Goal: Task Accomplishment & Management: Manage account settings

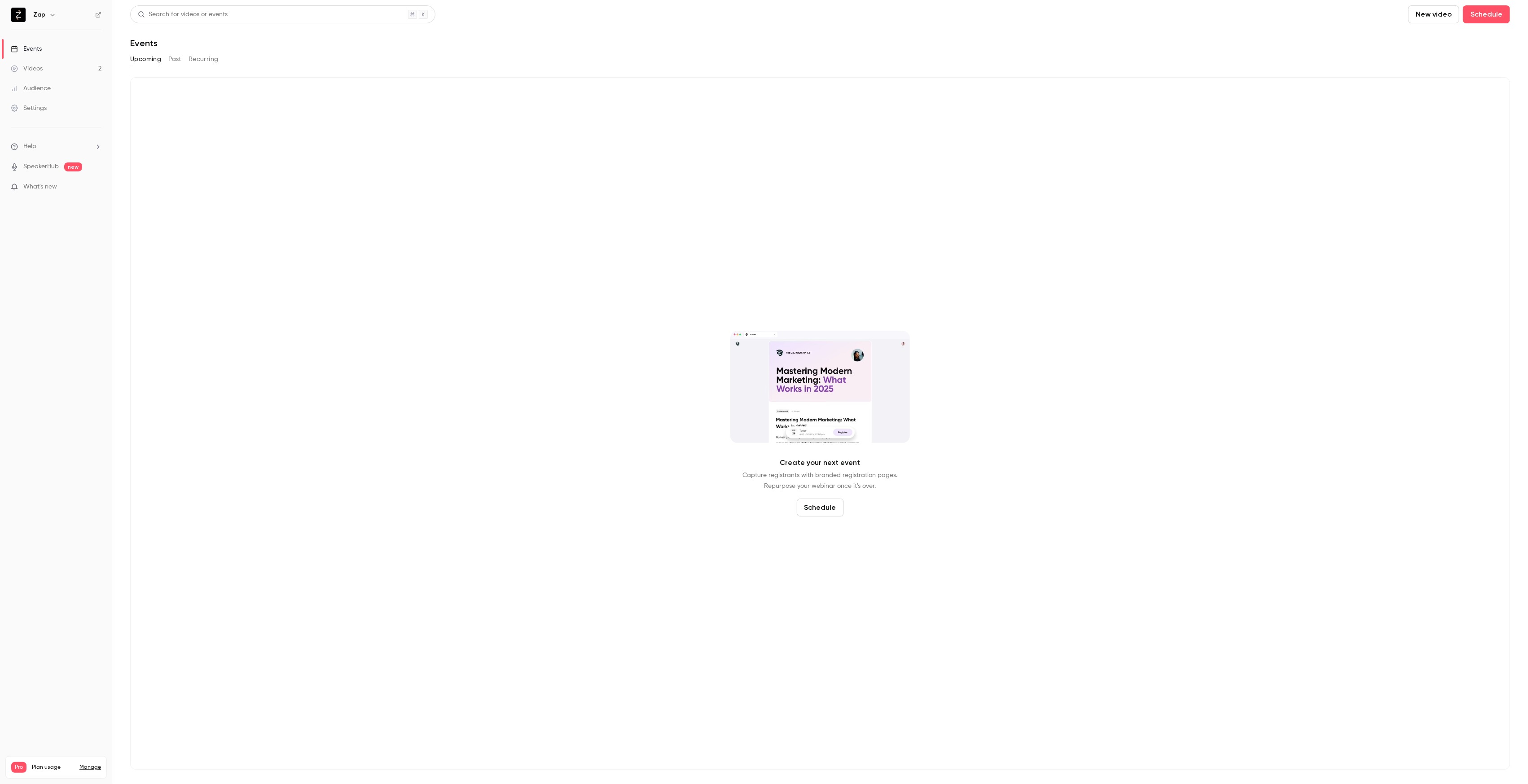
click at [176, 61] on button "Past" at bounding box center [175, 59] width 13 height 15
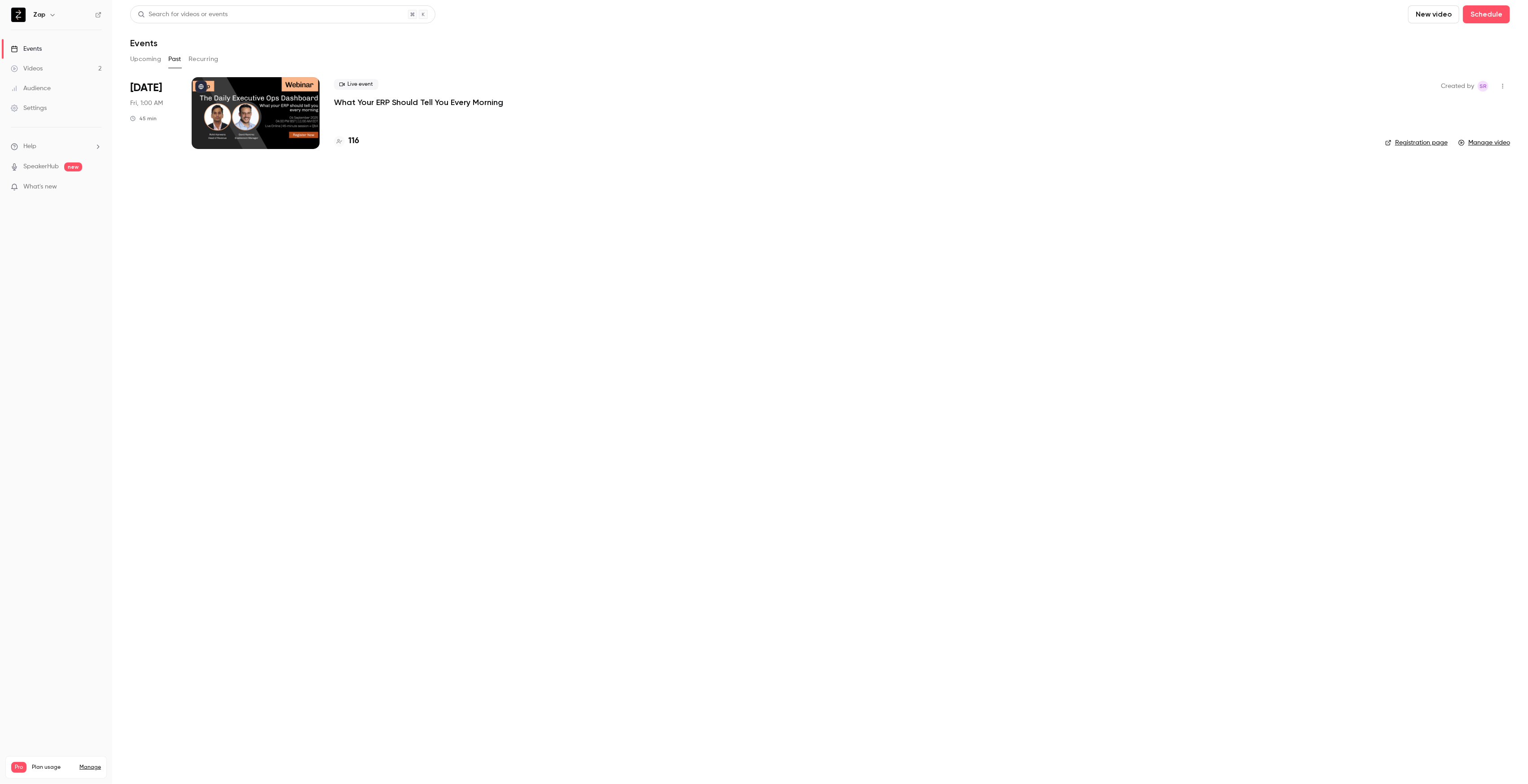
click at [37, 68] on div "Videos" at bounding box center [26, 68] width 32 height 9
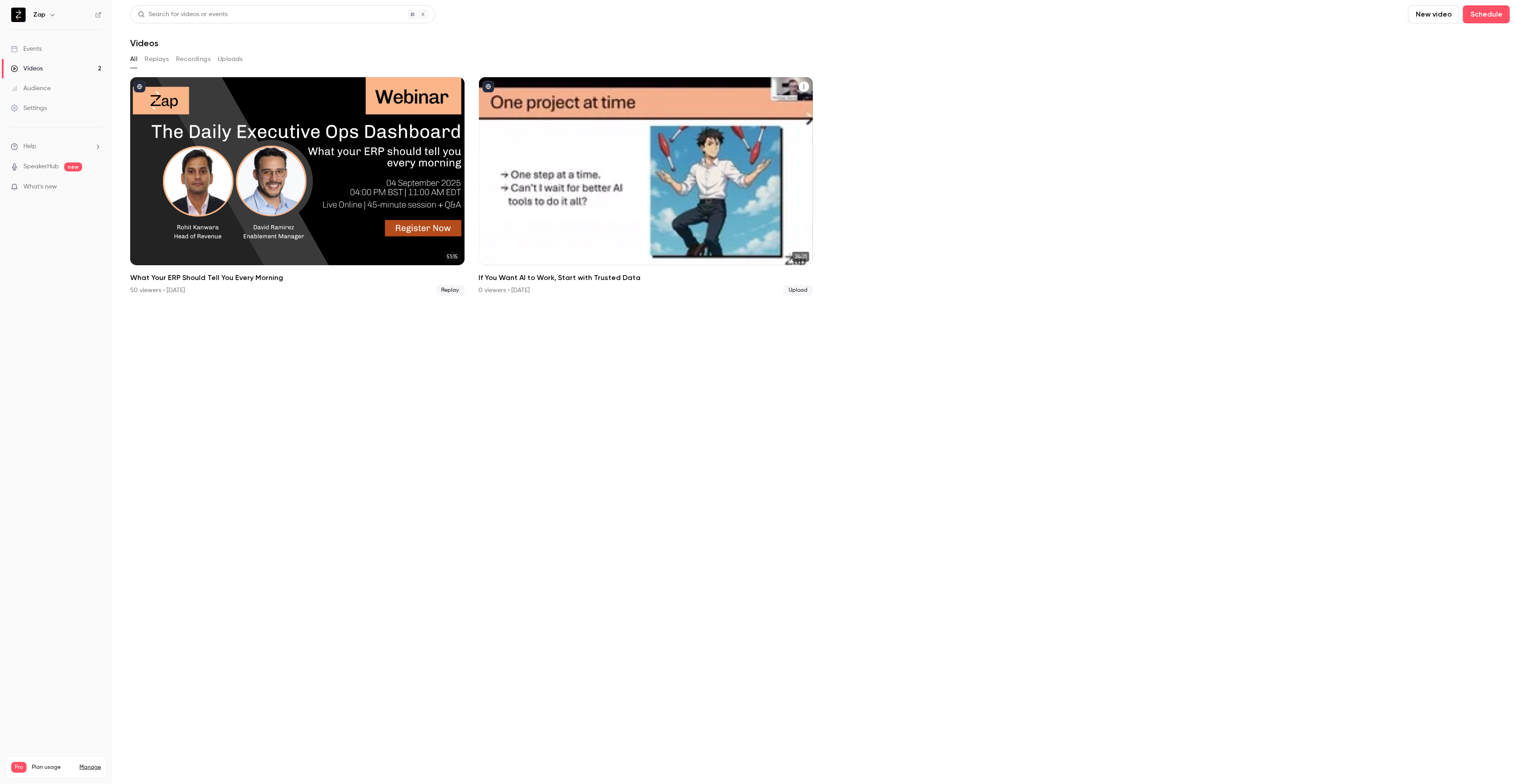
click at [623, 135] on div "If You Want AI to Work, Start with Trusted Data" at bounding box center [646, 171] width 335 height 188
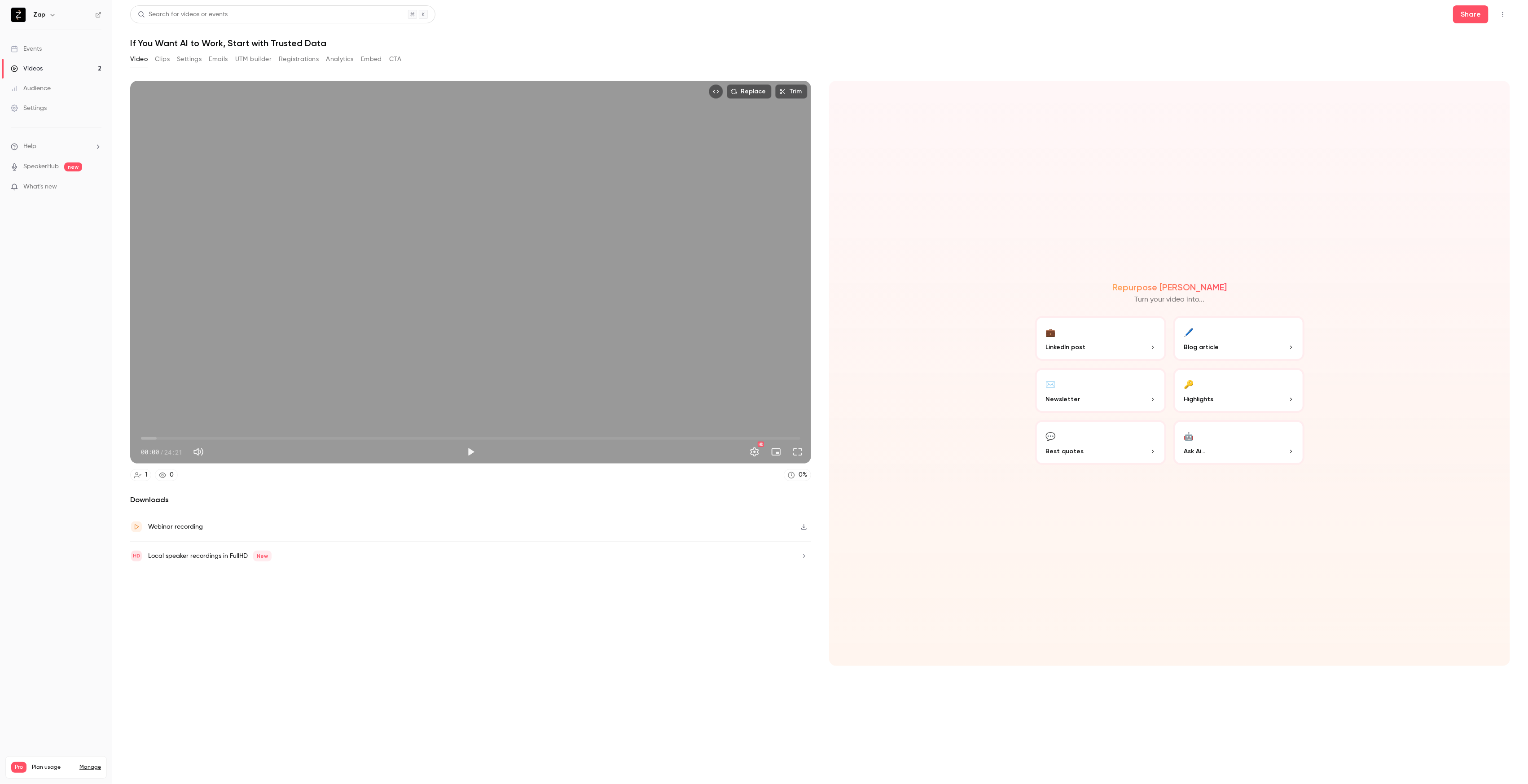
click at [185, 61] on button "Settings" at bounding box center [189, 59] width 25 height 15
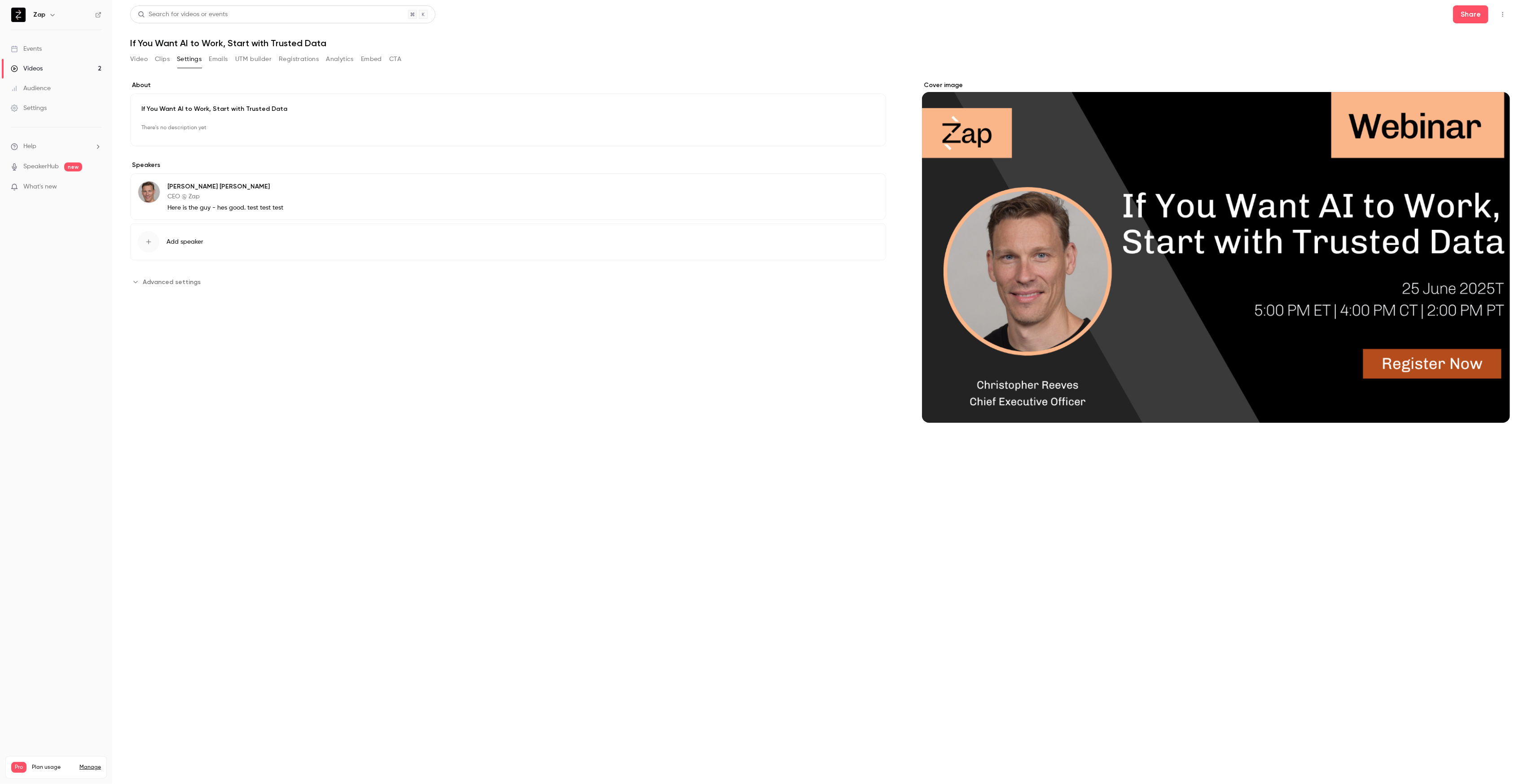
click at [255, 200] on p "CEO @ Zap" at bounding box center [225, 196] width 116 height 9
type input "**********"
click at [858, 417] on button "Save changes" at bounding box center [846, 417] width 64 height 18
click at [140, 273] on button "Advanced settings" at bounding box center [168, 273] width 75 height 15
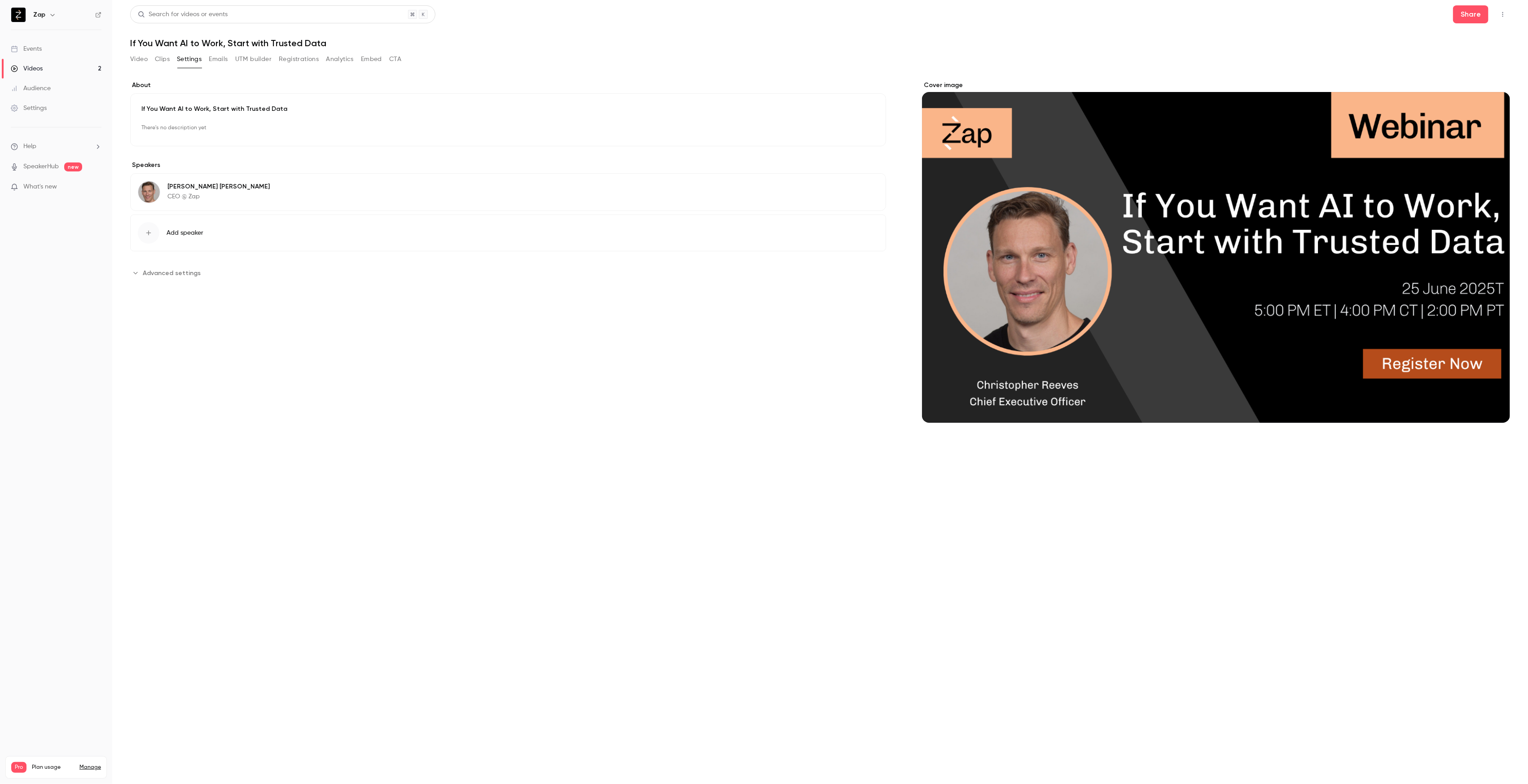
click at [203, 123] on p "There's no description yet" at bounding box center [508, 128] width 733 height 15
click at [264, 196] on div "editor" at bounding box center [508, 204] width 732 height 79
click at [240, 180] on p "editor" at bounding box center [508, 175] width 718 height 11
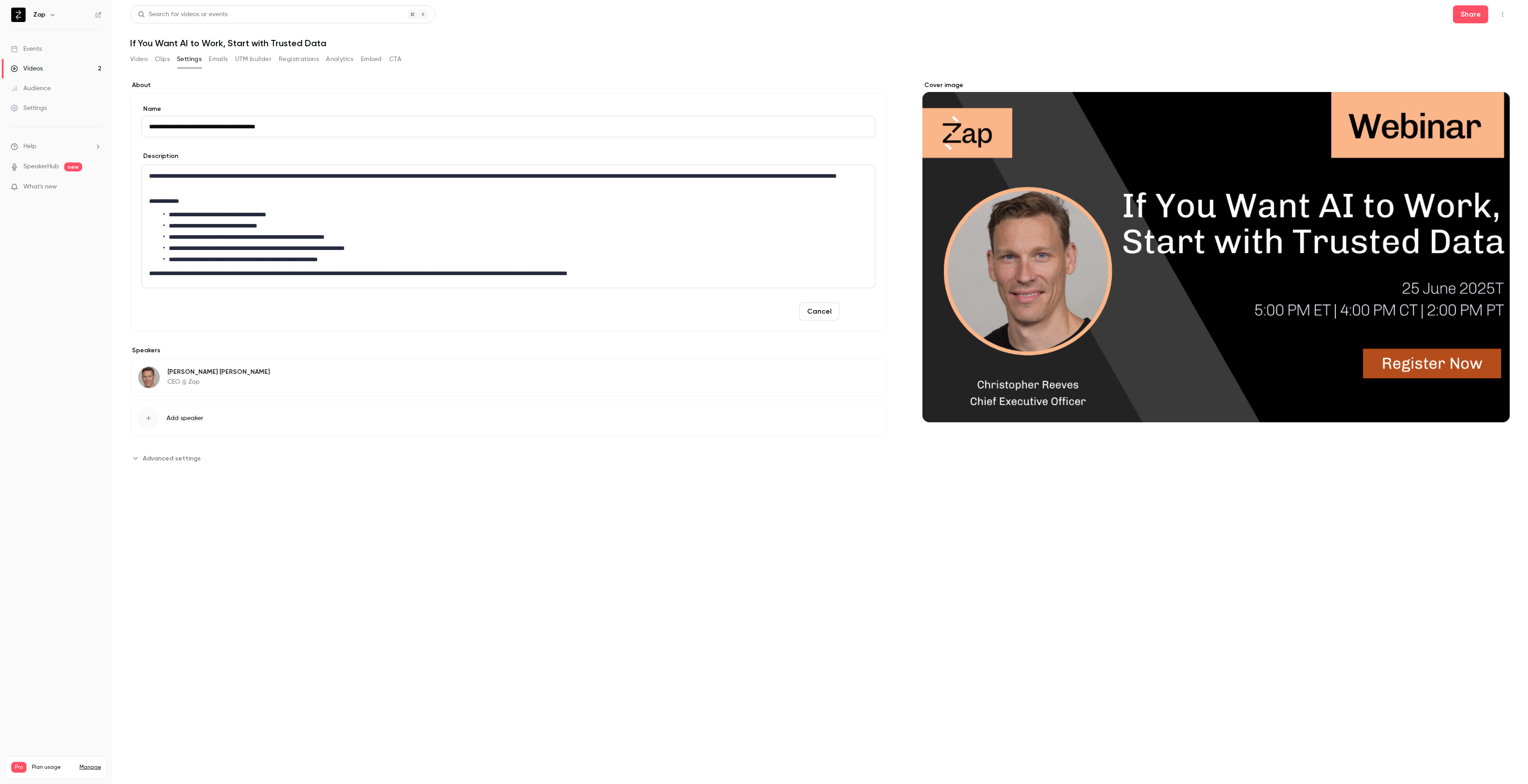
click at [861, 316] on button "Save" at bounding box center [859, 312] width 32 height 18
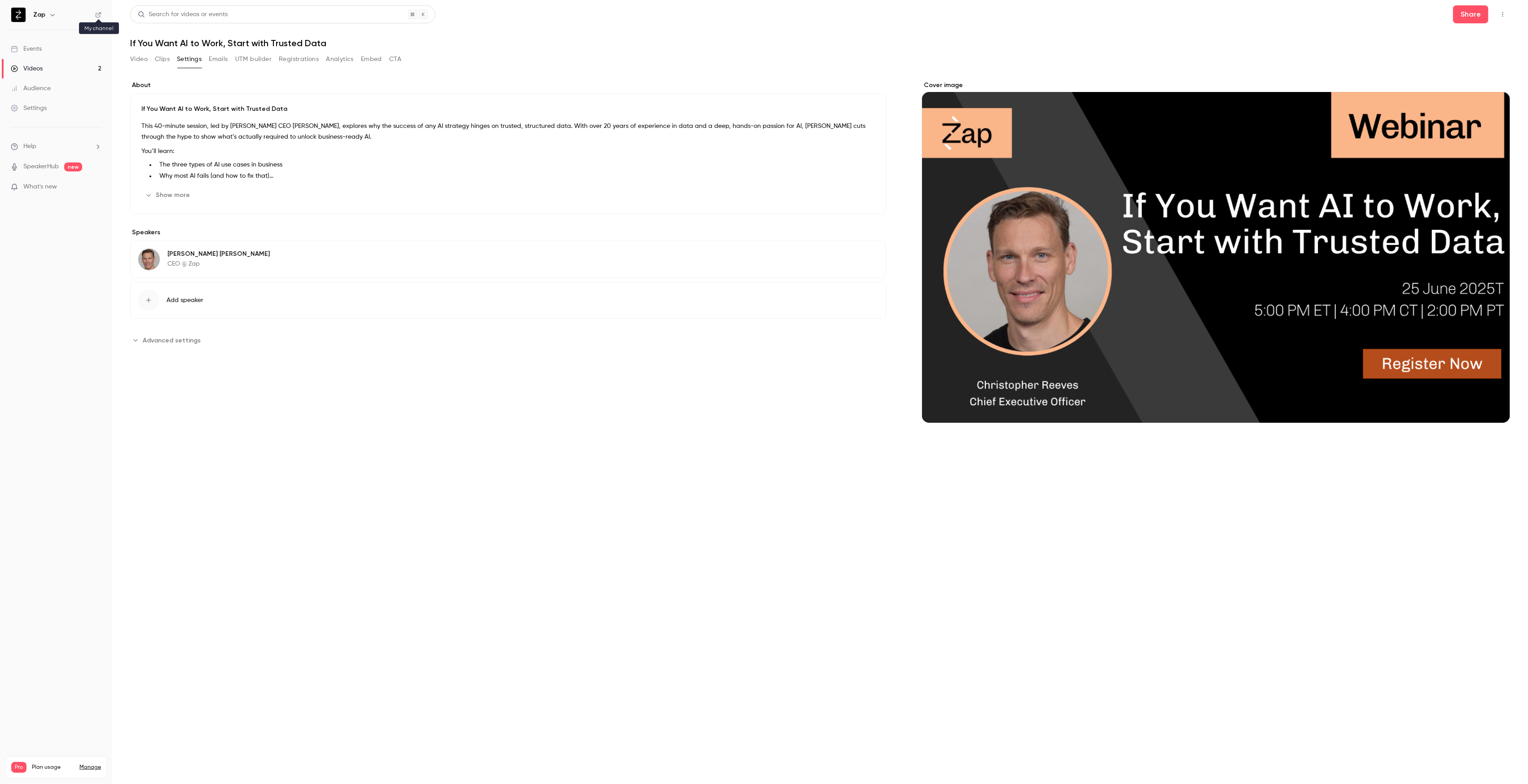
click at [98, 14] on icon at bounding box center [98, 15] width 7 height 7
click at [1472, 19] on button "Share" at bounding box center [1470, 15] width 35 height 18
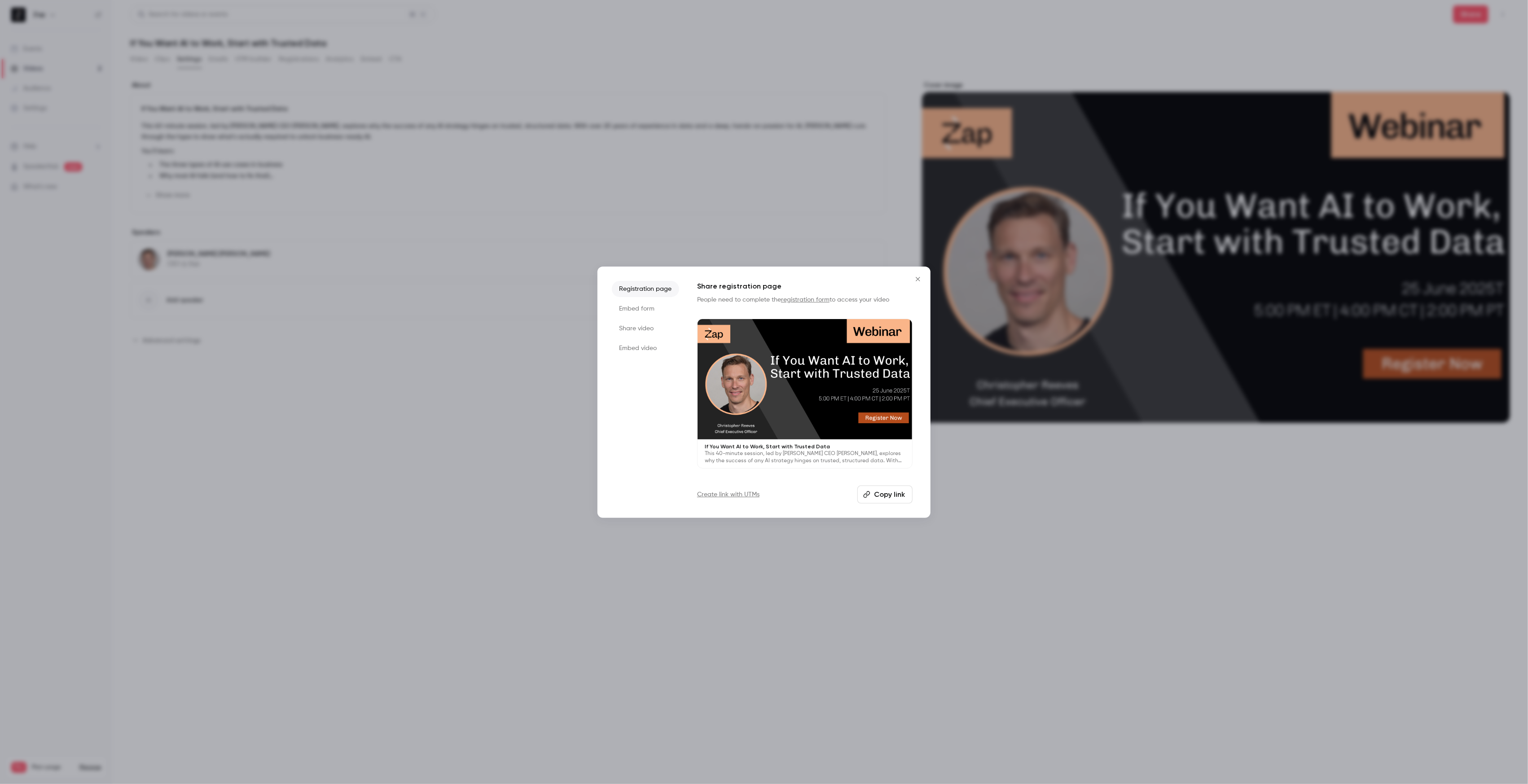
click at [879, 496] on button "Copy link" at bounding box center [884, 495] width 55 height 18
click at [70, 44] on div at bounding box center [764, 392] width 1528 height 784
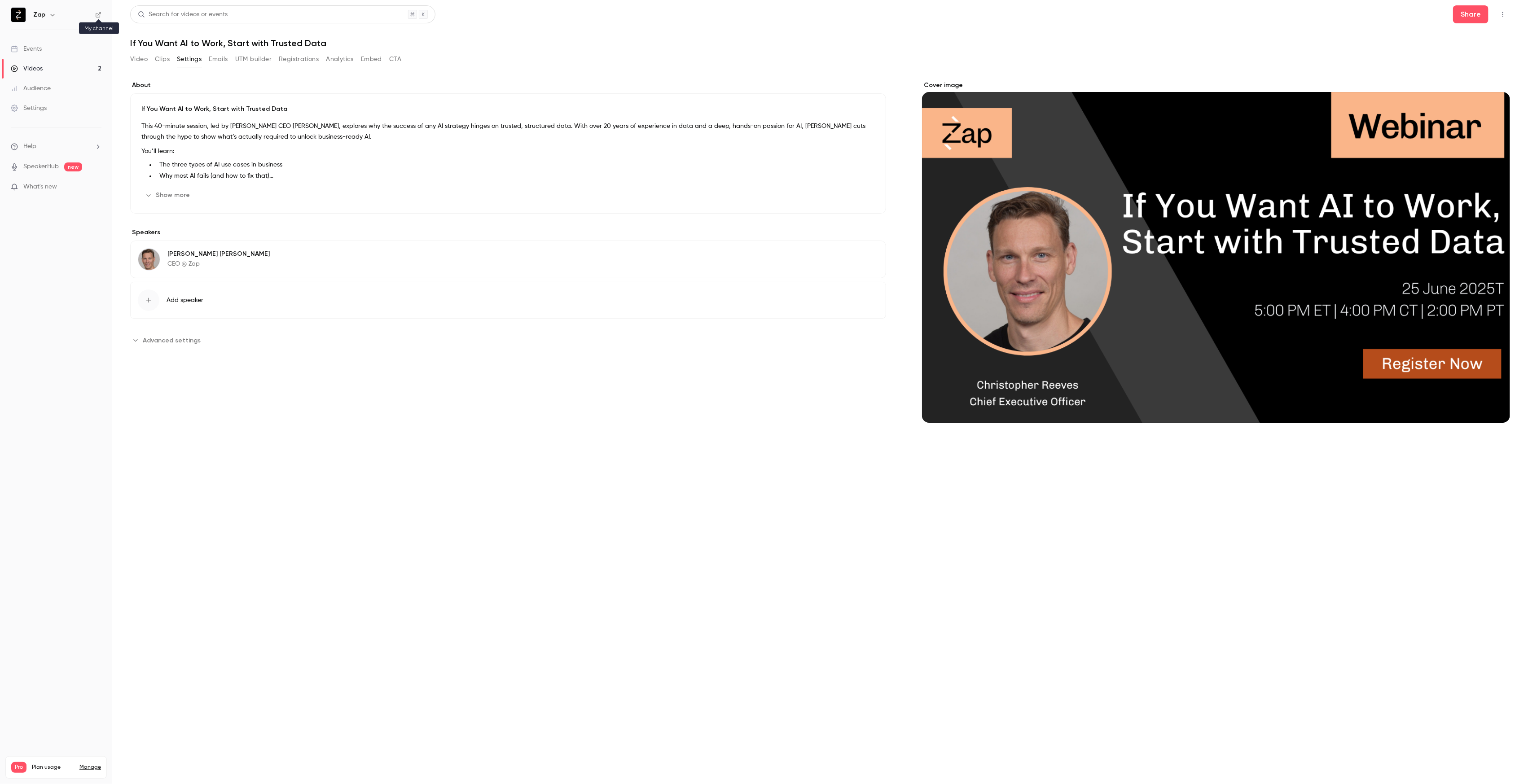
click at [98, 16] on icon at bounding box center [98, 15] width 7 height 7
click at [26, 69] on div "Videos" at bounding box center [26, 68] width 32 height 9
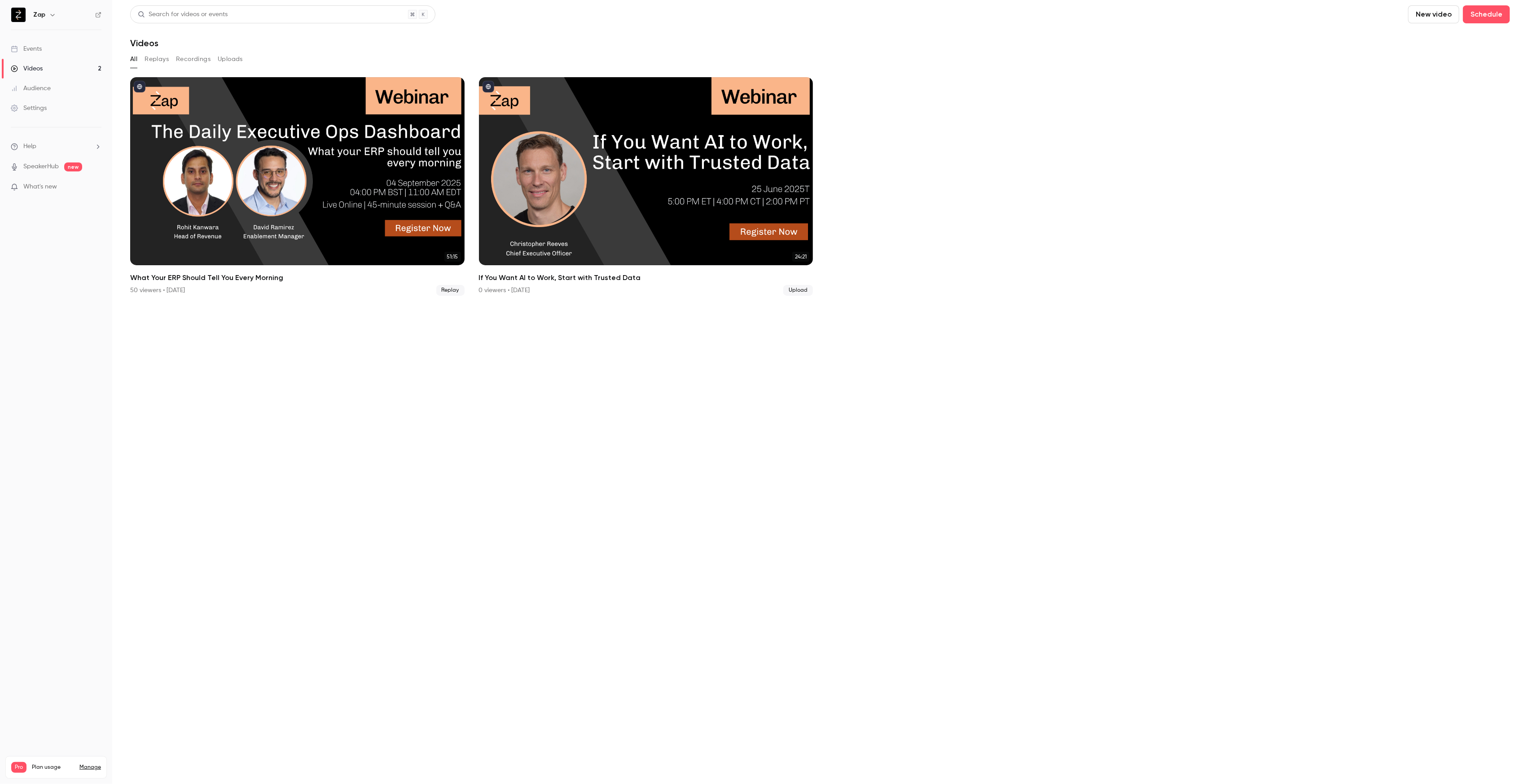
click at [1348, 130] on ul "51:15 What Your ERP Should Tell You Every Morning 50 viewers • [DATE] Replay 24…" at bounding box center [820, 186] width 1380 height 218
click at [1076, 172] on ul "51:15 What Your ERP Should Tell You Every Morning 50 viewers • [DATE] Replay 24…" at bounding box center [820, 186] width 1380 height 218
click at [42, 68] on div "Videos" at bounding box center [26, 68] width 32 height 9
click at [227, 61] on button "Uploads" at bounding box center [230, 59] width 25 height 15
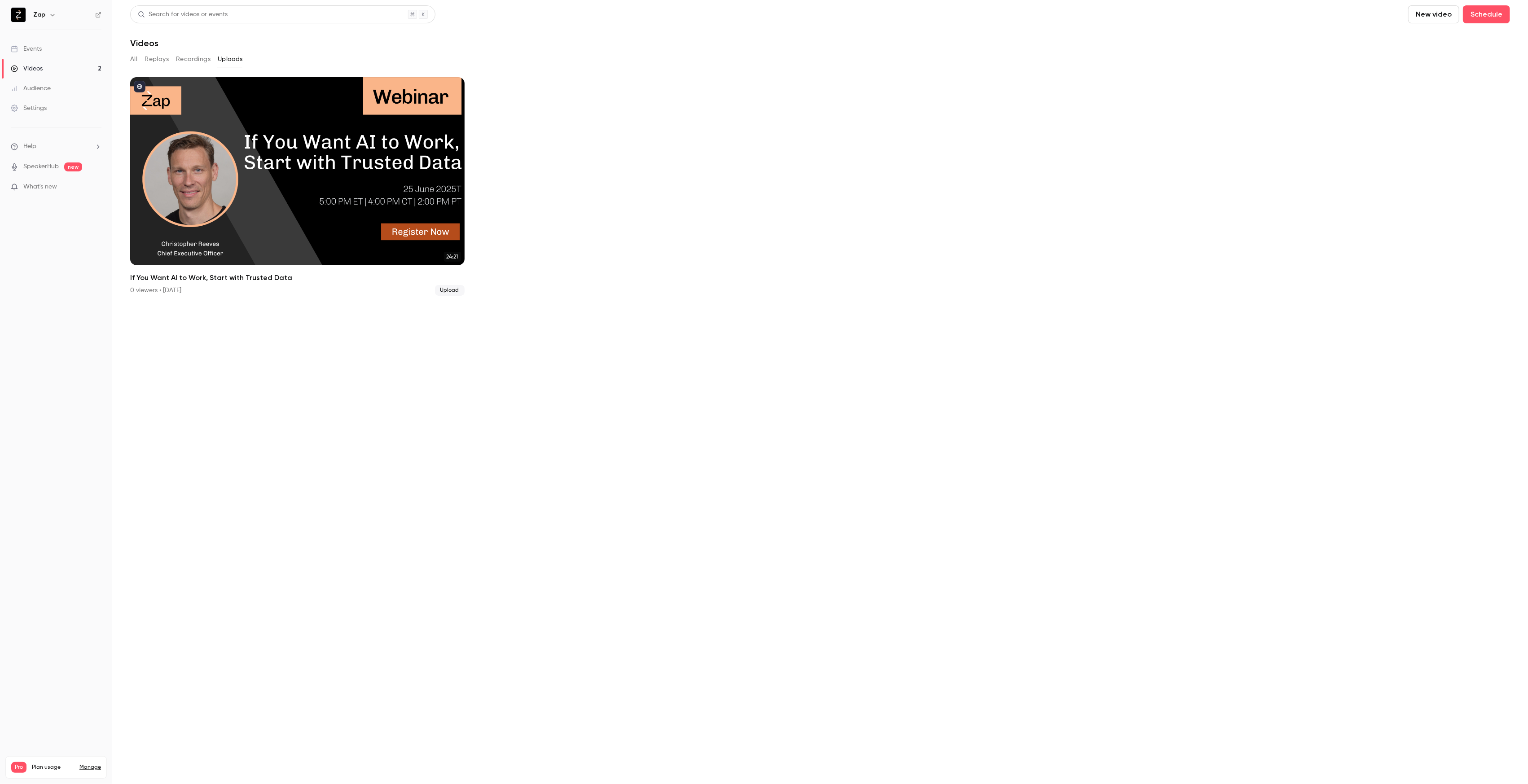
click at [765, 248] on ul "24:21 If You Want AI to Work, Start with Trusted Data 0 viewers • [DATE] Upload" at bounding box center [820, 186] width 1380 height 218
click at [1430, 11] on button "New video" at bounding box center [1433, 15] width 51 height 18
click at [1444, 58] on div "Upload" at bounding box center [1466, 62] width 68 height 9
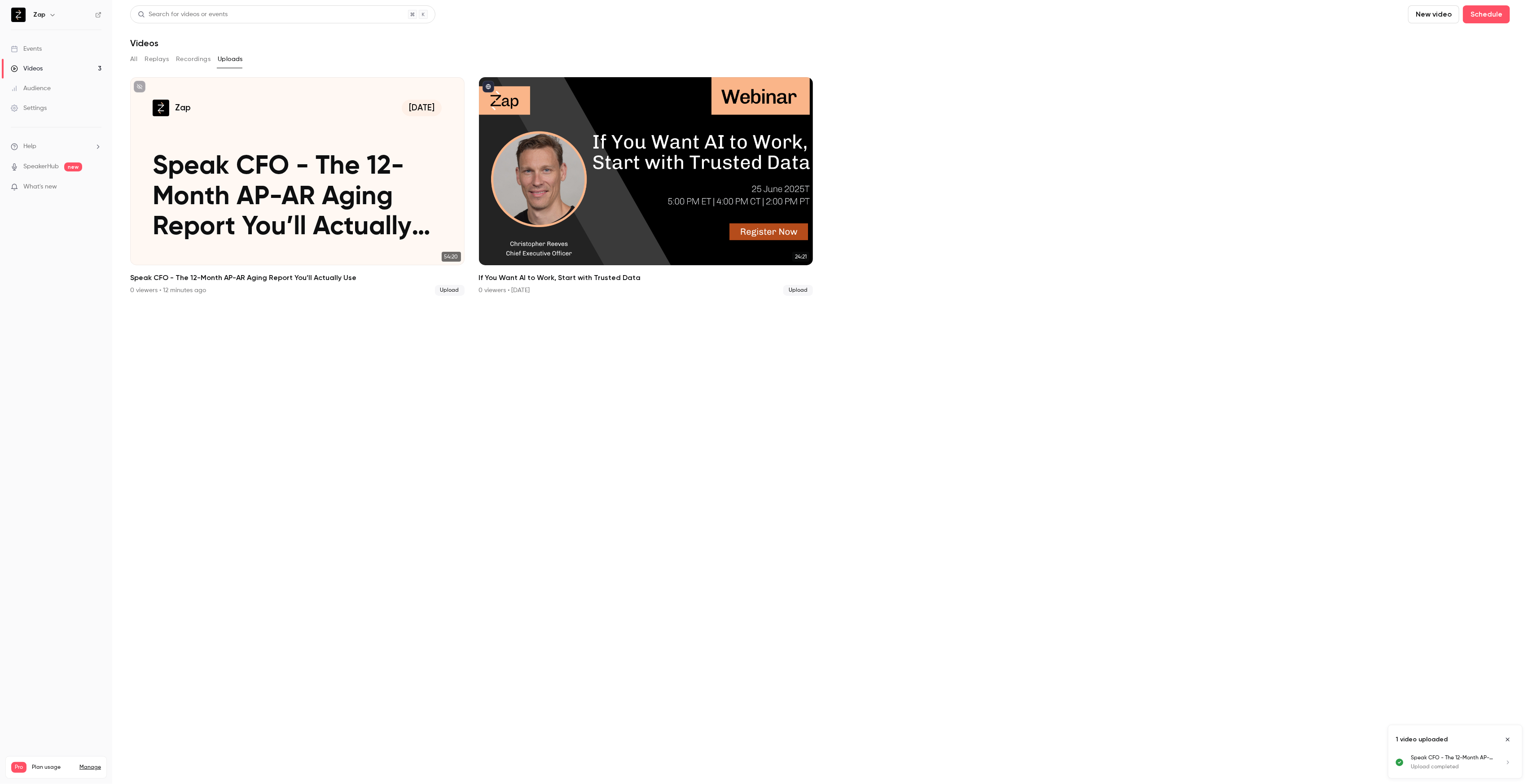
click at [452, 526] on section "Search for videos or events New video Schedule Videos All Replays Recordings Up…" at bounding box center [820, 392] width 1380 height 773
click at [1507, 741] on icon "Close uploads list" at bounding box center [1507, 740] width 3 height 3
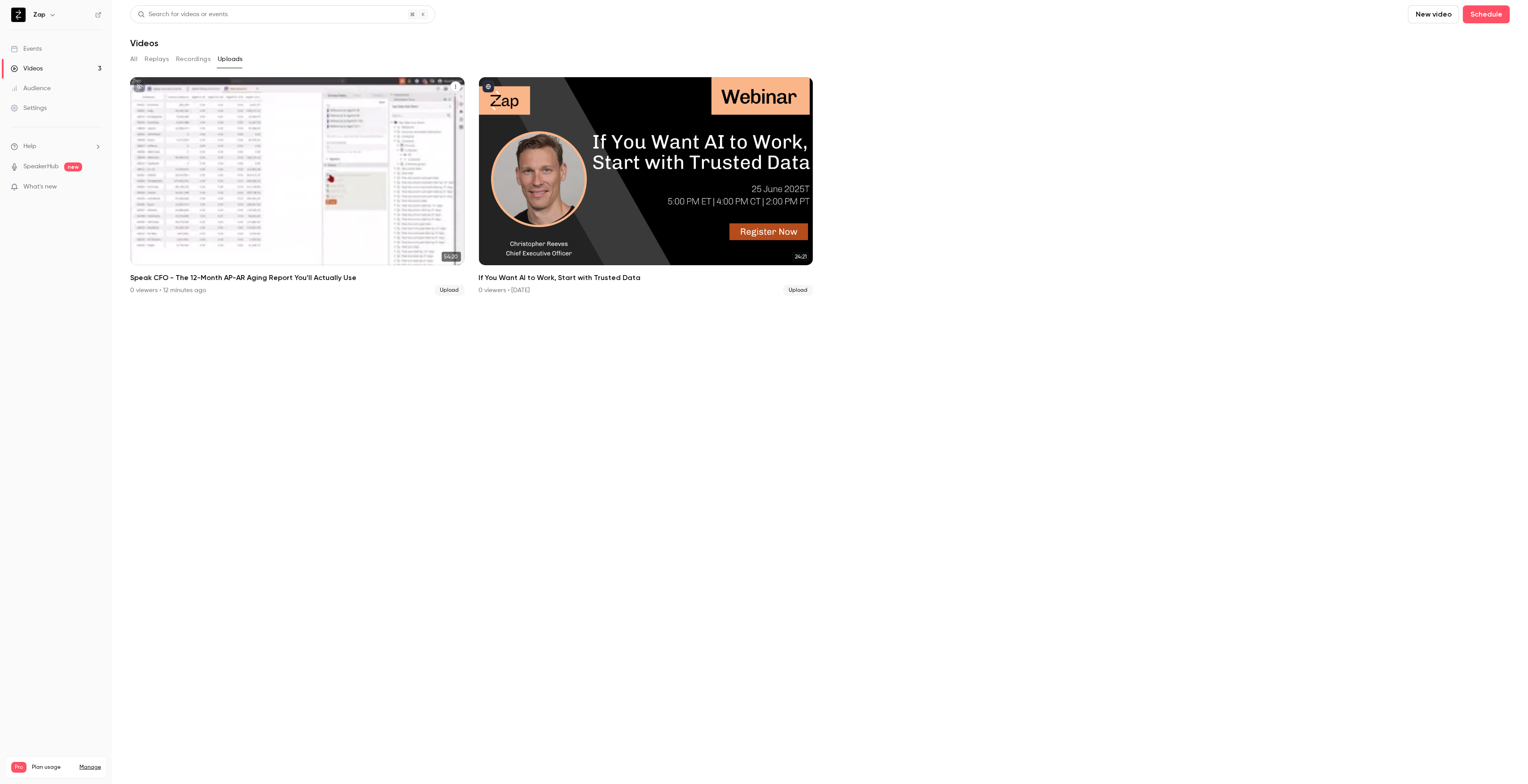
click at [351, 144] on div "Zap [DATE] Speak CFO - The 12-Month AP-AR Aging Report You’ll Actually Use" at bounding box center [298, 171] width 335 height 188
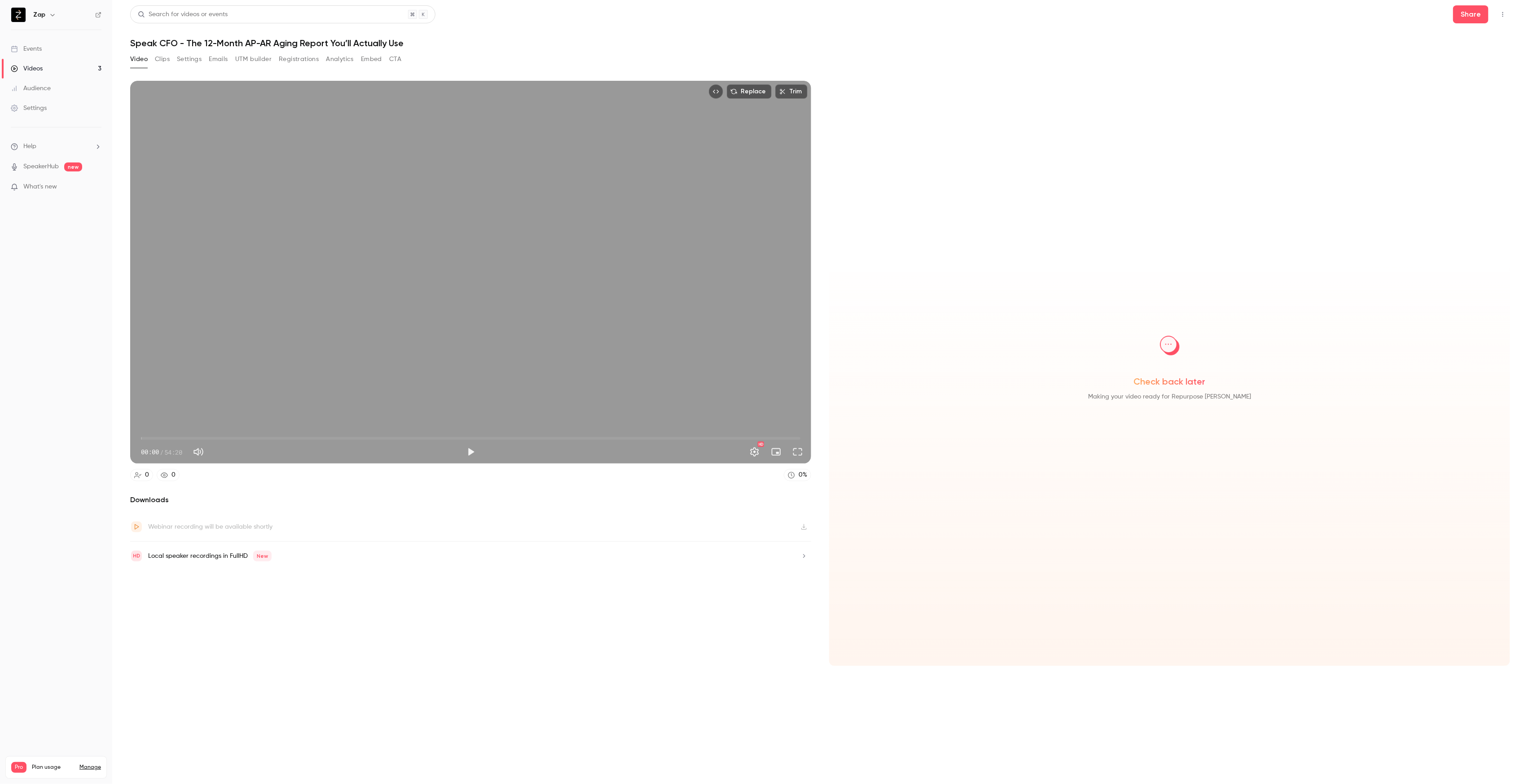
click at [182, 61] on button "Settings" at bounding box center [189, 59] width 25 height 15
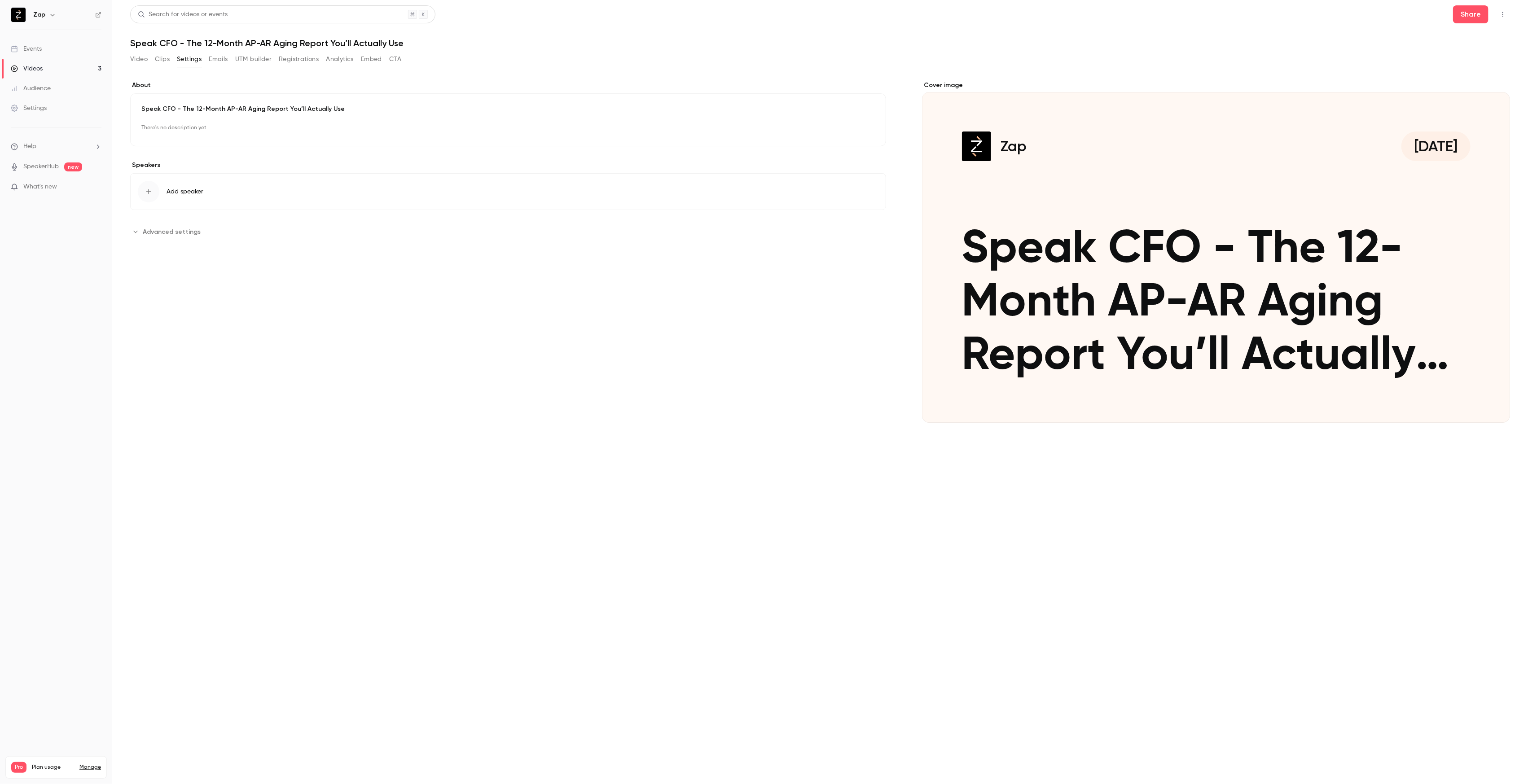
click at [176, 194] on span "Add speaker" at bounding box center [185, 191] width 37 height 9
click at [189, 89] on p "[PERSON_NAME]" at bounding box center [183, 88] width 47 height 9
click at [140, 273] on button "Advanced settings" at bounding box center [168, 273] width 75 height 15
click at [182, 367] on input "**********" at bounding box center [176, 364] width 78 height 21
click at [350, 598] on section "**********" at bounding box center [820, 415] width 1380 height 727
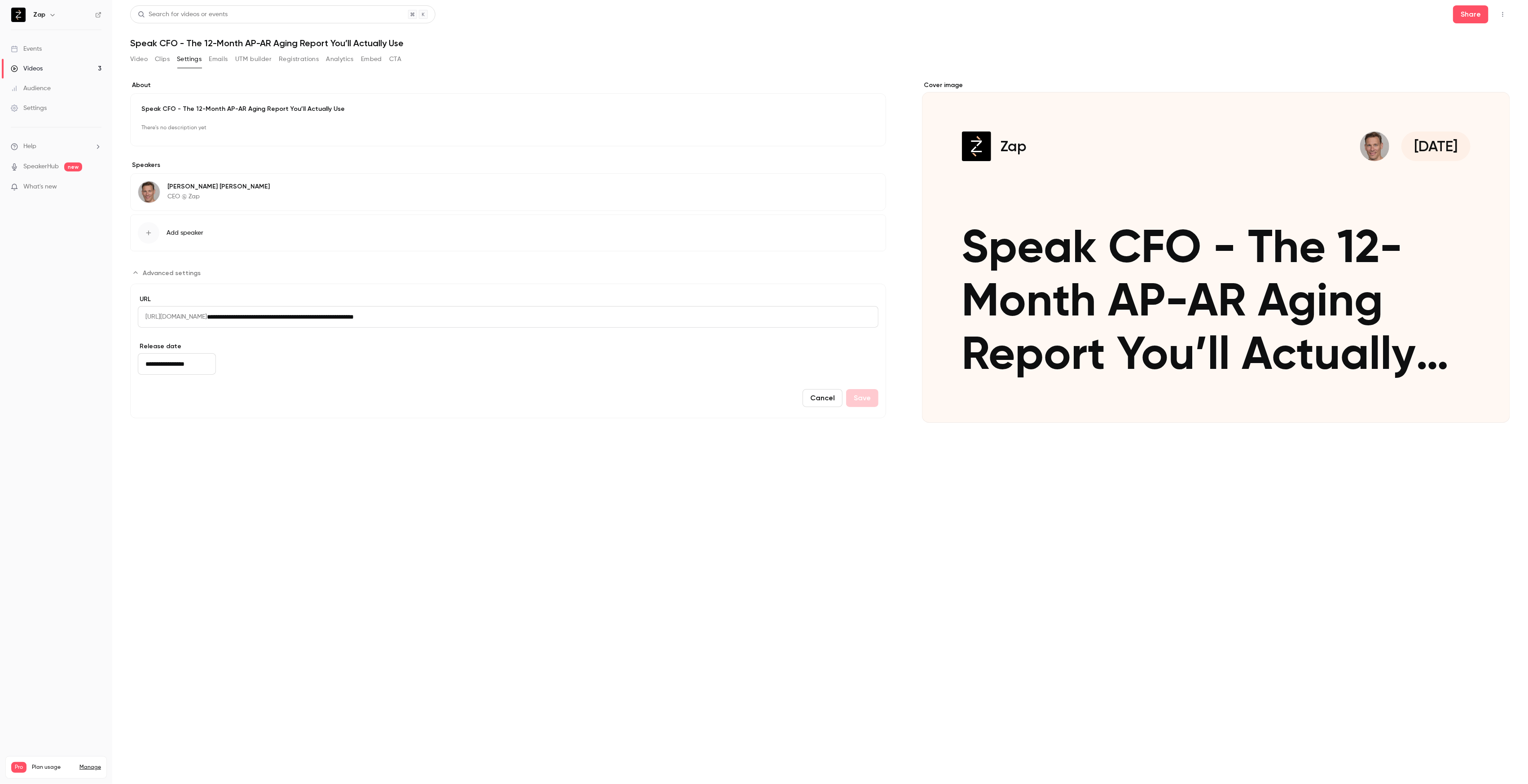
click at [1078, 215] on div "Cover image" at bounding box center [1216, 251] width 588 height 342
click at [0, 0] on input "Zap [DATE] Speak CFO - The 12-Month AP-AR Aging Report You’ll Actually Use" at bounding box center [0, 0] width 0 height 0
click at [1180, 235] on div "Cover image" at bounding box center [1216, 251] width 588 height 342
click at [0, 0] on input "Zap [DATE] Speak CFO - The 12-Month AP-AR Aging Report You’ll Actually Use" at bounding box center [0, 0] width 0 height 0
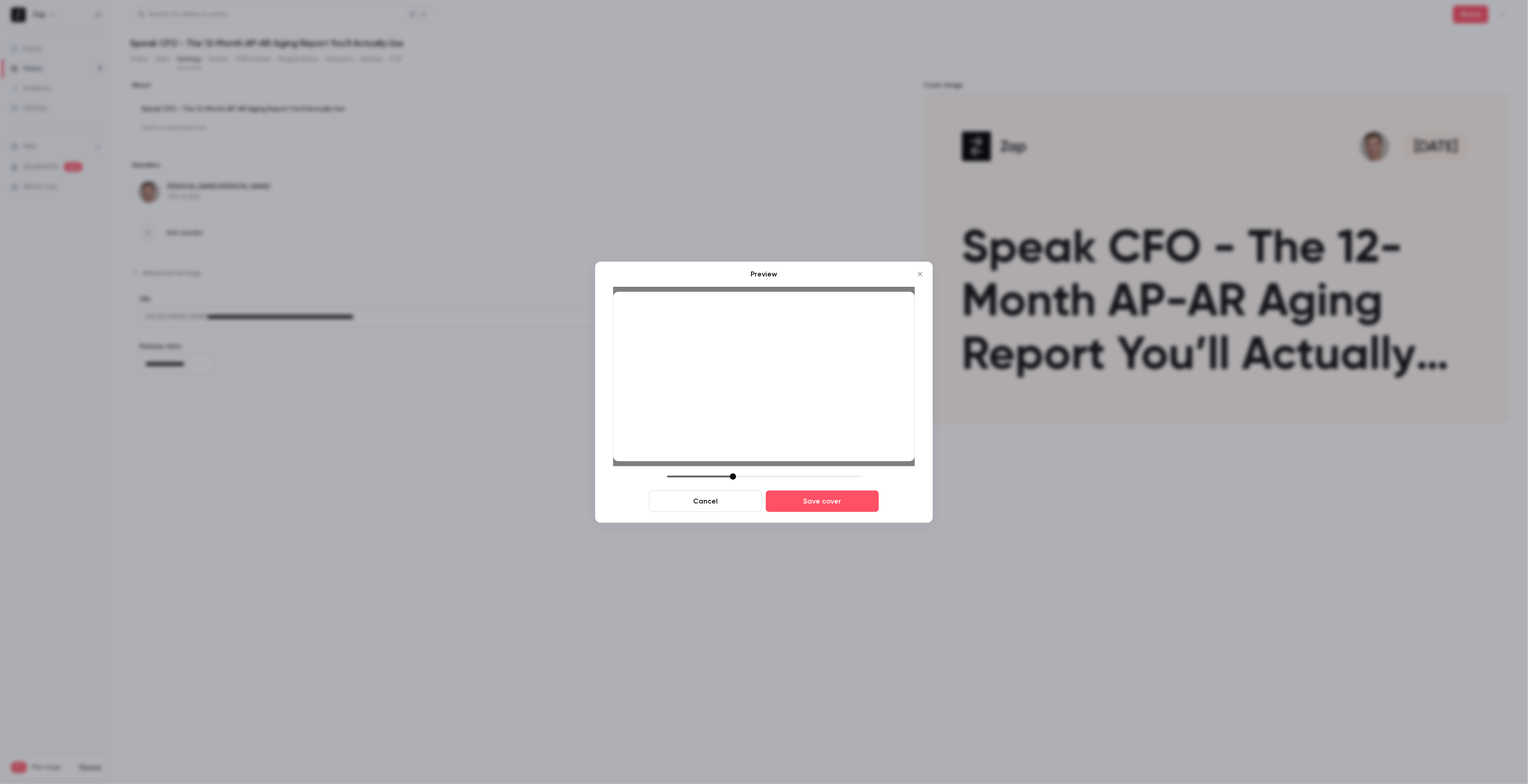
click at [732, 478] on div at bounding box center [733, 476] width 7 height 7
drag, startPoint x: 764, startPoint y: 424, endPoint x: 783, endPoint y: 431, distance: 20.2
click at [783, 431] on div at bounding box center [764, 376] width 302 height 170
click at [736, 478] on div at bounding box center [735, 476] width 7 height 7
drag, startPoint x: 752, startPoint y: 426, endPoint x: 782, endPoint y: 429, distance: 30.1
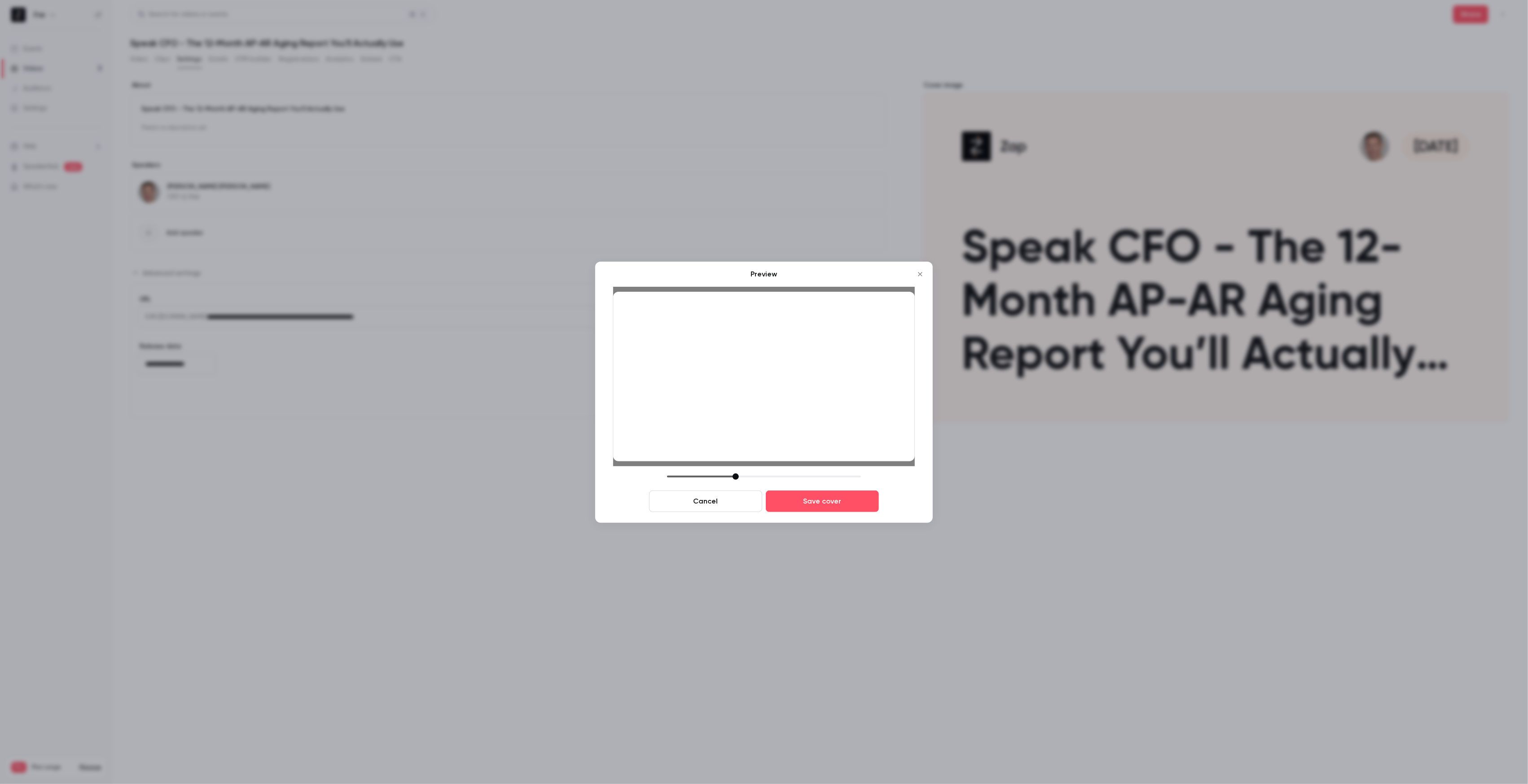
click at [782, 429] on div at bounding box center [764, 376] width 302 height 170
click at [824, 503] on button "Save cover" at bounding box center [822, 501] width 113 height 21
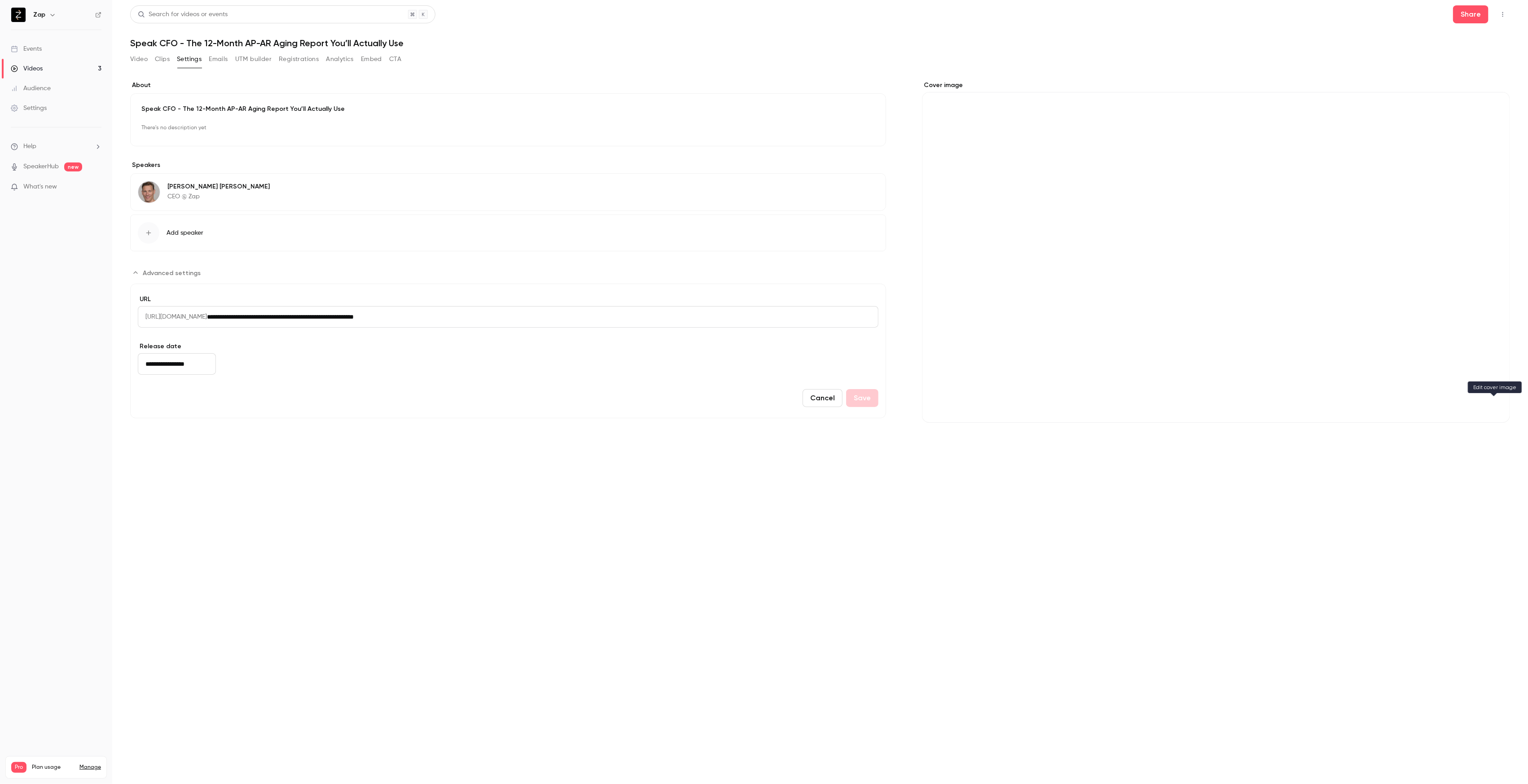
click at [1492, 405] on icon "Cover image" at bounding box center [1494, 406] width 10 height 7
click at [1496, 413] on button "Cover image" at bounding box center [1494, 407] width 18 height 18
click at [1070, 526] on section "**********" at bounding box center [820, 415] width 1380 height 727
click at [1047, 273] on div "Cover image" at bounding box center [1216, 251] width 588 height 342
click at [0, 0] on input "Cover image" at bounding box center [0, 0] width 0 height 0
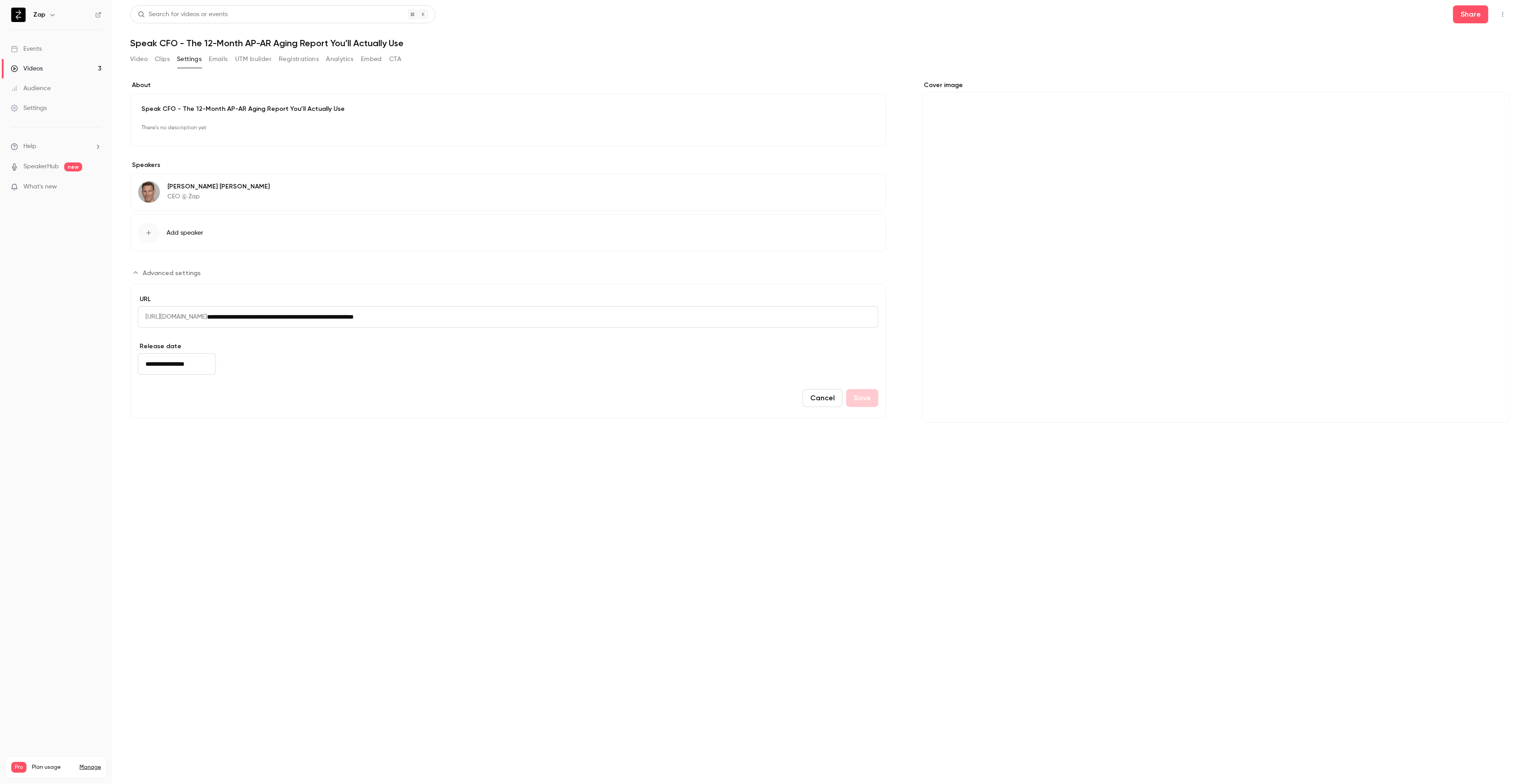
click at [173, 368] on input "**********" at bounding box center [176, 364] width 78 height 21
click at [149, 220] on icon "Move backward to switch to the previous month." at bounding box center [150, 222] width 11 height 11
click at [149, 220] on div "[DATE]" at bounding box center [211, 215] width 126 height 34
click at [148, 212] on icon "Move backward to switch to the previous month." at bounding box center [150, 210] width 11 height 11
click at [226, 291] on div "17" at bounding box center [228, 289] width 14 height 13
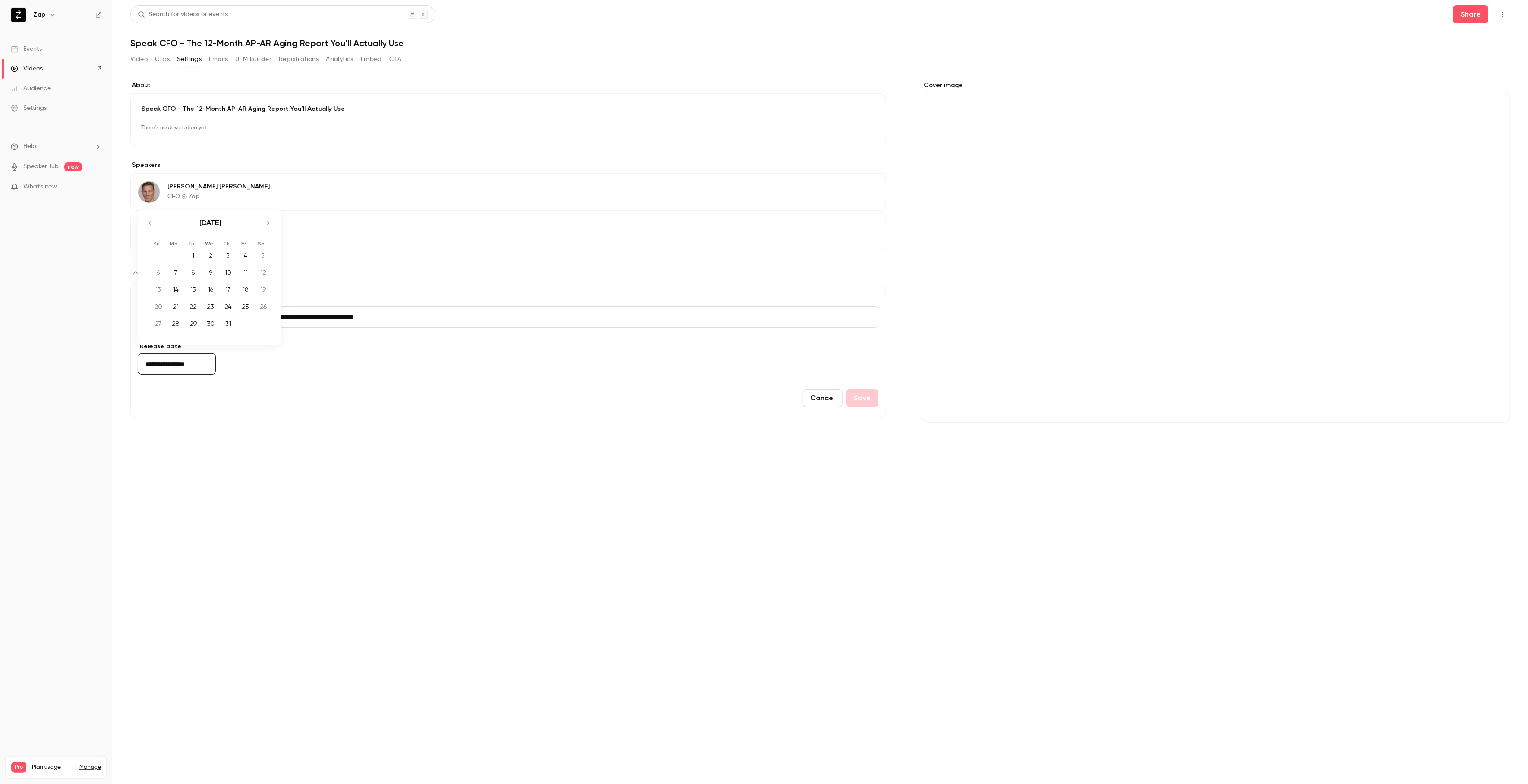
type input "**********"
click at [872, 403] on button "Save" at bounding box center [861, 398] width 32 height 18
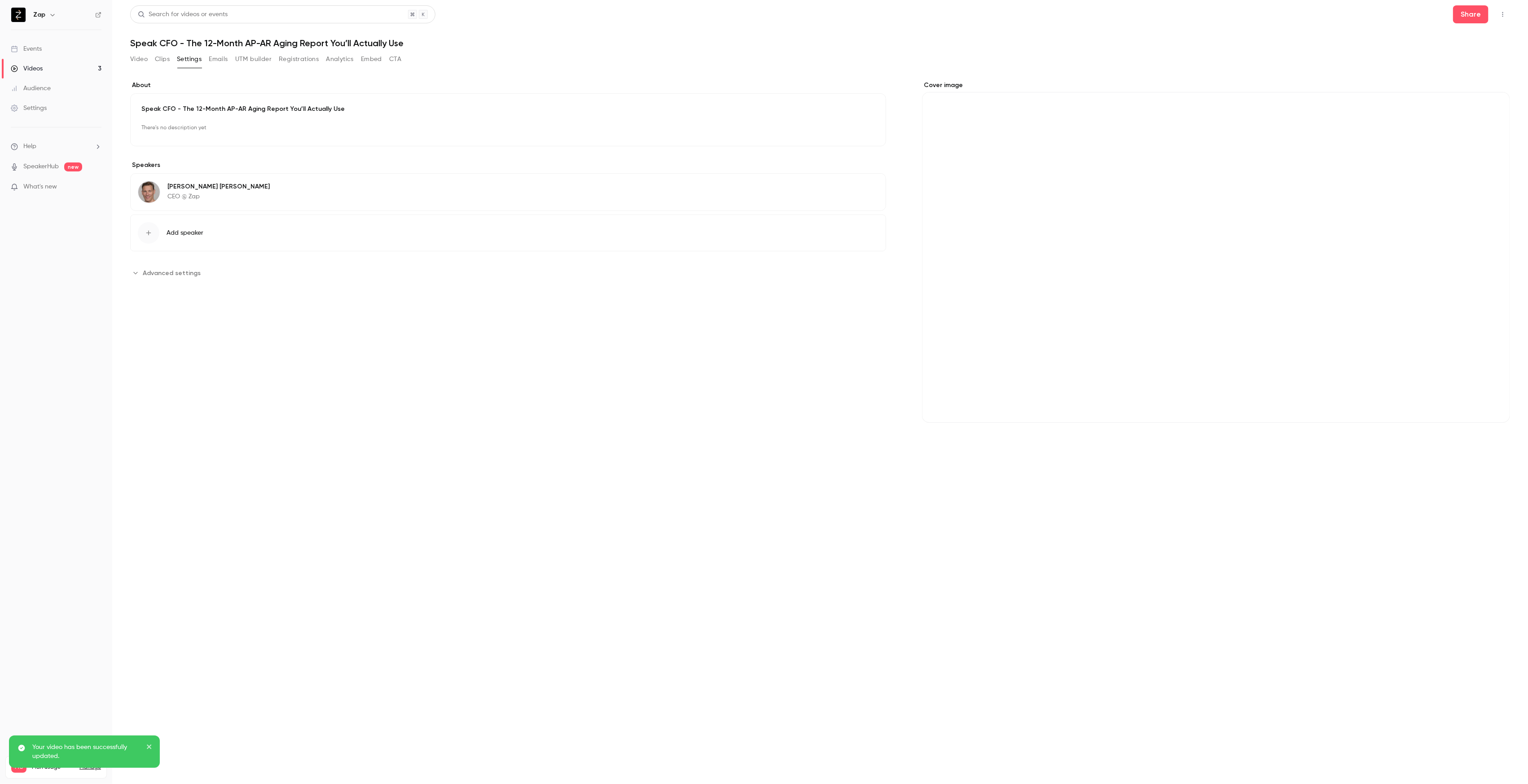
click at [232, 187] on div "[PERSON_NAME] CEO @ Zap Edit" at bounding box center [508, 192] width 755 height 38
click at [399, 555] on section "**********" at bounding box center [820, 415] width 1380 height 727
click at [197, 449] on button "Add speaker" at bounding box center [508, 454] width 755 height 37
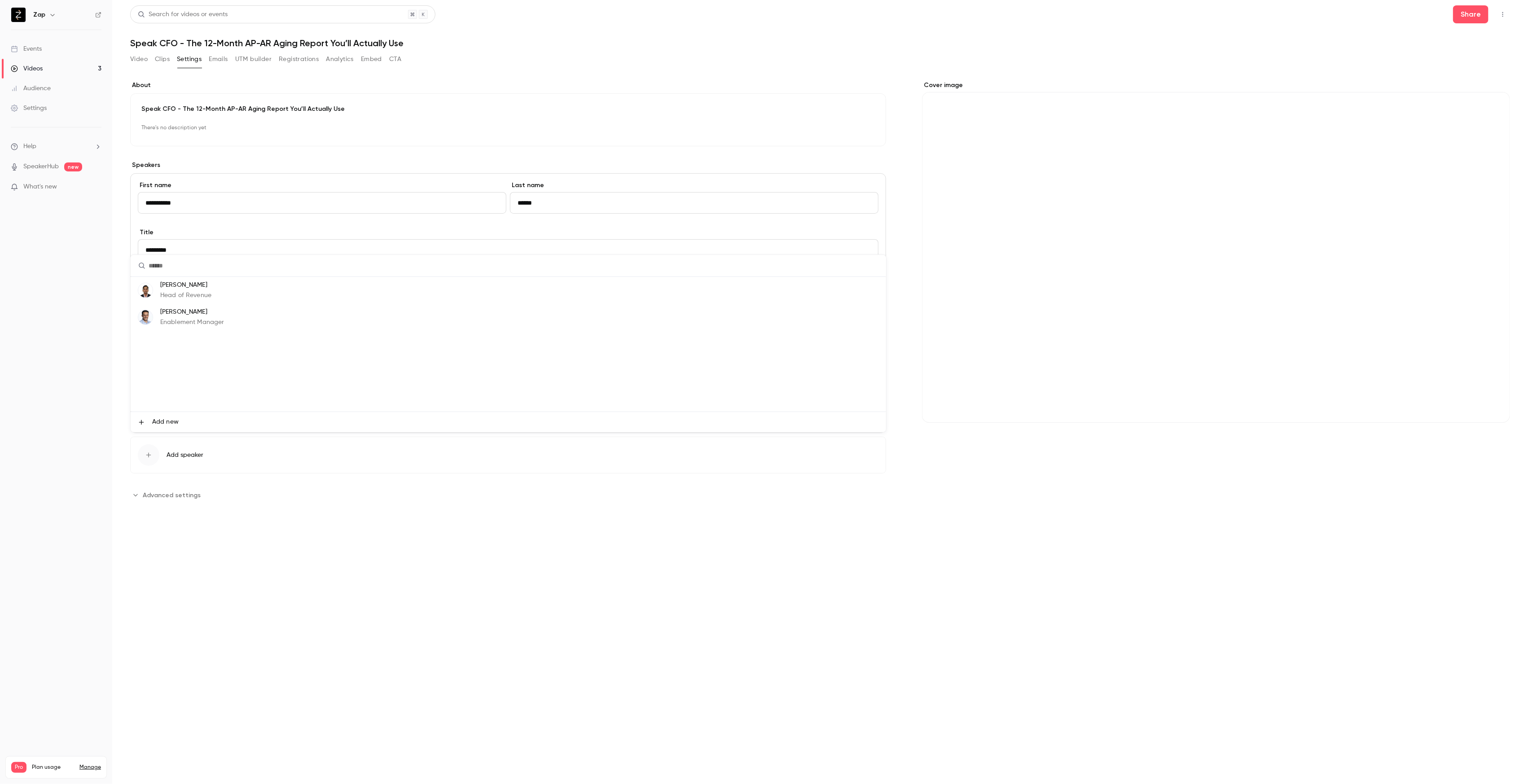
click at [180, 291] on p "Head of Revenue" at bounding box center [185, 295] width 51 height 9
click at [195, 456] on p "Head of Revenue" at bounding box center [192, 459] width 50 height 9
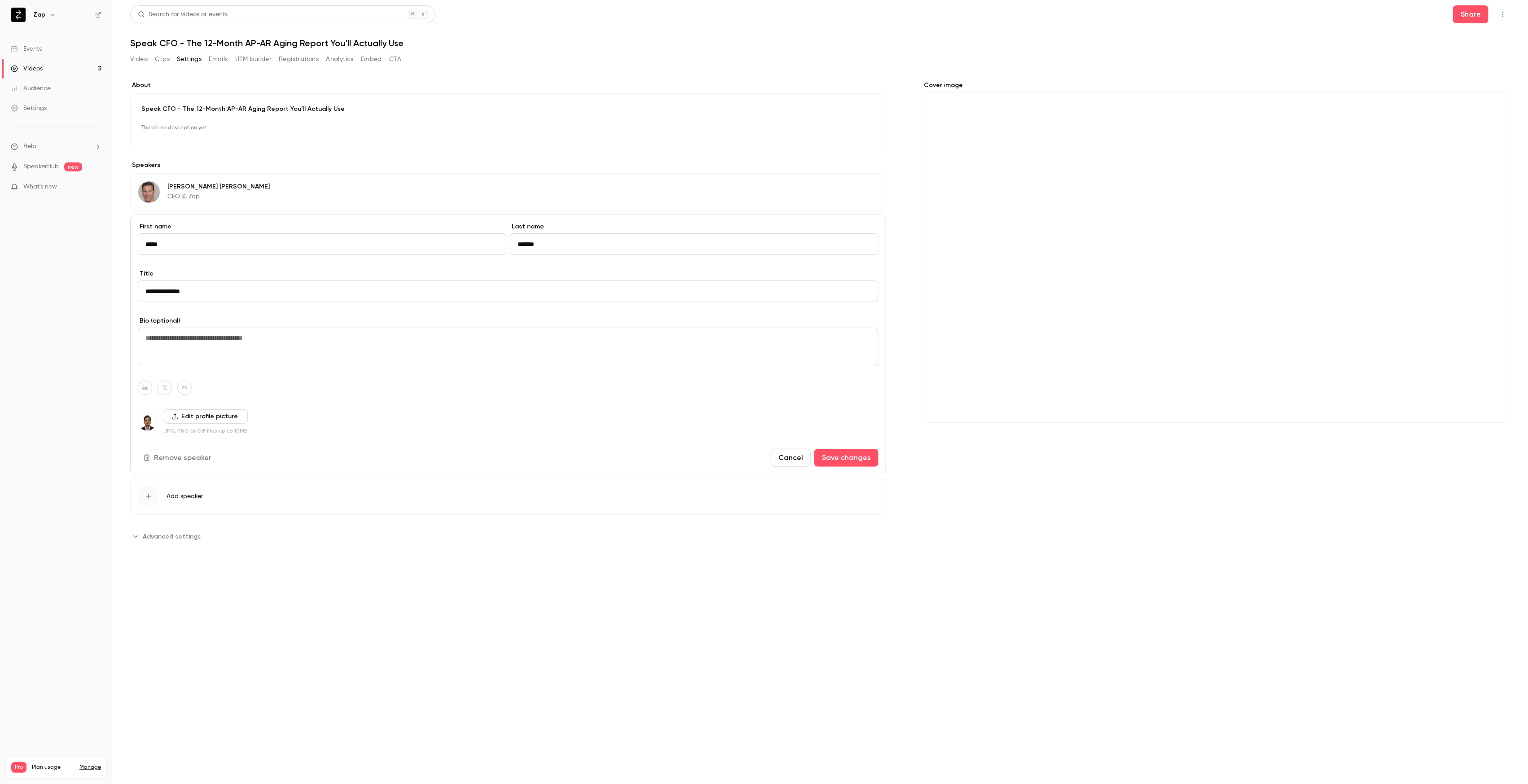
click at [179, 501] on button "Add speaker" at bounding box center [508, 496] width 755 height 37
click at [165, 337] on p "Enablement Manager" at bounding box center [192, 336] width 64 height 9
click at [864, 461] on button "Save changes" at bounding box center [846, 458] width 64 height 18
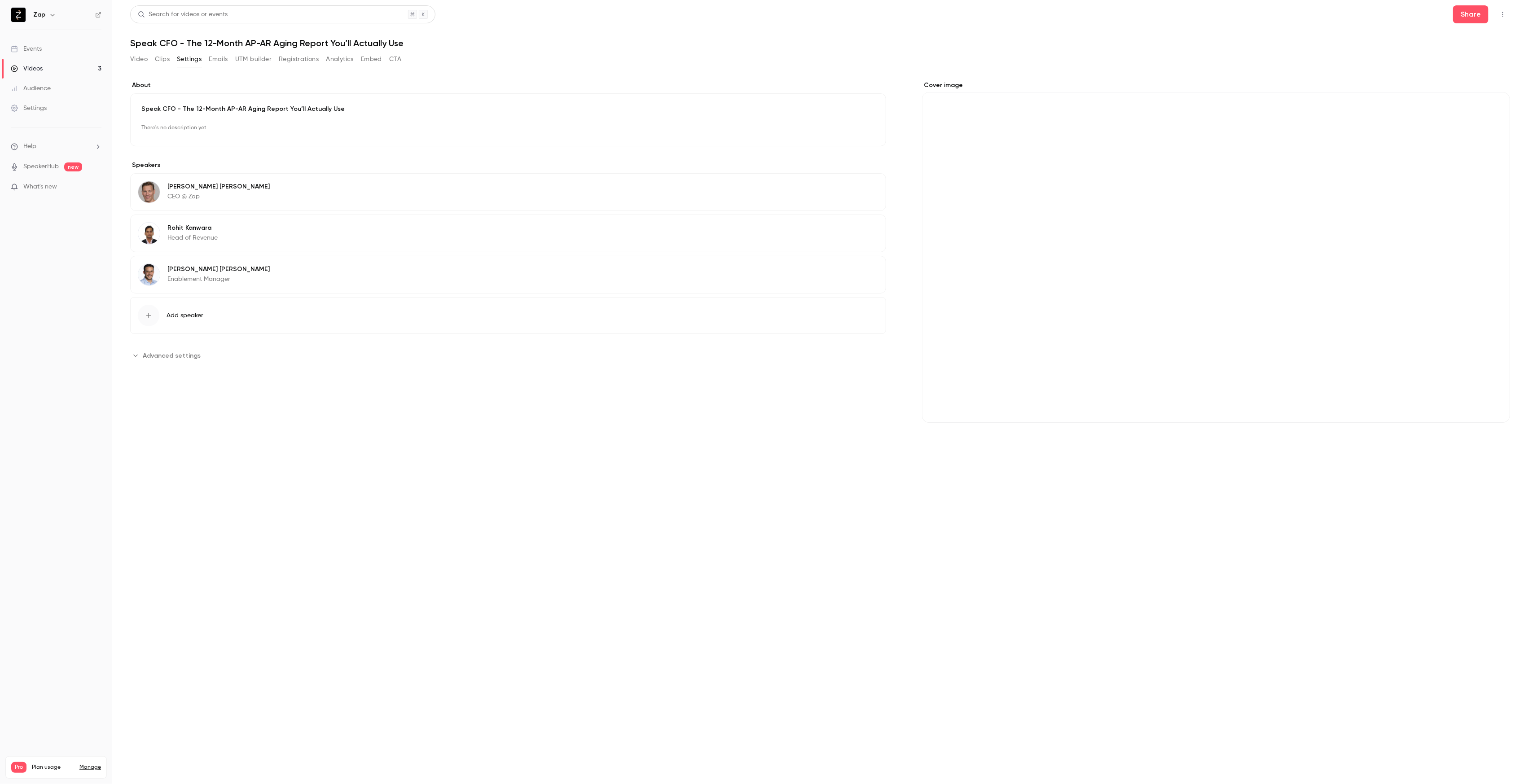
click at [212, 191] on div "[PERSON_NAME] CEO @ Zap" at bounding box center [218, 192] width 103 height 21
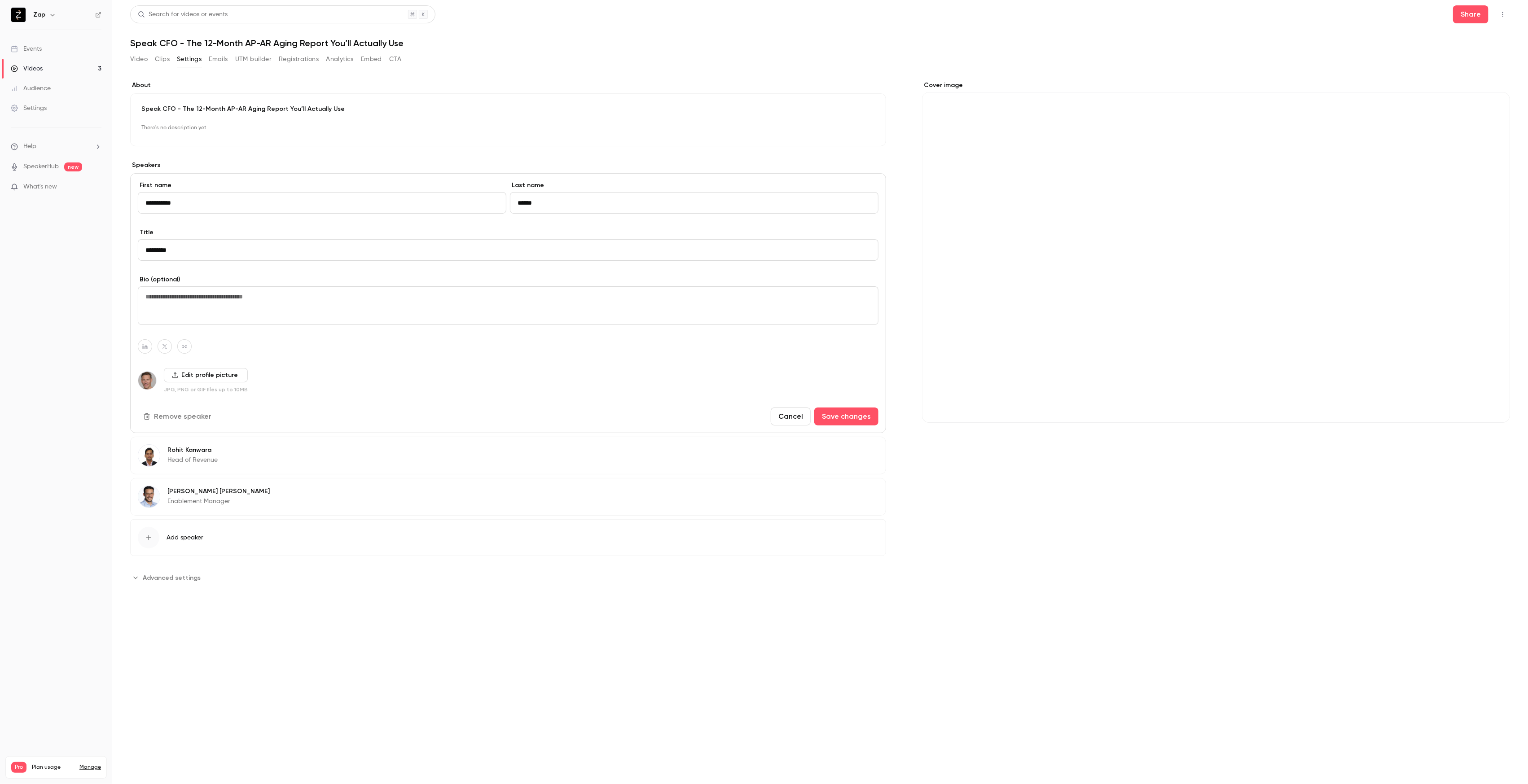
click at [194, 417] on button "Remove speaker" at bounding box center [178, 417] width 80 height 18
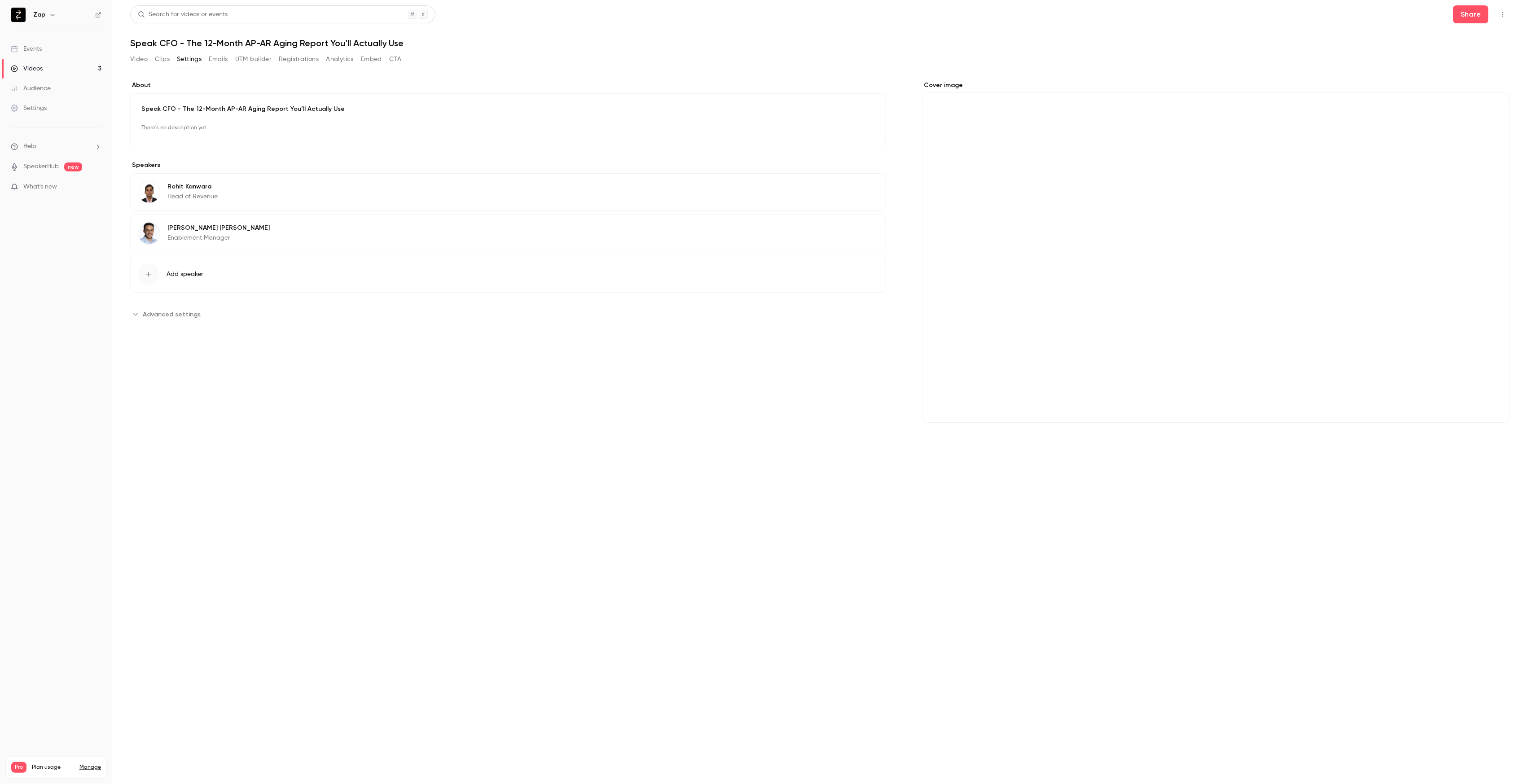
click at [143, 59] on button "Video" at bounding box center [139, 59] width 17 height 15
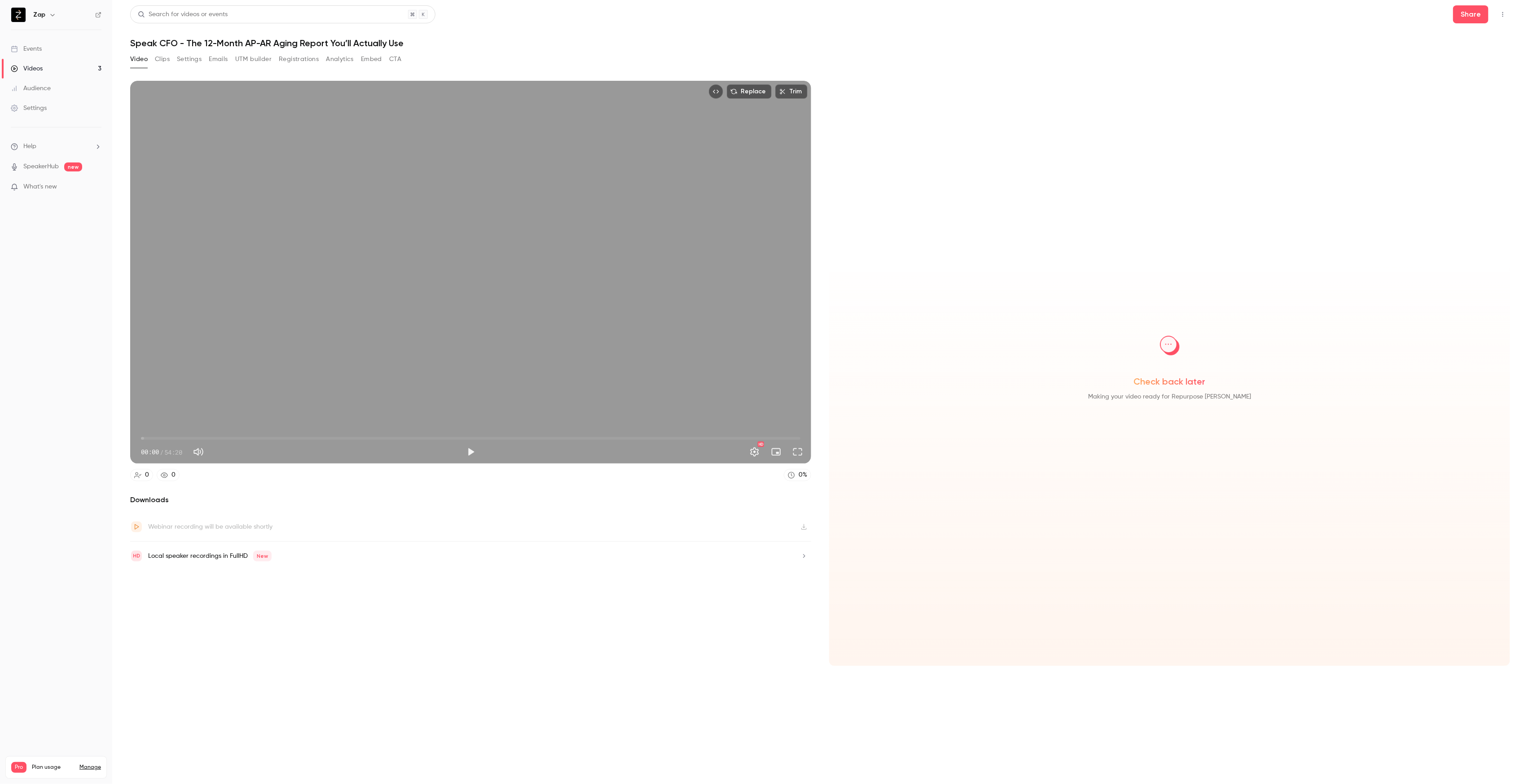
click at [194, 58] on button "Settings" at bounding box center [189, 59] width 25 height 15
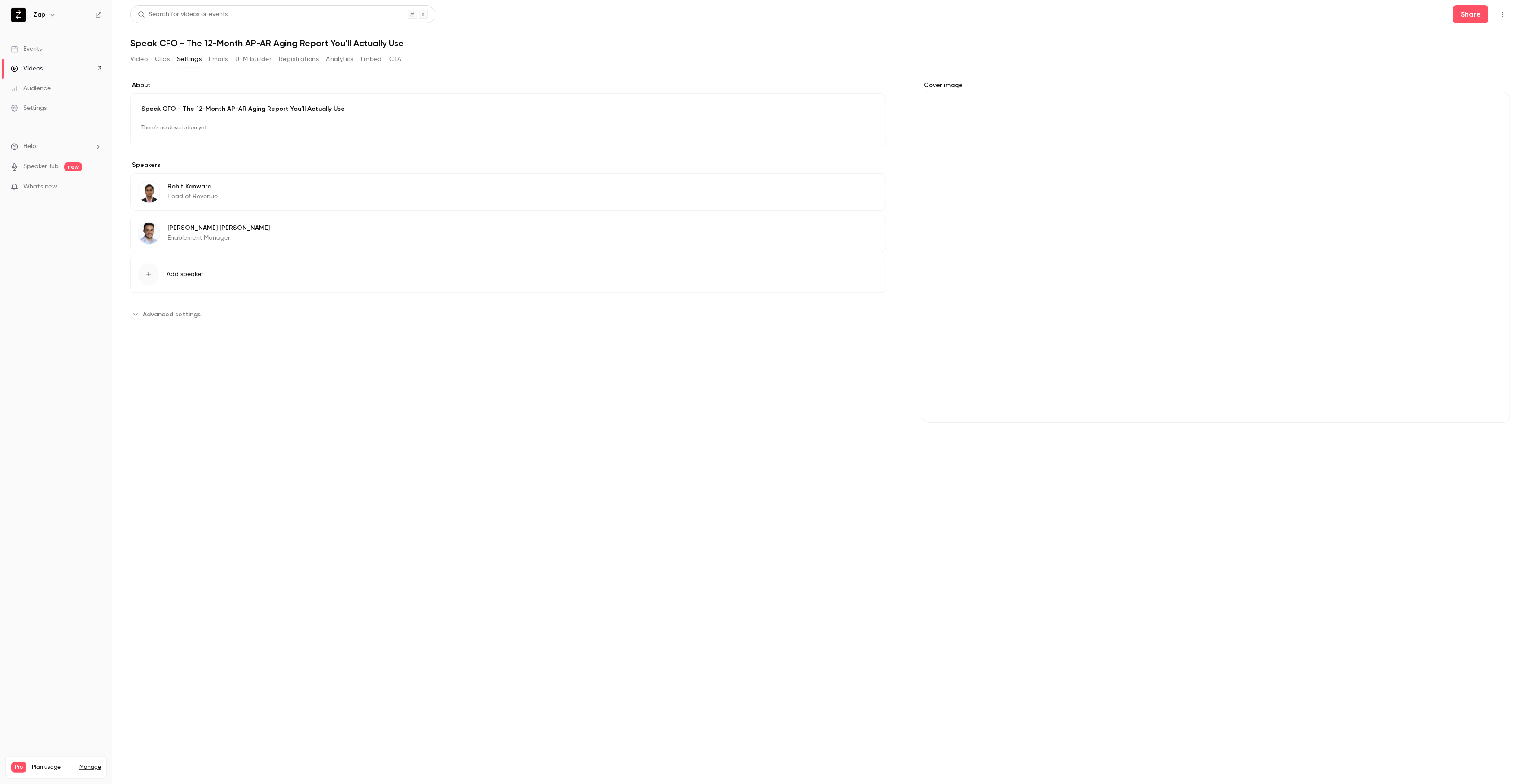
click at [213, 135] on div "Speak CFO - The 12-Month AP-AR Aging Report You’ll Actually Use There's no desc…" at bounding box center [508, 120] width 755 height 53
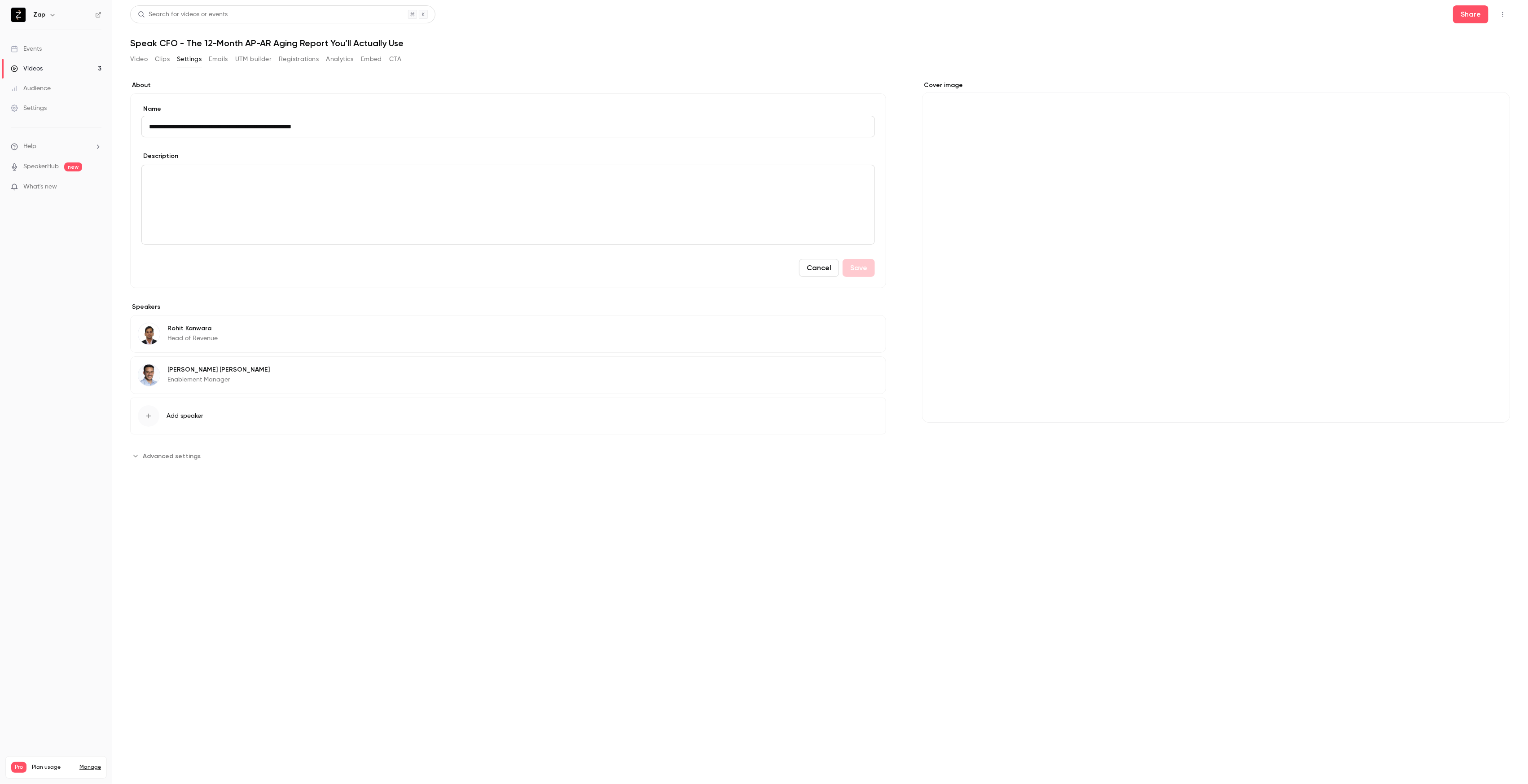
click at [376, 203] on div "editor" at bounding box center [508, 204] width 732 height 79
click at [1138, 282] on div "Cover image" at bounding box center [1216, 251] width 588 height 342
click at [0, 0] on input "Cover image" at bounding box center [0, 0] width 0 height 0
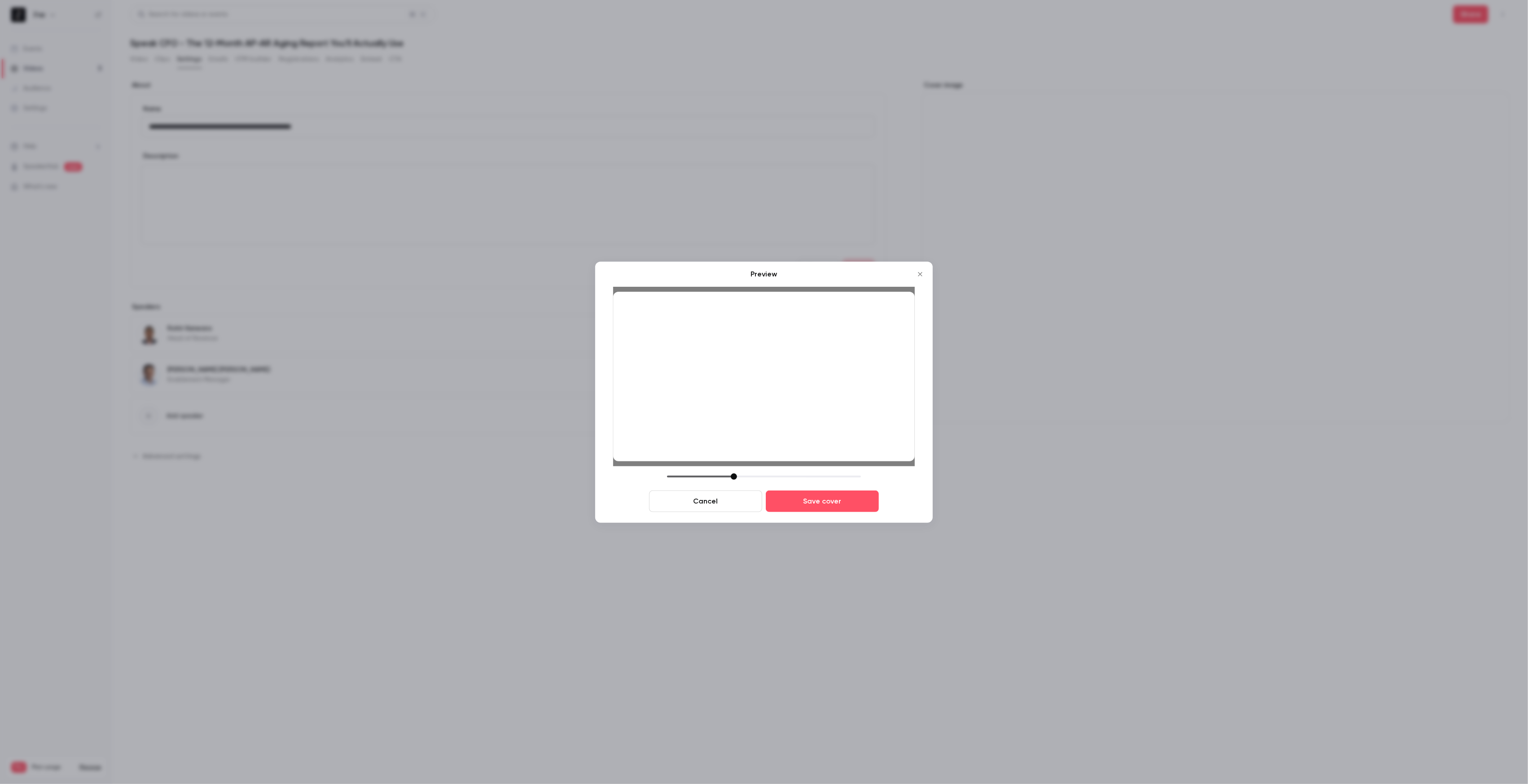
drag, startPoint x: 730, startPoint y: 476, endPoint x: 734, endPoint y: 477, distance: 4.1
click at [734, 477] on div at bounding box center [734, 476] width 7 height 7
drag, startPoint x: 752, startPoint y: 415, endPoint x: 758, endPoint y: 424, distance: 10.8
click at [758, 424] on div at bounding box center [764, 376] width 302 height 170
click at [828, 499] on button "Save cover" at bounding box center [822, 501] width 113 height 21
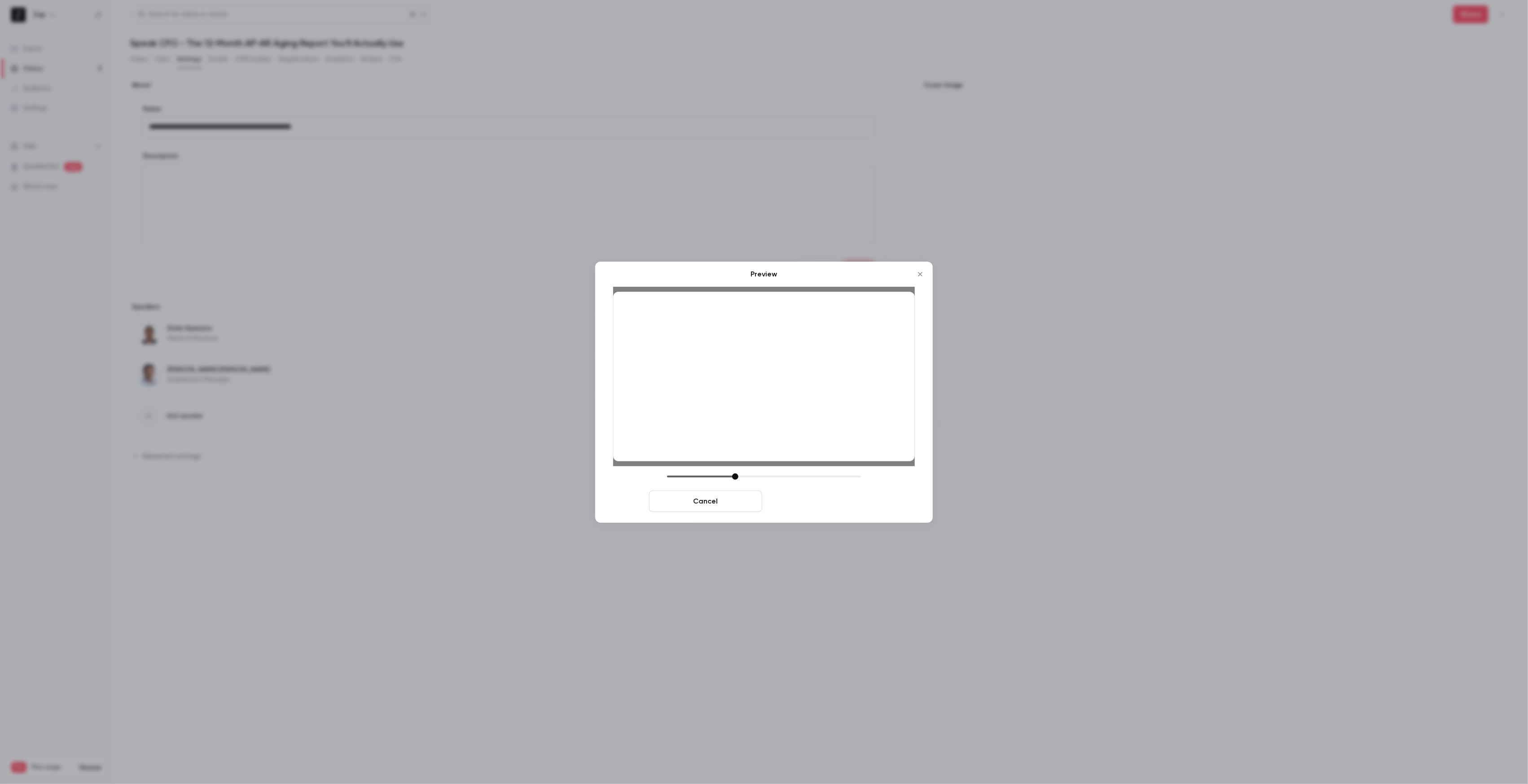
click at [820, 503] on button "Save cover" at bounding box center [822, 501] width 113 height 21
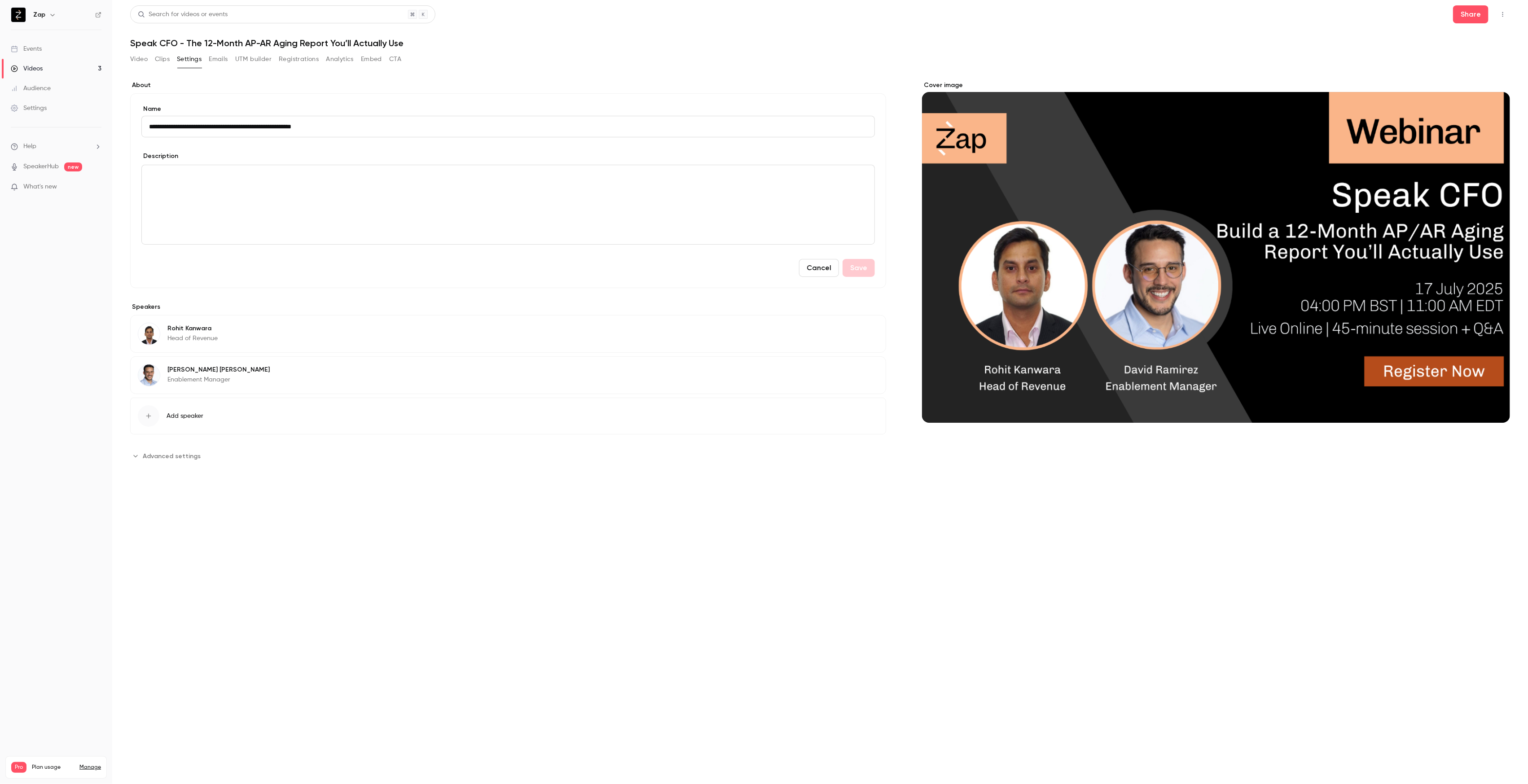
click at [252, 187] on div "editor" at bounding box center [508, 204] width 732 height 79
click at [217, 198] on div "editor" at bounding box center [508, 204] width 732 height 79
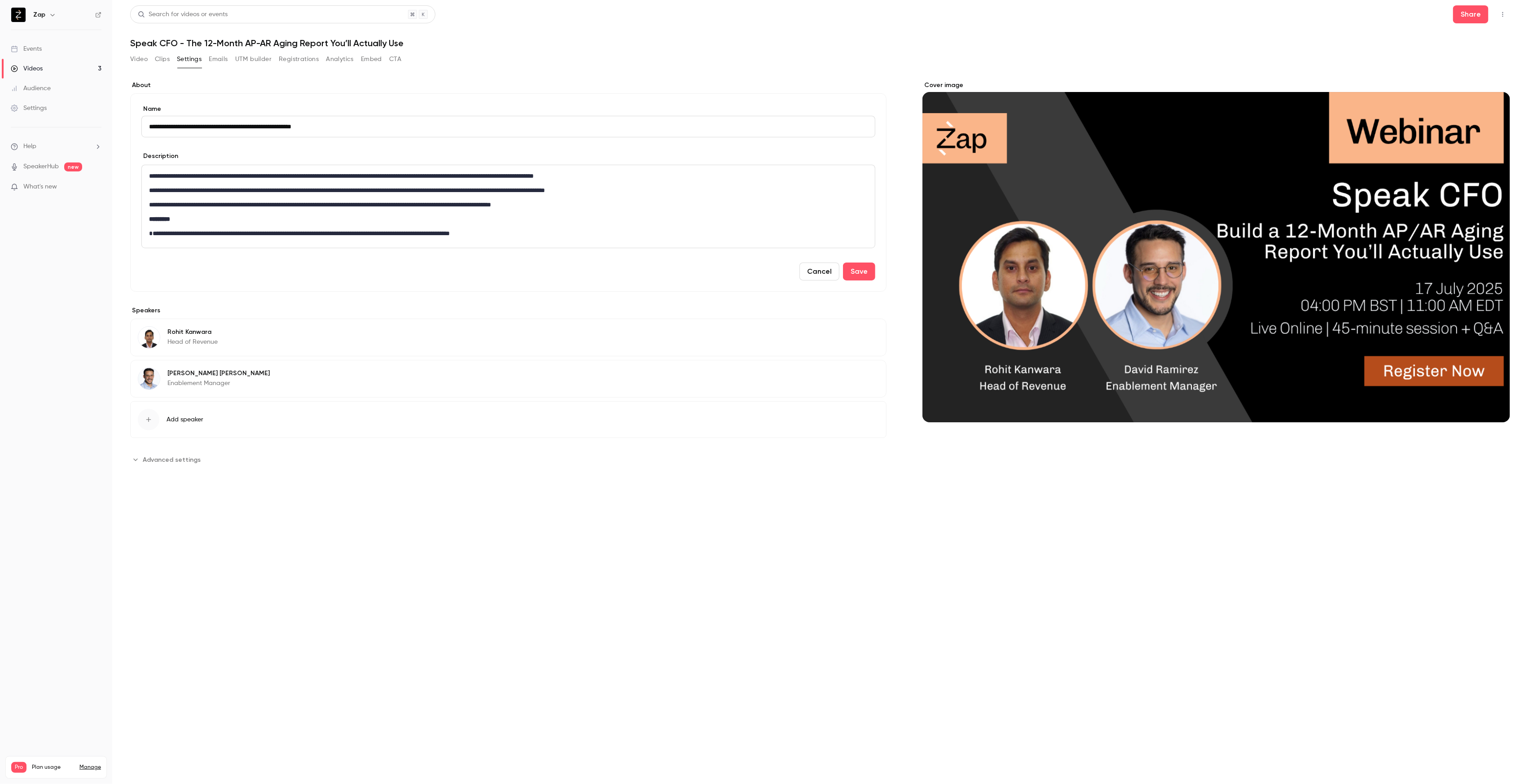
click at [212, 237] on p "**********" at bounding box center [509, 233] width 718 height 11
click at [863, 267] on button "Save" at bounding box center [859, 268] width 32 height 18
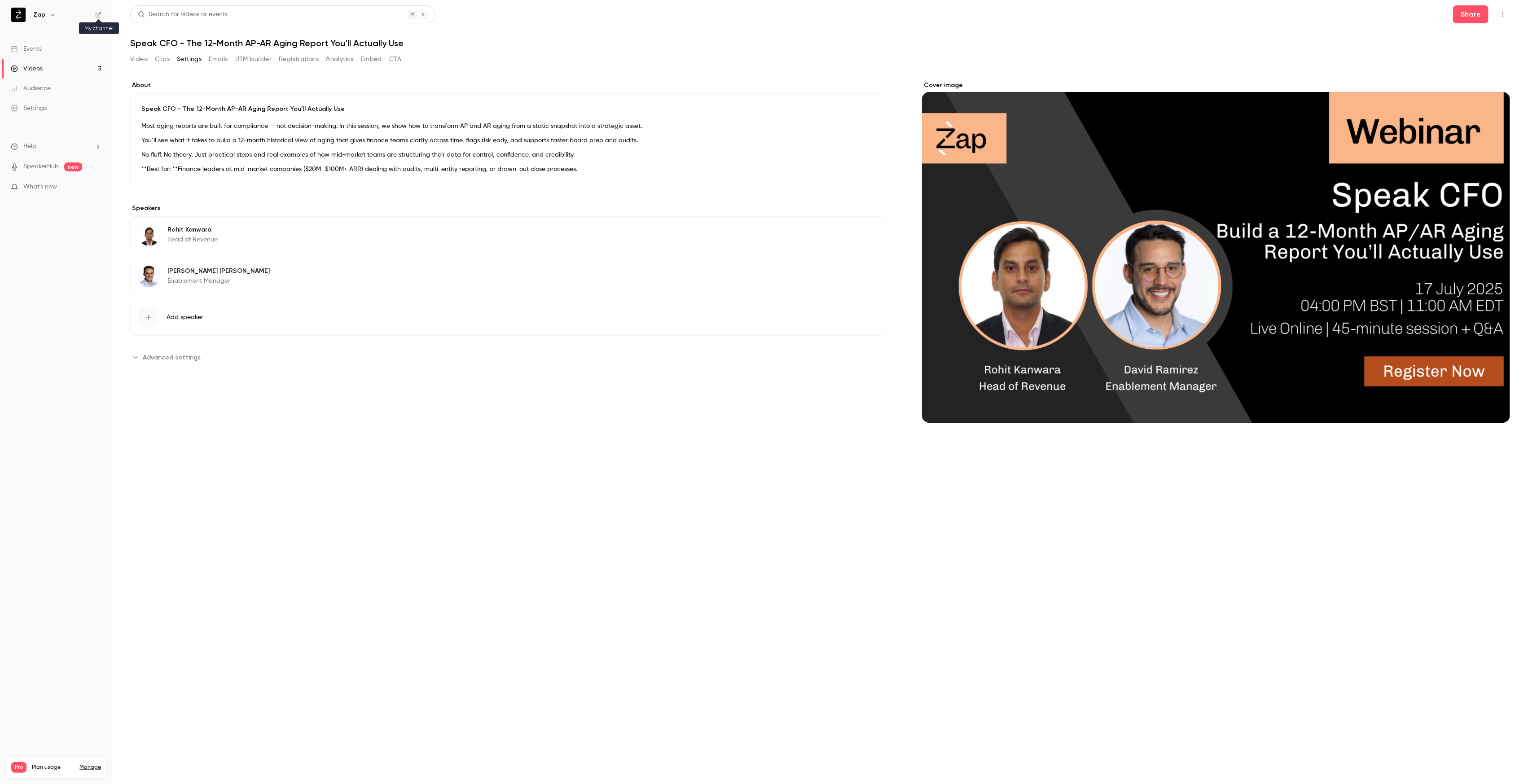
click at [99, 16] on icon at bounding box center [98, 15] width 7 height 7
click at [160, 358] on span "Advanced settings" at bounding box center [171, 357] width 58 height 9
click at [45, 111] on div "Settings" at bounding box center [29, 107] width 36 height 9
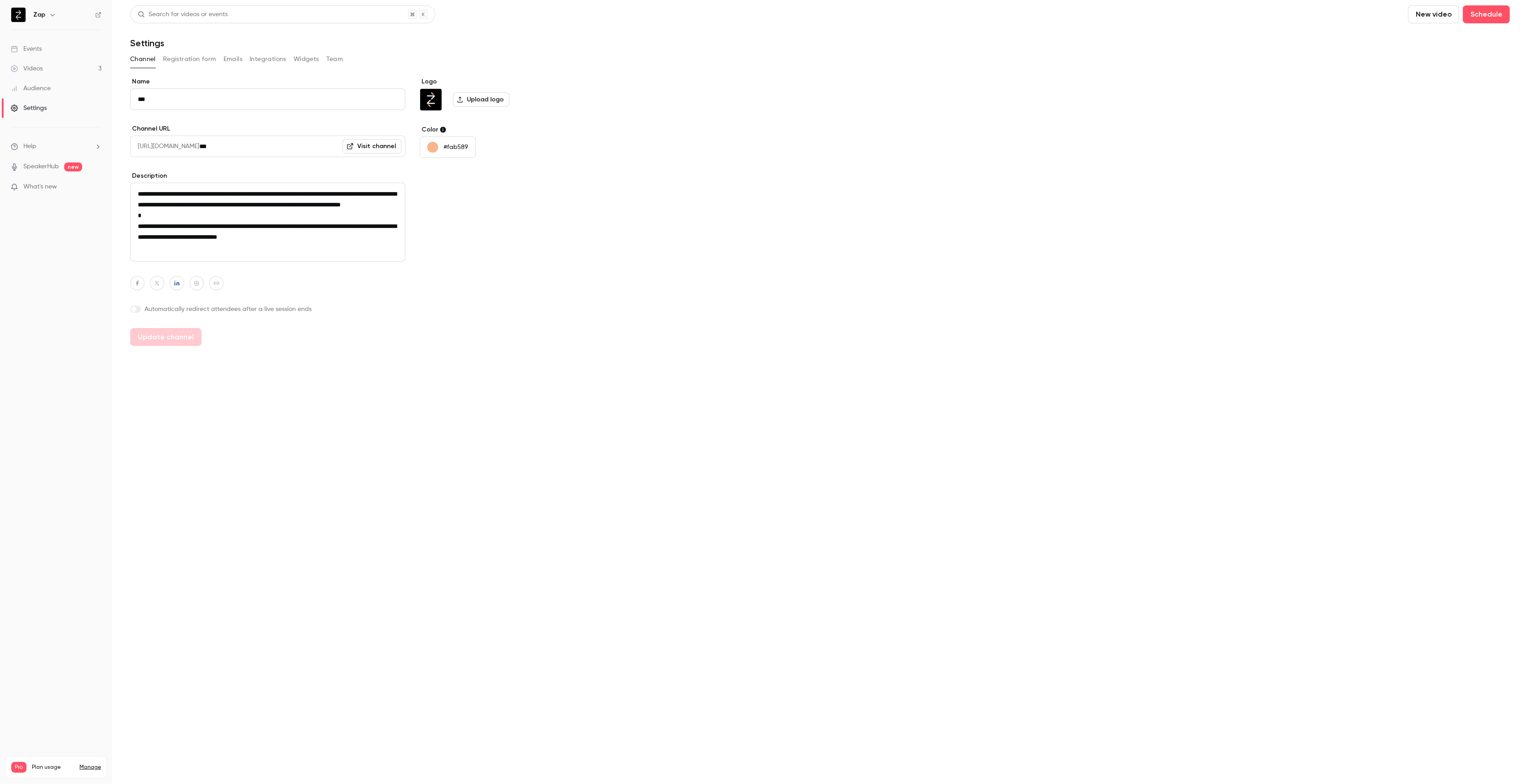
click at [298, 57] on button "Widgets" at bounding box center [306, 59] width 25 height 15
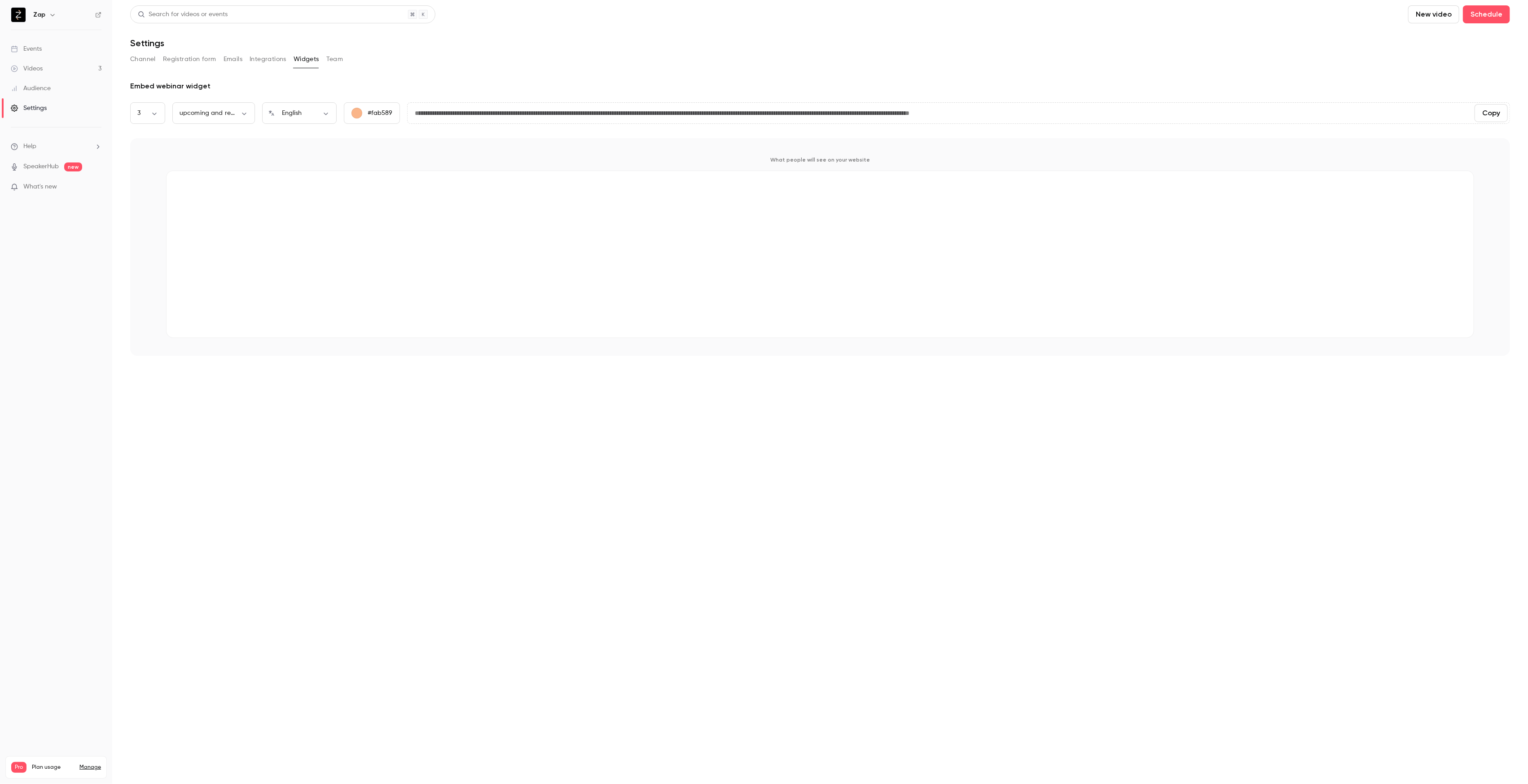
click at [1492, 109] on button "Copy" at bounding box center [1490, 113] width 33 height 18
drag, startPoint x: 468, startPoint y: 512, endPoint x: 486, endPoint y: 512, distance: 18.0
click at [473, 512] on main "**********" at bounding box center [820, 392] width 1416 height 784
click at [205, 113] on body "**********" at bounding box center [764, 392] width 1528 height 784
click at [201, 189] on li "upcoming and replays" at bounding box center [213, 189] width 83 height 23
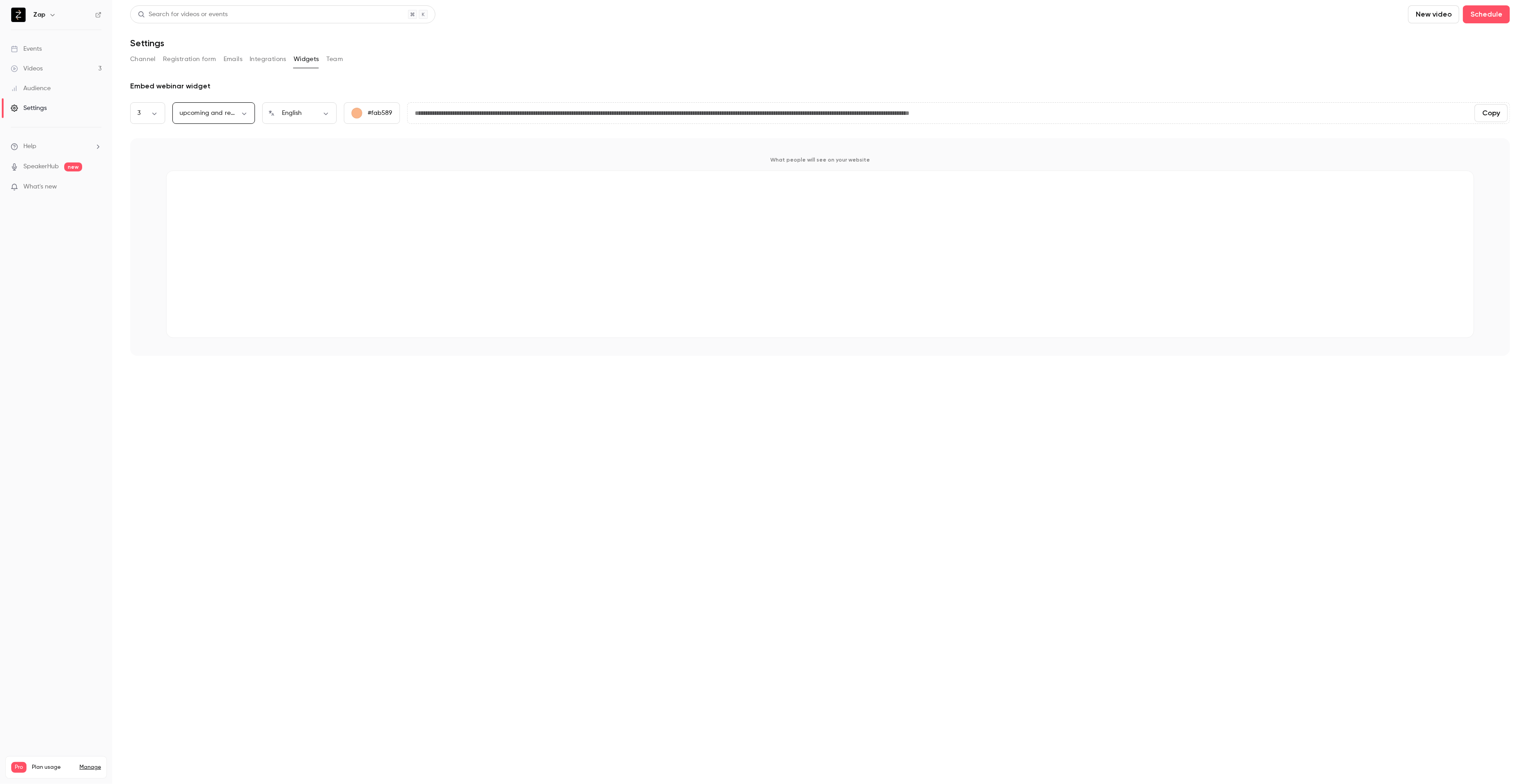
click at [223, 115] on body "**********" at bounding box center [764, 392] width 1528 height 784
click at [223, 115] on div at bounding box center [764, 392] width 1528 height 784
click at [40, 65] on div "Videos" at bounding box center [26, 68] width 32 height 9
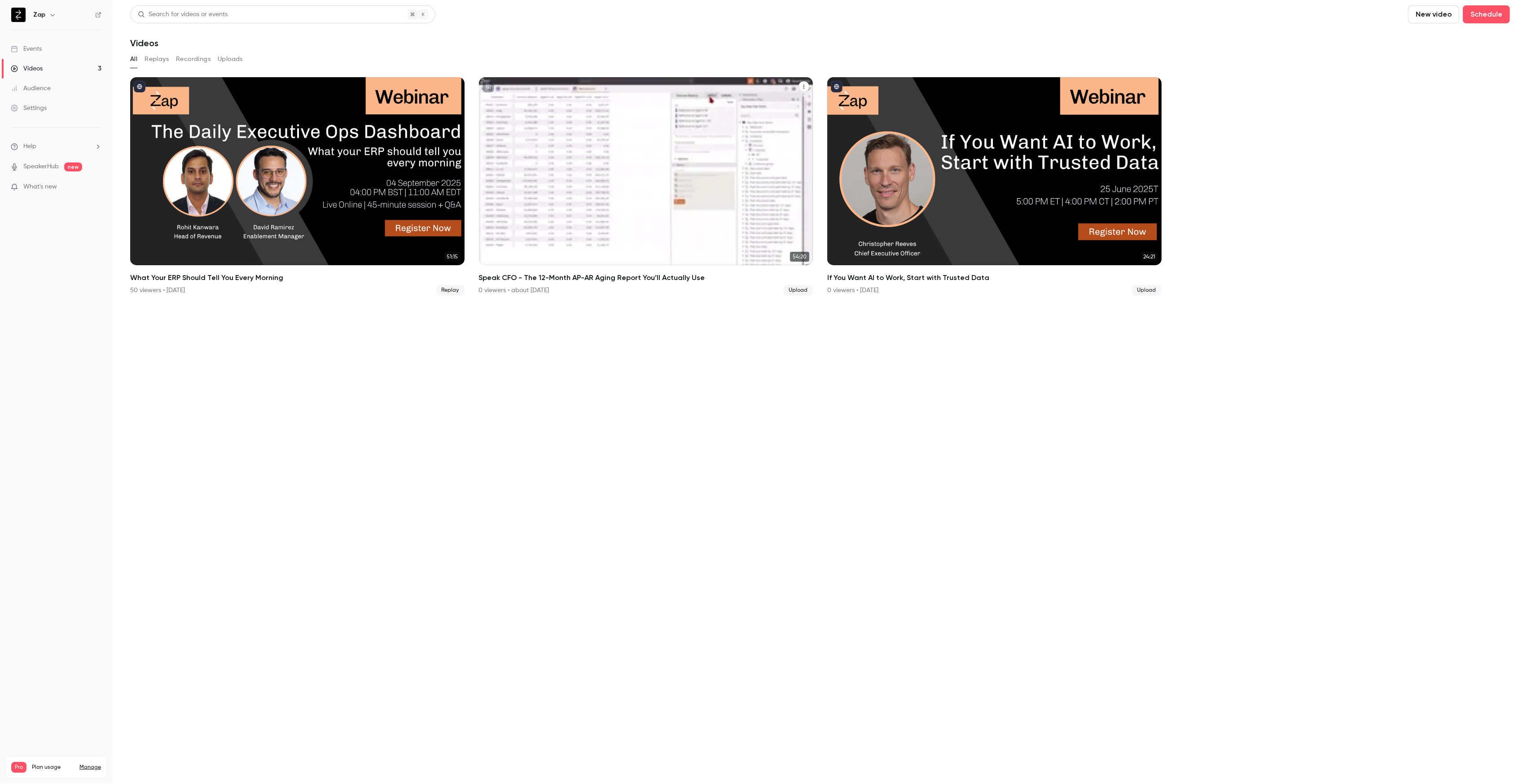
click at [556, 226] on div "Speak CFO - The 12-Month AP-AR Aging Report You’ll Actually Use" at bounding box center [646, 171] width 335 height 188
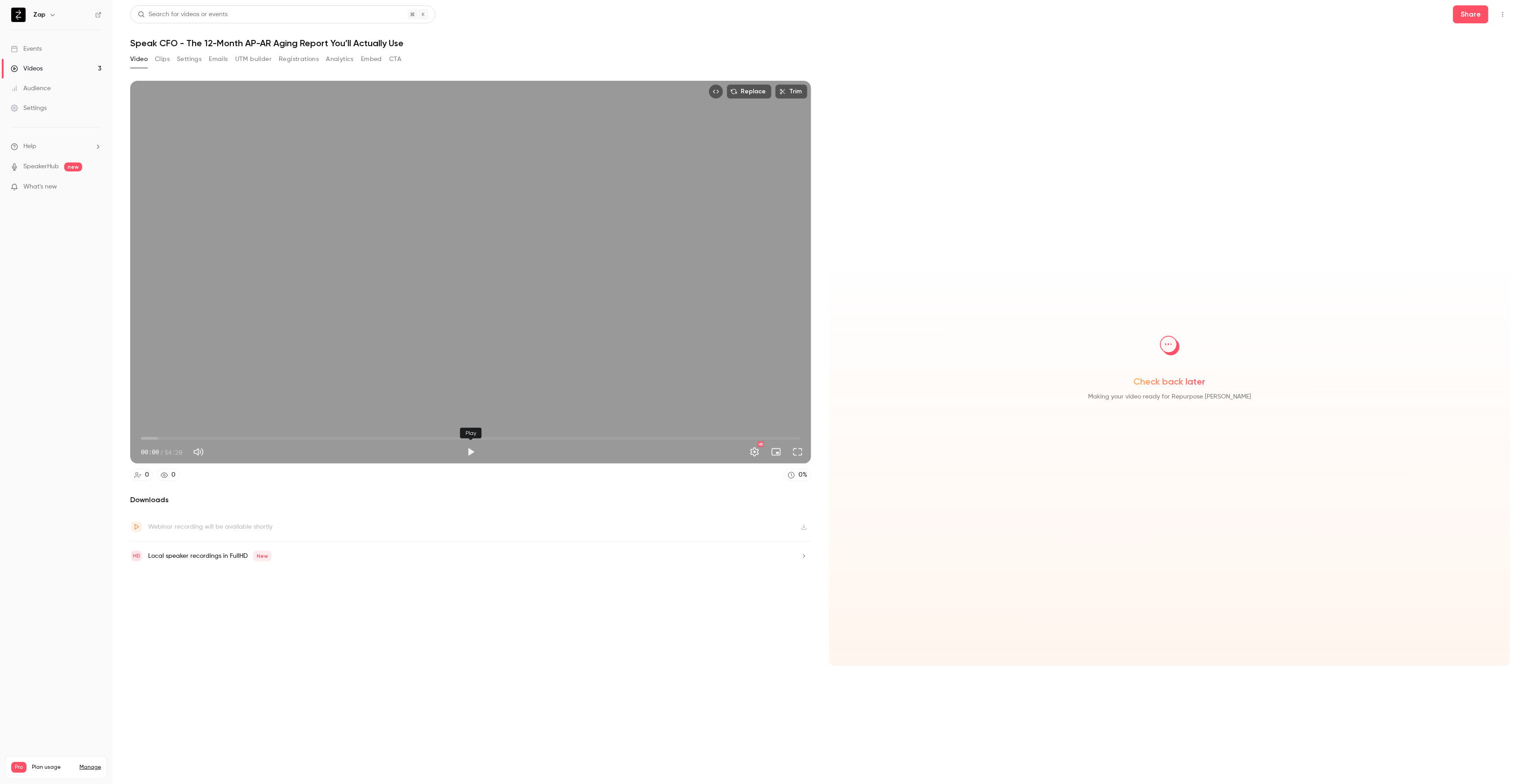
click at [471, 454] on button "Play" at bounding box center [471, 452] width 18 height 18
click at [468, 453] on button "Pause" at bounding box center [471, 452] width 18 height 18
type input "***"
click at [164, 61] on button "Clips" at bounding box center [162, 59] width 15 height 15
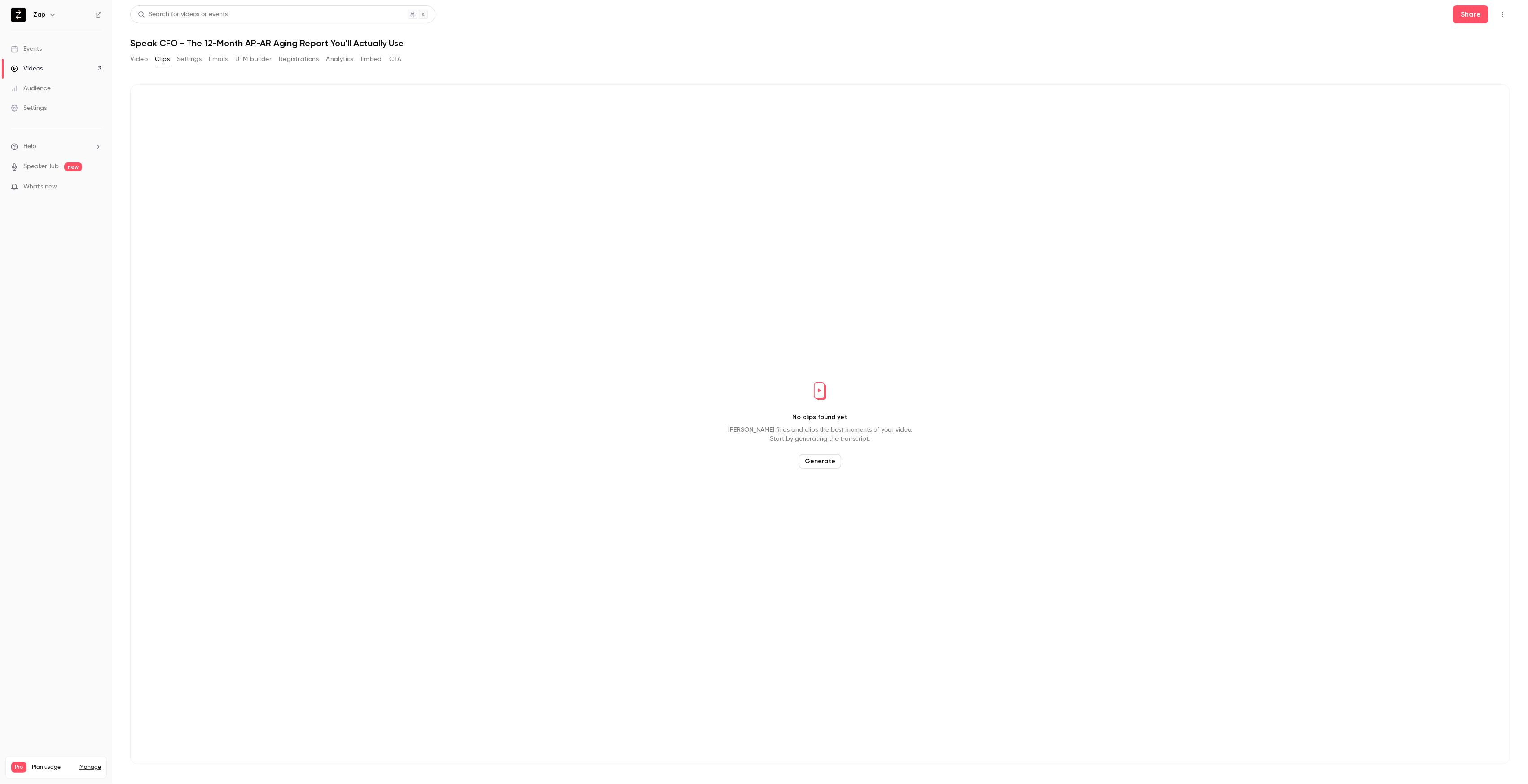
click at [187, 61] on button "Settings" at bounding box center [189, 59] width 25 height 15
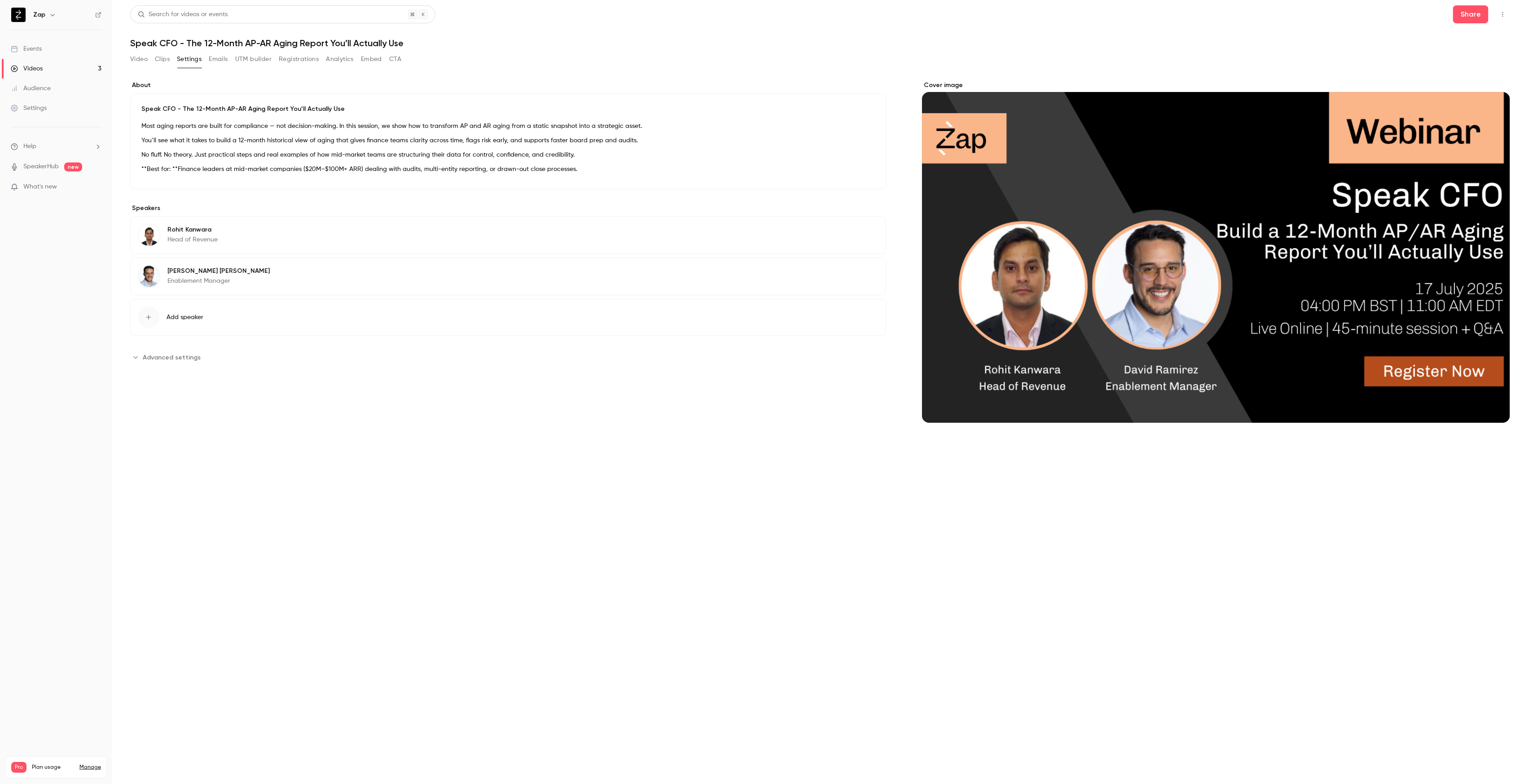
click at [220, 61] on button "Emails" at bounding box center [217, 59] width 19 height 15
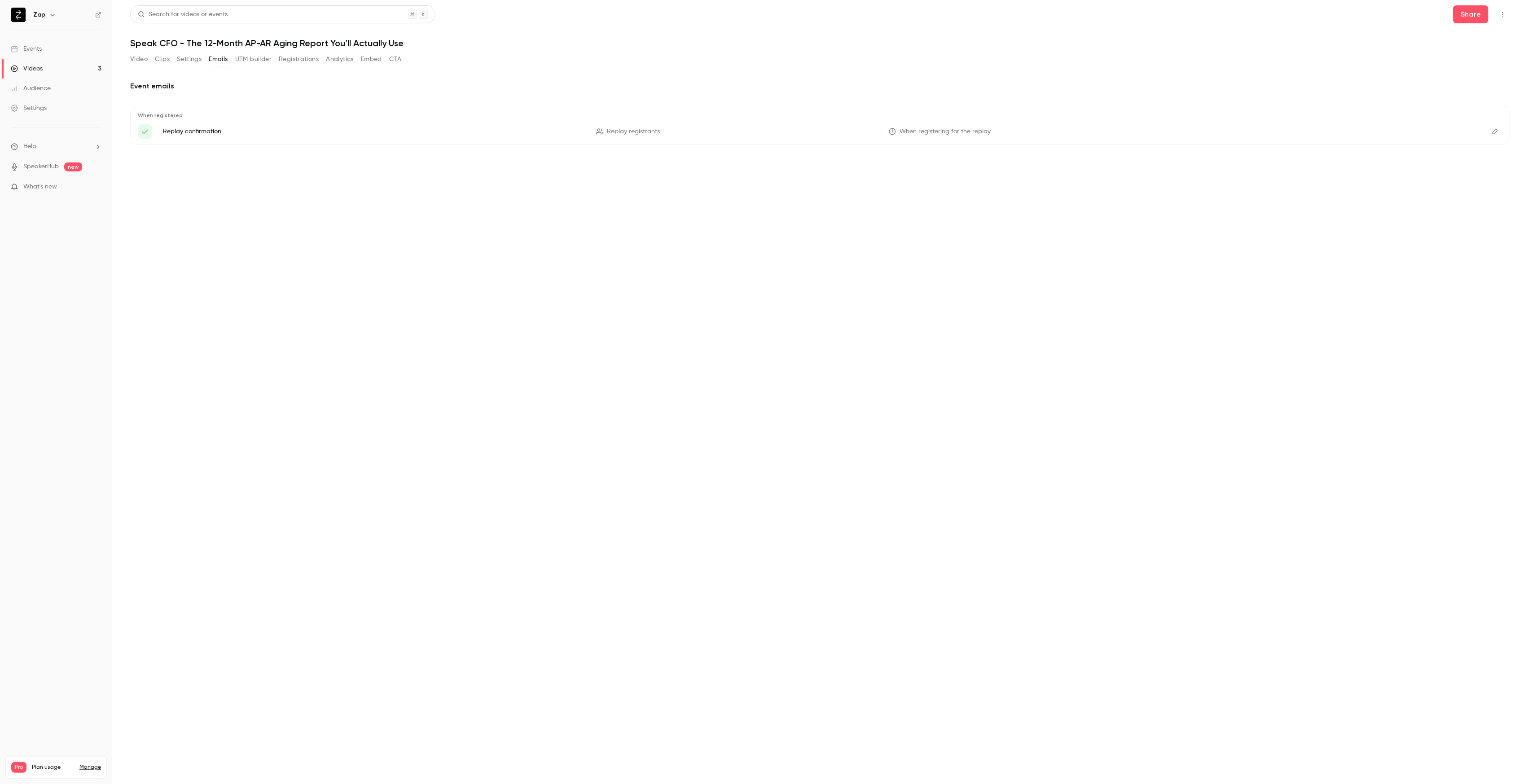
click at [300, 60] on button "Registrations" at bounding box center [299, 59] width 40 height 15
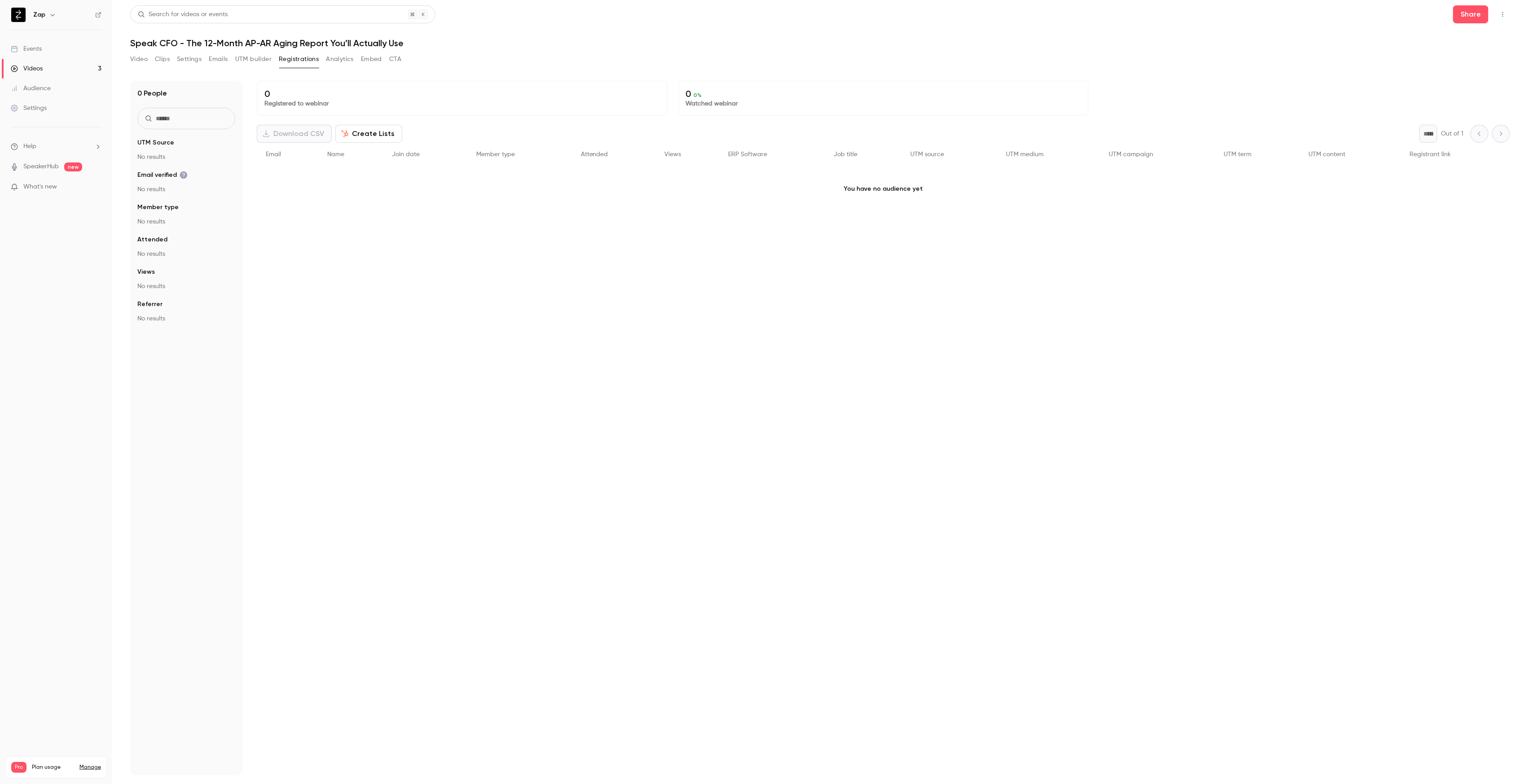
click at [340, 61] on button "Analytics" at bounding box center [340, 59] width 28 height 15
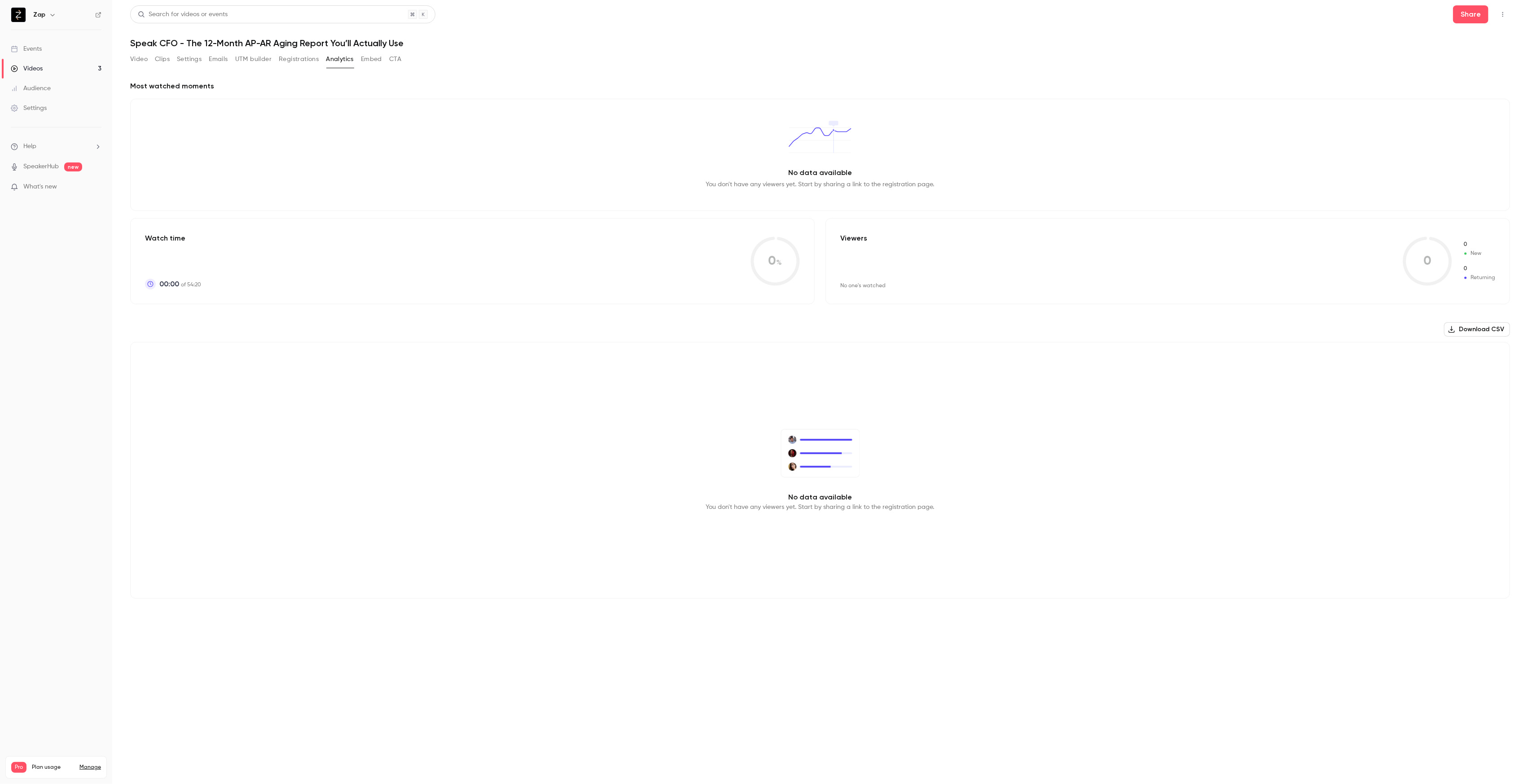
click at [376, 60] on button "Embed" at bounding box center [372, 59] width 21 height 15
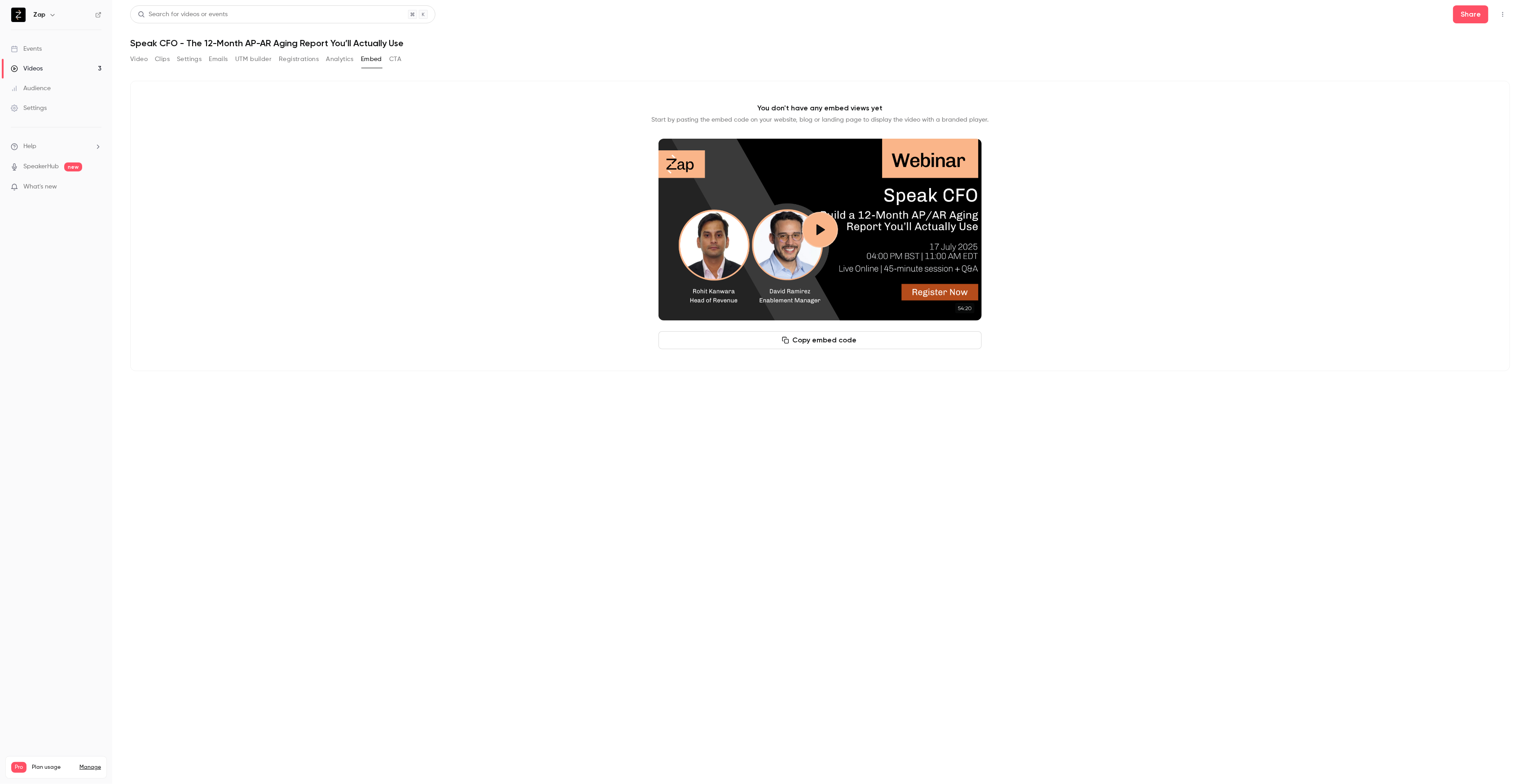
click at [812, 230] on button "Play video" at bounding box center [820, 230] width 36 height 36
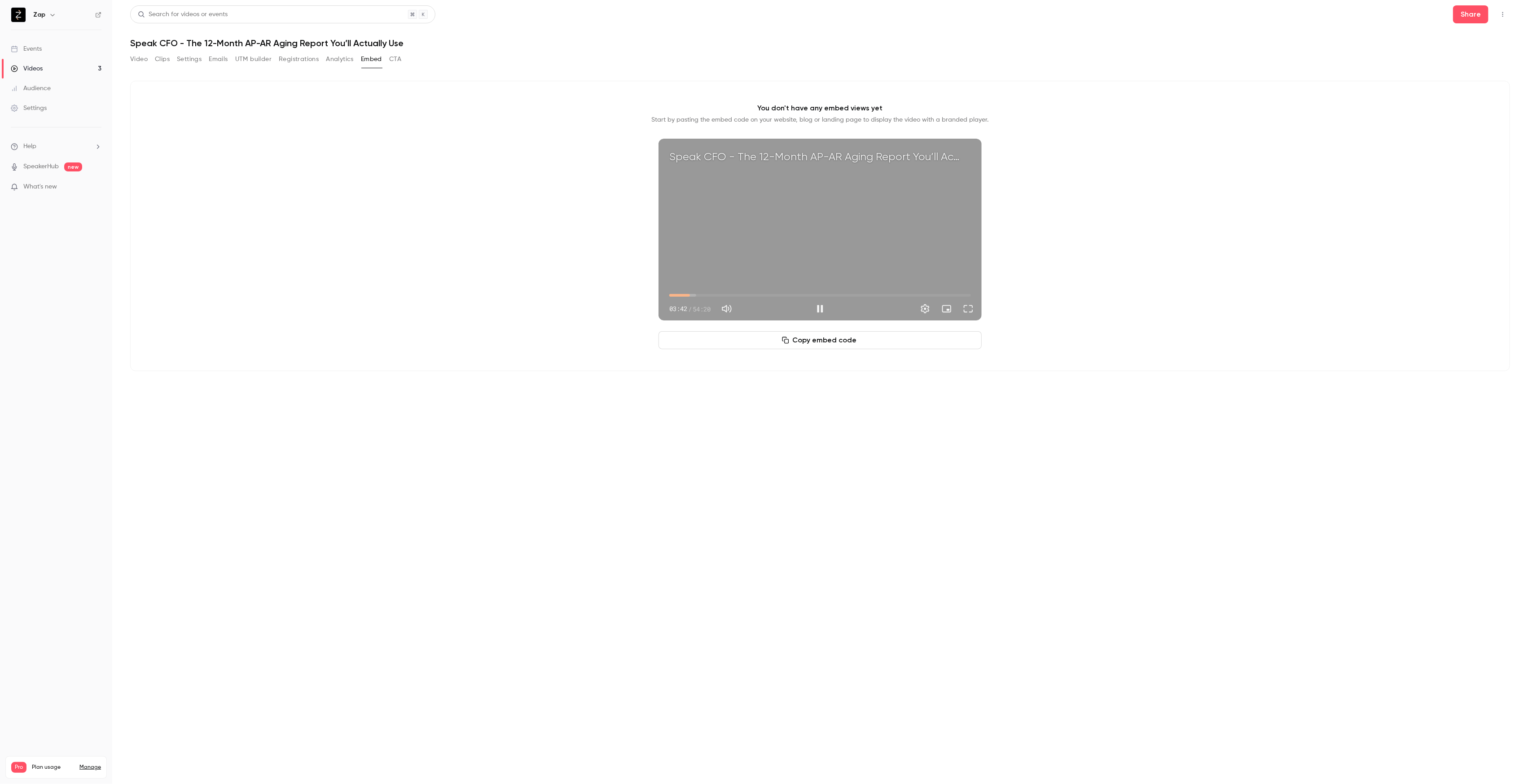
click at [690, 294] on span "03:42" at bounding box center [820, 295] width 302 height 15
click at [817, 305] on button "Pause" at bounding box center [820, 309] width 18 height 18
type input "*****"
click at [139, 60] on button "Video" at bounding box center [139, 59] width 17 height 15
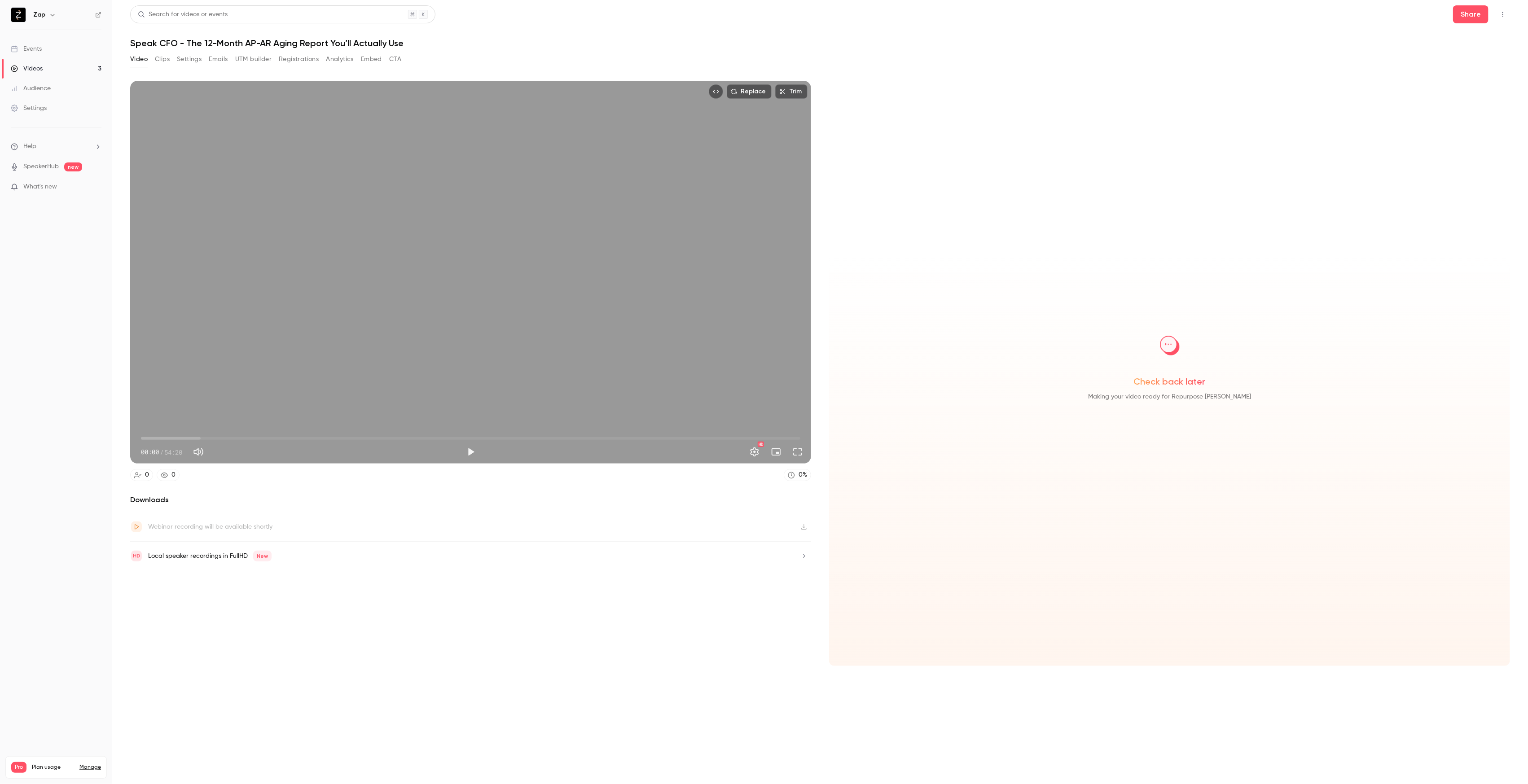
click at [99, 16] on icon at bounding box center [98, 15] width 6 height 6
click at [33, 68] on div "Videos" at bounding box center [26, 68] width 32 height 9
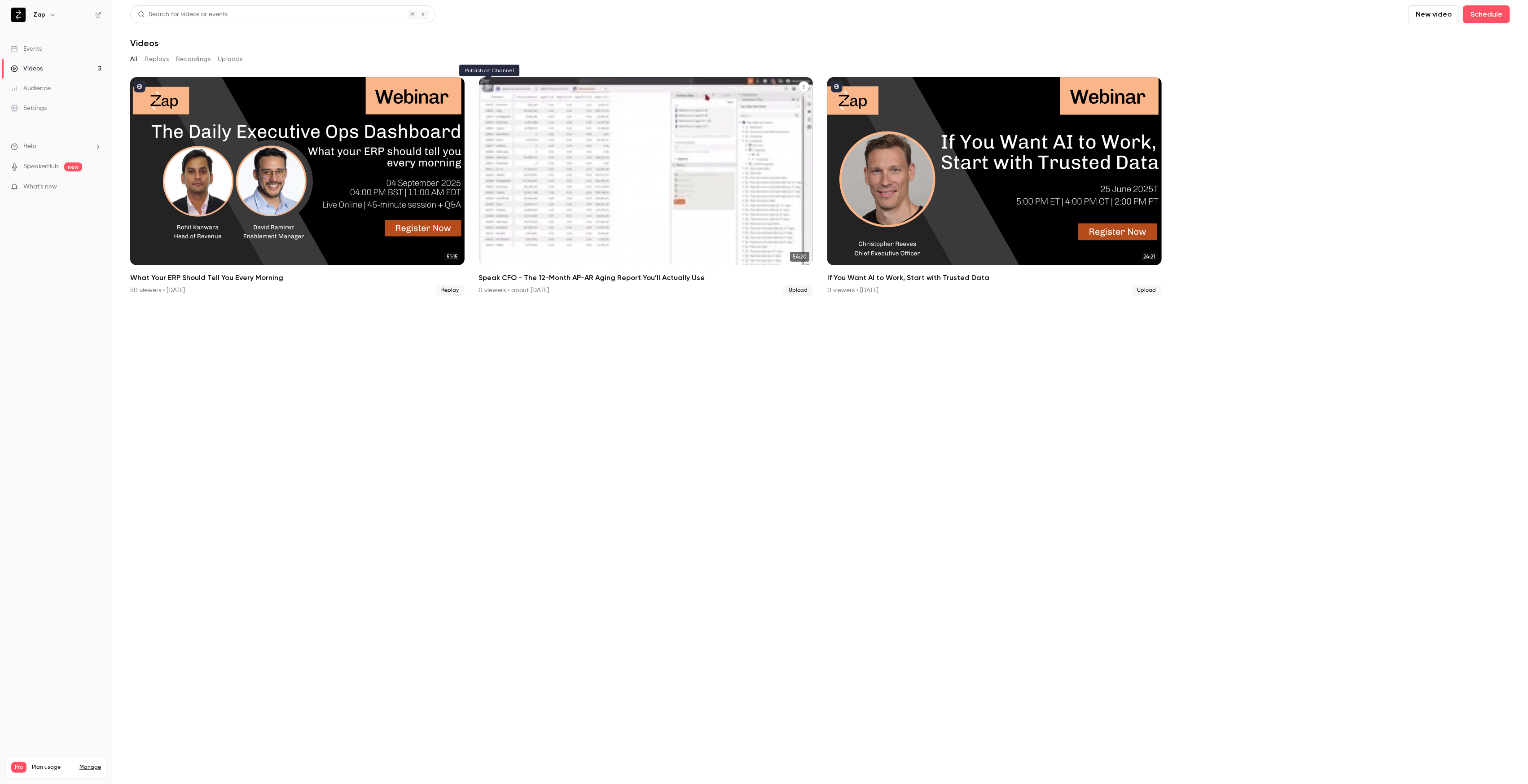
click at [488, 88] on icon "unpublished" at bounding box center [488, 86] width 6 height 6
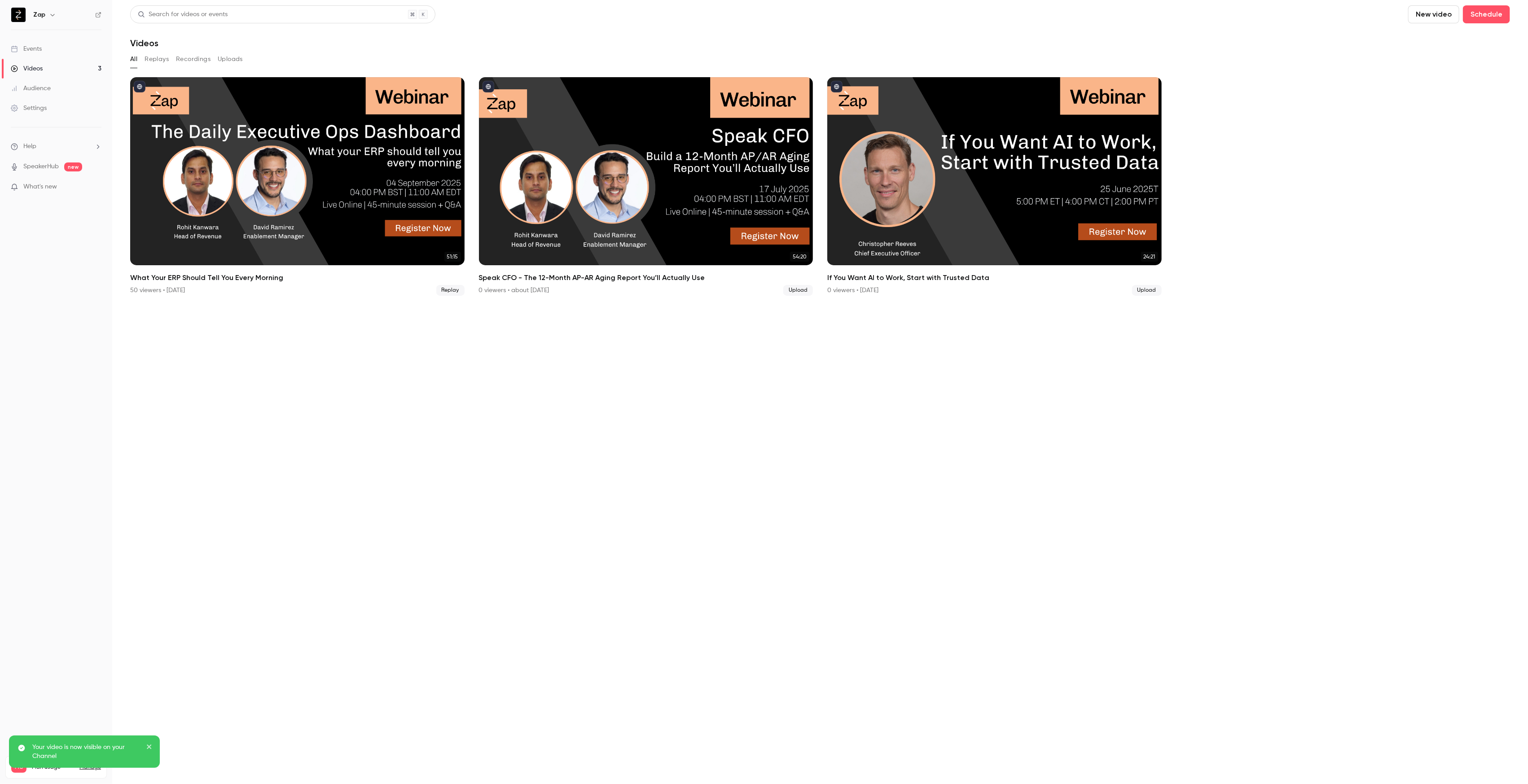
click at [35, 108] on div "Settings" at bounding box center [29, 107] width 36 height 9
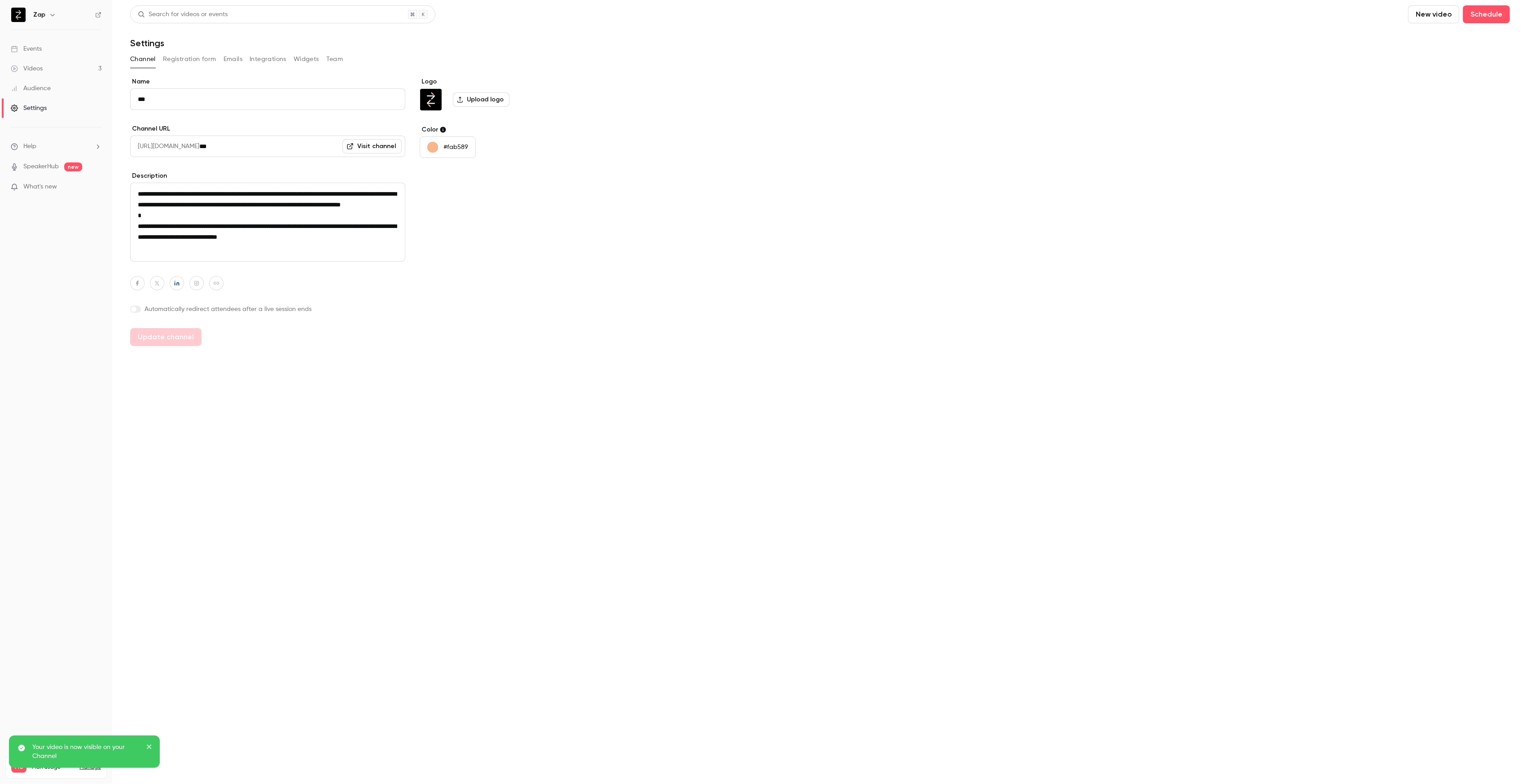
click at [302, 58] on button "Widgets" at bounding box center [306, 59] width 25 height 15
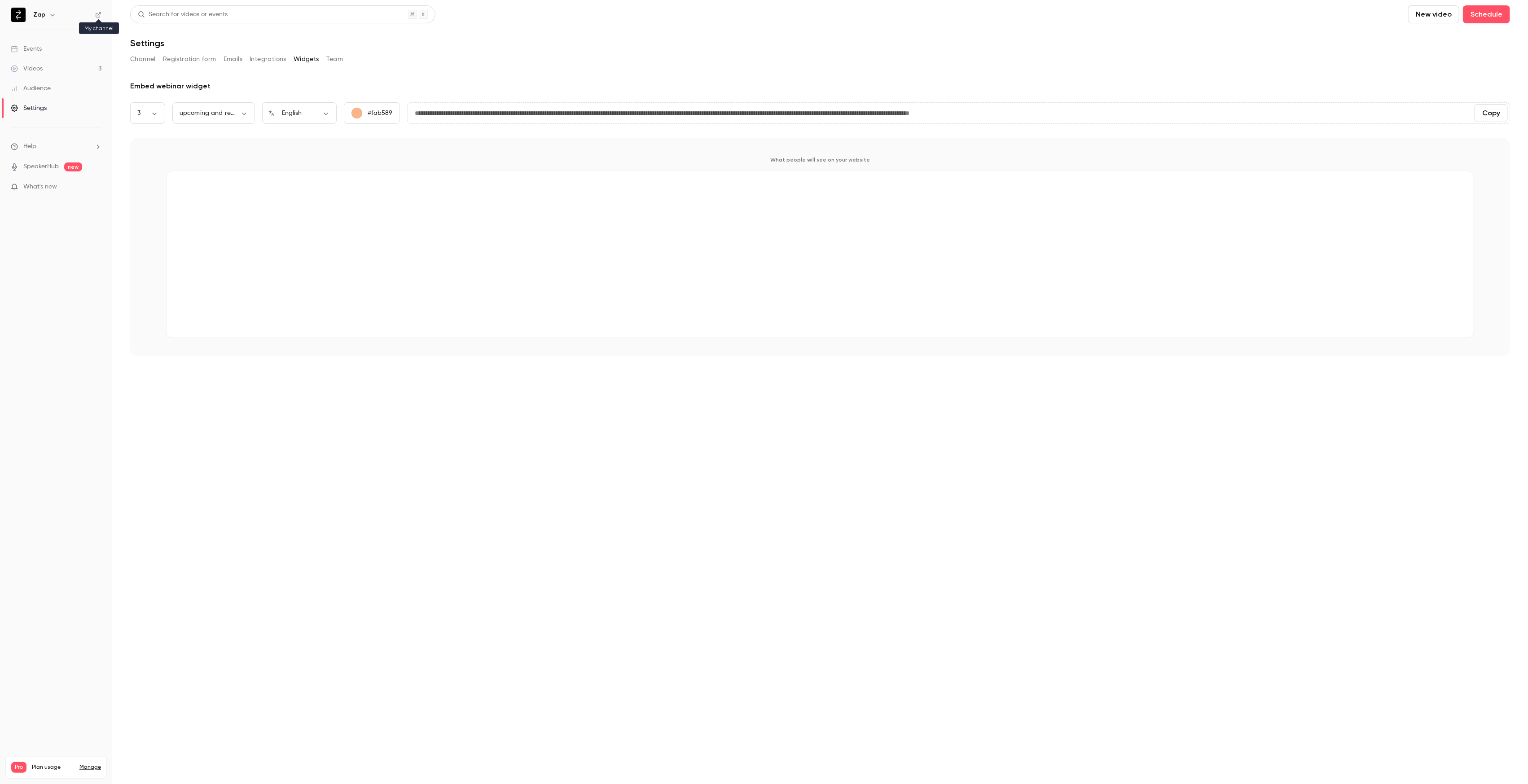
click at [98, 12] on icon at bounding box center [98, 15] width 7 height 7
click at [39, 70] on div "Videos" at bounding box center [26, 68] width 32 height 9
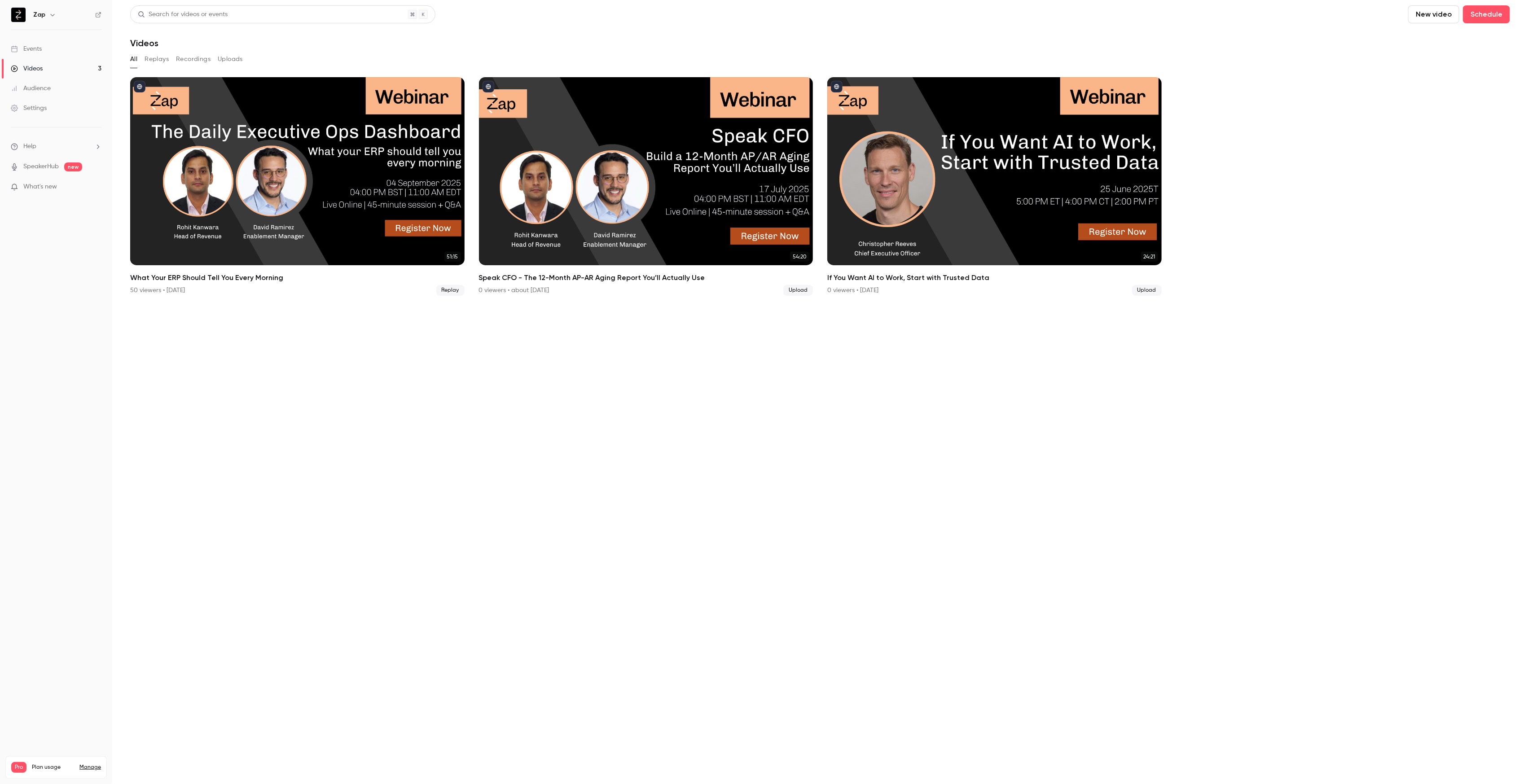
click at [470, 494] on section "Search for videos or events New video Schedule Videos All Replays Recordings Up…" at bounding box center [820, 392] width 1380 height 773
click at [1437, 12] on button "New video" at bounding box center [1433, 15] width 51 height 18
drag, startPoint x: 1292, startPoint y: 248, endPoint x: 1423, endPoint y: 84, distance: 209.9
click at [1292, 248] on div at bounding box center [764, 392] width 1528 height 784
click at [1436, 125] on ul "51:15 What Your ERP Should Tell You Every Morning 50 viewers • [DATE] Replay 54…" at bounding box center [820, 186] width 1380 height 218
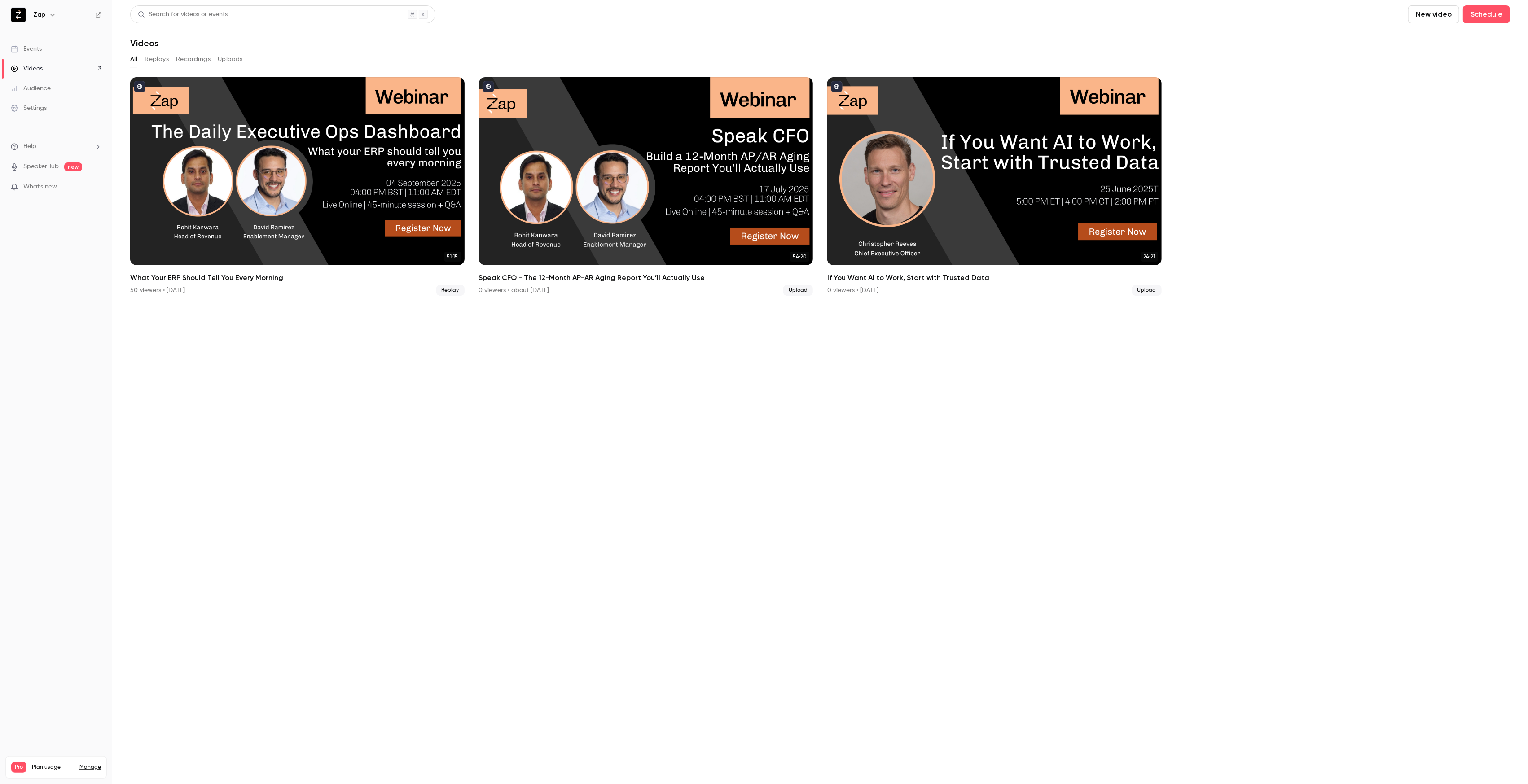
click at [1447, 15] on button "New video" at bounding box center [1433, 15] width 51 height 18
click at [1436, 65] on div "Upload" at bounding box center [1466, 62] width 68 height 9
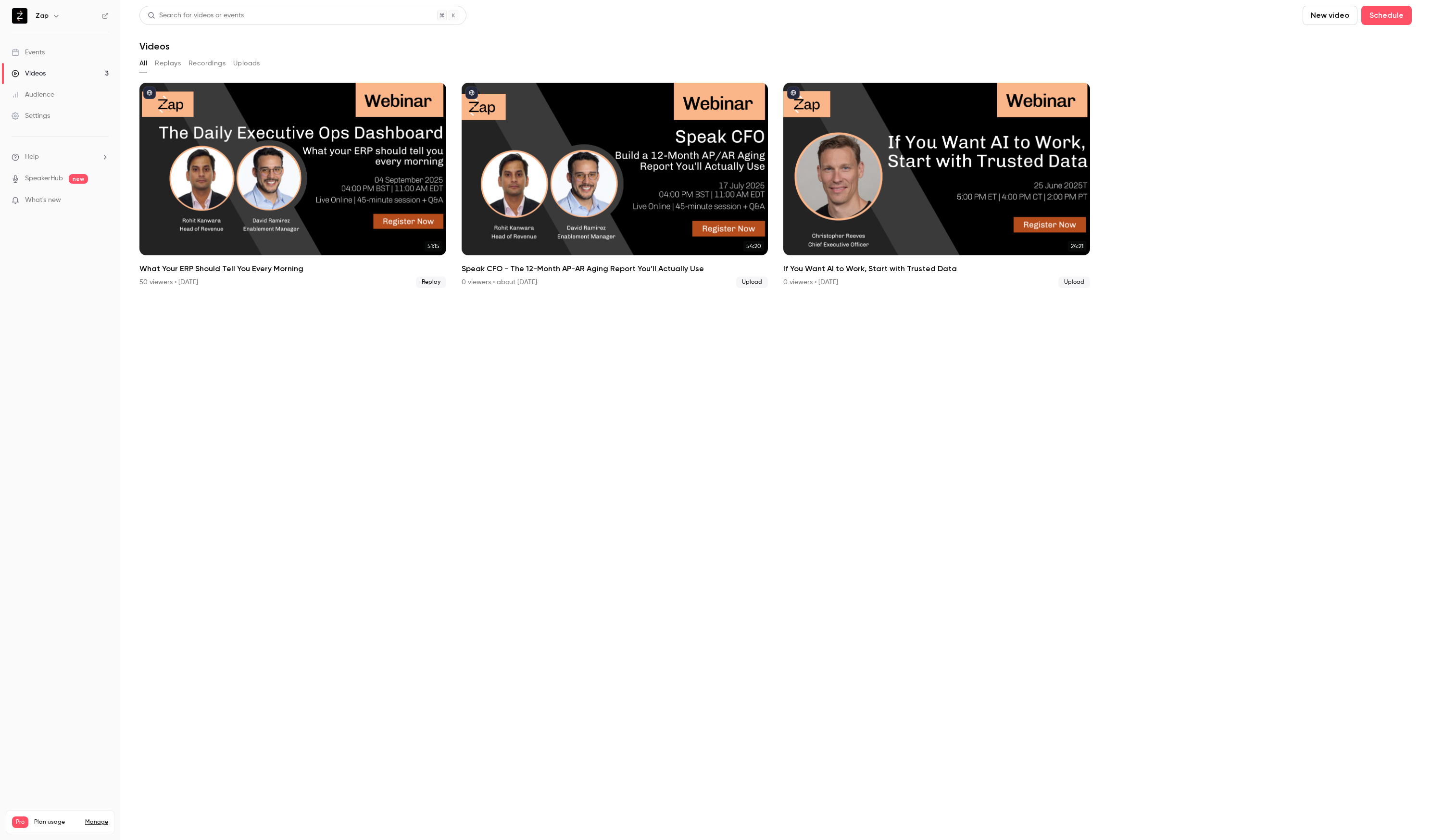
click at [1190, 173] on ul "51:15 What Your ERP Should Tell You Every Morning 50 viewers • [DATE] Replay 54…" at bounding box center [776, 185] width 1273 height 206
click at [1324, 16] on button "New video" at bounding box center [1330, 16] width 54 height 19
click at [1341, 69] on div "Upload" at bounding box center [1365, 67] width 73 height 10
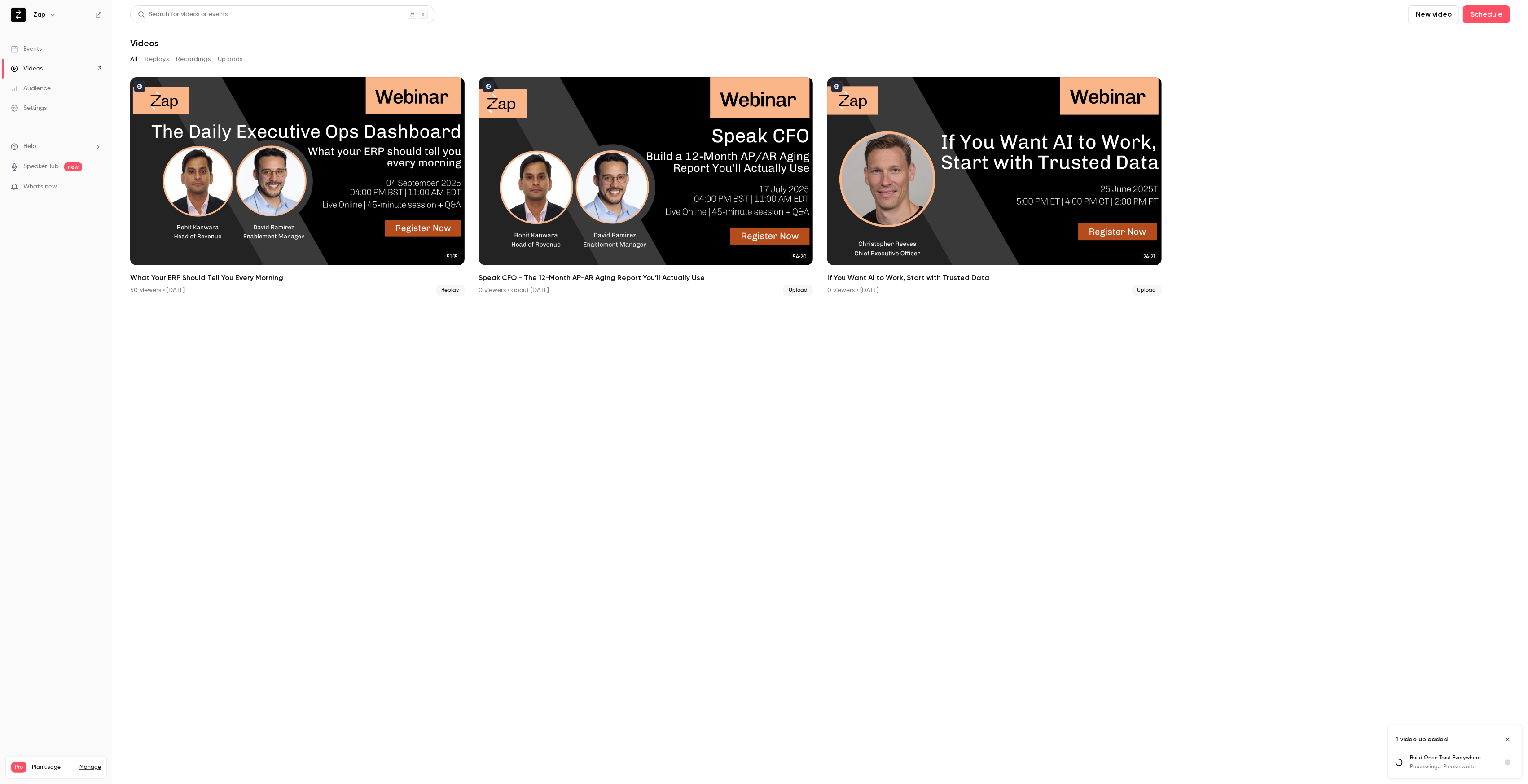
click at [1217, 40] on div "Videos" at bounding box center [820, 43] width 1380 height 11
click at [32, 48] on div "Events" at bounding box center [26, 48] width 31 height 9
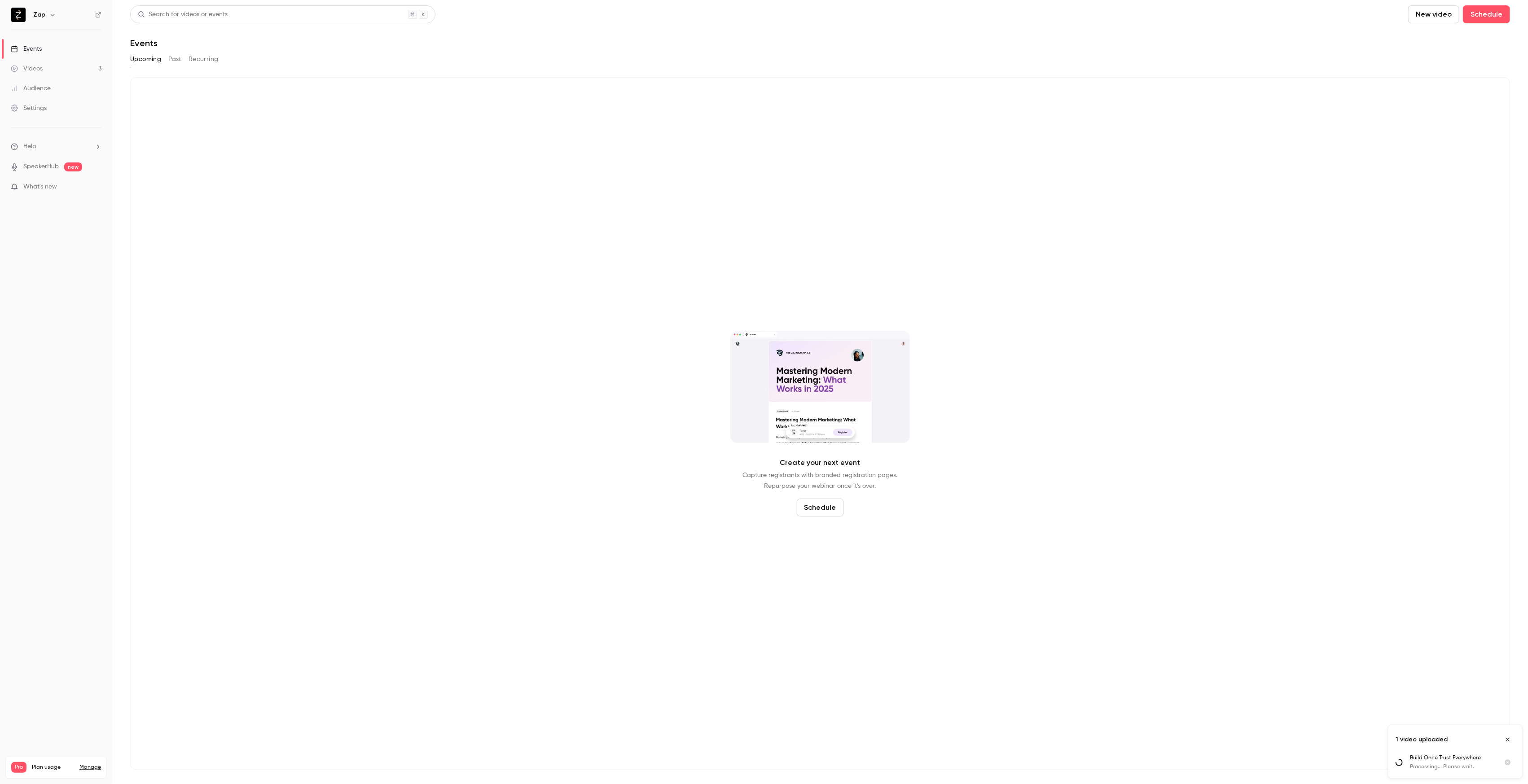
click at [37, 67] on div "Videos" at bounding box center [26, 68] width 32 height 9
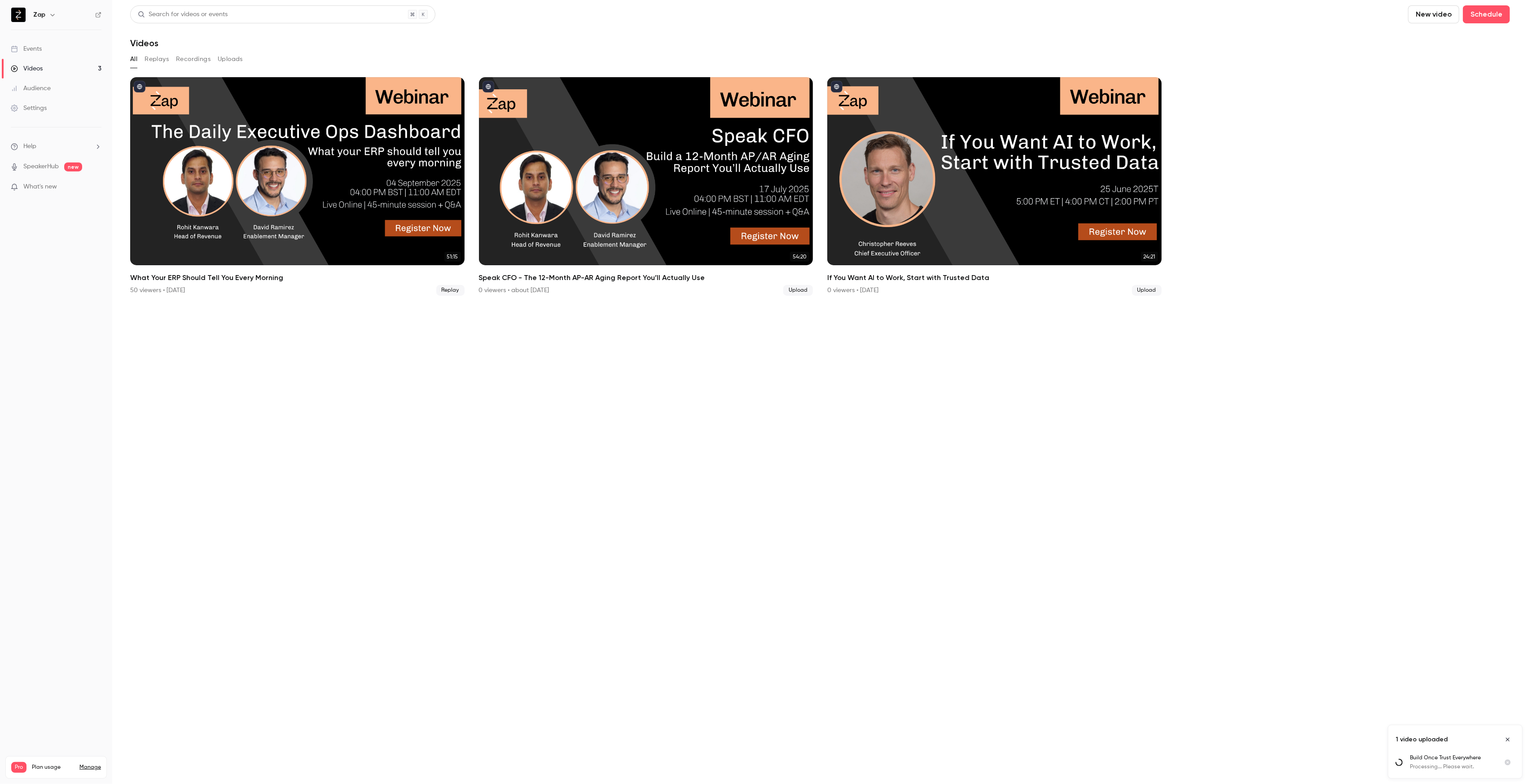
click at [32, 89] on div "Audience" at bounding box center [30, 88] width 40 height 9
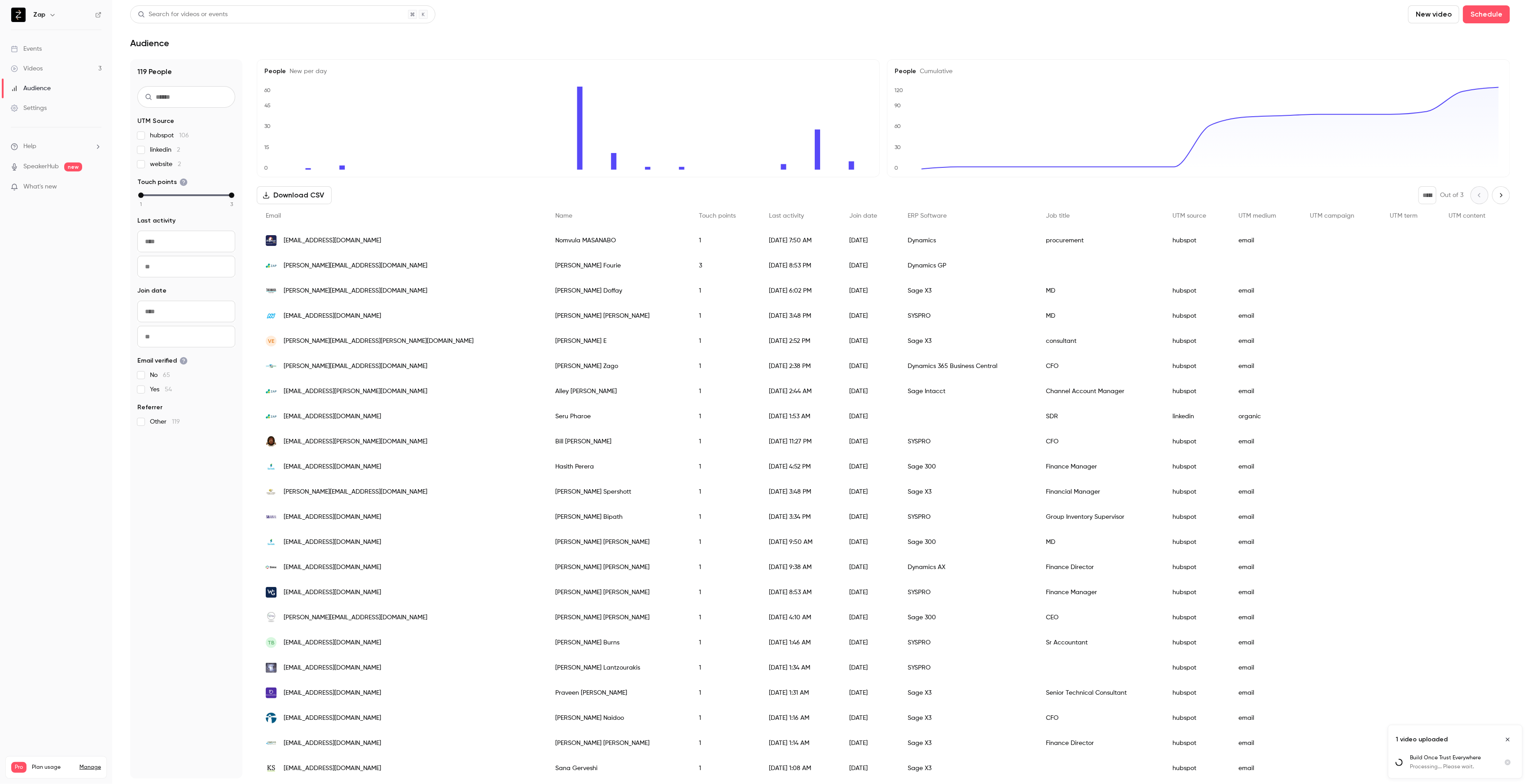
click at [34, 47] on div "Events" at bounding box center [26, 48] width 31 height 9
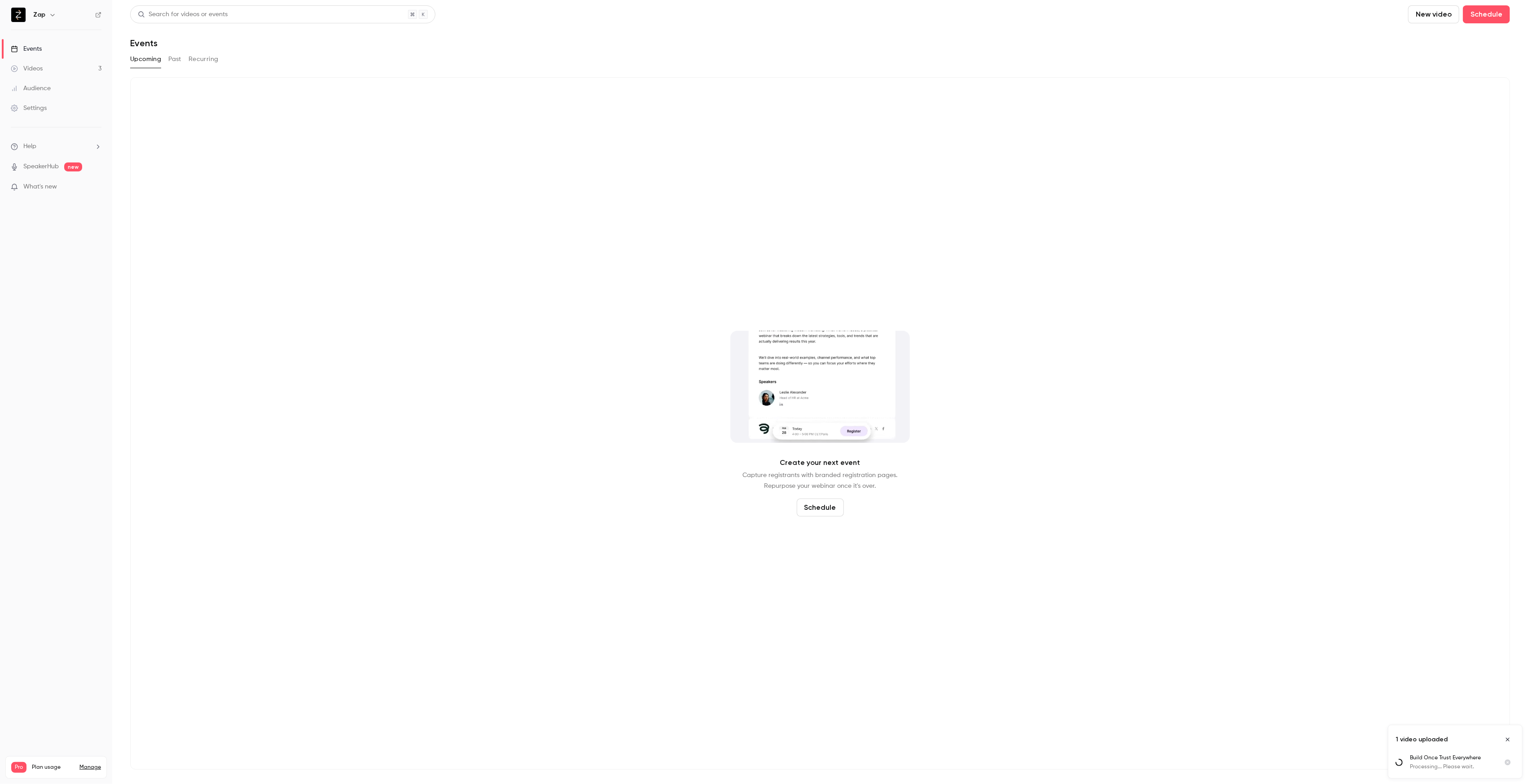
click at [34, 70] on div "Videos" at bounding box center [26, 68] width 32 height 9
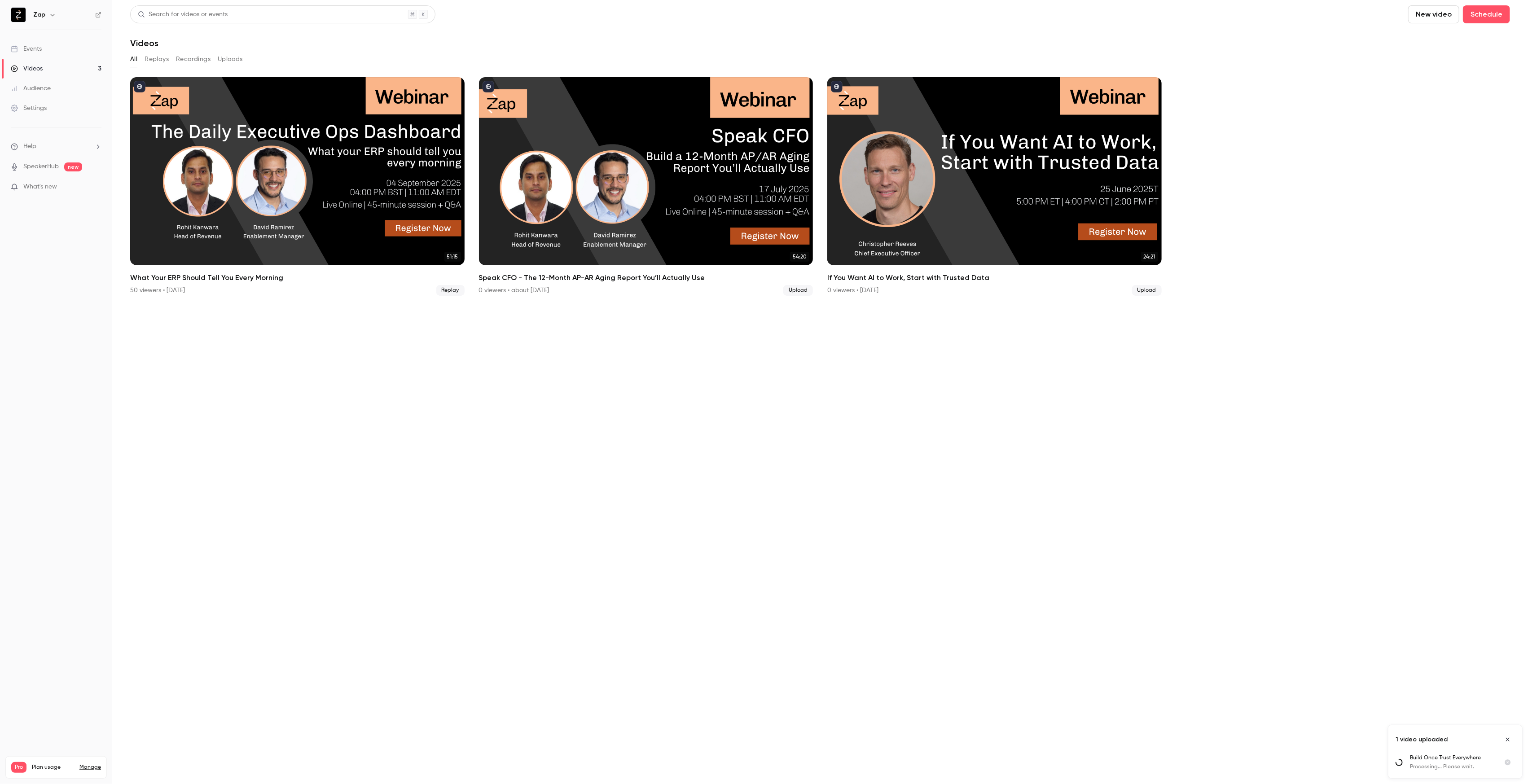
click at [342, 491] on section "Search for videos or events New video Schedule Videos All Replays Recordings Up…" at bounding box center [820, 392] width 1380 height 773
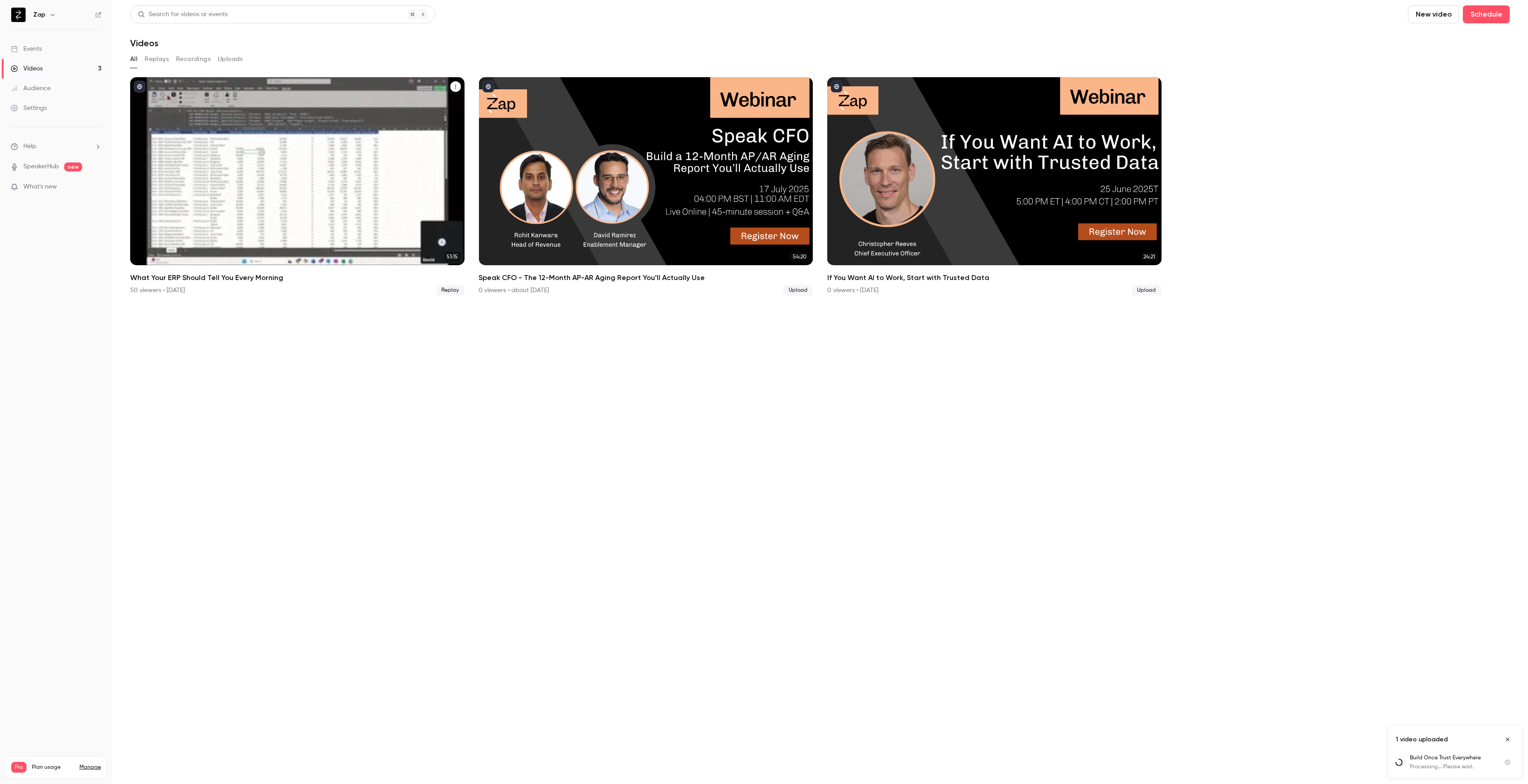
click at [329, 191] on div "What Your ERP Should Tell You Every Morning" at bounding box center [298, 171] width 335 height 188
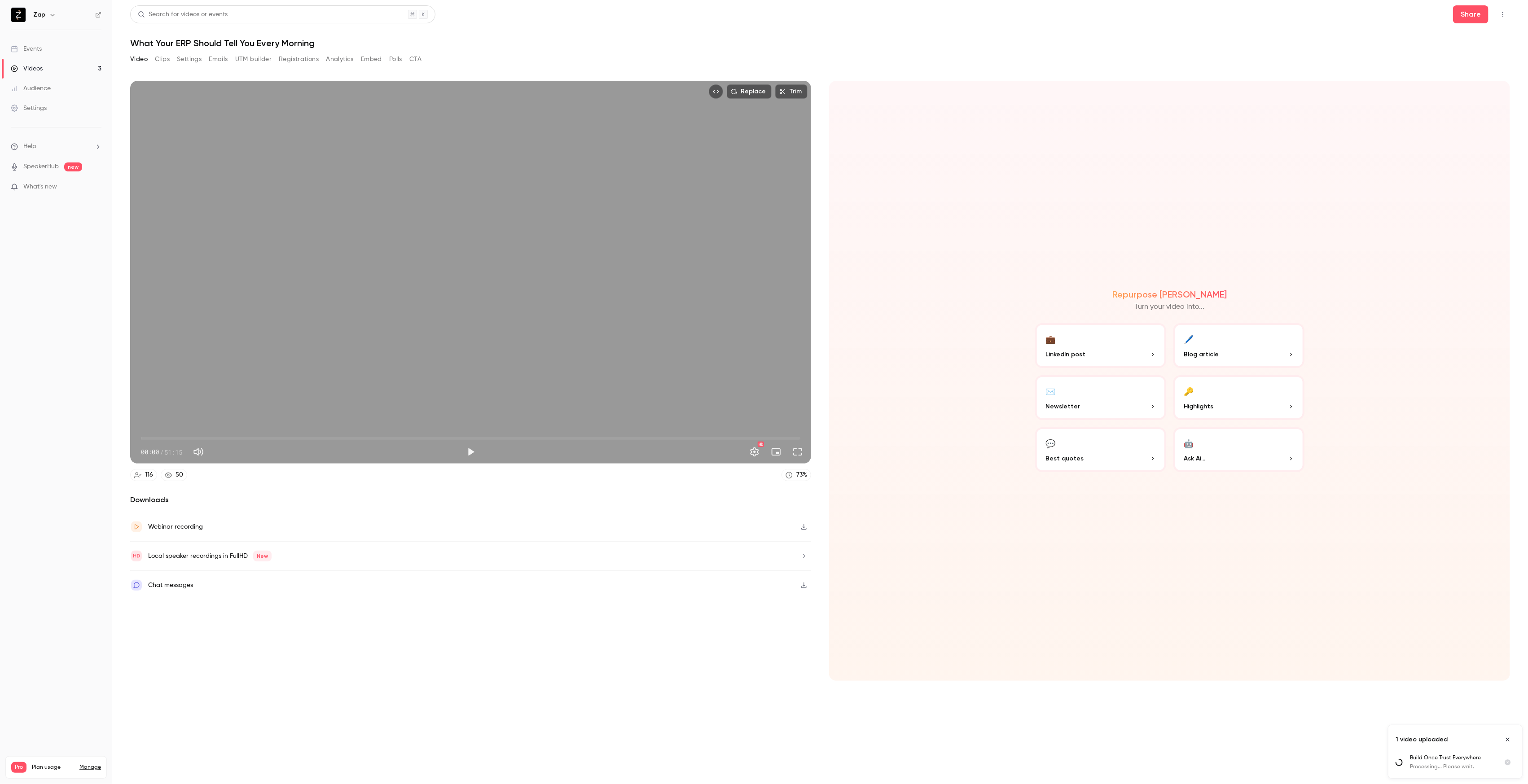
click at [368, 58] on button "Embed" at bounding box center [372, 59] width 21 height 15
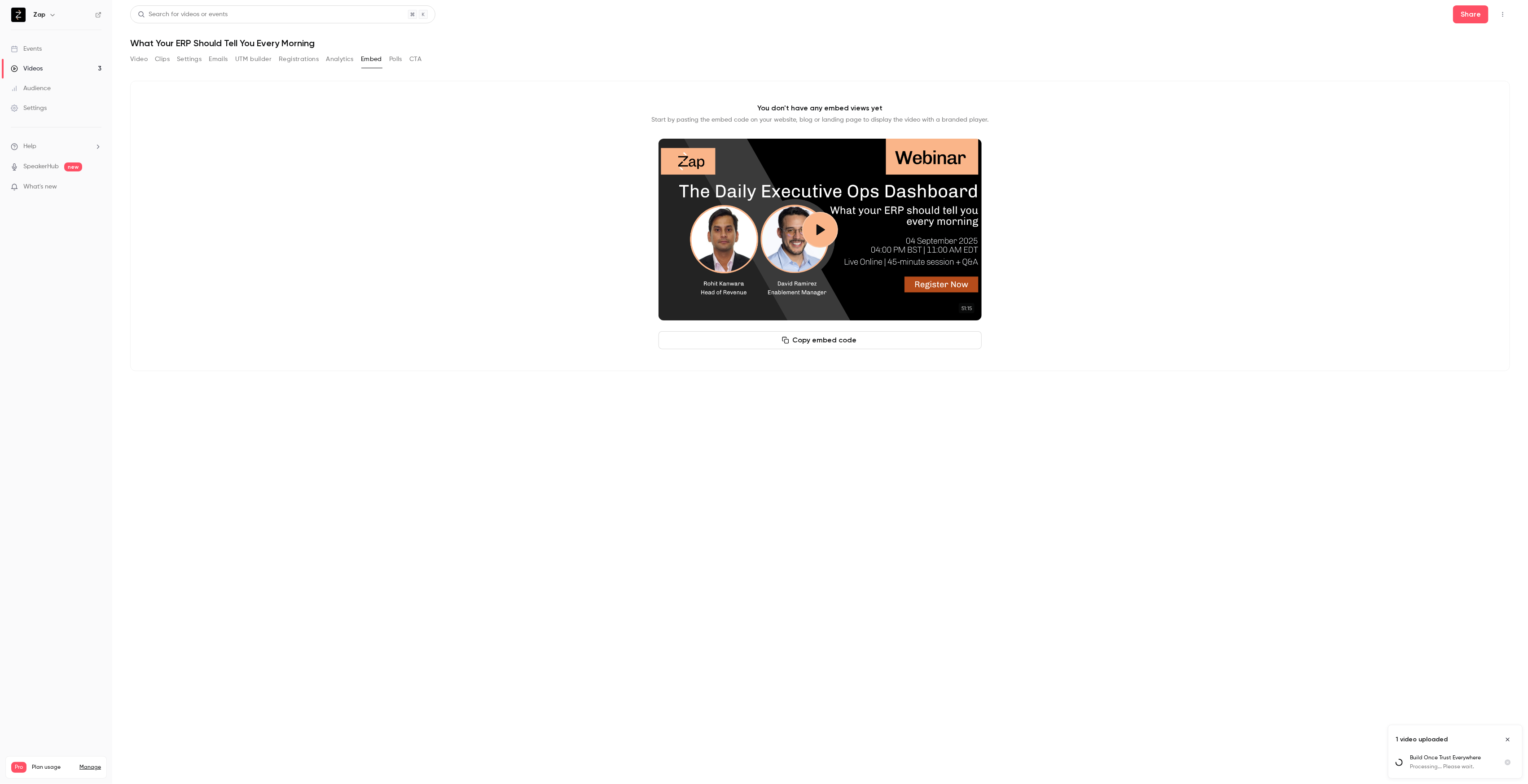
click at [852, 340] on button "Copy embed code" at bounding box center [820, 340] width 323 height 18
click at [816, 481] on section "Video Clips Settings Emails UTM builder Registrations Analytics Embed Polls CTA…" at bounding box center [820, 415] width 1380 height 727
click at [826, 341] on button "Copy embed code" at bounding box center [820, 340] width 323 height 18
click at [1107, 431] on section "Video Clips Settings Emails UTM builder Registrations Analytics Embed Polls CTA…" at bounding box center [820, 415] width 1380 height 727
drag, startPoint x: 745, startPoint y: 120, endPoint x: 859, endPoint y: 103, distance: 115.3
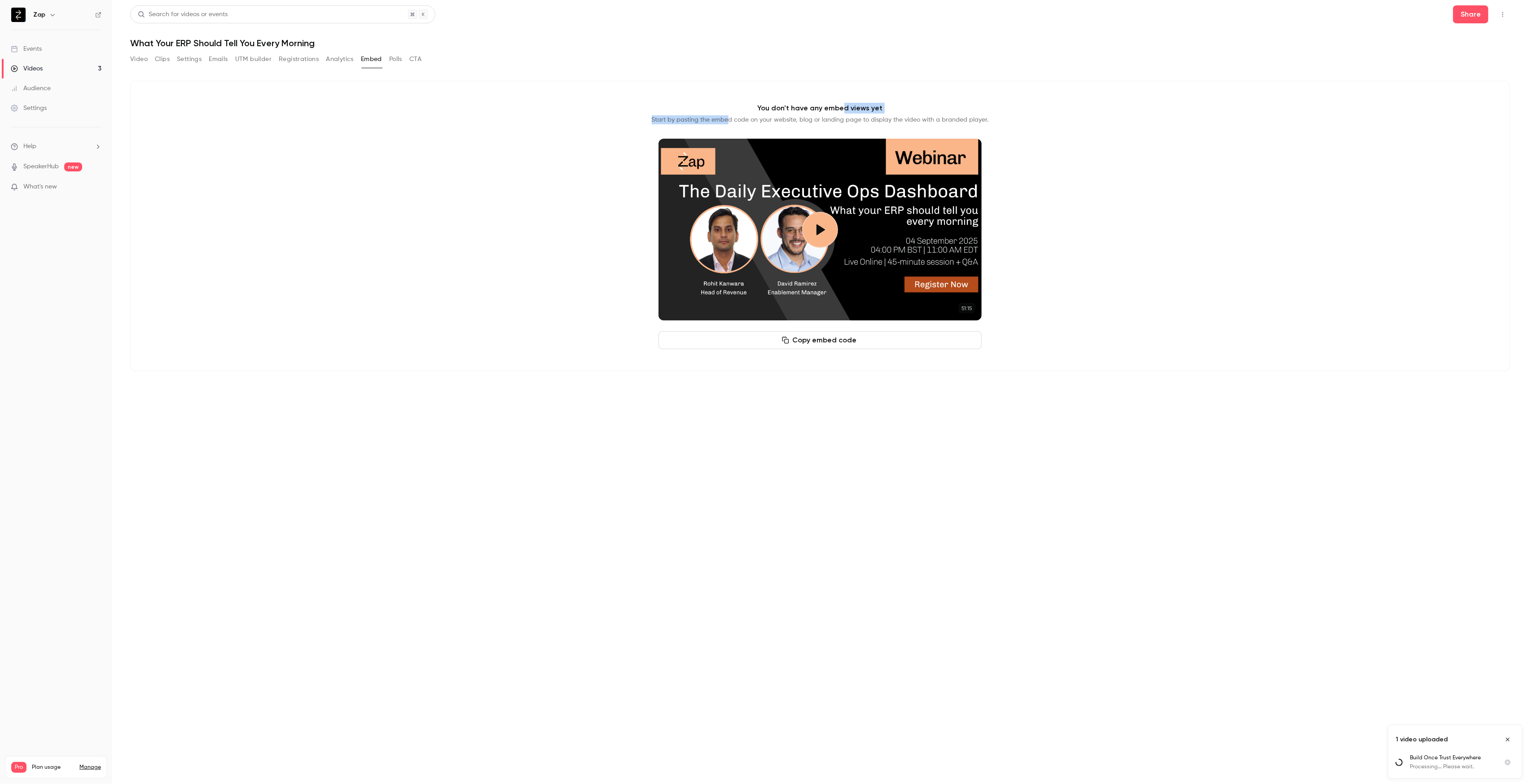
click at [859, 103] on div "You don't have any embed views yet Start by pasting the embed code on your webs…" at bounding box center [819, 113] width 337 height 21
drag, startPoint x: 859, startPoint y: 103, endPoint x: 892, endPoint y: 114, distance: 34.8
click at [892, 114] on div "You don't have any embed views yet Start by pasting the embed code on your webs…" at bounding box center [819, 113] width 337 height 21
click at [936, 117] on p "Start by pasting the embed code on your website, blog or landing page to displa…" at bounding box center [819, 120] width 337 height 9
click at [825, 341] on button "Copy embed code" at bounding box center [820, 340] width 323 height 18
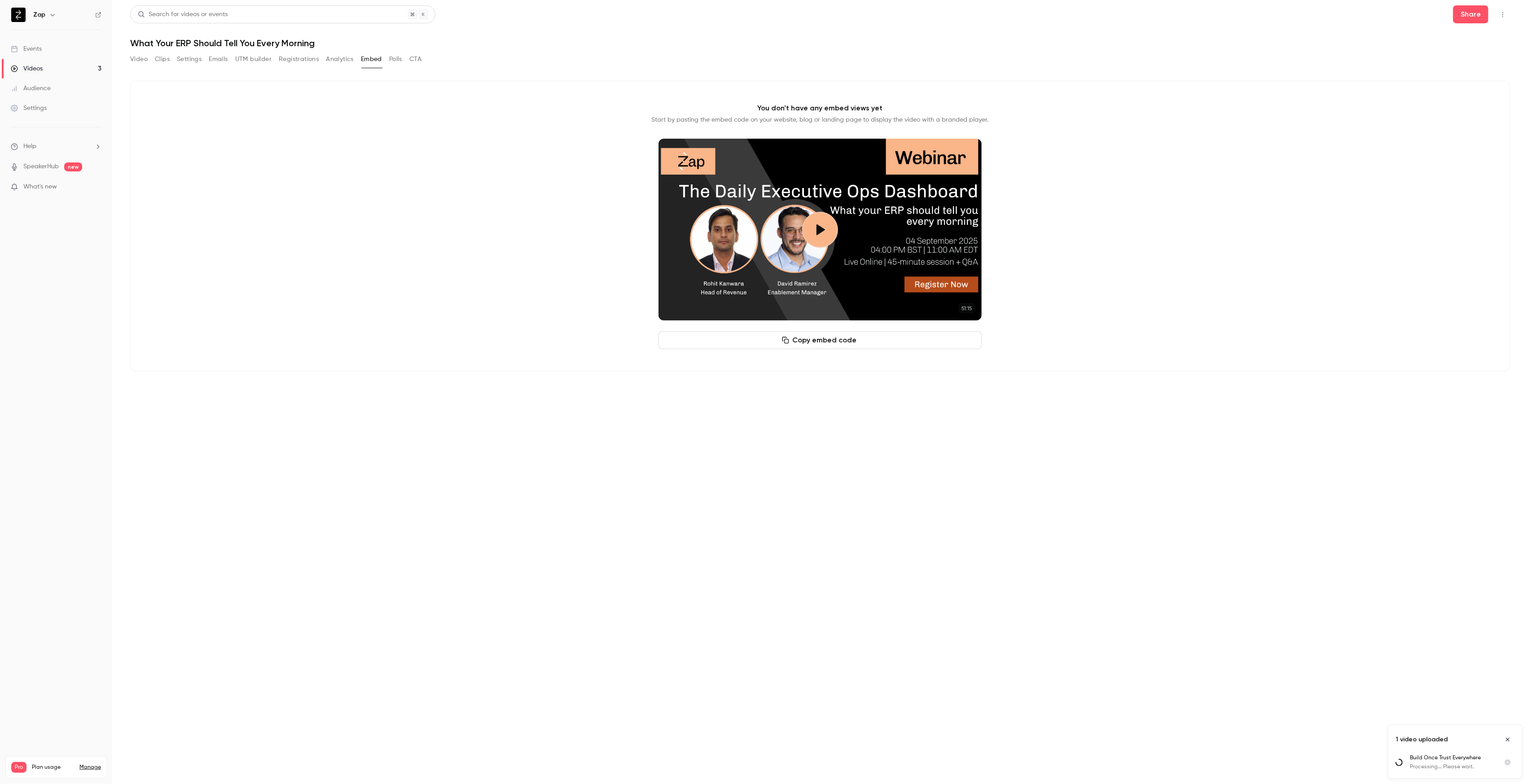
click at [1504, 18] on button "Top Bar Actions" at bounding box center [1503, 15] width 15 height 15
click at [34, 71] on div "Videos" at bounding box center [26, 68] width 32 height 9
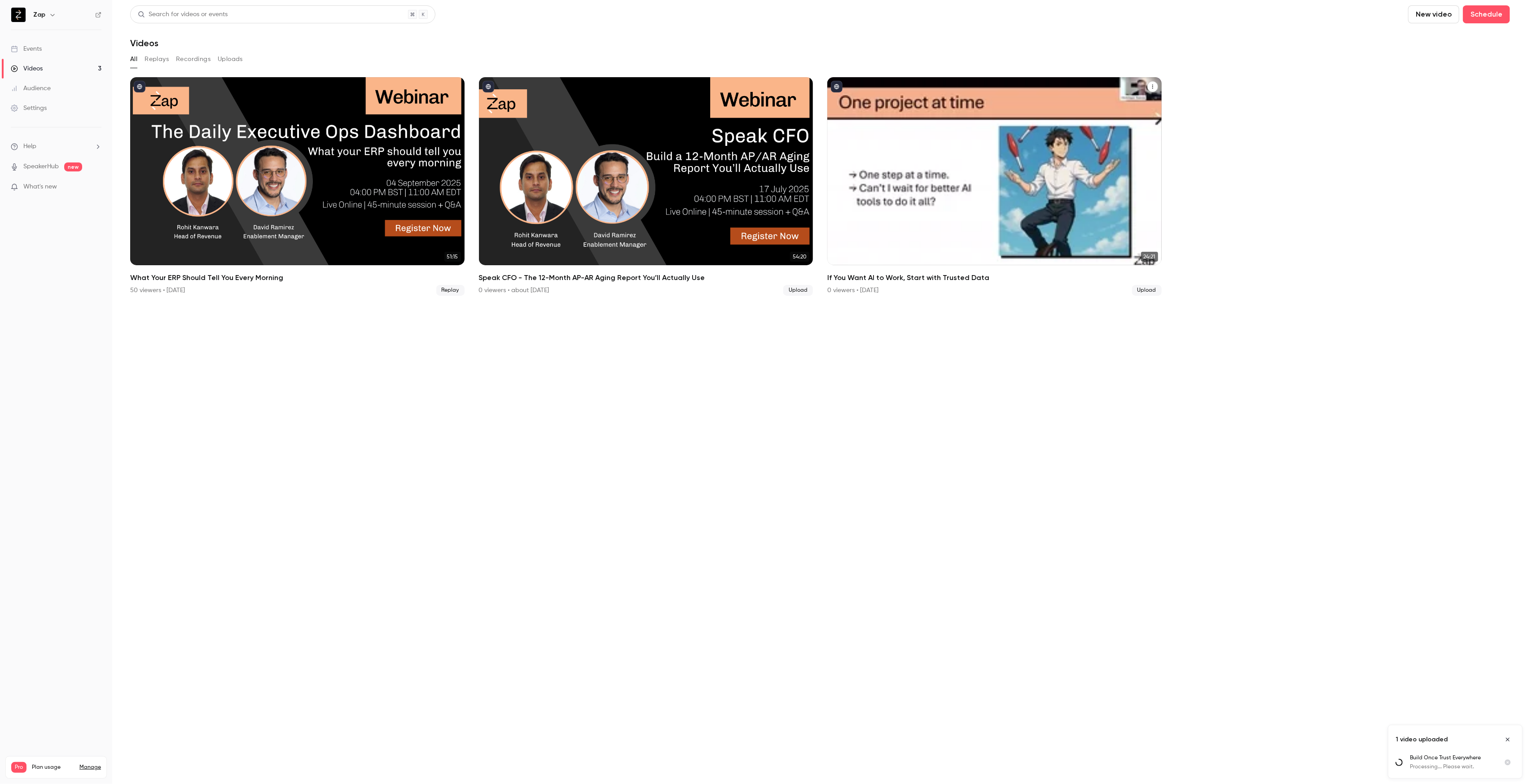
click at [988, 162] on div "If You Want AI to Work, Start with Trusted Data" at bounding box center [994, 171] width 335 height 188
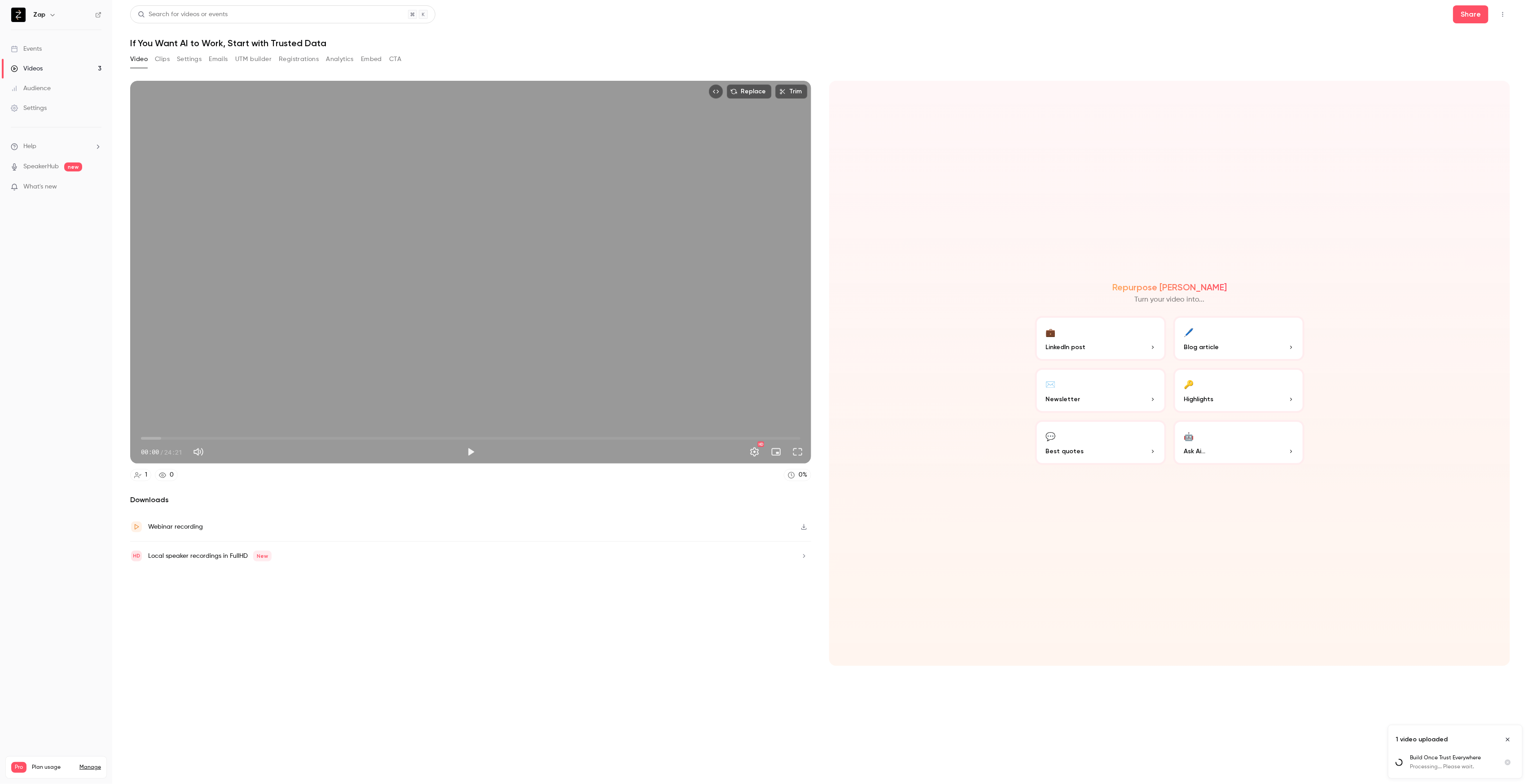
click at [374, 60] on button "Embed" at bounding box center [372, 59] width 21 height 15
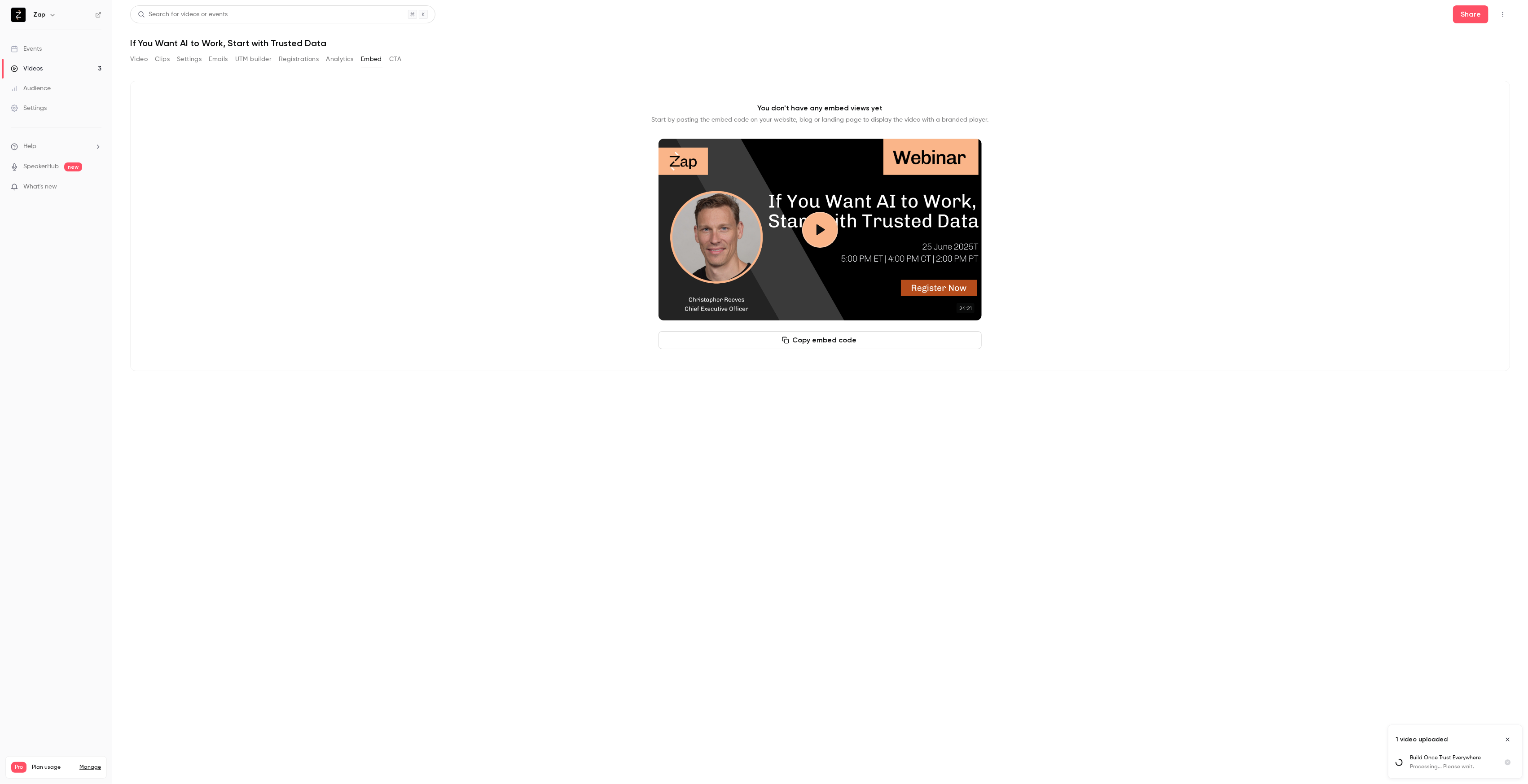
click at [826, 341] on button "Copy embed code" at bounding box center [820, 340] width 323 height 18
click at [827, 230] on button "Play video" at bounding box center [820, 230] width 36 height 36
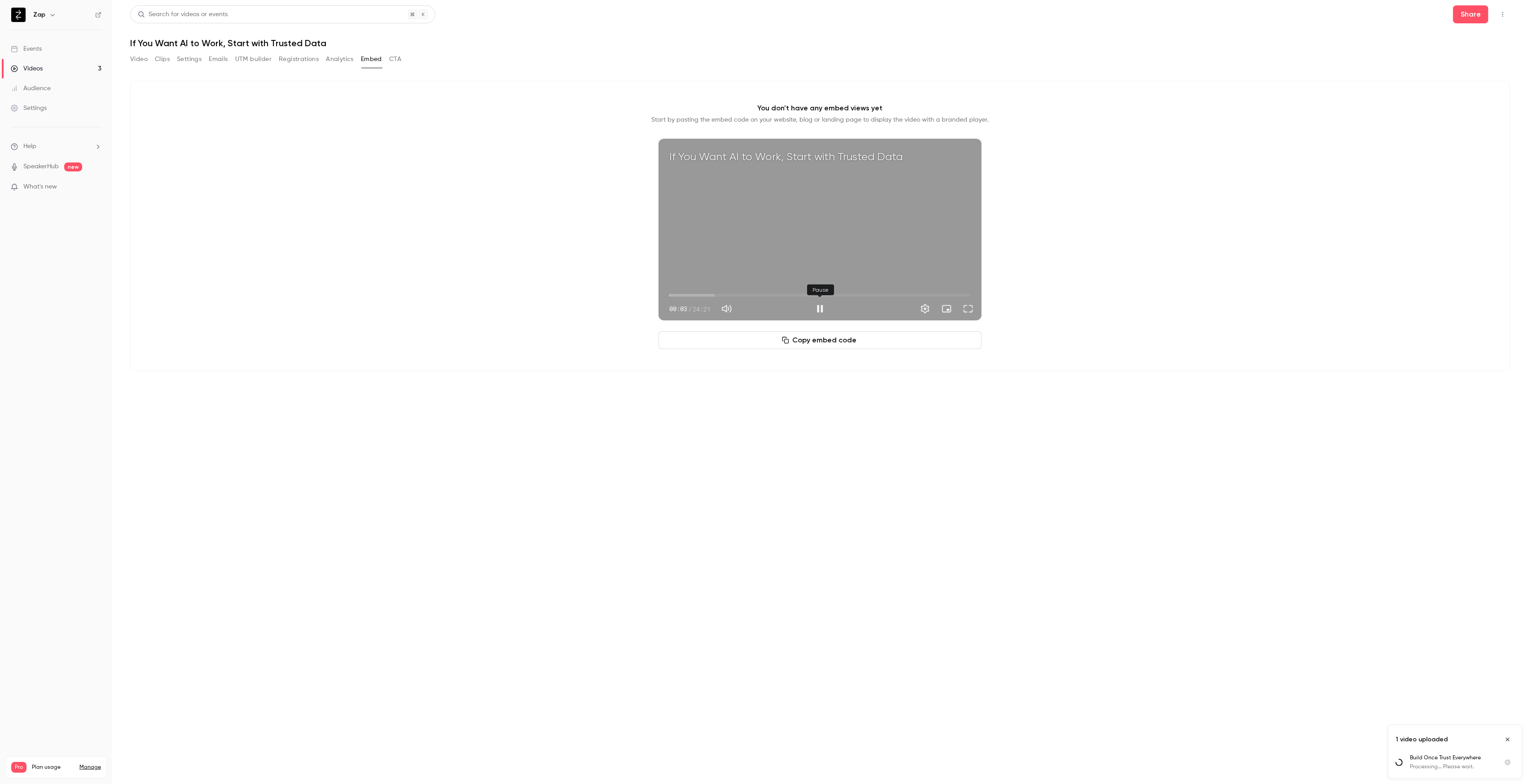
click at [819, 308] on button "Pause" at bounding box center [820, 309] width 18 height 18
click at [815, 341] on button "Copy embed code" at bounding box center [820, 340] width 323 height 18
click at [39, 149] on li "Help" at bounding box center [56, 146] width 91 height 9
type input "***"
click at [153, 136] on link "Talk to [GEOGRAPHIC_DATA]" at bounding box center [166, 136] width 98 height 24
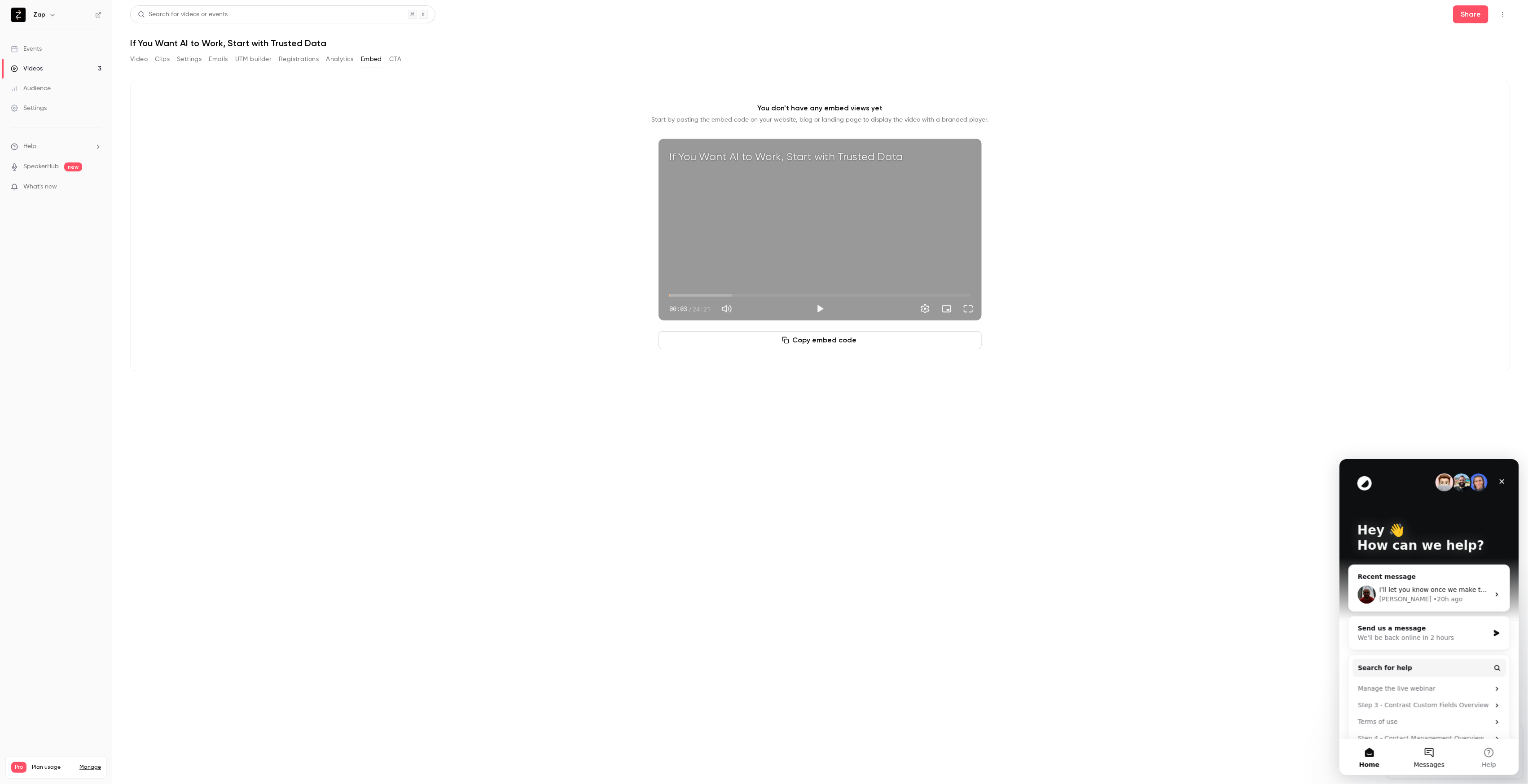
click at [1433, 758] on button "Messages" at bounding box center [1428, 757] width 60 height 36
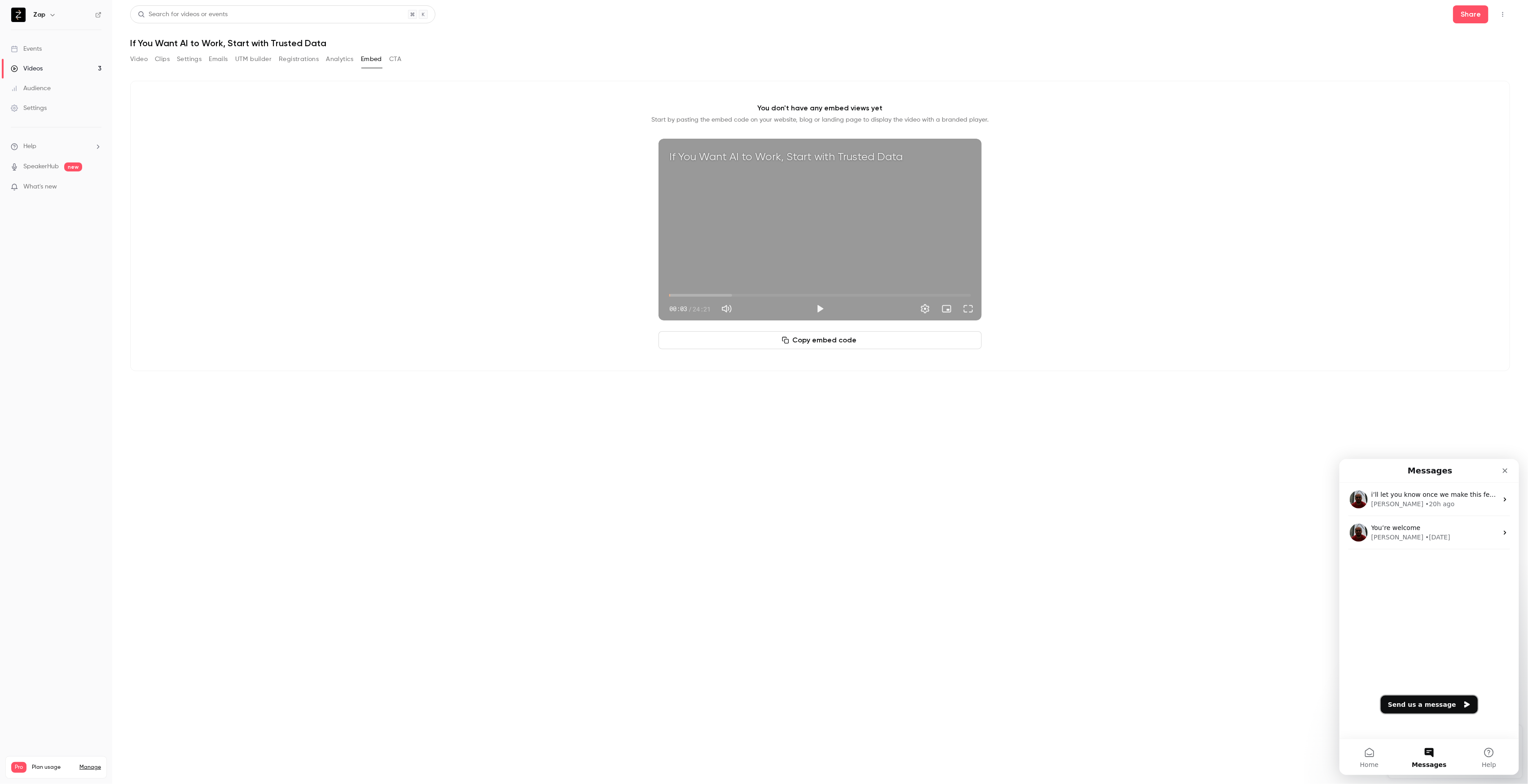
click at [1430, 705] on button "Send us a message" at bounding box center [1429, 704] width 97 height 18
type textarea "**********"
click at [832, 340] on button "Copy embed code" at bounding box center [820, 340] width 323 height 18
type input "***"
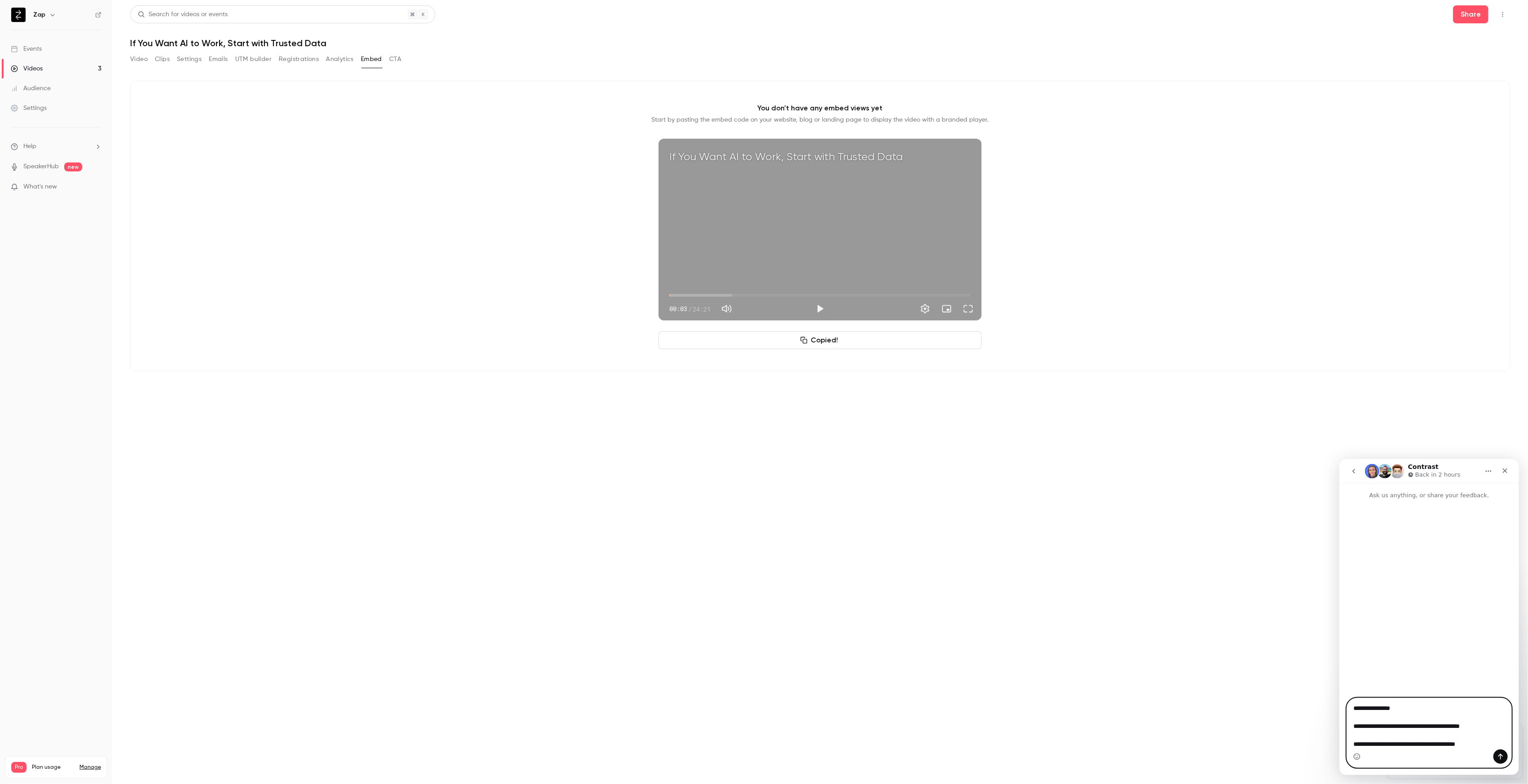
click at [1374, 743] on textarea "**********" at bounding box center [1429, 732] width 164 height 69
type textarea "**********"
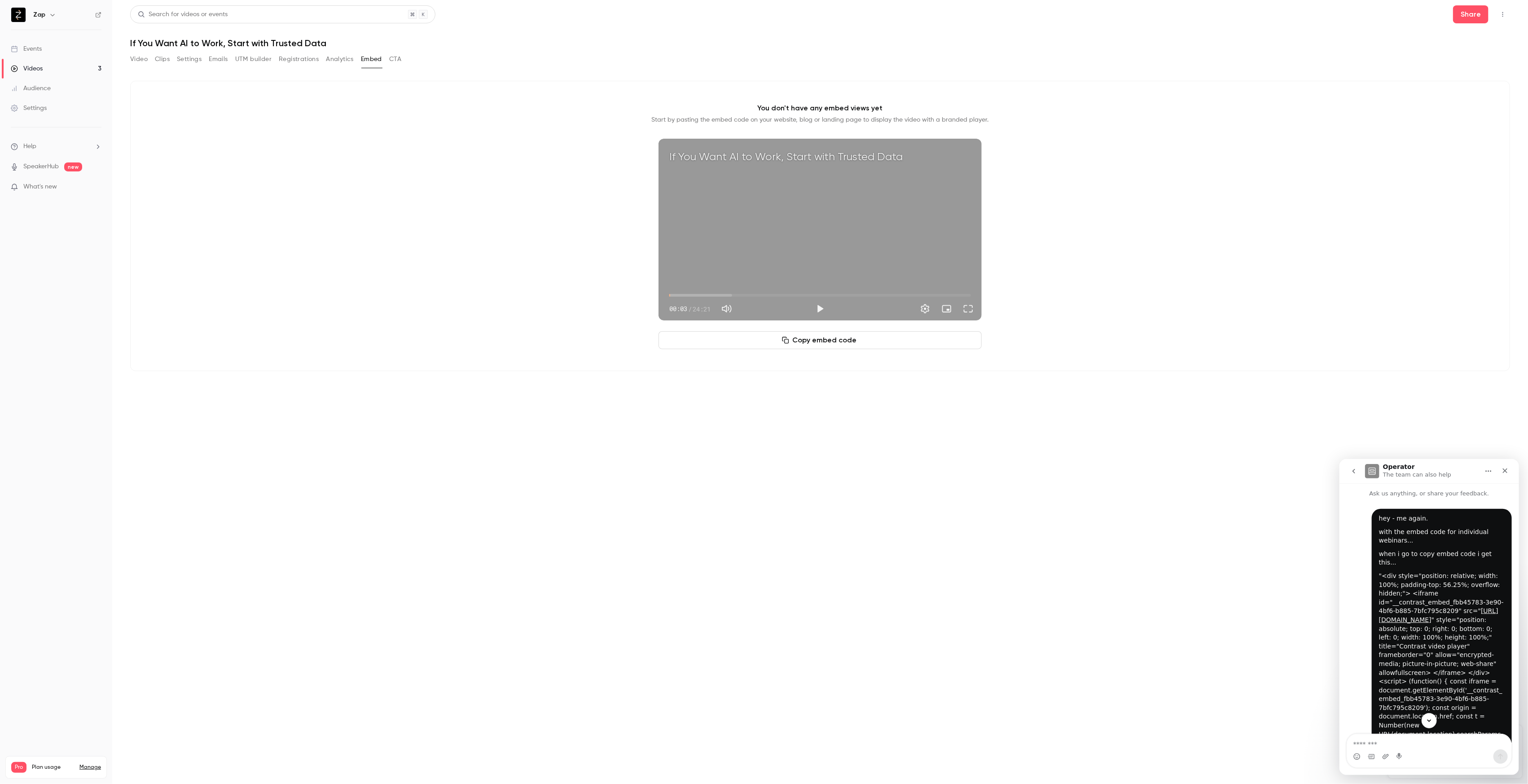
scroll to position [0, 0]
click at [1488, 469] on icon "Home" at bounding box center [1488, 471] width 7 height 7
click at [1488, 468] on icon "Home" at bounding box center [1488, 471] width 7 height 7
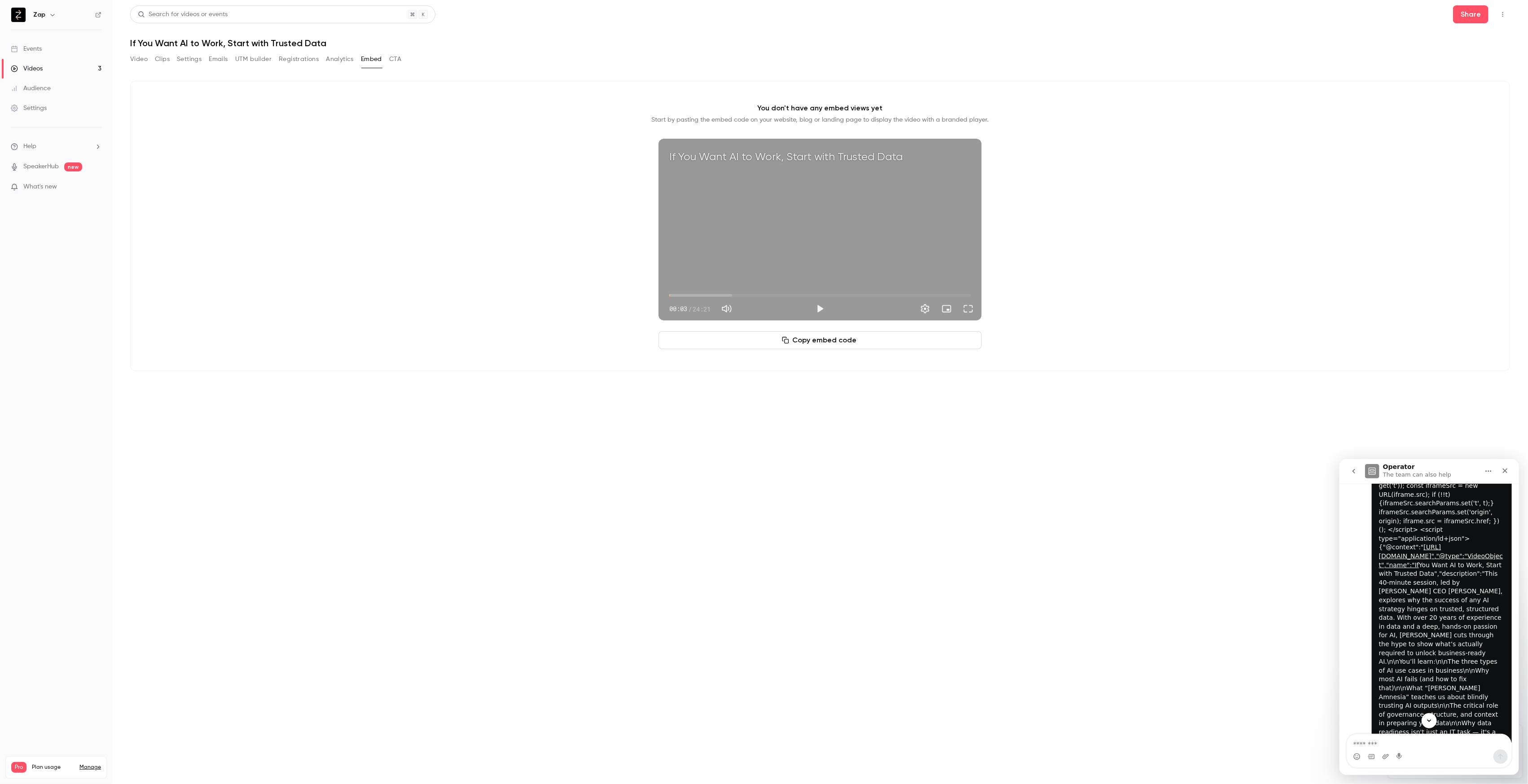
scroll to position [388, 0]
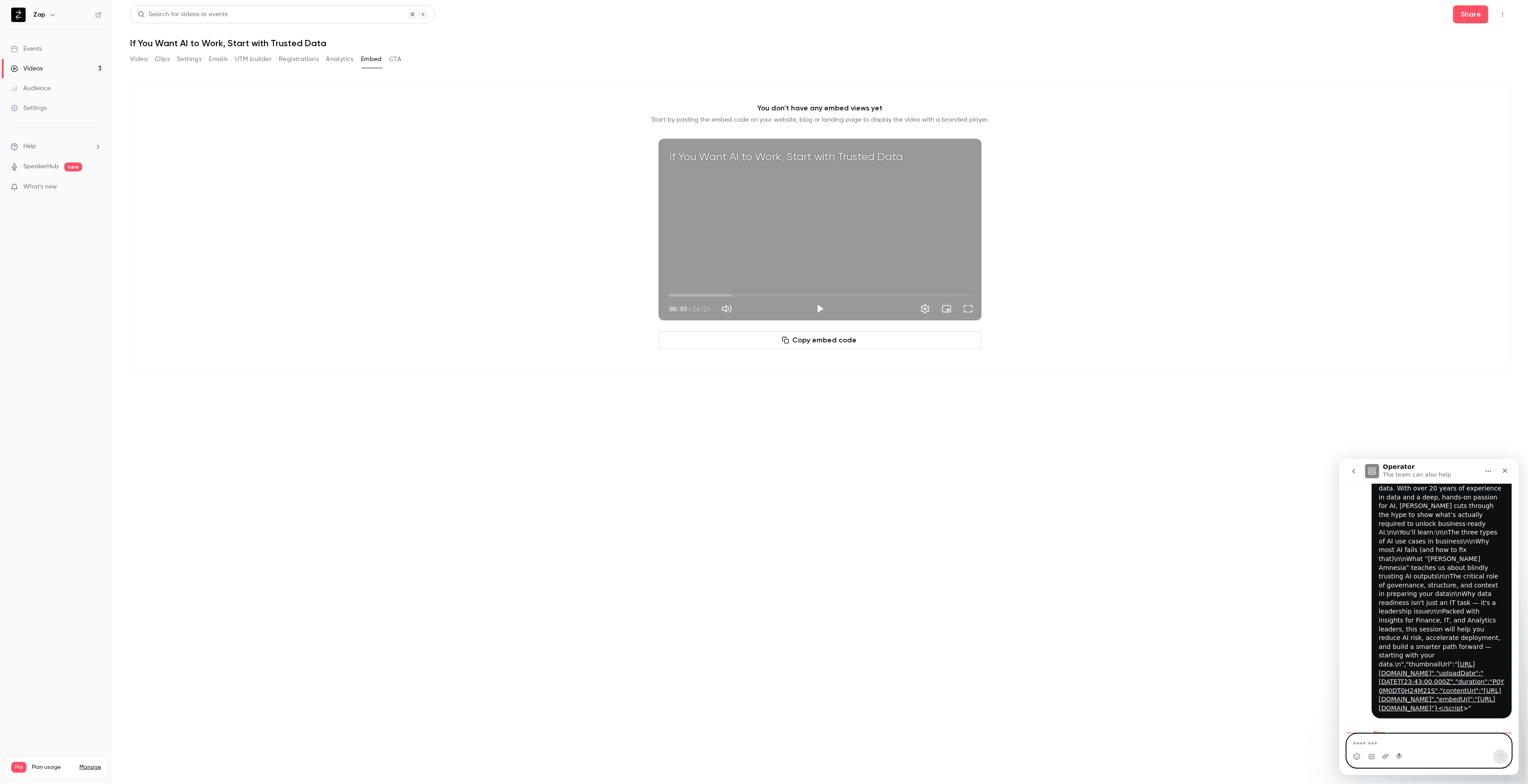
click at [1377, 746] on textarea "Message…" at bounding box center [1429, 741] width 164 height 16
type textarea "**********"
type input "***"
type textarea "**********"
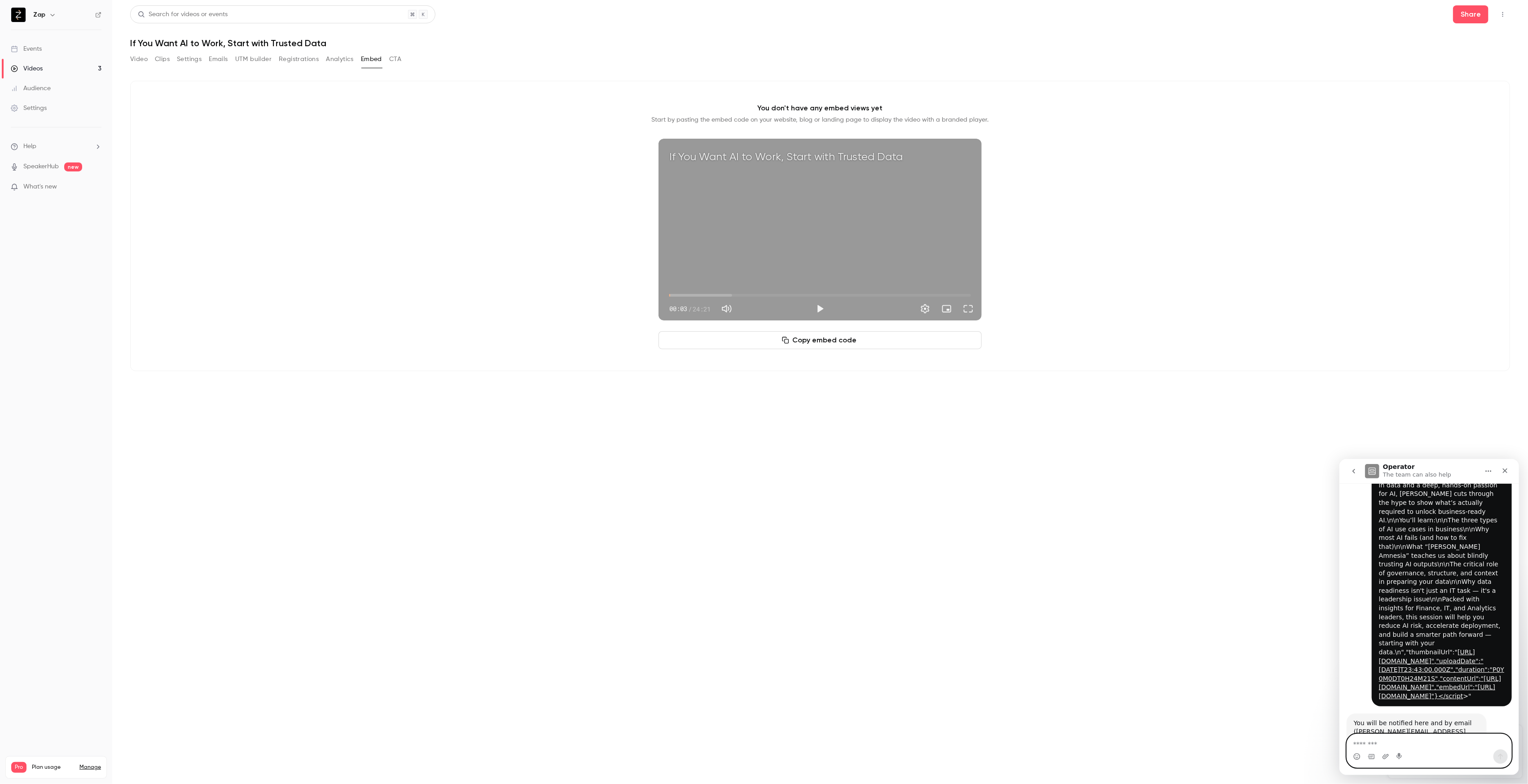
type input "***"
click at [138, 59] on button "Video" at bounding box center [139, 59] width 17 height 15
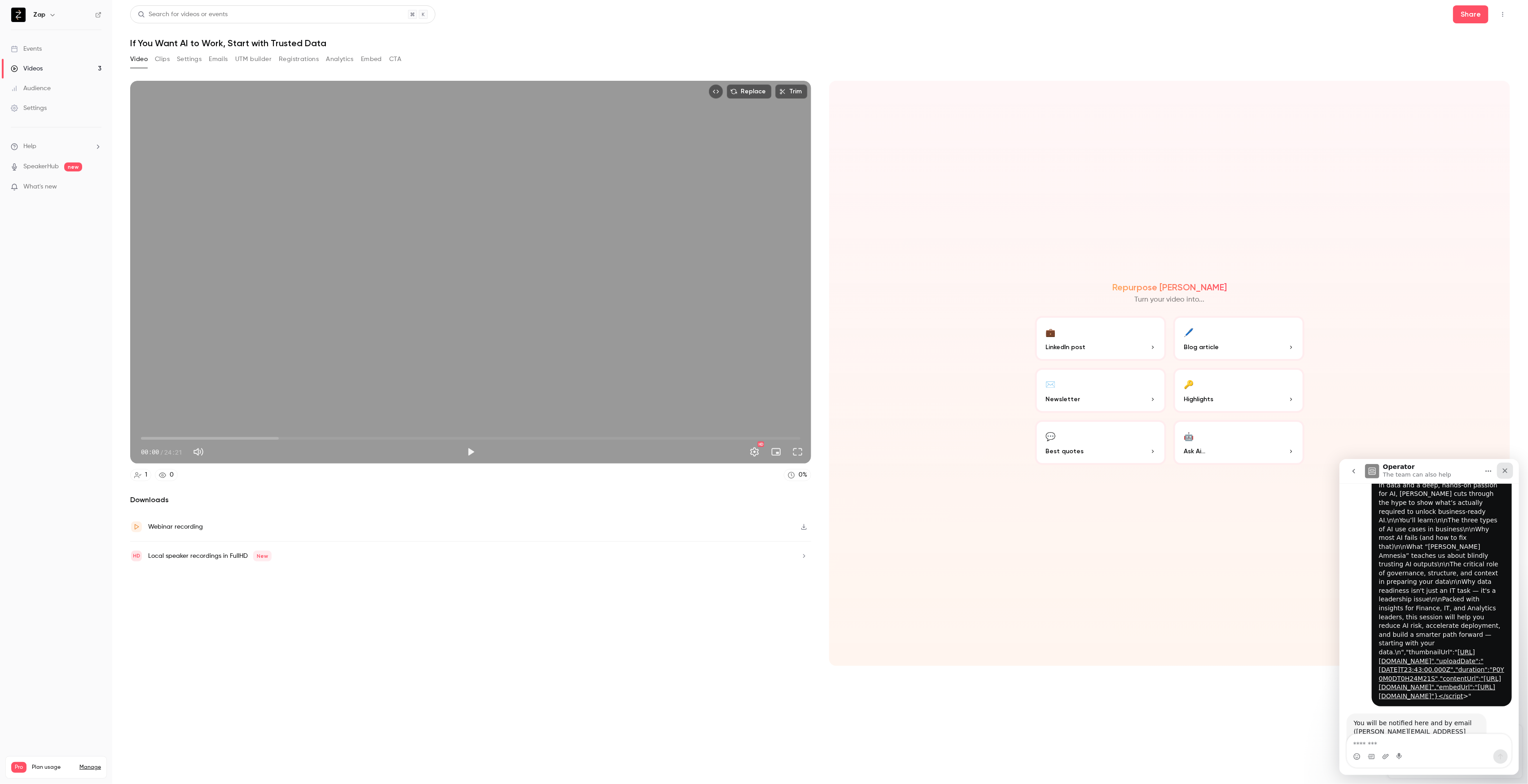
click at [1506, 472] on icon "Close" at bounding box center [1504, 470] width 7 height 7
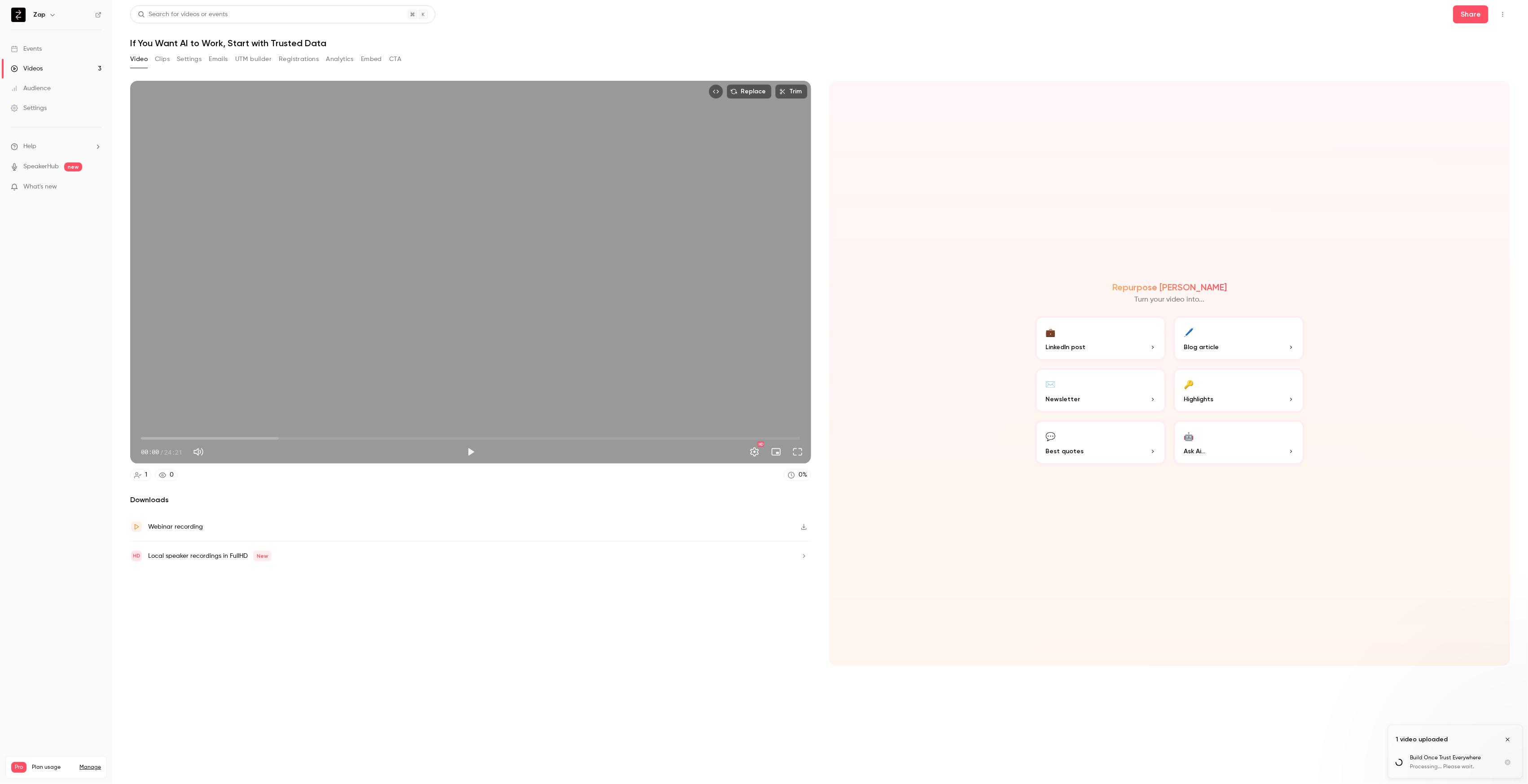
scroll to position [400, 0]
click at [52, 48] on link "Events" at bounding box center [56, 49] width 112 height 20
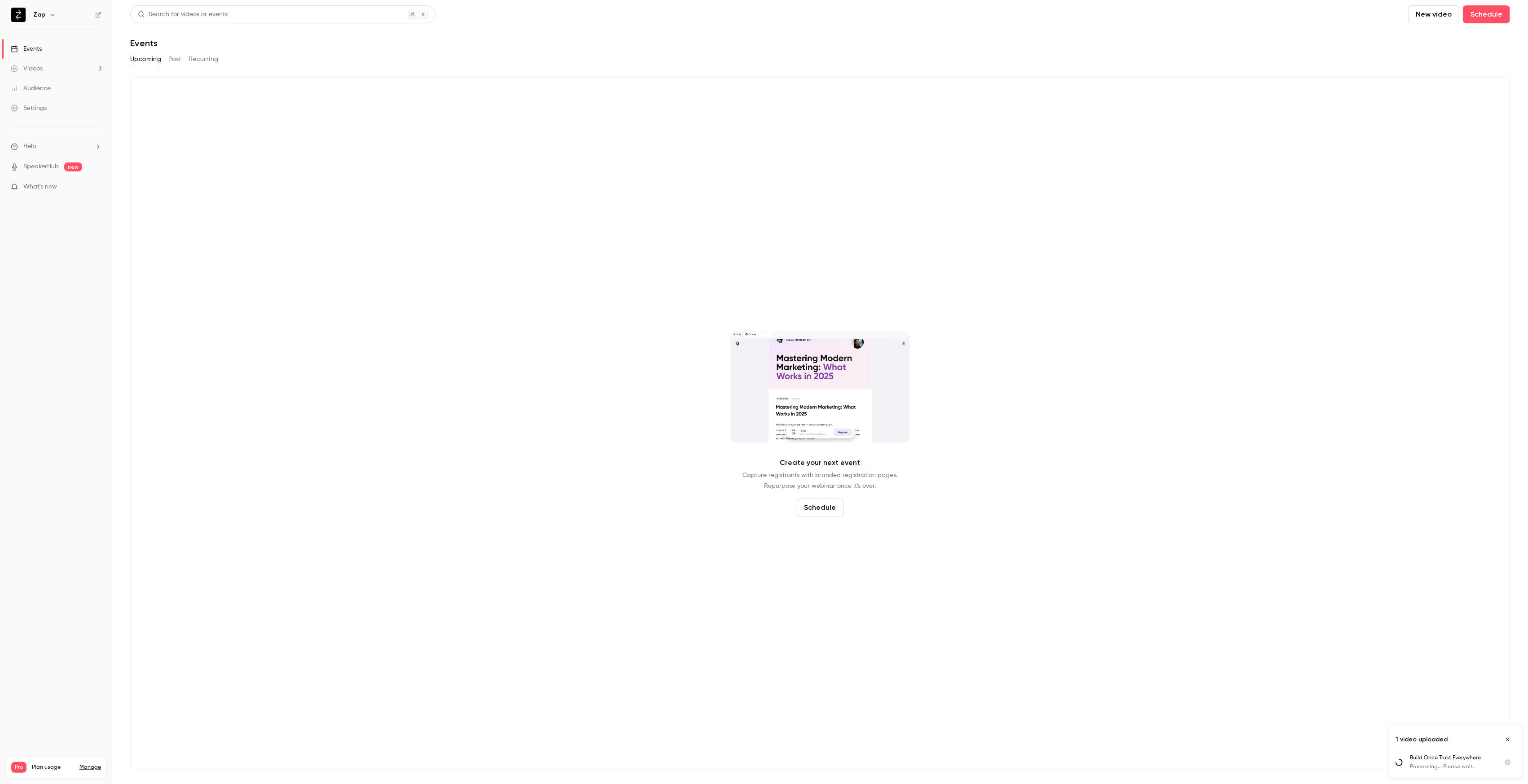
click at [33, 70] on div "Videos" at bounding box center [26, 68] width 32 height 9
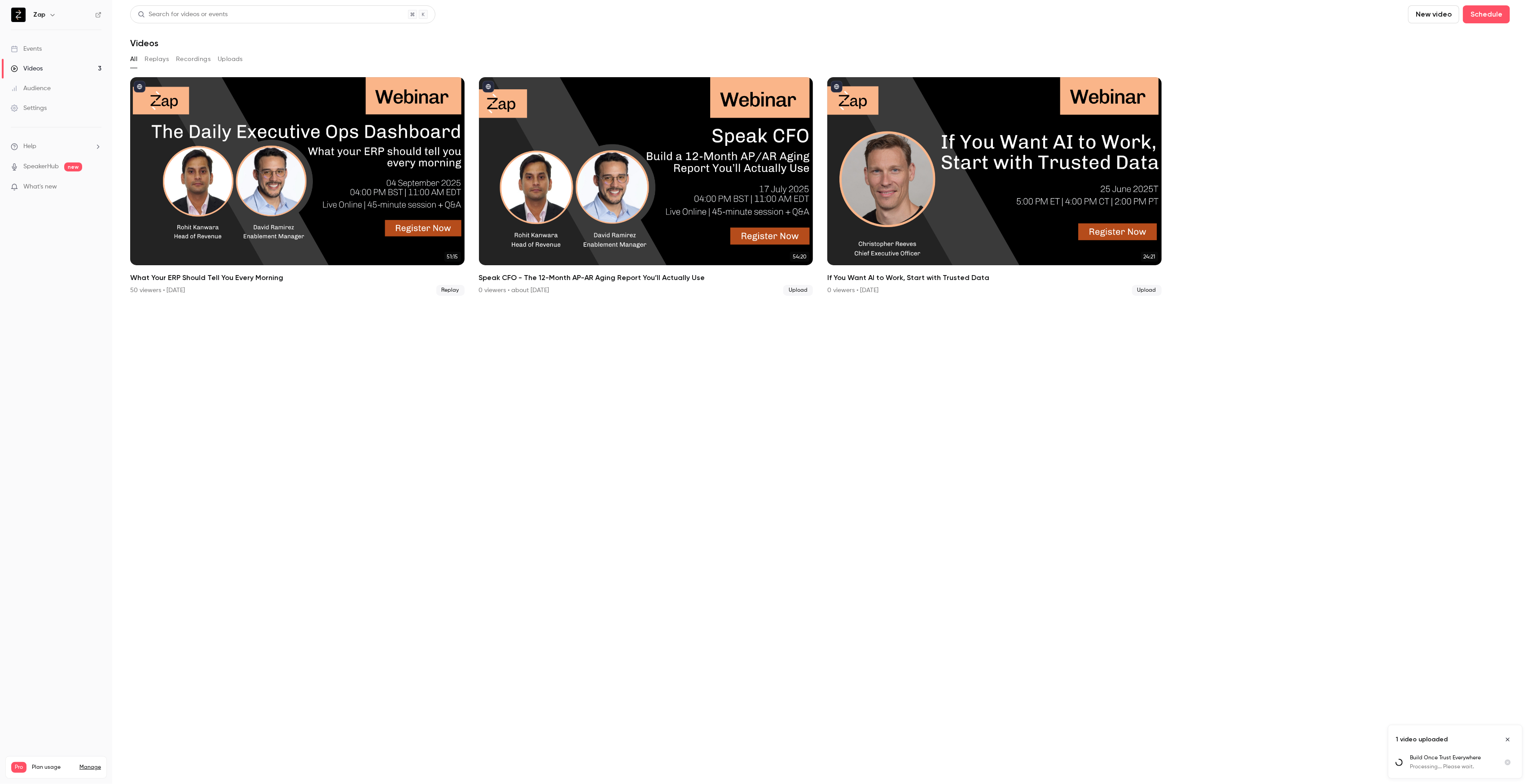
click at [35, 115] on link "Settings" at bounding box center [56, 108] width 112 height 20
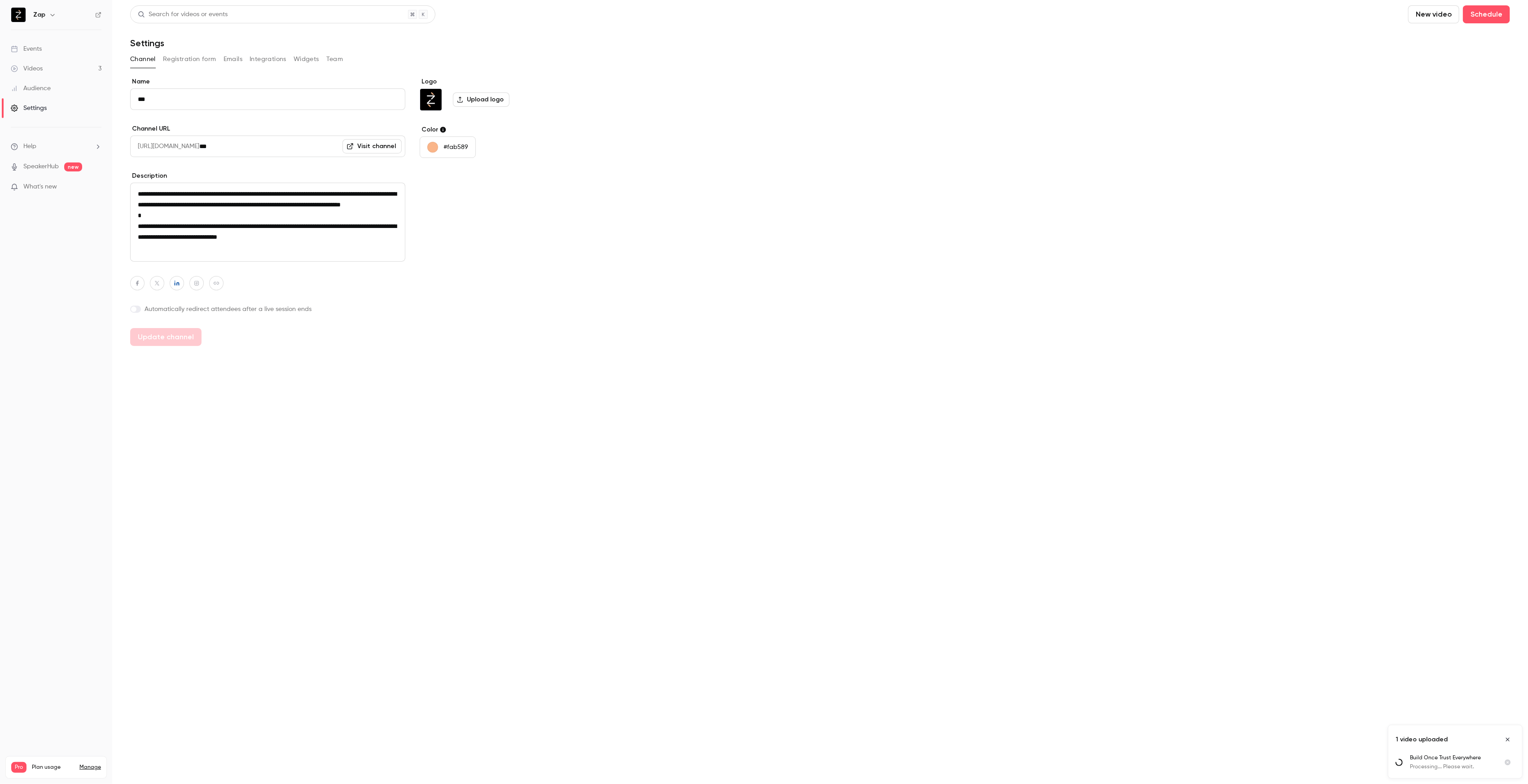
click at [312, 59] on button "Widgets" at bounding box center [306, 59] width 25 height 15
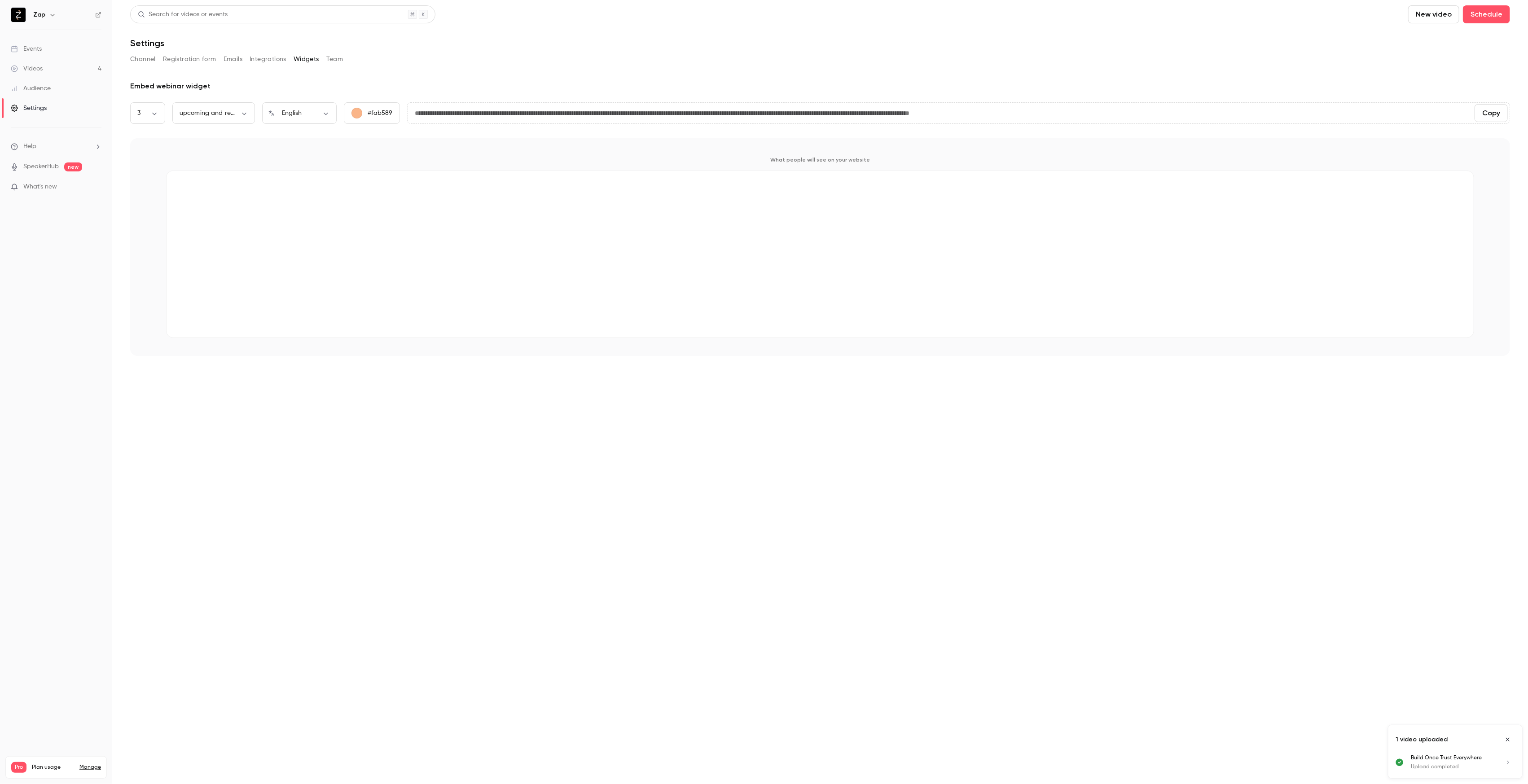
click at [37, 71] on div "Videos" at bounding box center [26, 68] width 32 height 9
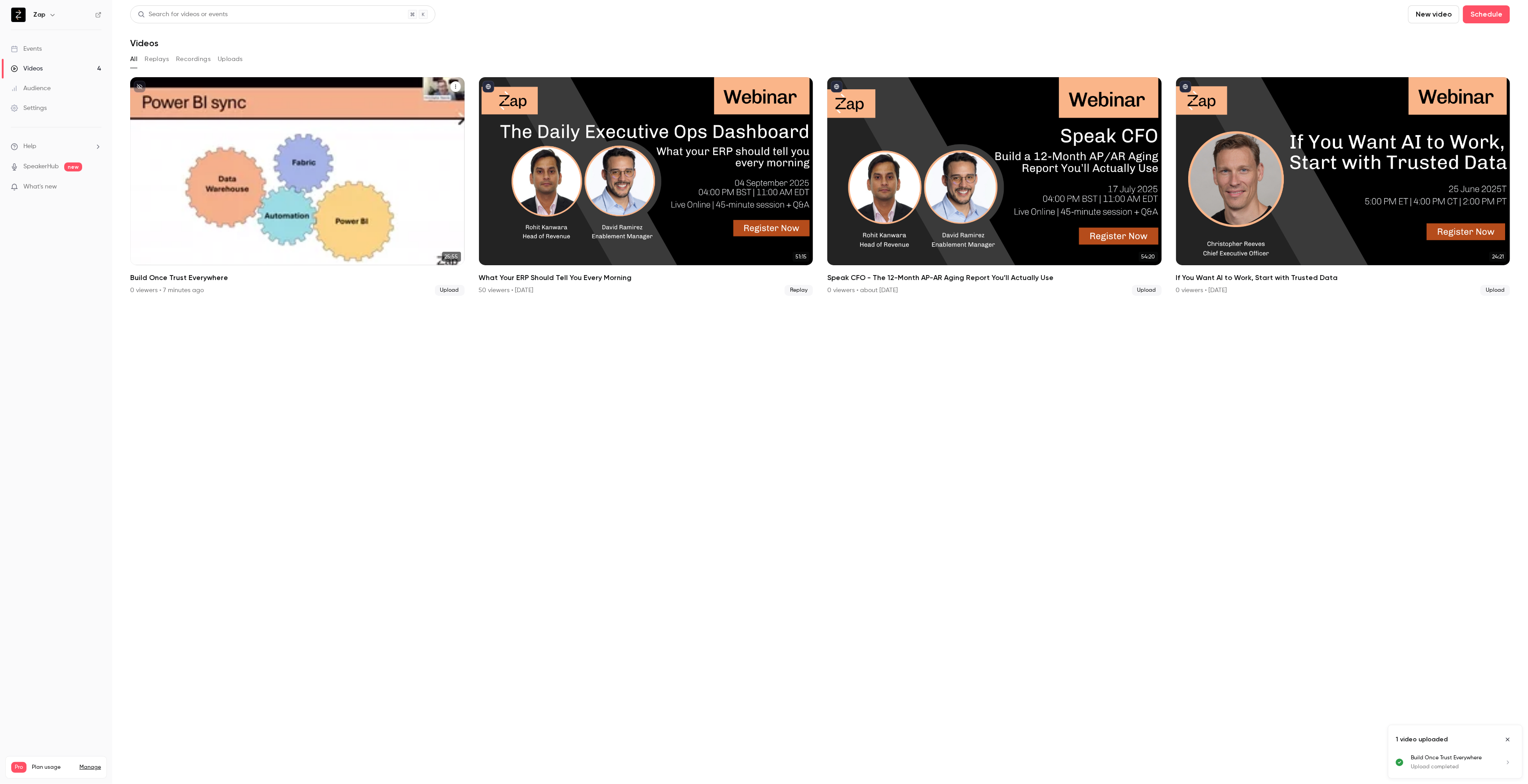
click at [301, 179] on div "Zap [DATE] Build Once Trust Everywhere" at bounding box center [298, 171] width 335 height 188
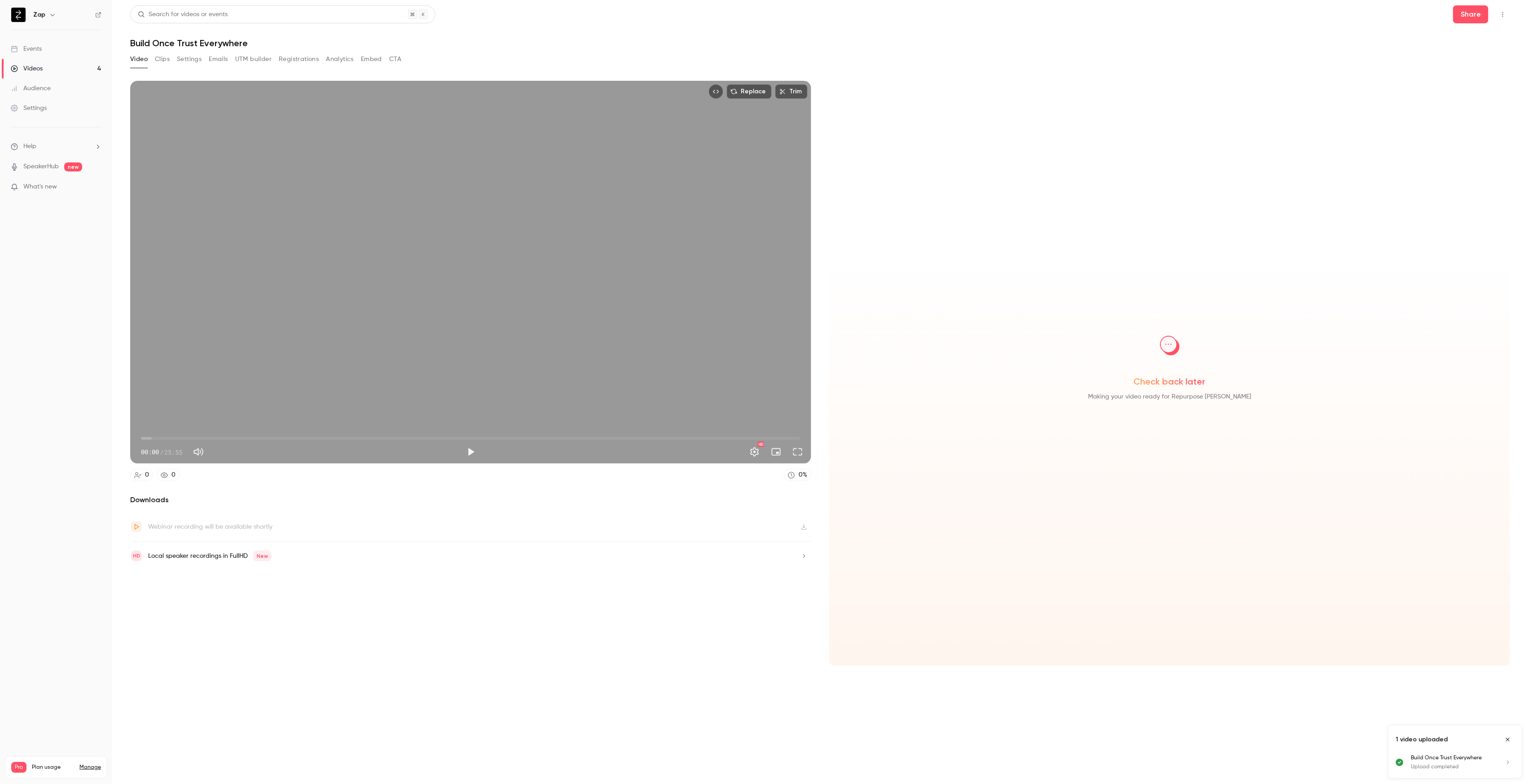
click at [192, 61] on button "Settings" at bounding box center [189, 59] width 25 height 15
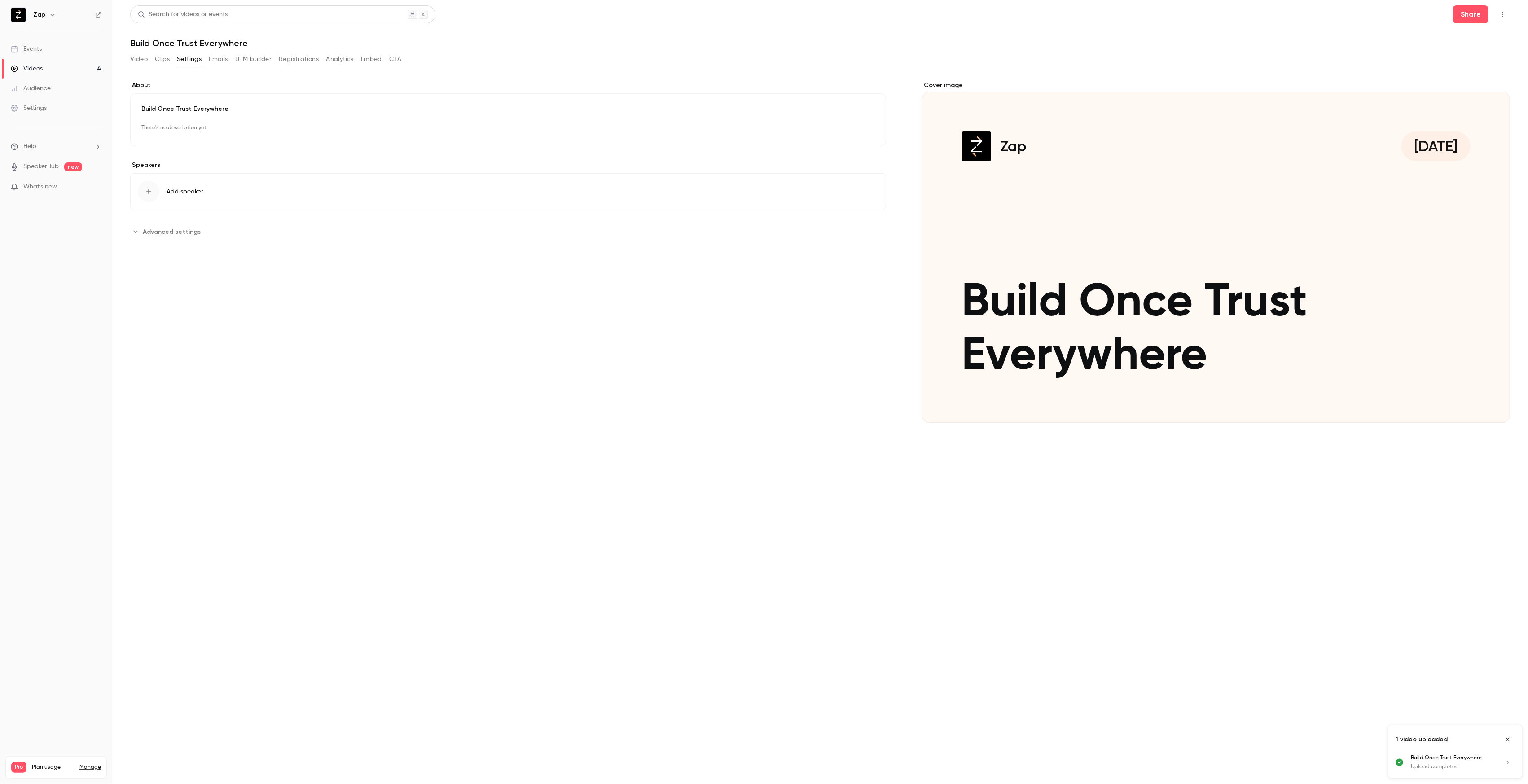
click at [1159, 289] on div "Cover image" at bounding box center [1216, 251] width 588 height 342
click at [0, 0] on input "Zap [DATE] Build Once Trust Everywhere" at bounding box center [0, 0] width 0 height 0
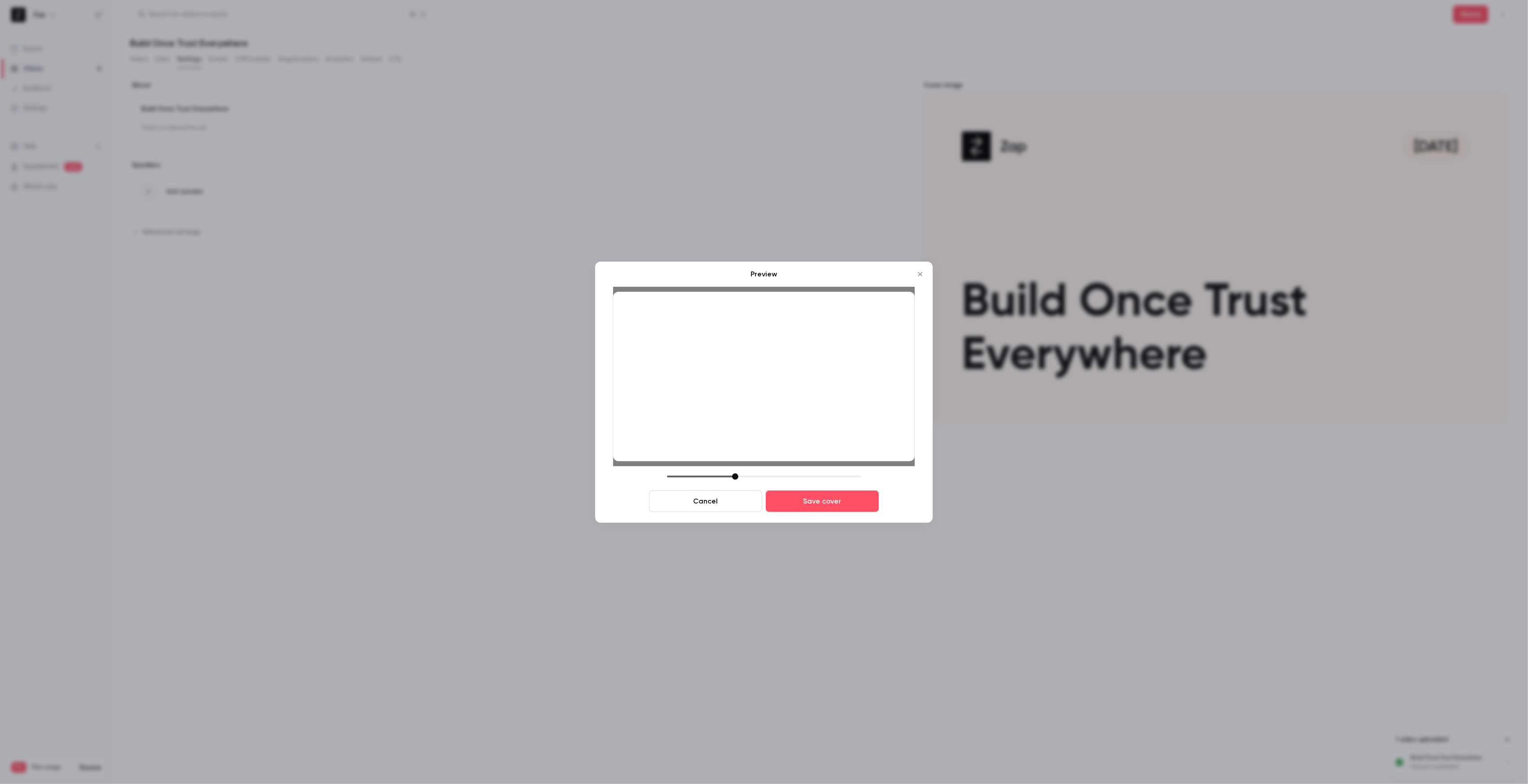
click at [736, 477] on div at bounding box center [735, 476] width 7 height 7
drag, startPoint x: 761, startPoint y: 398, endPoint x: 767, endPoint y: 406, distance: 10.0
click at [767, 406] on div at bounding box center [764, 376] width 302 height 170
click at [827, 500] on button "Save cover" at bounding box center [822, 501] width 113 height 21
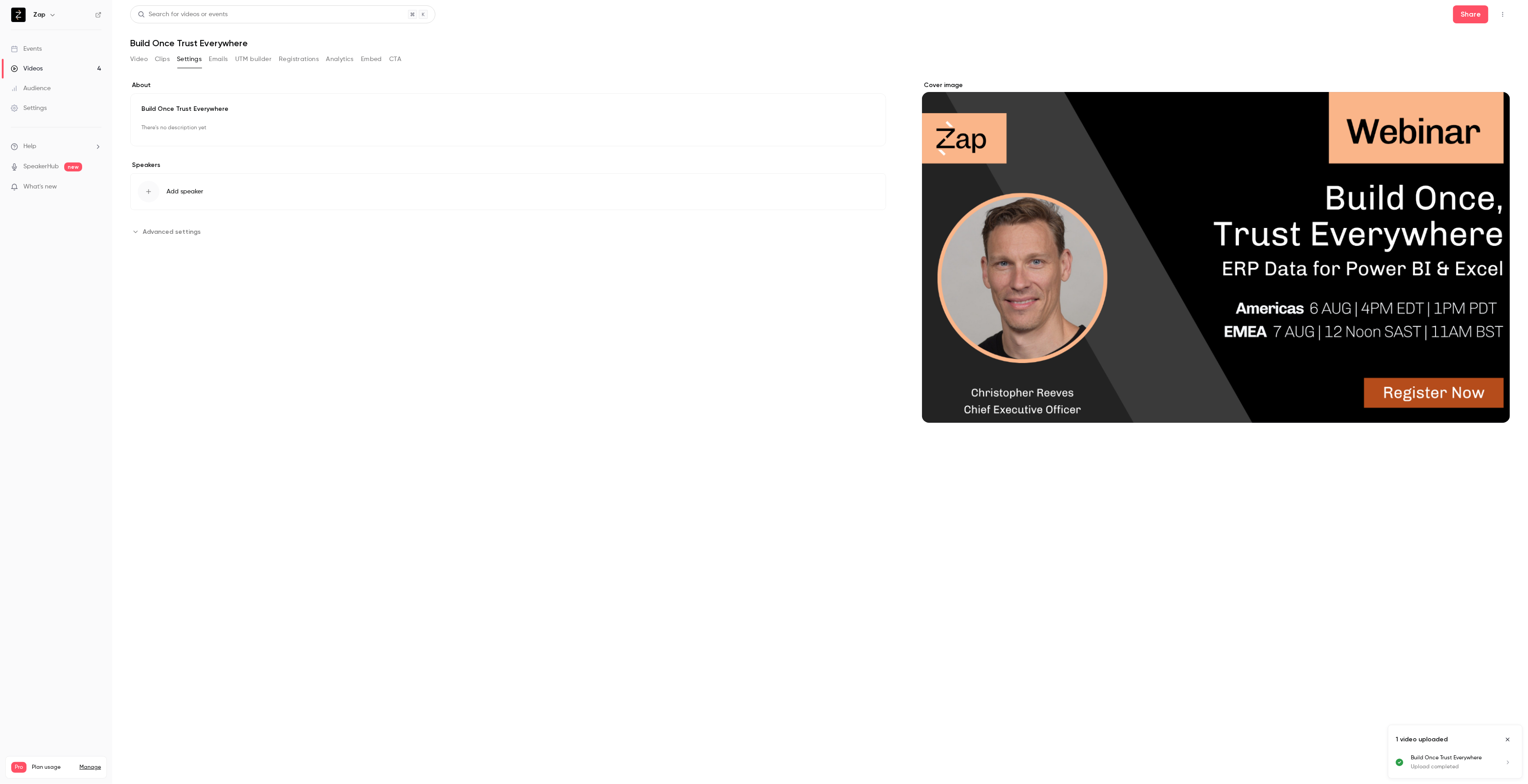
click at [201, 194] on span "Add speaker" at bounding box center [185, 191] width 37 height 9
click at [187, 94] on p "CEO @ Zap" at bounding box center [183, 98] width 47 height 9
click at [187, 131] on p "There's no description yet" at bounding box center [508, 128] width 733 height 15
click at [219, 196] on div "editor" at bounding box center [508, 204] width 732 height 79
click at [290, 123] on input "**********" at bounding box center [508, 126] width 733 height 21
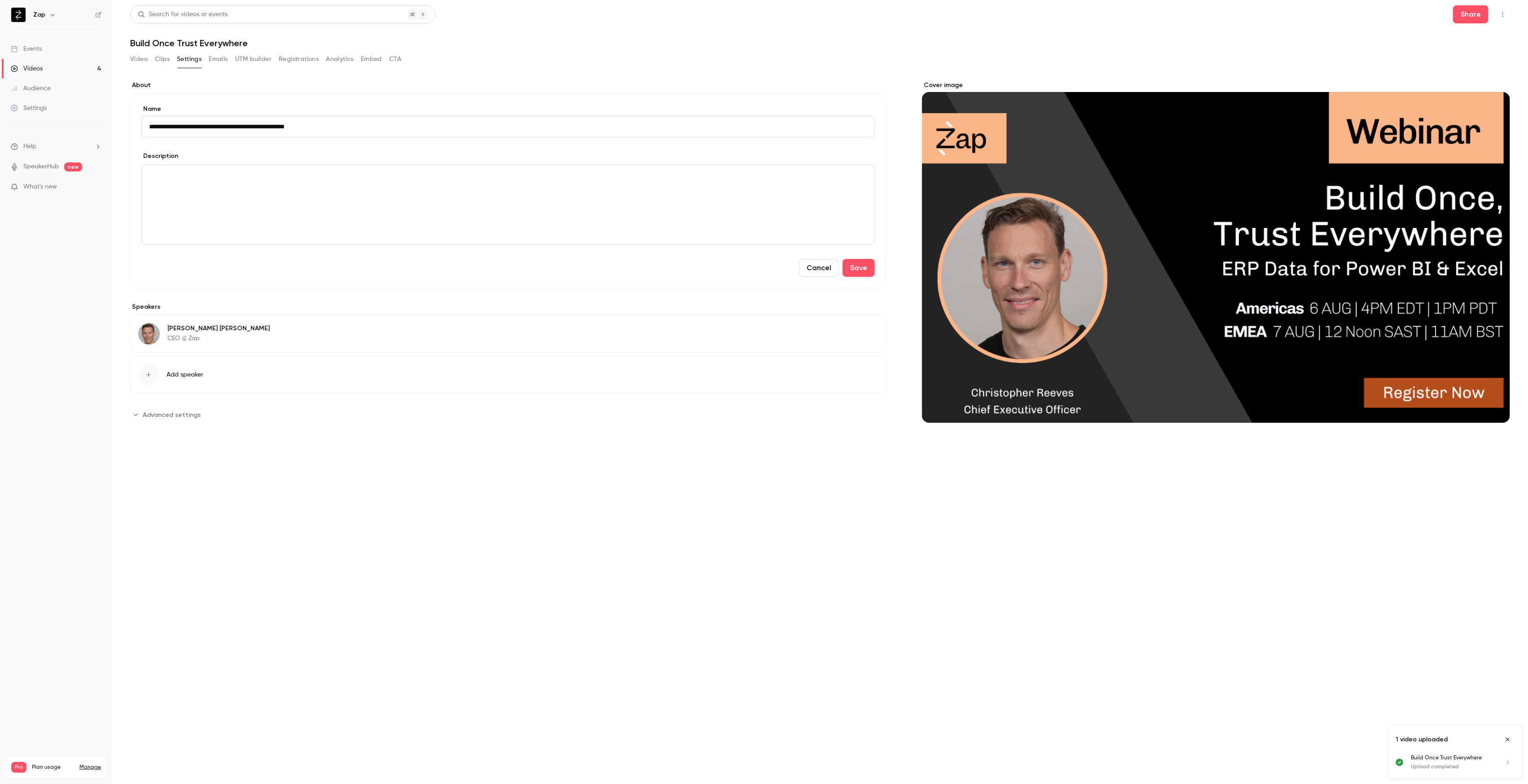
type input "**********"
click at [253, 205] on div "editor" at bounding box center [508, 204] width 732 height 79
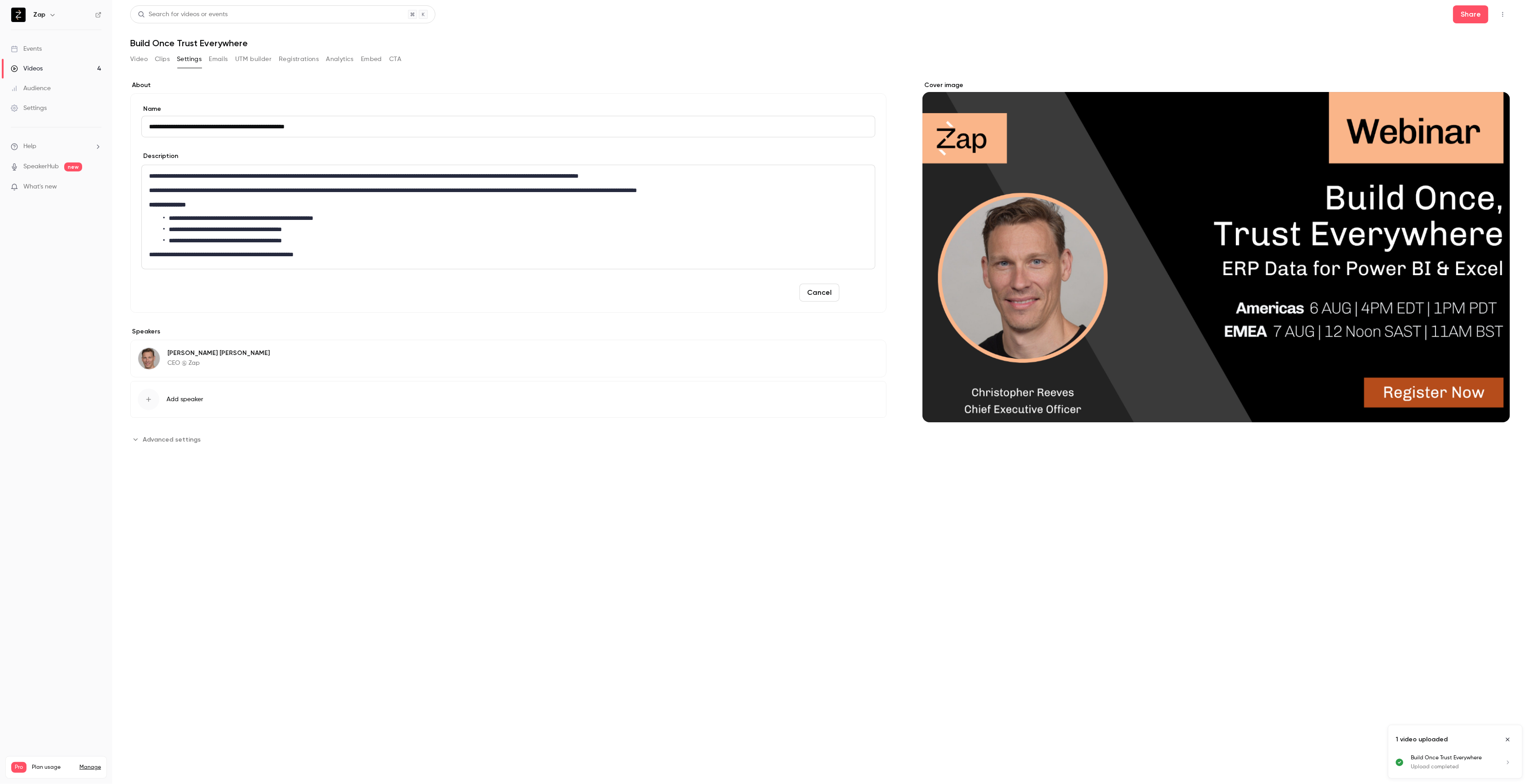
click at [861, 294] on button "Save" at bounding box center [859, 293] width 32 height 18
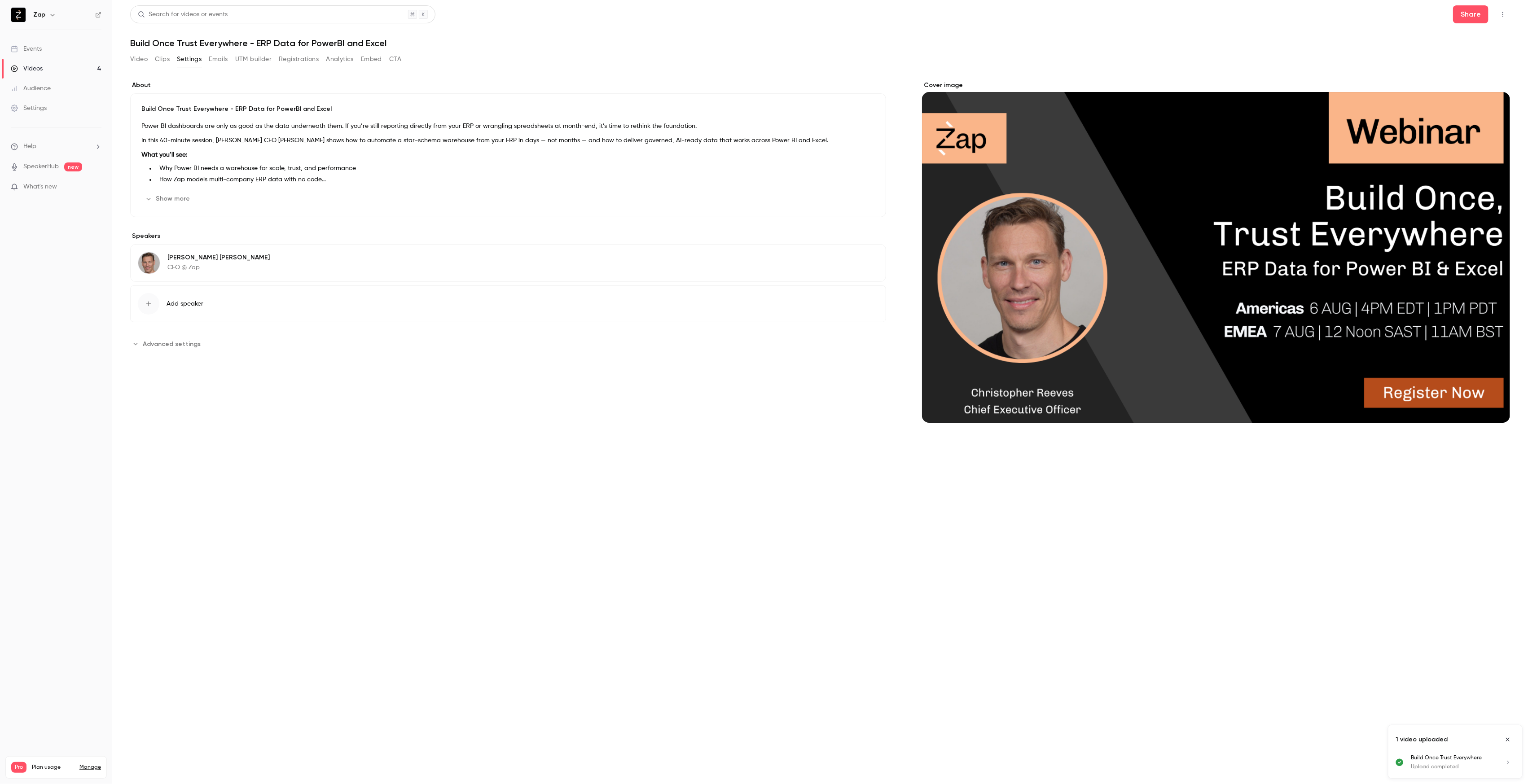
click at [39, 70] on div "Videos" at bounding box center [26, 68] width 32 height 9
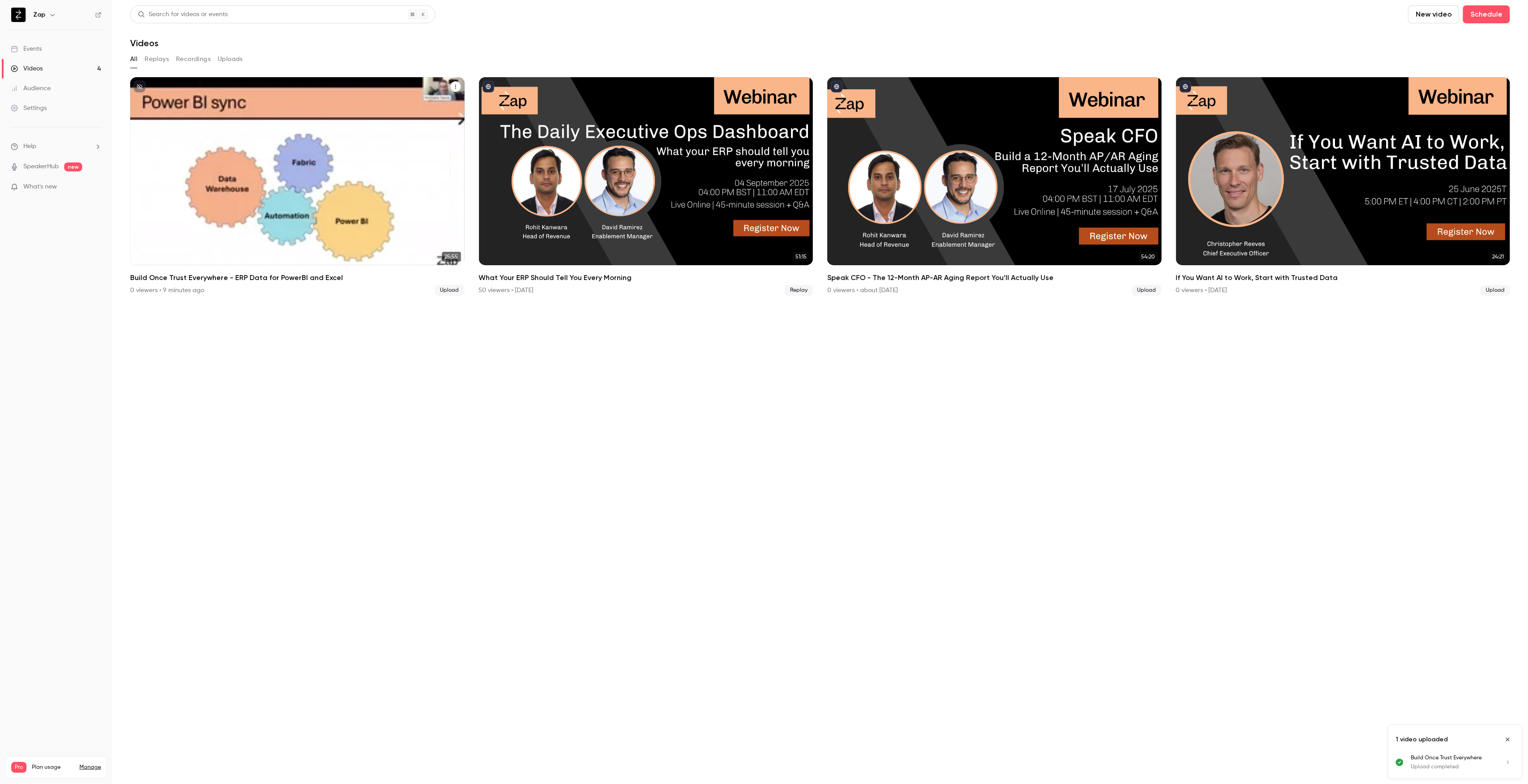
click at [269, 207] on div "Build Once Trust Everywhere - ERP Data for PowerBI and Excel" at bounding box center [298, 171] width 335 height 188
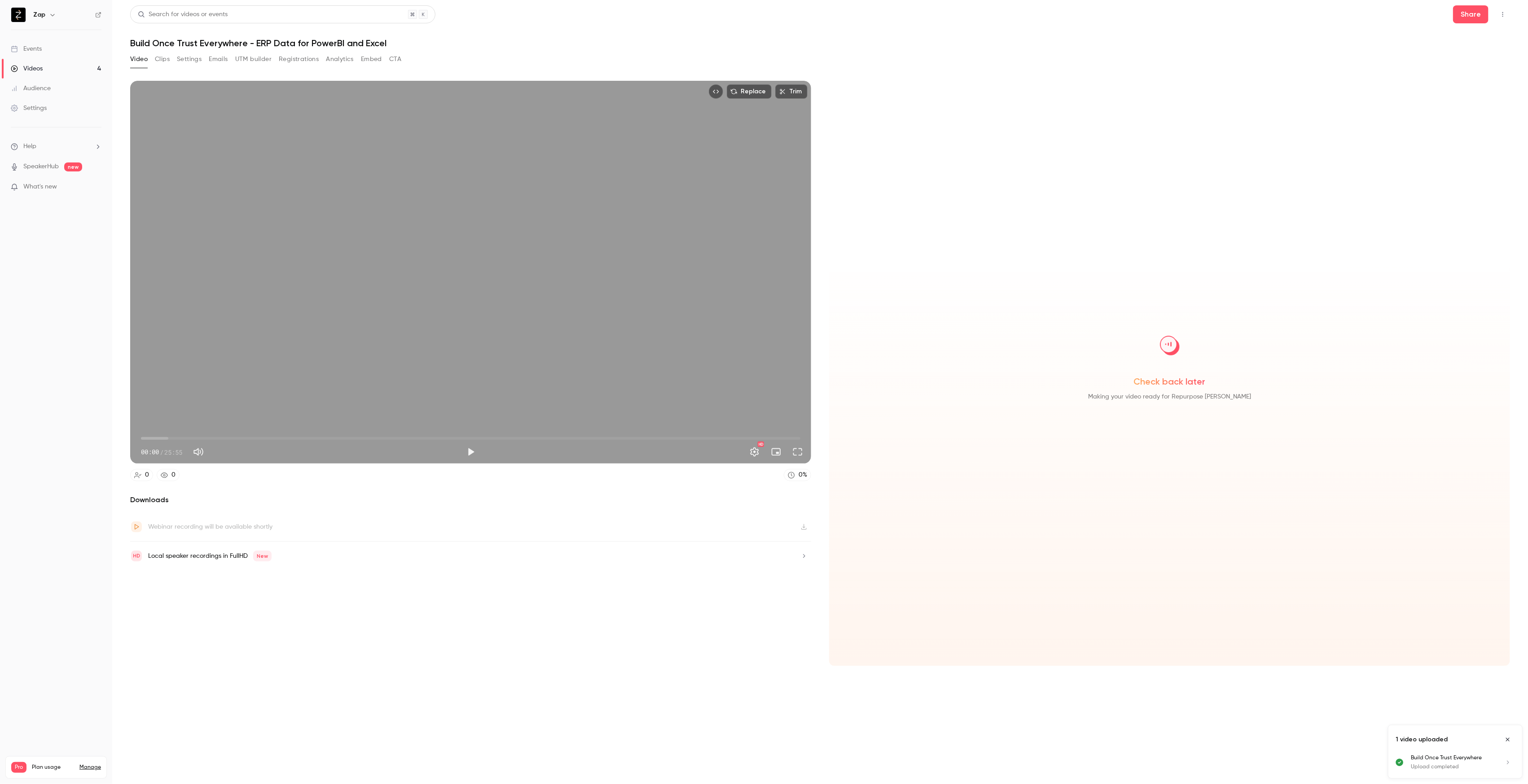
click at [187, 61] on button "Settings" at bounding box center [189, 59] width 25 height 15
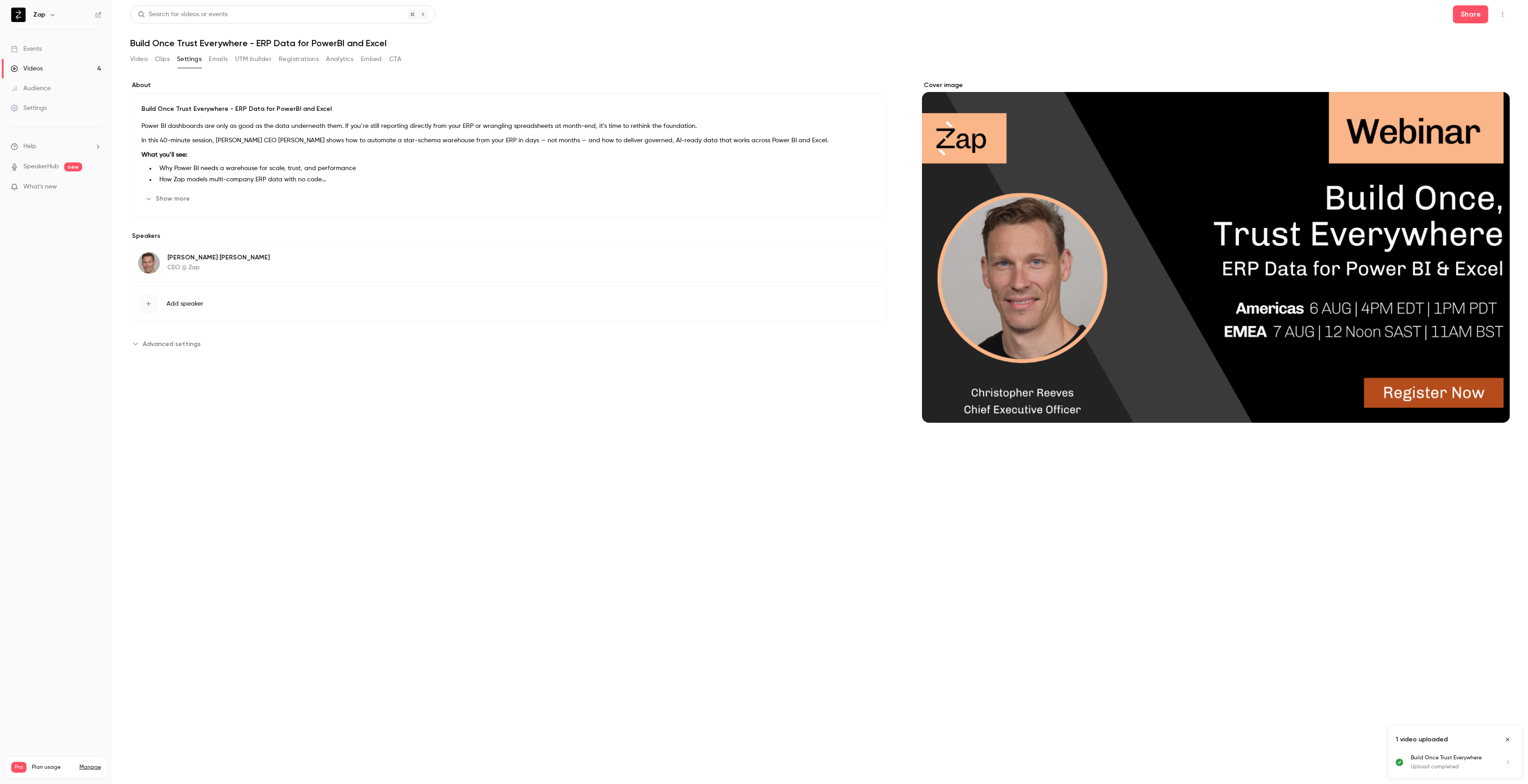
click at [176, 344] on span "Advanced settings" at bounding box center [171, 344] width 58 height 9
click at [177, 435] on input "**********" at bounding box center [176, 435] width 78 height 21
click at [151, 292] on icon "Move backward to switch to the previous month." at bounding box center [150, 294] width 11 height 11
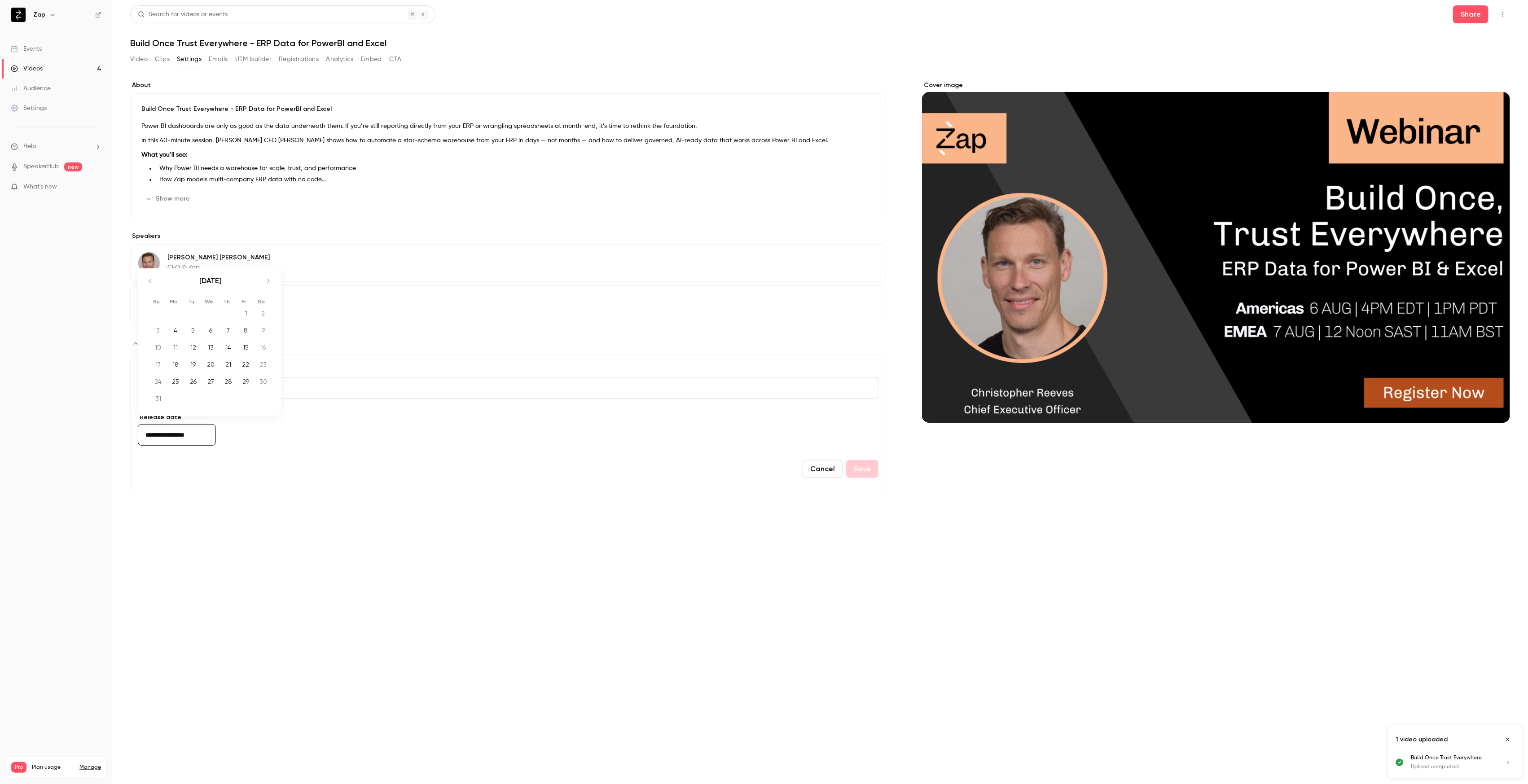
click at [210, 331] on div "6" at bounding box center [210, 330] width 14 height 13
type input "**********"
click at [871, 472] on button "Save" at bounding box center [861, 469] width 32 height 18
click at [33, 69] on div "Videos" at bounding box center [26, 68] width 32 height 9
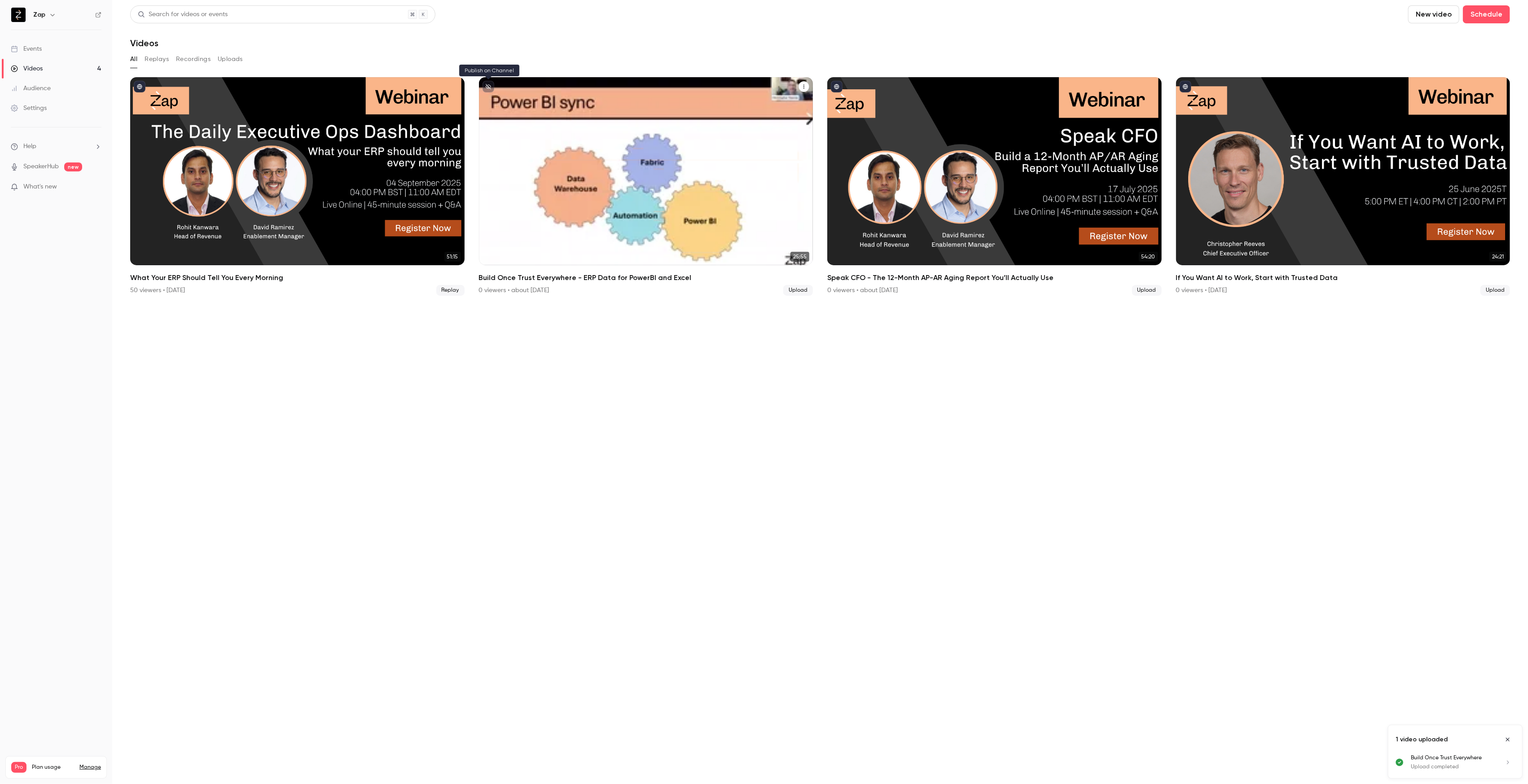
click at [488, 89] on icon "unpublished" at bounding box center [488, 86] width 6 height 6
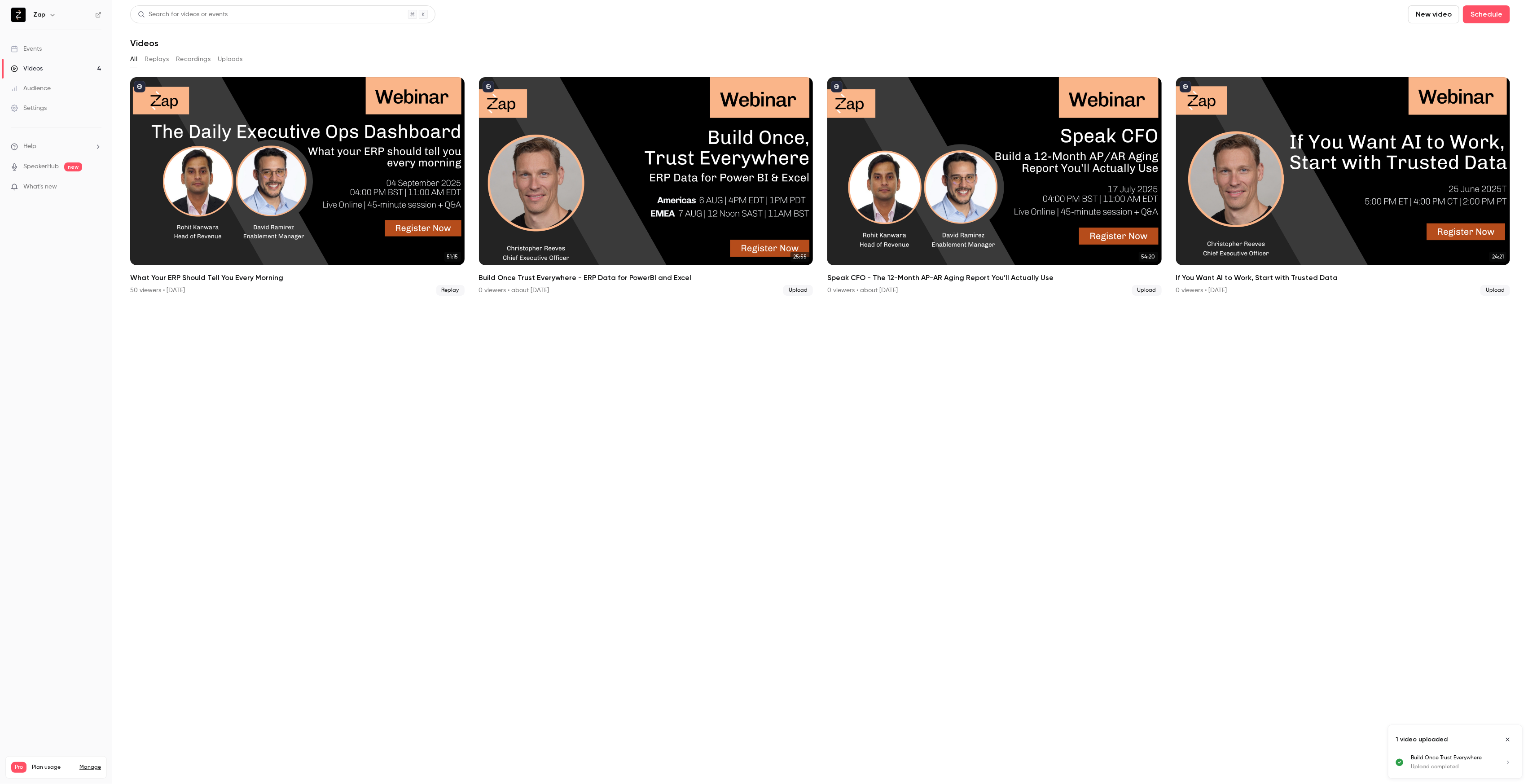
click at [100, 15] on icon at bounding box center [98, 15] width 7 height 7
click at [37, 149] on li "Help" at bounding box center [56, 146] width 91 height 9
click at [144, 144] on link "Talk to [GEOGRAPHIC_DATA]" at bounding box center [166, 136] width 98 height 24
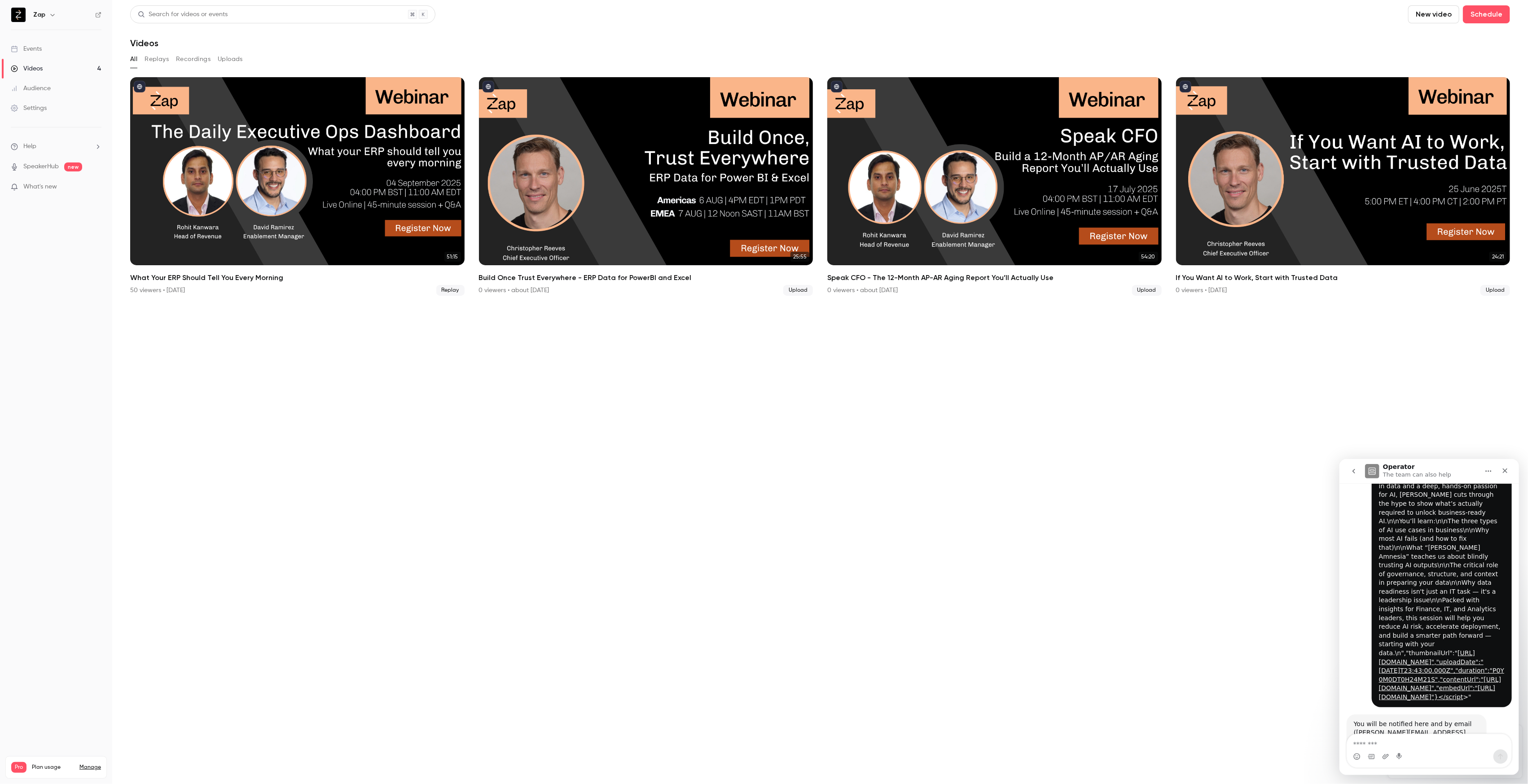
scroll to position [400, 0]
click at [1380, 740] on textarea "Message…" at bounding box center [1429, 741] width 164 height 16
type textarea "**********"
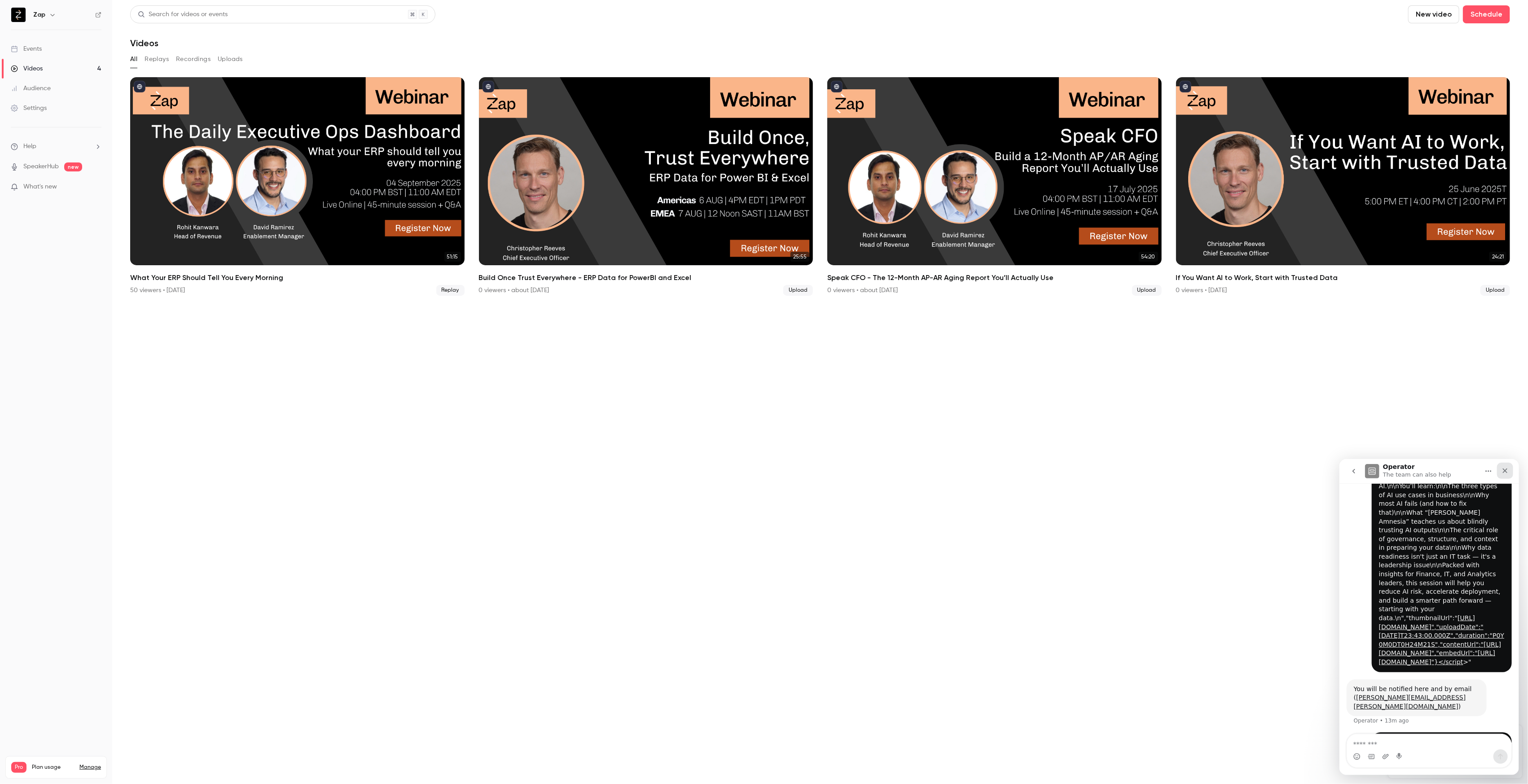
click at [1503, 474] on div "Close" at bounding box center [1504, 471] width 16 height 16
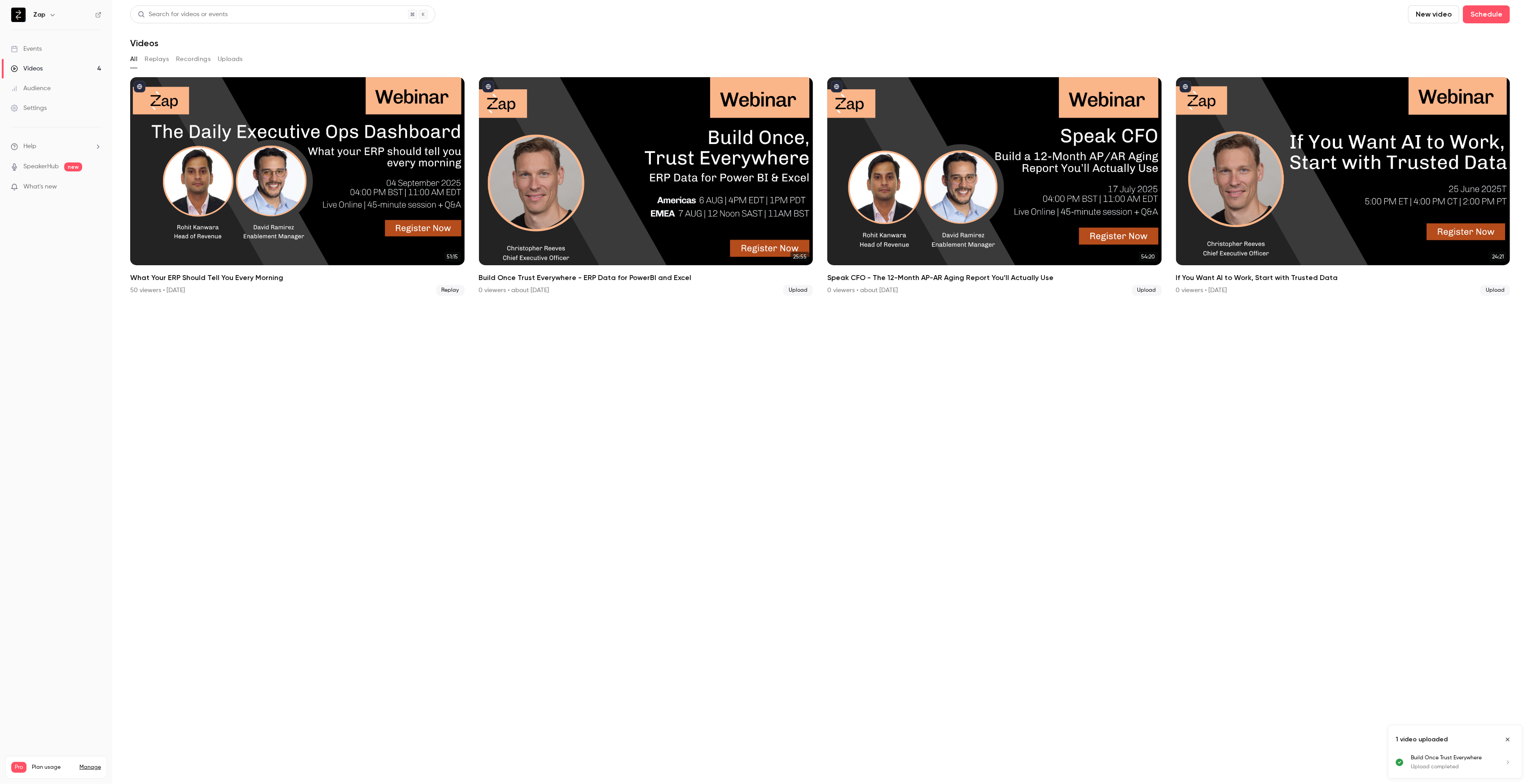
click at [1098, 531] on section "Search for videos or events New video Schedule Videos All Replays Recordings Up…" at bounding box center [820, 392] width 1380 height 773
click at [1445, 16] on button "New video" at bounding box center [1433, 15] width 51 height 18
click at [1440, 63] on div "Upload" at bounding box center [1466, 62] width 68 height 9
click at [1447, 16] on button "New video" at bounding box center [1433, 15] width 51 height 18
click at [1444, 62] on div "Upload" at bounding box center [1466, 62] width 68 height 9
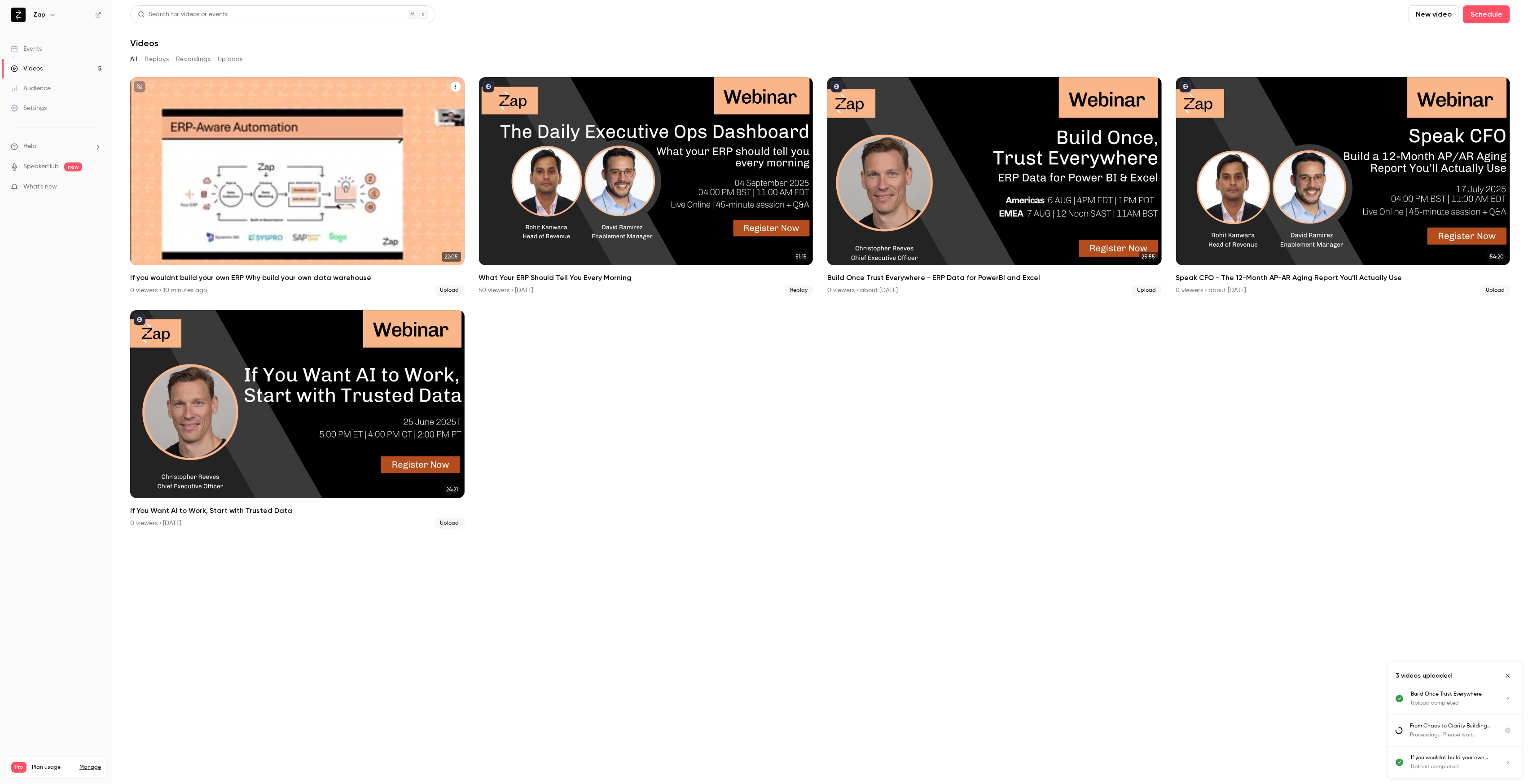
click at [237, 159] on p "If you wouldnt build your own ERP Why build your own data warehouse" at bounding box center [297, 197] width 289 height 91
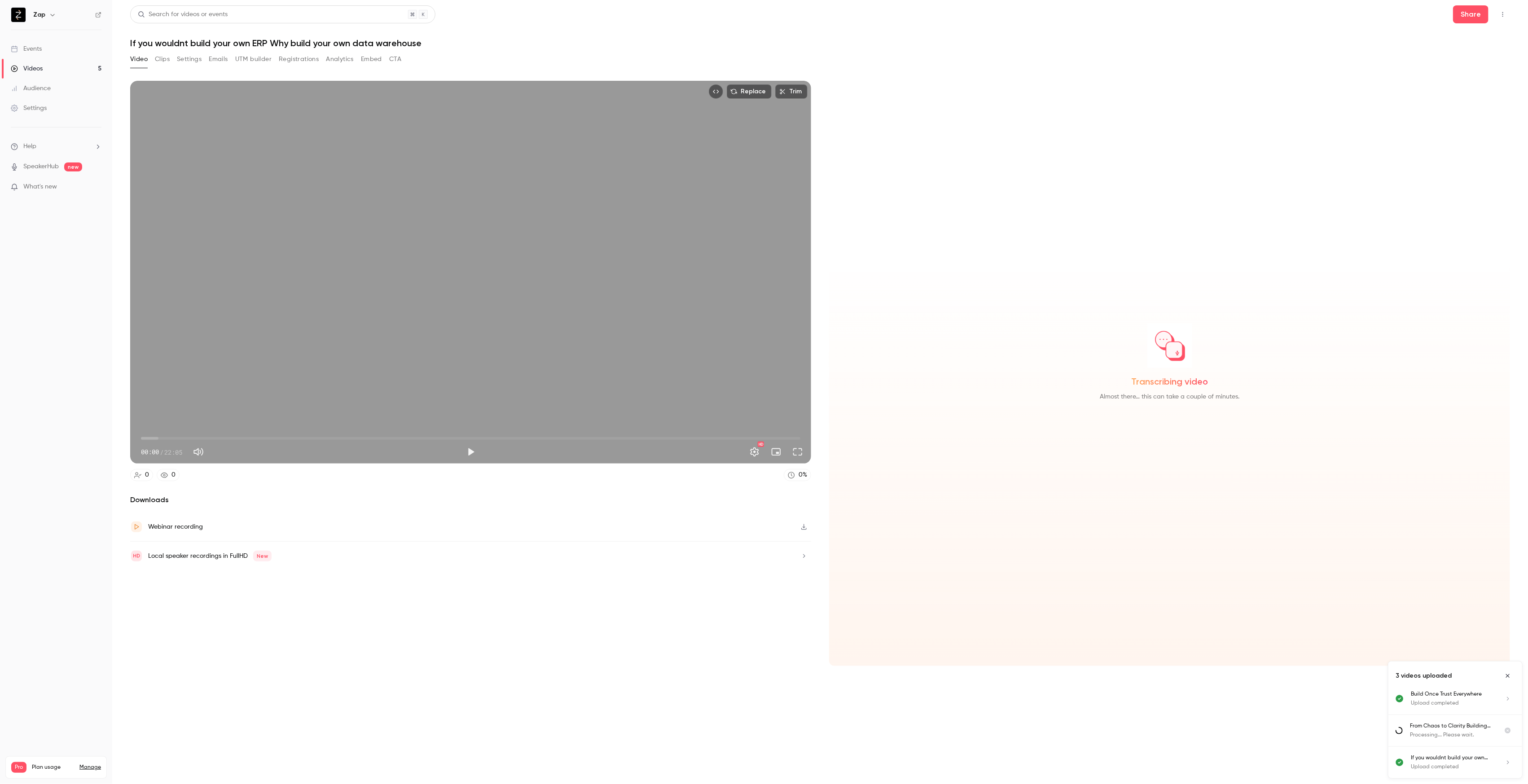
click at [180, 43] on h1 "If you wouldnt build your own ERP Why build your own data warehouse" at bounding box center [820, 43] width 1380 height 11
click at [189, 61] on button "Settings" at bounding box center [189, 59] width 25 height 15
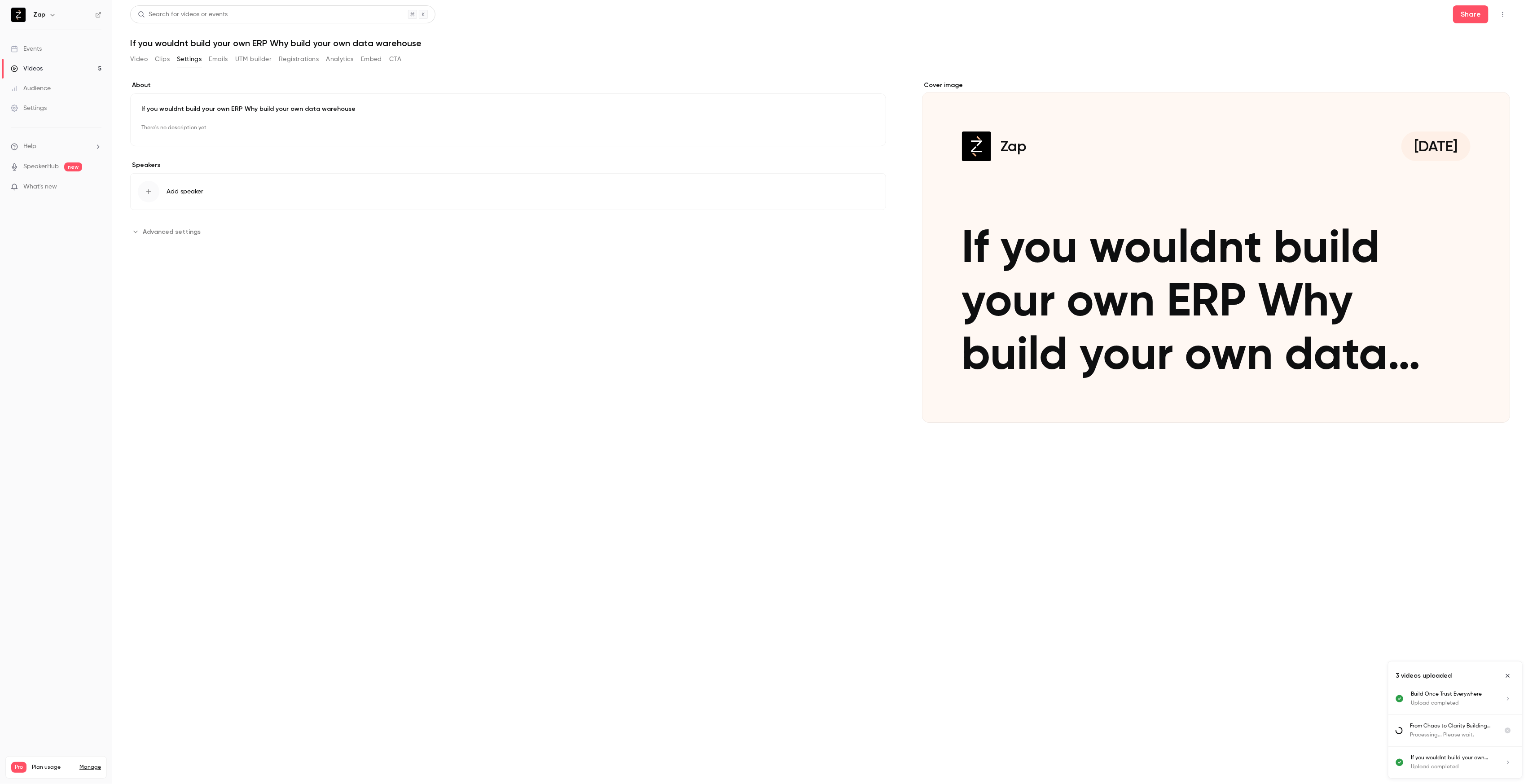
click at [194, 108] on p "If you wouldnt build your own ERP Why build your own data warehouse" at bounding box center [508, 108] width 733 height 9
type input "**********"
click at [293, 183] on div "editor" at bounding box center [508, 204] width 732 height 79
click at [187, 333] on span "Add speaker" at bounding box center [185, 333] width 37 height 9
click at [172, 218] on p "[PERSON_NAME]" at bounding box center [183, 217] width 47 height 9
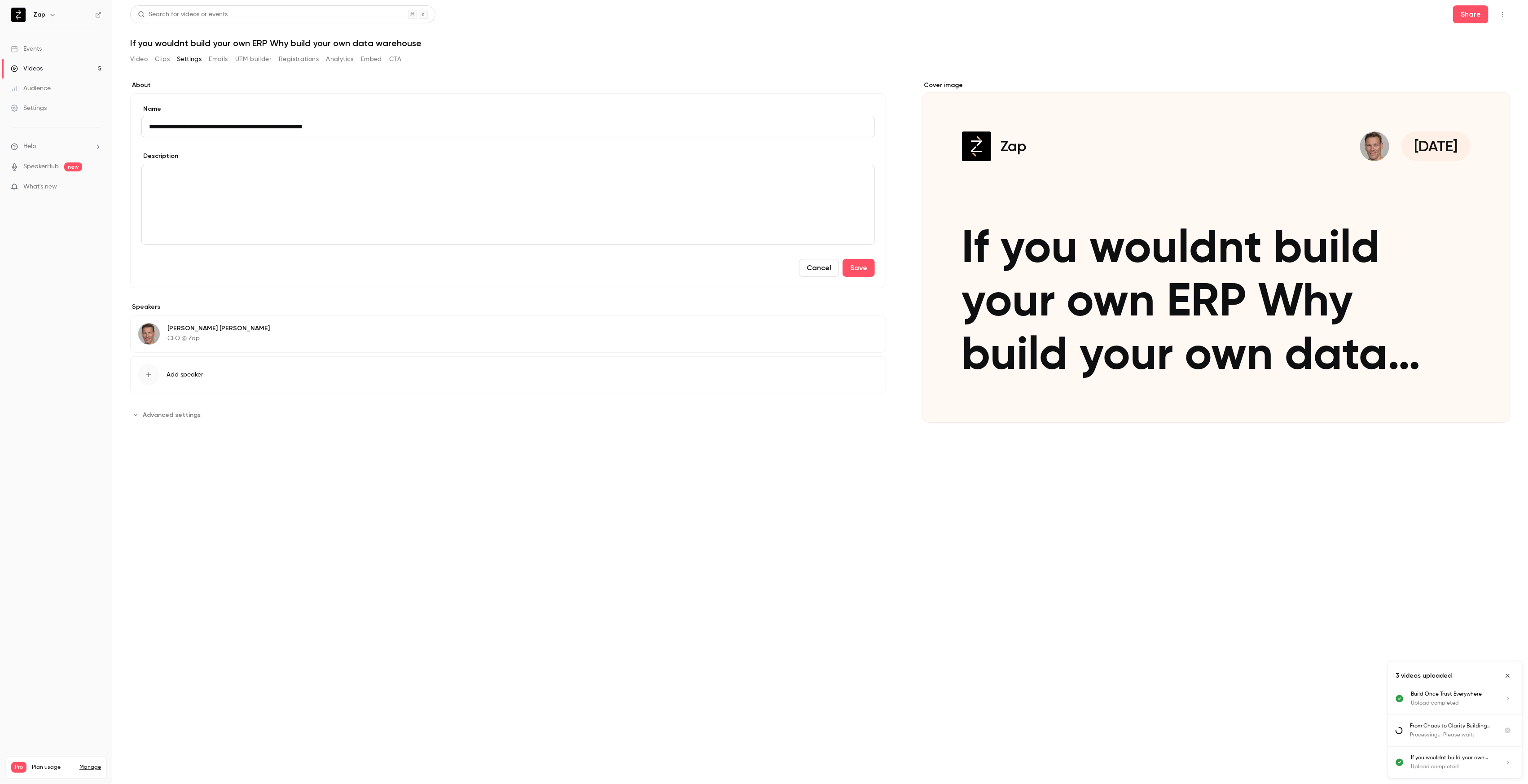
click at [1140, 239] on div "Cover image" at bounding box center [1216, 251] width 588 height 342
click at [0, 0] on input "Zap [DATE] If you wouldnt build your own ERP Why build your own data warehouse" at bounding box center [0, 0] width 0 height 0
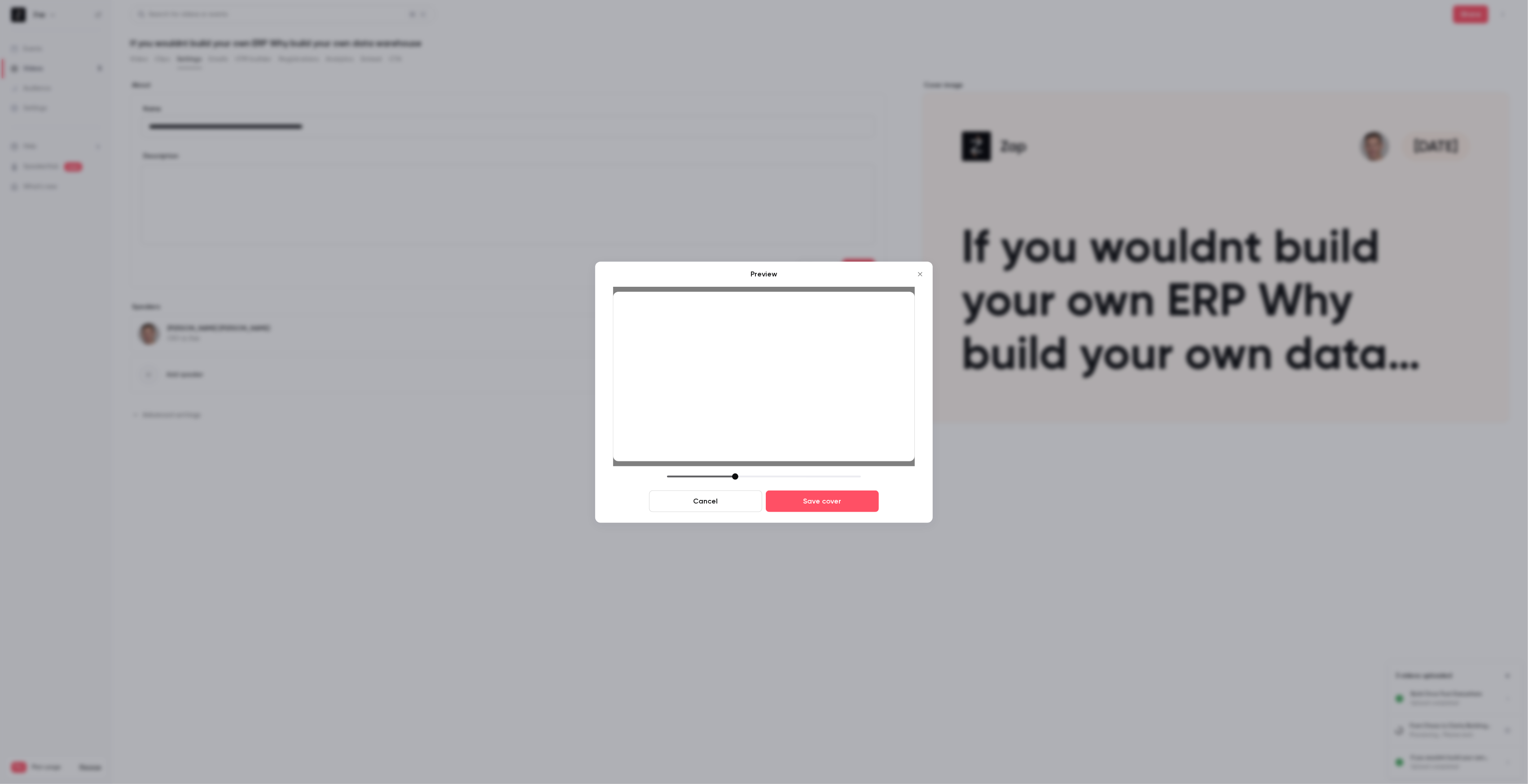
click at [736, 477] on div at bounding box center [735, 476] width 7 height 7
drag, startPoint x: 761, startPoint y: 419, endPoint x: 766, endPoint y: 427, distance: 9.4
click at [766, 427] on div at bounding box center [764, 376] width 302 height 170
click at [829, 503] on button "Save cover" at bounding box center [822, 501] width 113 height 21
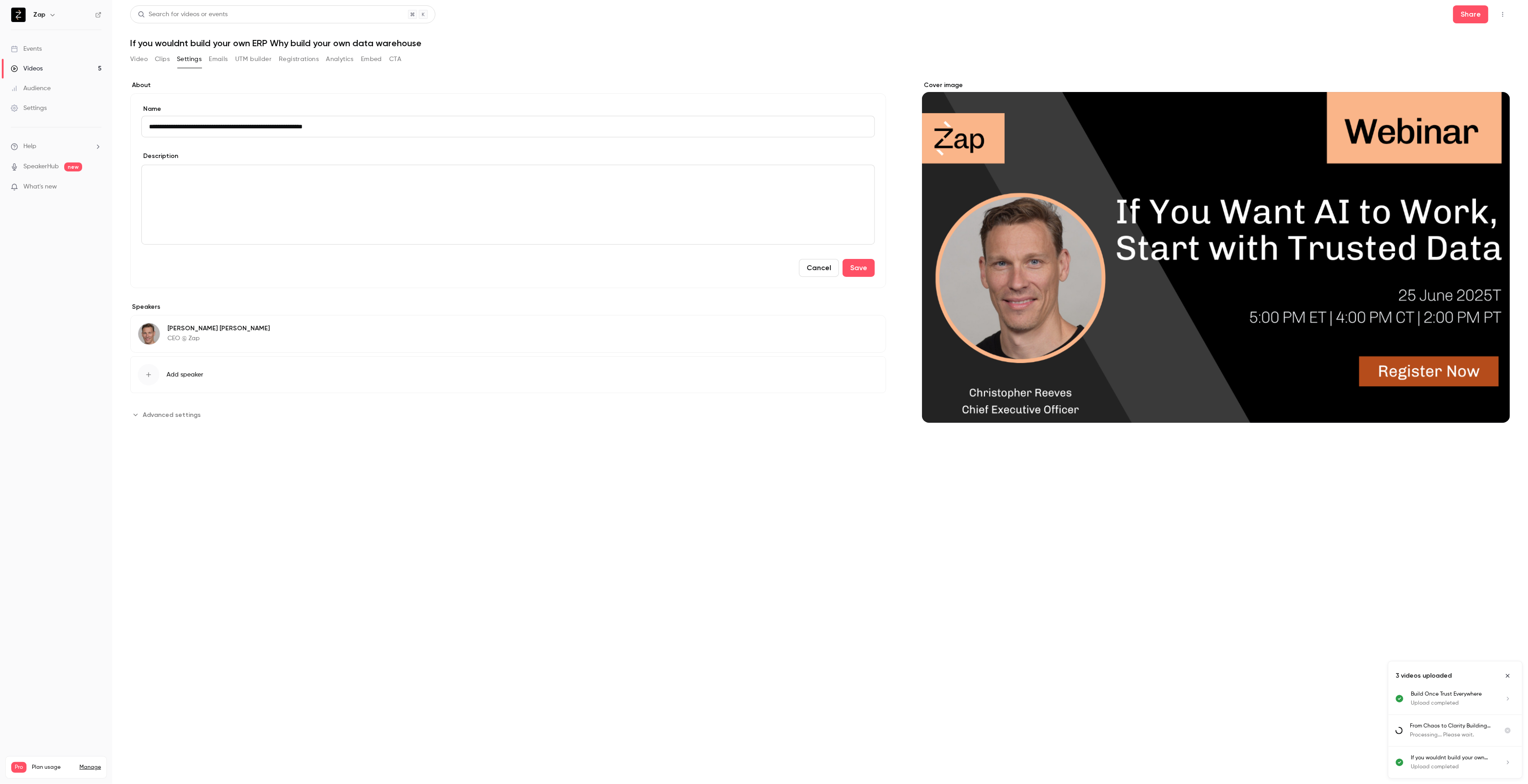
click at [175, 416] on span "Advanced settings" at bounding box center [171, 414] width 58 height 9
click at [185, 506] on input "**********" at bounding box center [176, 506] width 78 height 21
click at [148, 362] on icon "Move backward to switch to the previous month." at bounding box center [150, 364] width 11 height 11
click at [148, 362] on div "[DATE]" at bounding box center [211, 357] width 126 height 34
click at [148, 349] on icon "Move backward to switch to the previous month." at bounding box center [150, 351] width 11 height 11
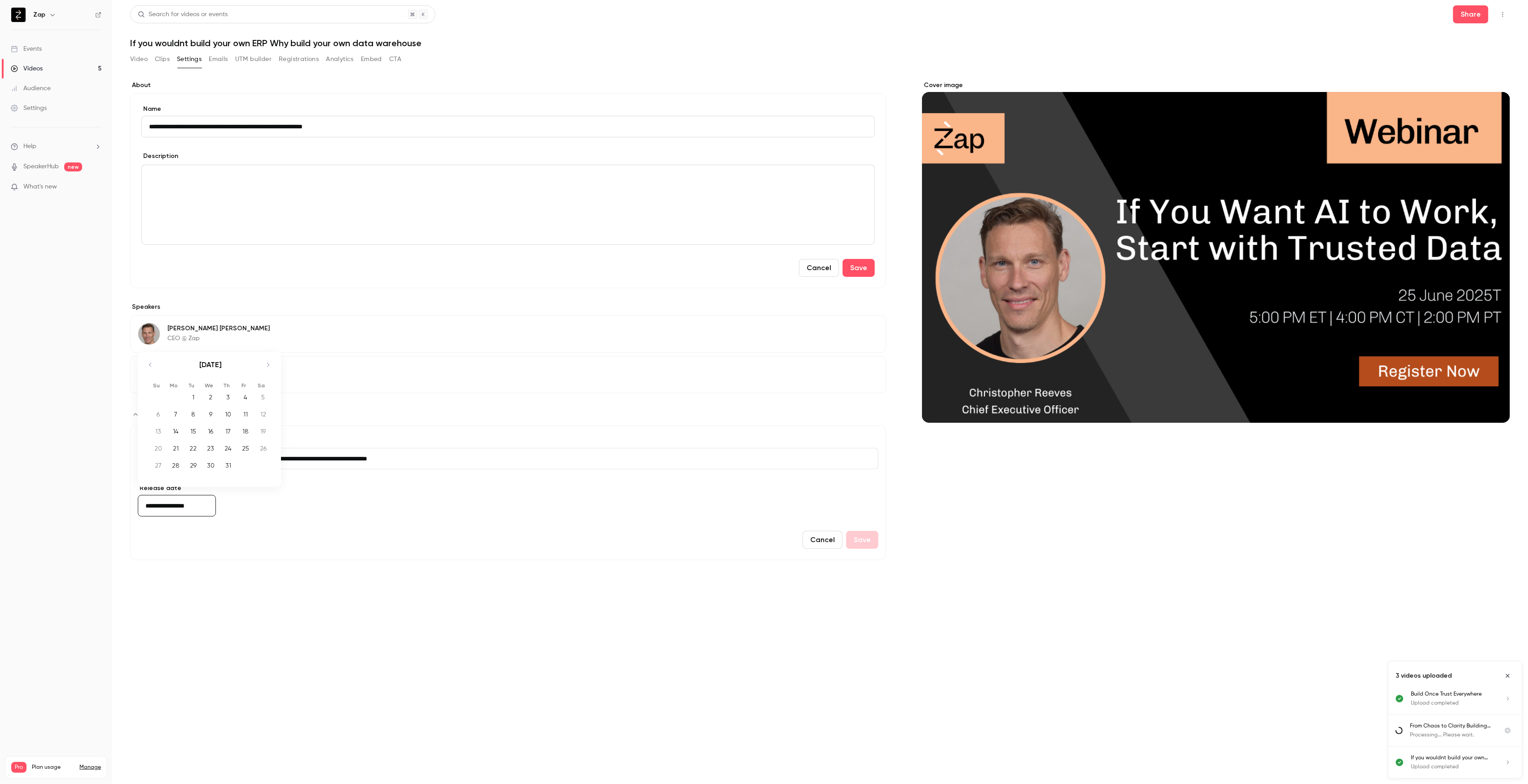
click at [151, 363] on icon "Move backward to switch to the previous month." at bounding box center [150, 364] width 11 height 11
click at [210, 448] on div "25" at bounding box center [210, 448] width 14 height 13
type input "**********"
click at [866, 541] on button "Save" at bounding box center [861, 540] width 32 height 18
click at [40, 72] on div "Videos" at bounding box center [26, 68] width 32 height 9
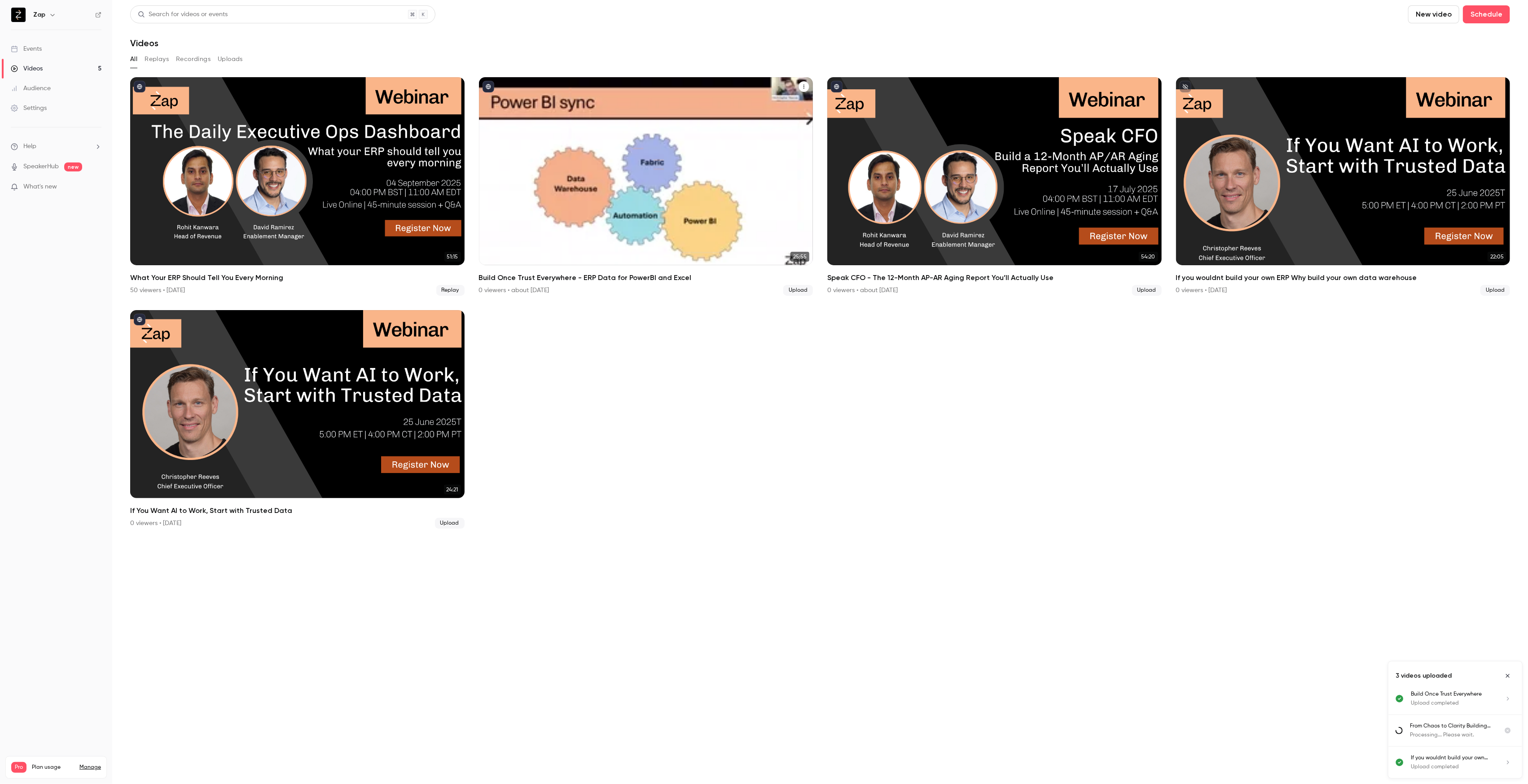
click at [684, 175] on div "Build Once Trust Everywhere - ERP Data for PowerBI and Excel" at bounding box center [646, 171] width 335 height 188
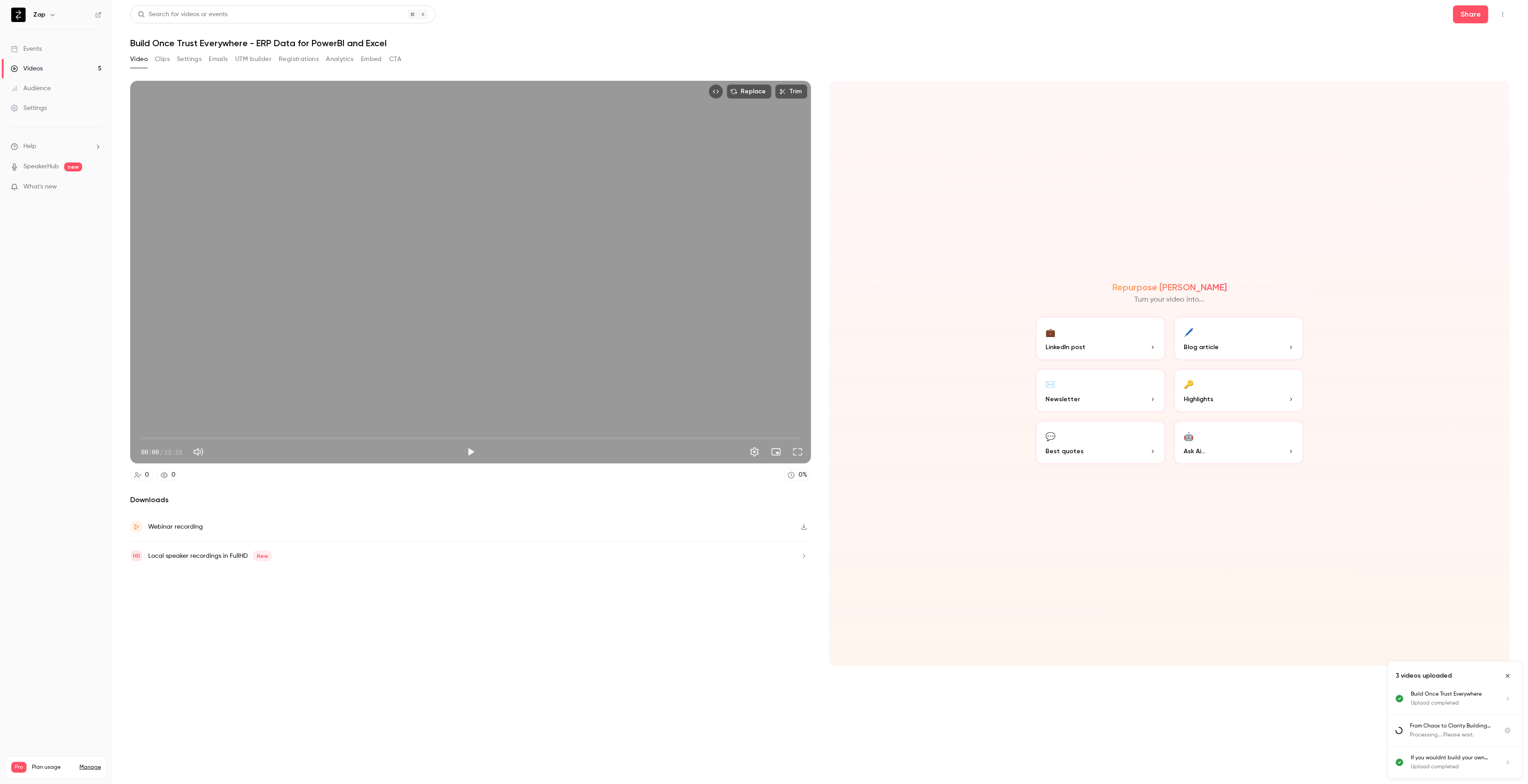
click at [376, 60] on button "Embed" at bounding box center [372, 59] width 21 height 15
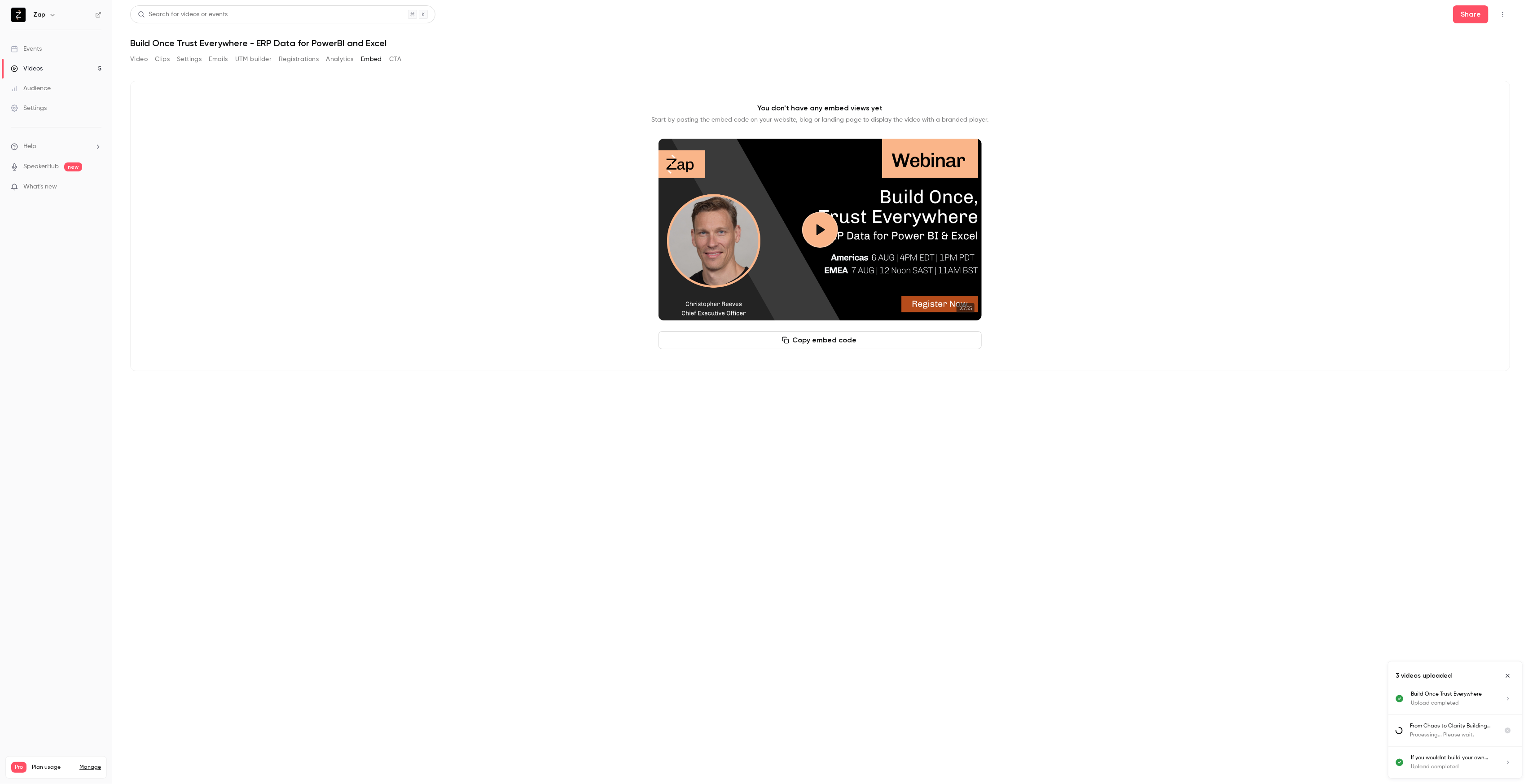
click at [812, 339] on button "Copy embed code" at bounding box center [820, 340] width 323 height 18
click at [37, 71] on div "Videos" at bounding box center [26, 68] width 32 height 9
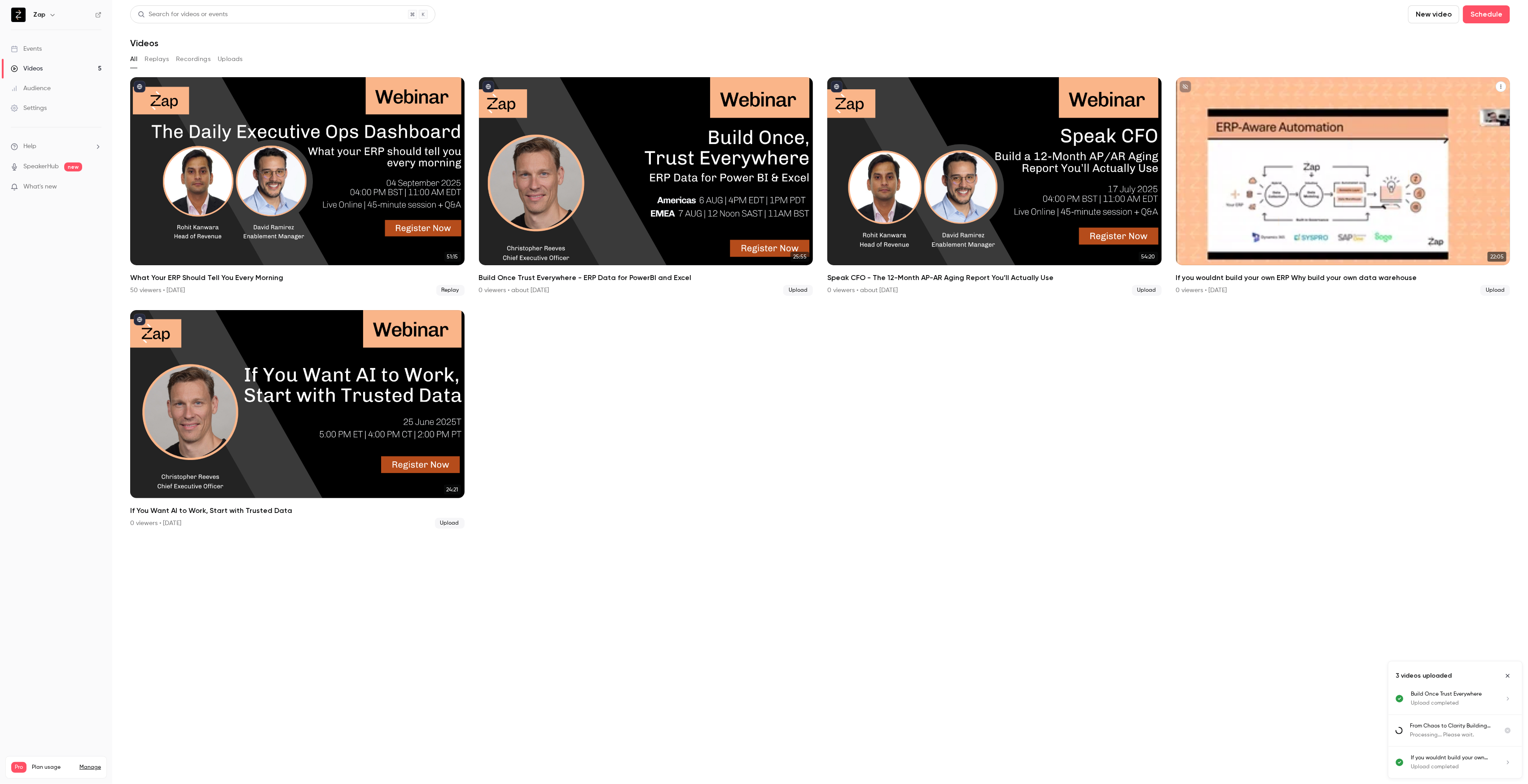
click at [1325, 194] on div "If you wouldnt build your own ERP Why build your own data warehouse" at bounding box center [1343, 171] width 335 height 188
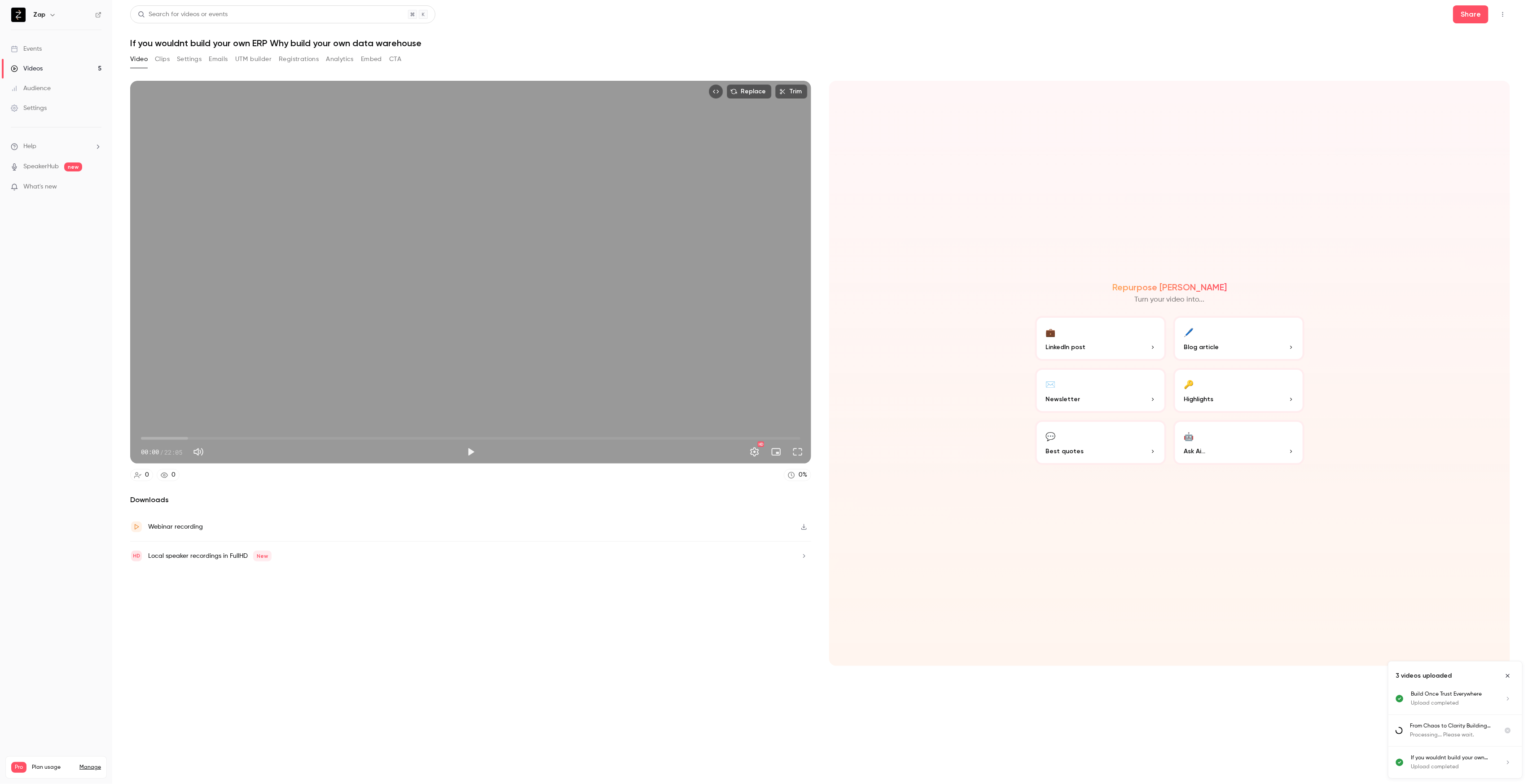
click at [183, 59] on button "Settings" at bounding box center [189, 59] width 25 height 15
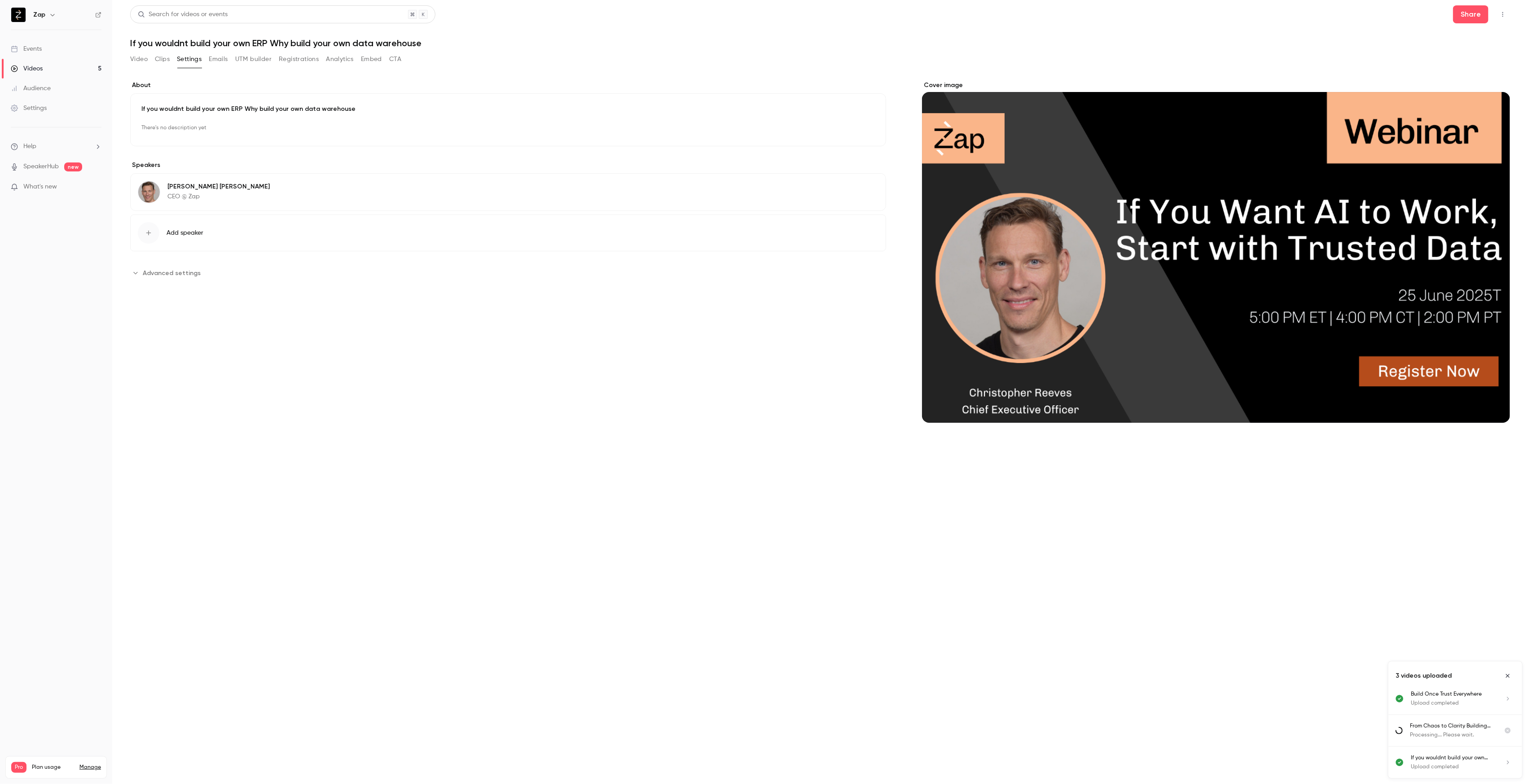
click at [1247, 239] on div "Cover image" at bounding box center [1216, 251] width 588 height 342
click at [0, 0] on input "Cover image" at bounding box center [0, 0] width 0 height 0
click at [1303, 214] on div "Cover image" at bounding box center [1216, 251] width 588 height 342
click at [0, 0] on input "Cover image" at bounding box center [0, 0] width 0 height 0
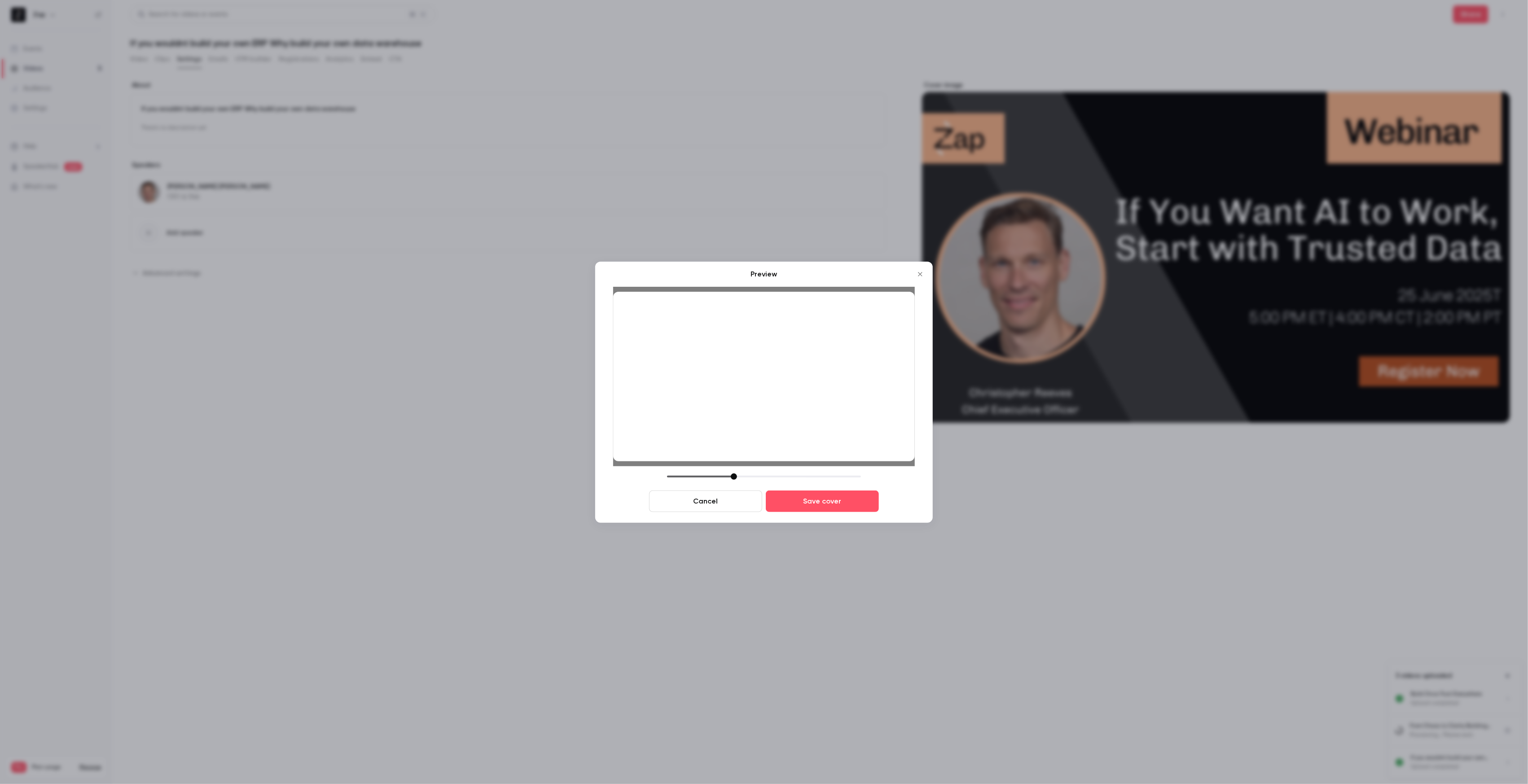
click at [736, 476] on div at bounding box center [734, 476] width 7 height 7
drag, startPoint x: 745, startPoint y: 411, endPoint x: 745, endPoint y: 420, distance: 9.0
click at [745, 420] on div at bounding box center [764, 376] width 302 height 170
click at [835, 502] on button "Save cover" at bounding box center [822, 501] width 113 height 21
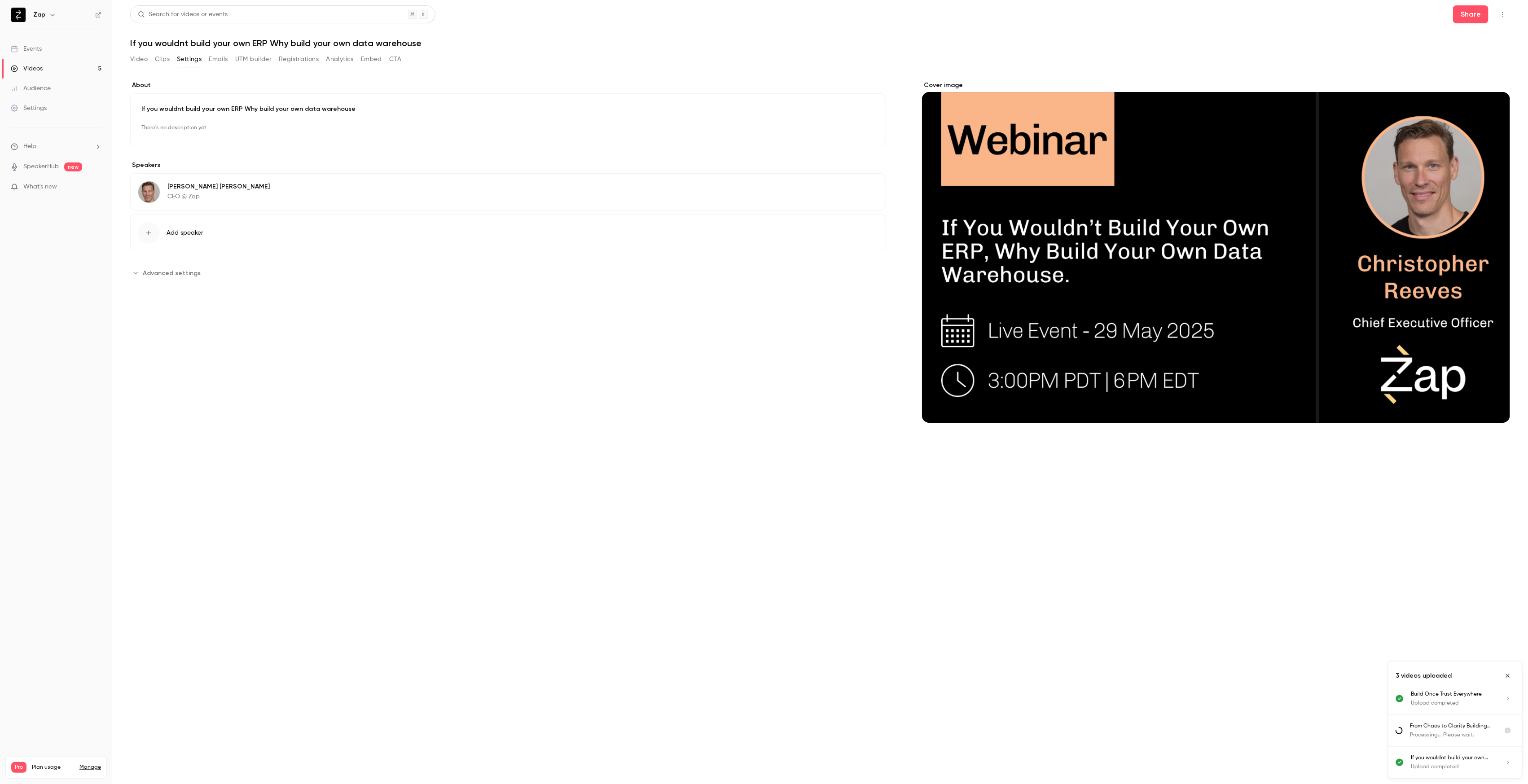
click at [40, 66] on div "Videos" at bounding box center [26, 68] width 32 height 9
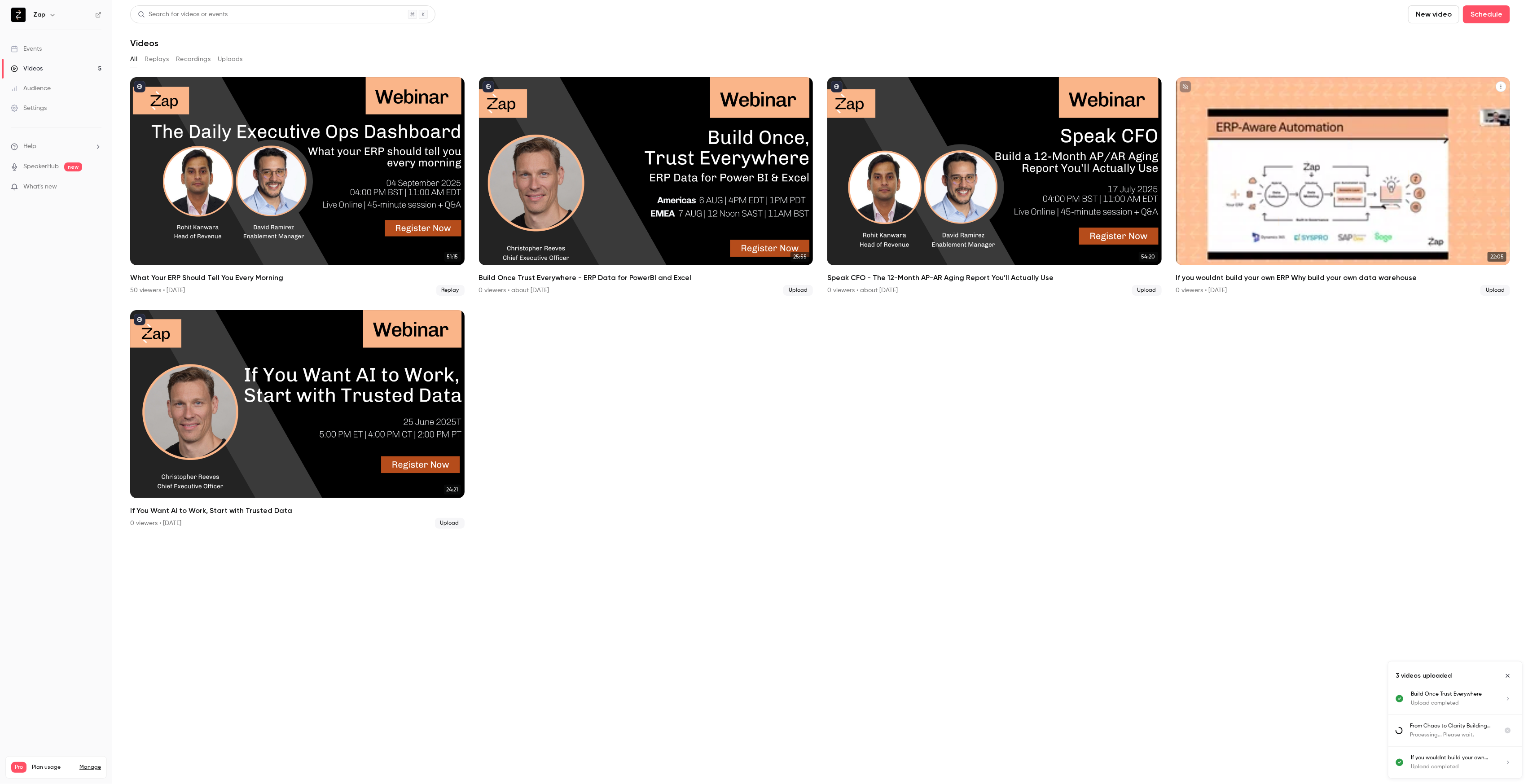
click at [1307, 179] on div "If you wouldnt build your own ERP Why build your own data warehouse" at bounding box center [1343, 171] width 335 height 188
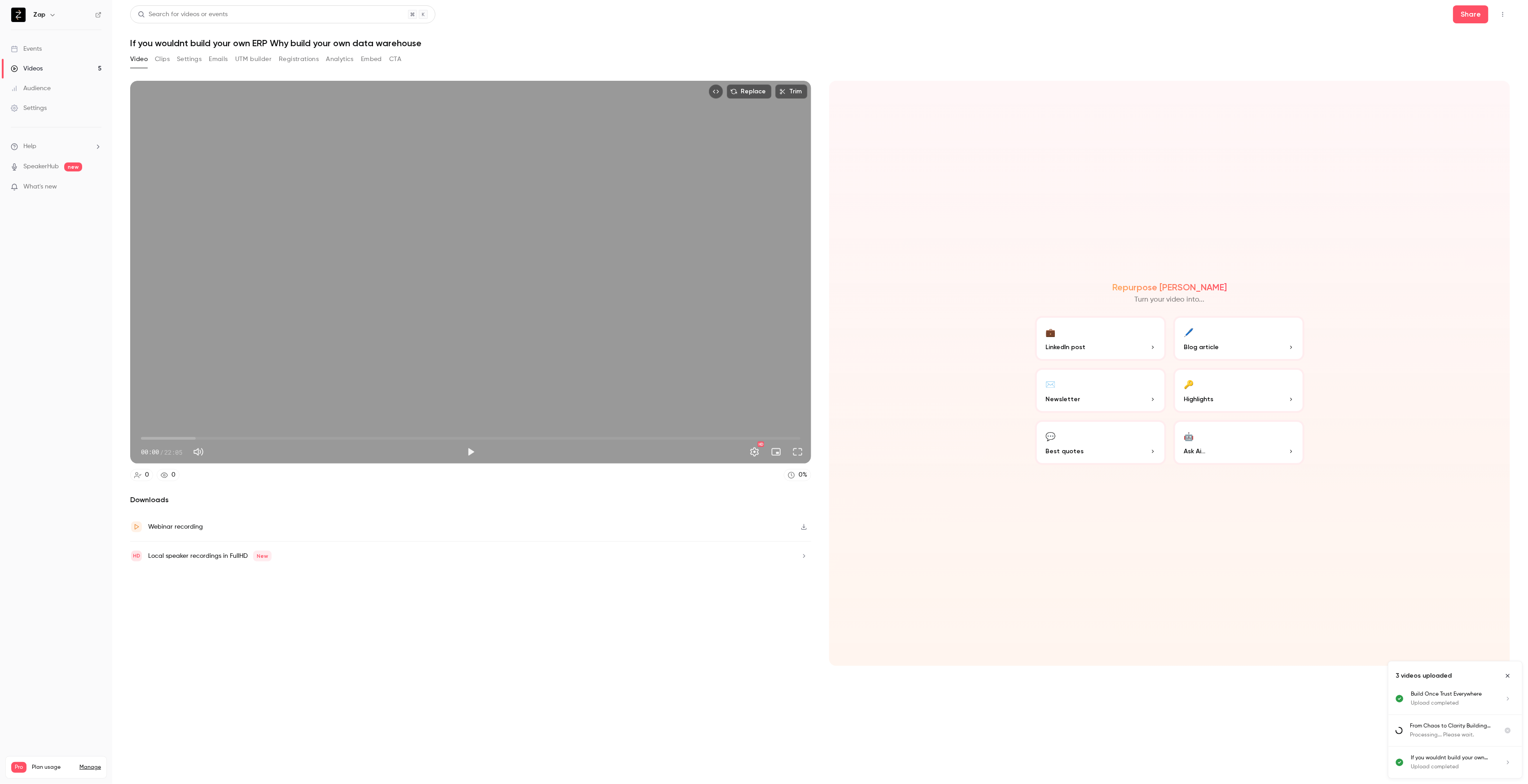
click at [184, 57] on button "Settings" at bounding box center [189, 59] width 25 height 15
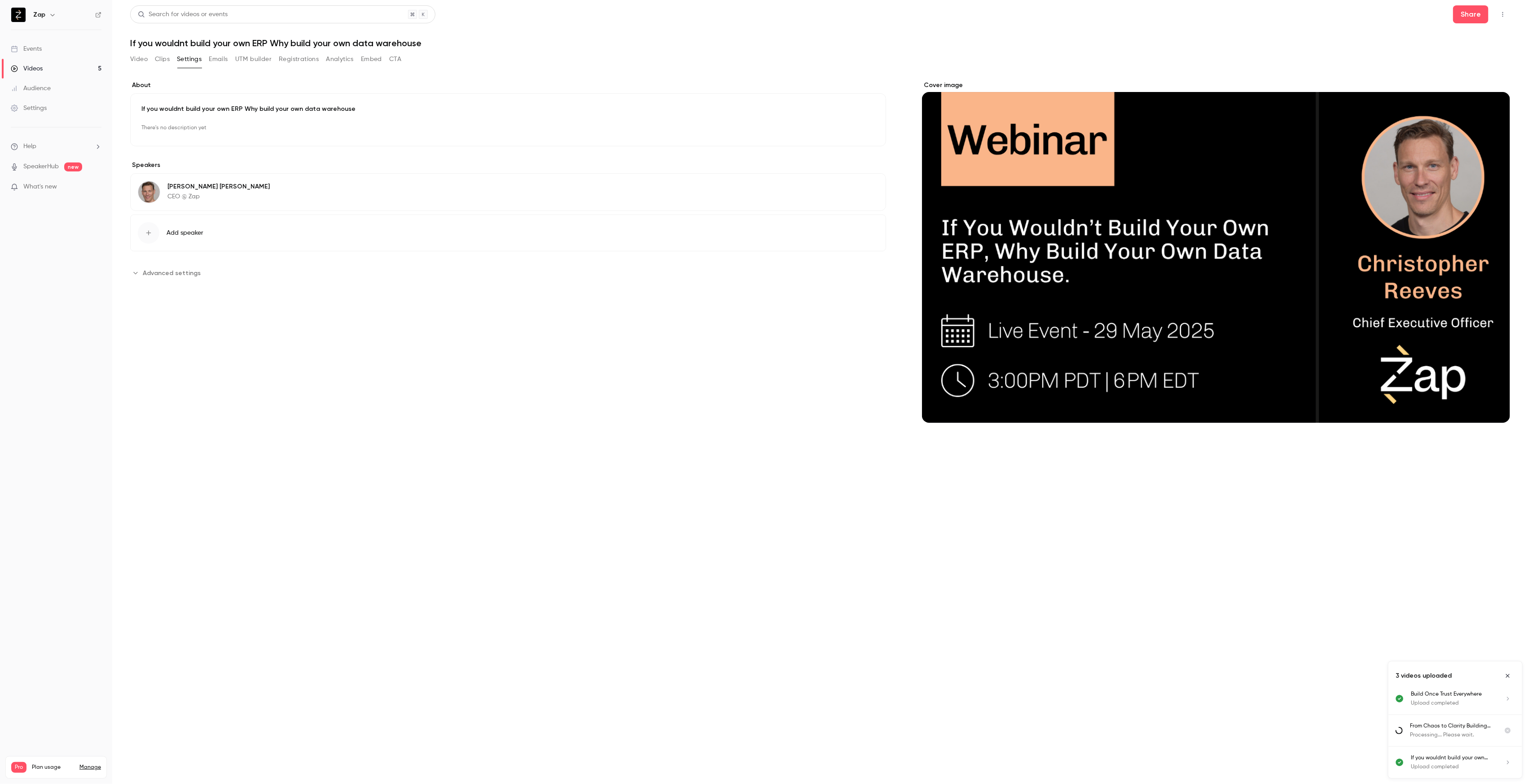
click at [147, 271] on span "Advanced settings" at bounding box center [171, 272] width 58 height 9
click at [179, 367] on input "**********" at bounding box center [176, 364] width 78 height 21
click at [150, 225] on icon "Move backward to switch to the previous month." at bounding box center [150, 222] width 11 height 11
click at [152, 209] on icon "Move backward to switch to the previous month." at bounding box center [150, 210] width 11 height 11
click at [152, 222] on icon "Move backward to switch to the previous month." at bounding box center [150, 222] width 11 height 11
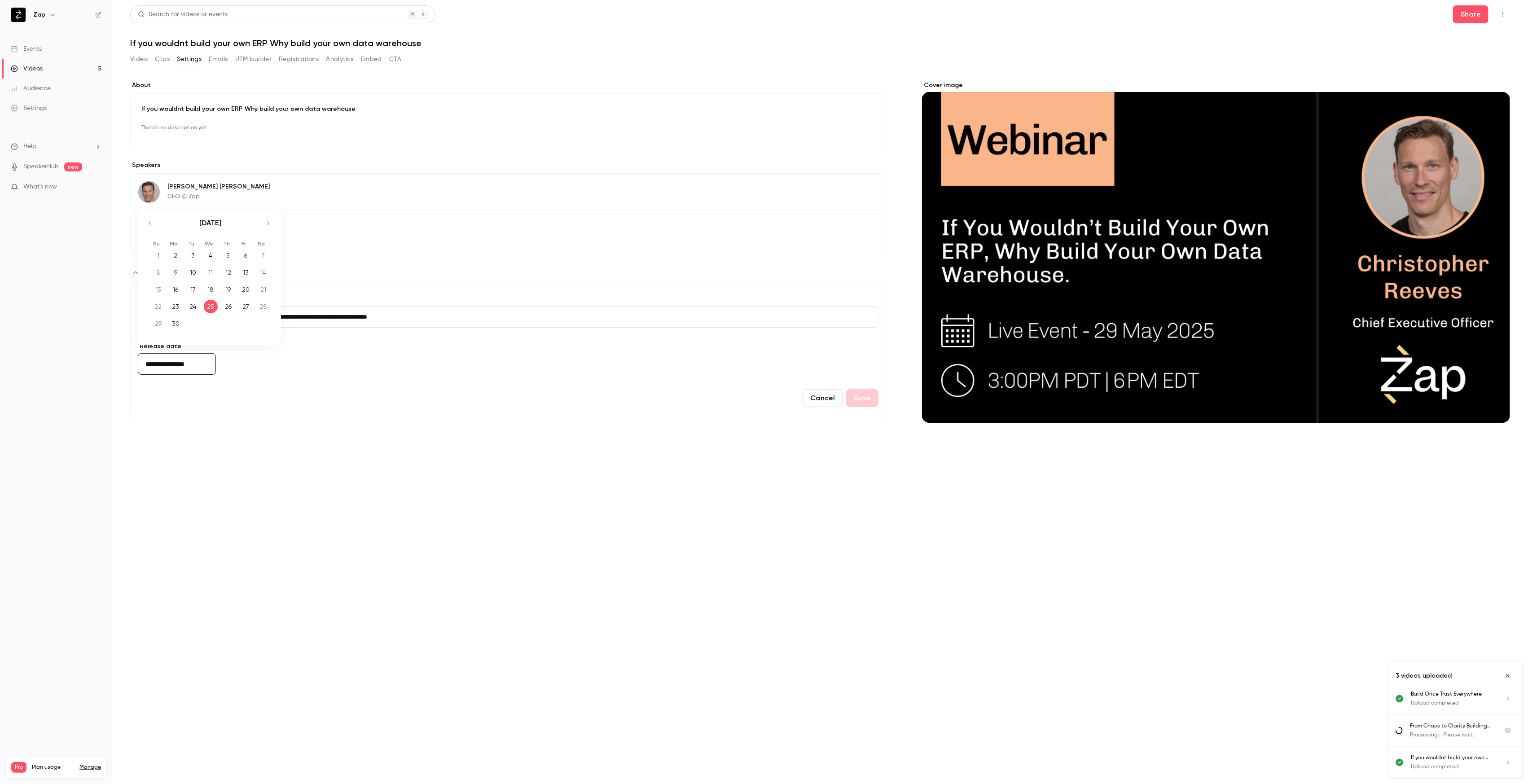
click at [151, 225] on icon "Move backward to switch to the previous month." at bounding box center [150, 222] width 11 height 11
click at [229, 322] on div "29" at bounding box center [228, 323] width 14 height 13
type input "**********"
click at [866, 399] on button "Save" at bounding box center [861, 398] width 32 height 18
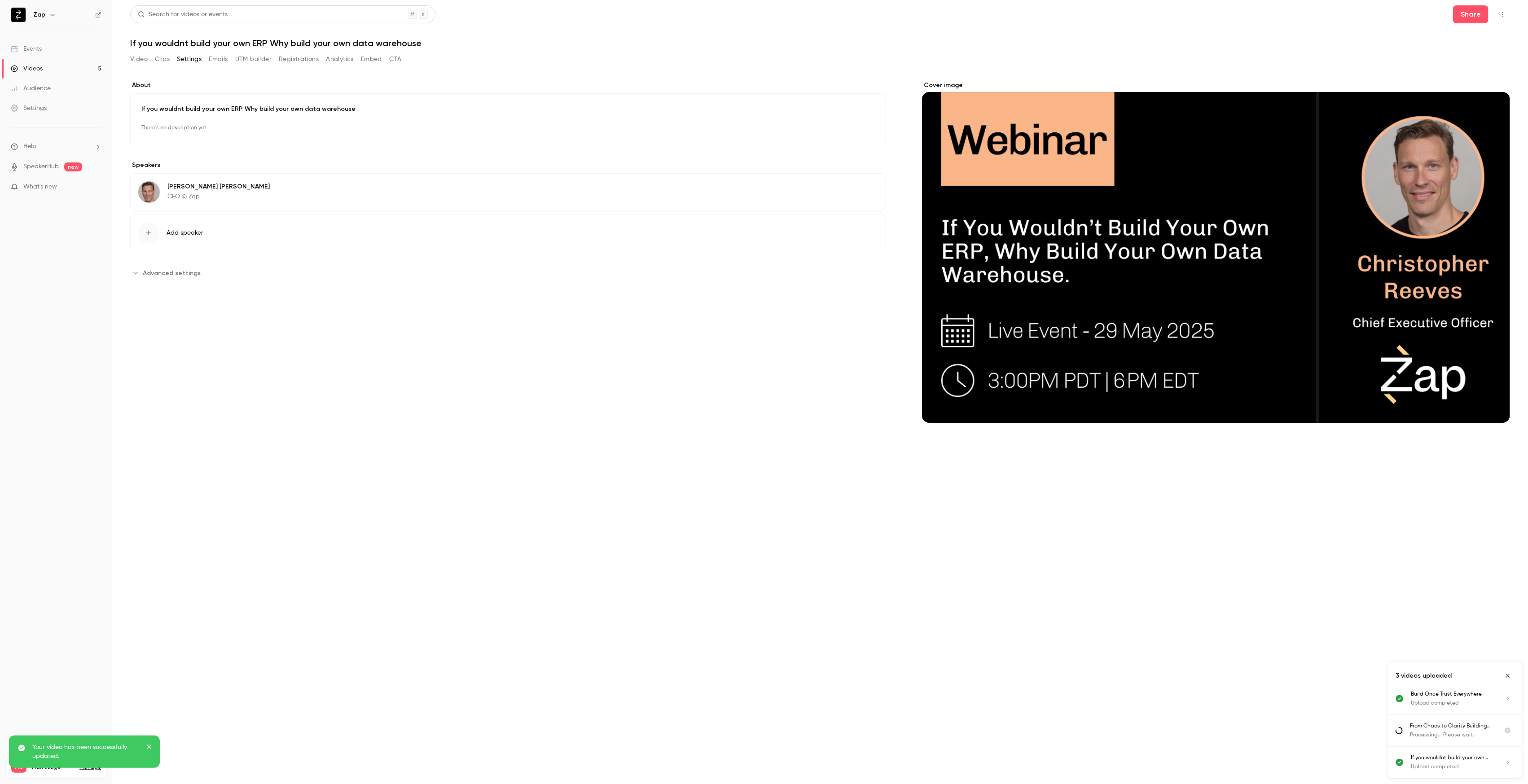
click at [38, 69] on div "Videos" at bounding box center [26, 68] width 32 height 9
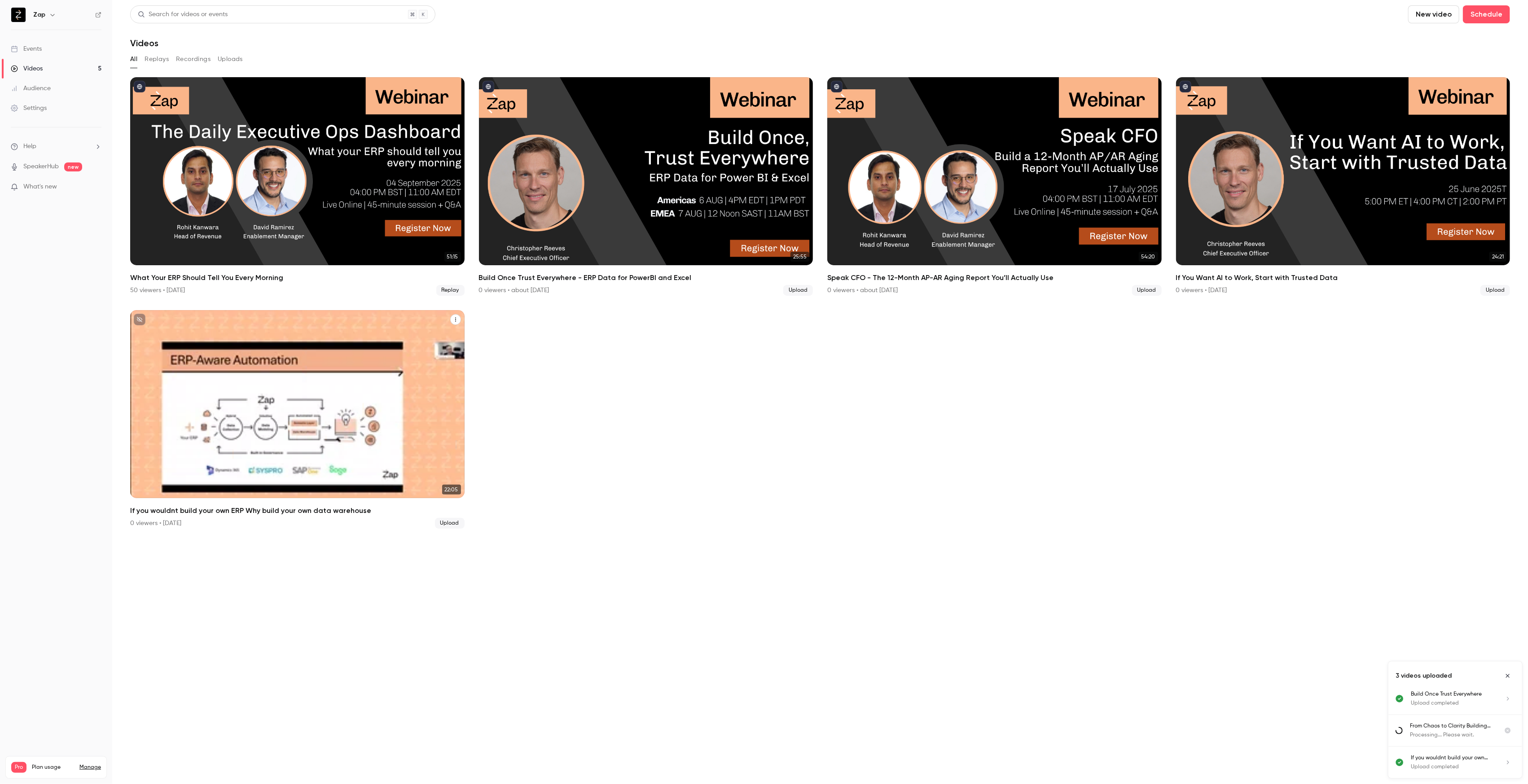
click at [138, 317] on icon "unpublished" at bounding box center [139, 319] width 6 height 6
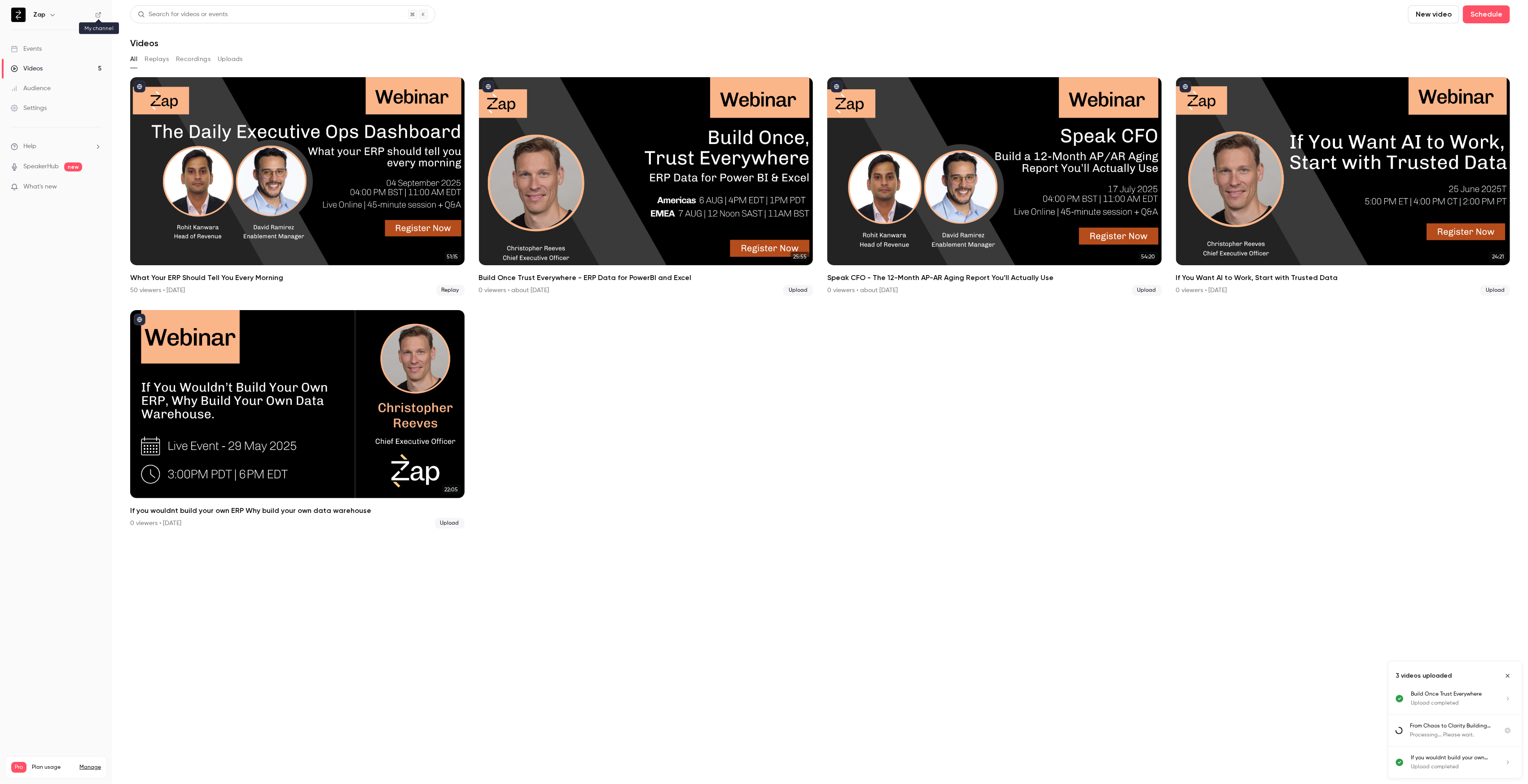
click at [98, 15] on icon at bounding box center [98, 15] width 6 height 6
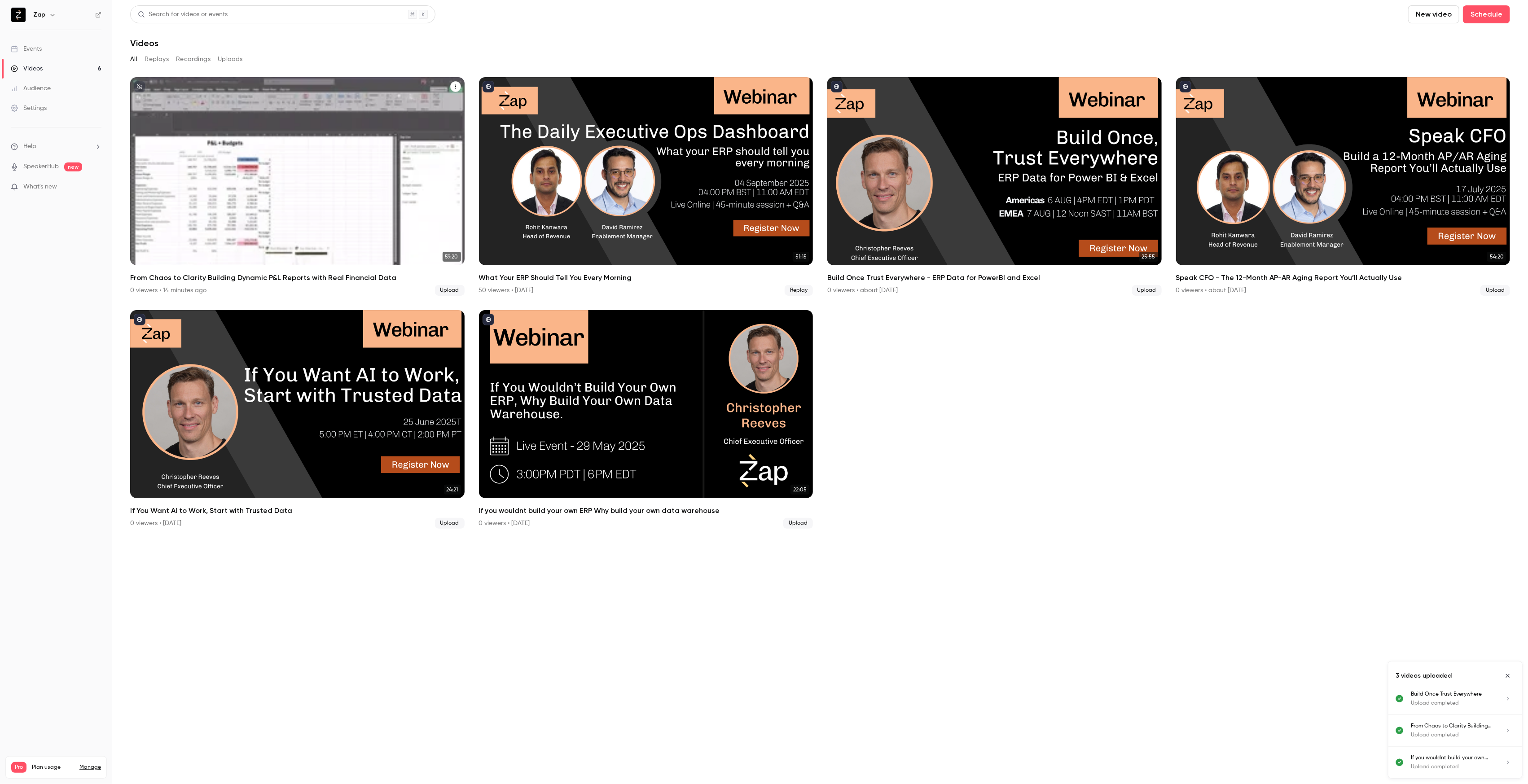
click at [253, 160] on p "From Chaos to Clarity Building Dynamic P&L Reports with Real Financial Data" at bounding box center [297, 197] width 289 height 91
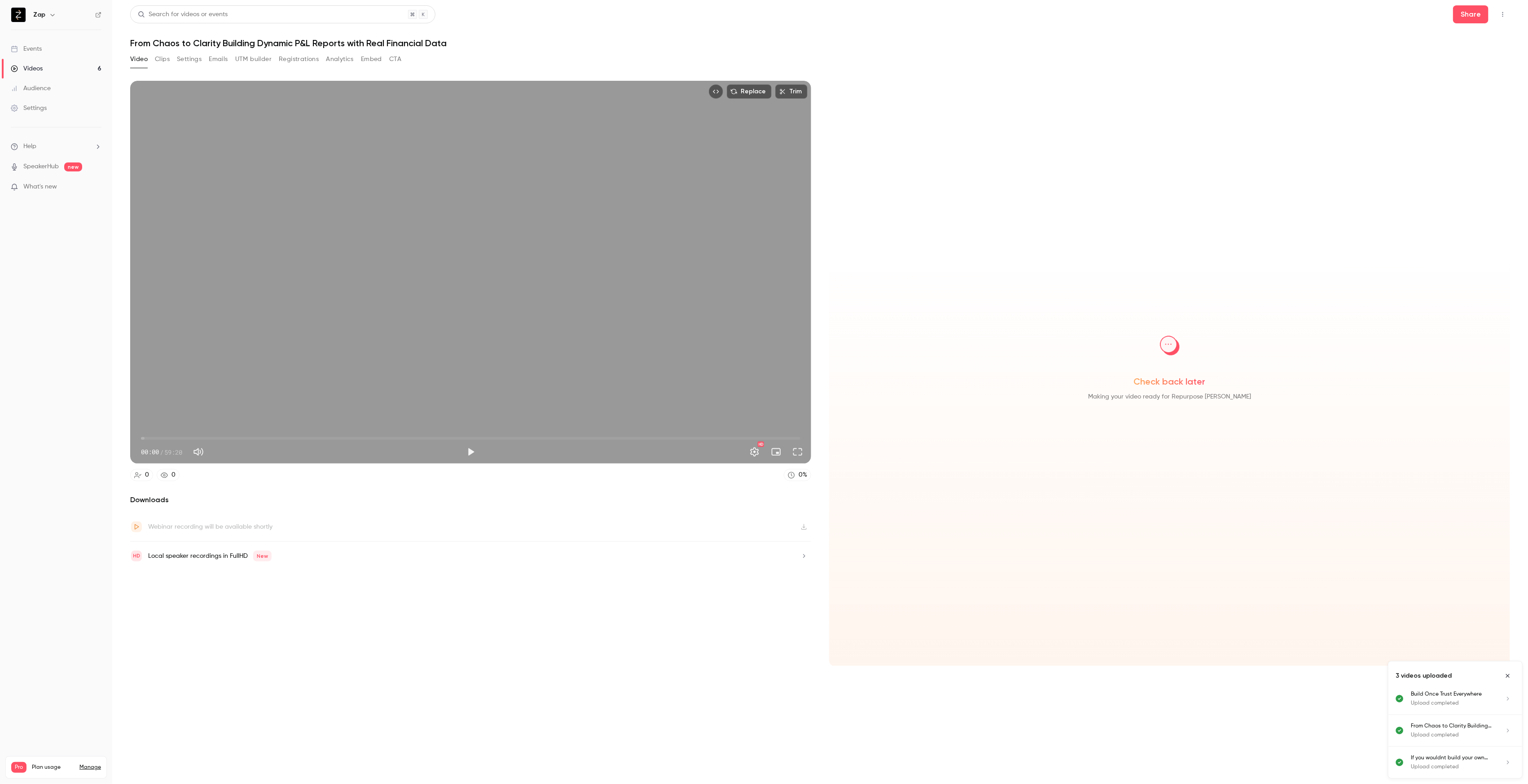
click at [190, 59] on button "Settings" at bounding box center [189, 59] width 25 height 15
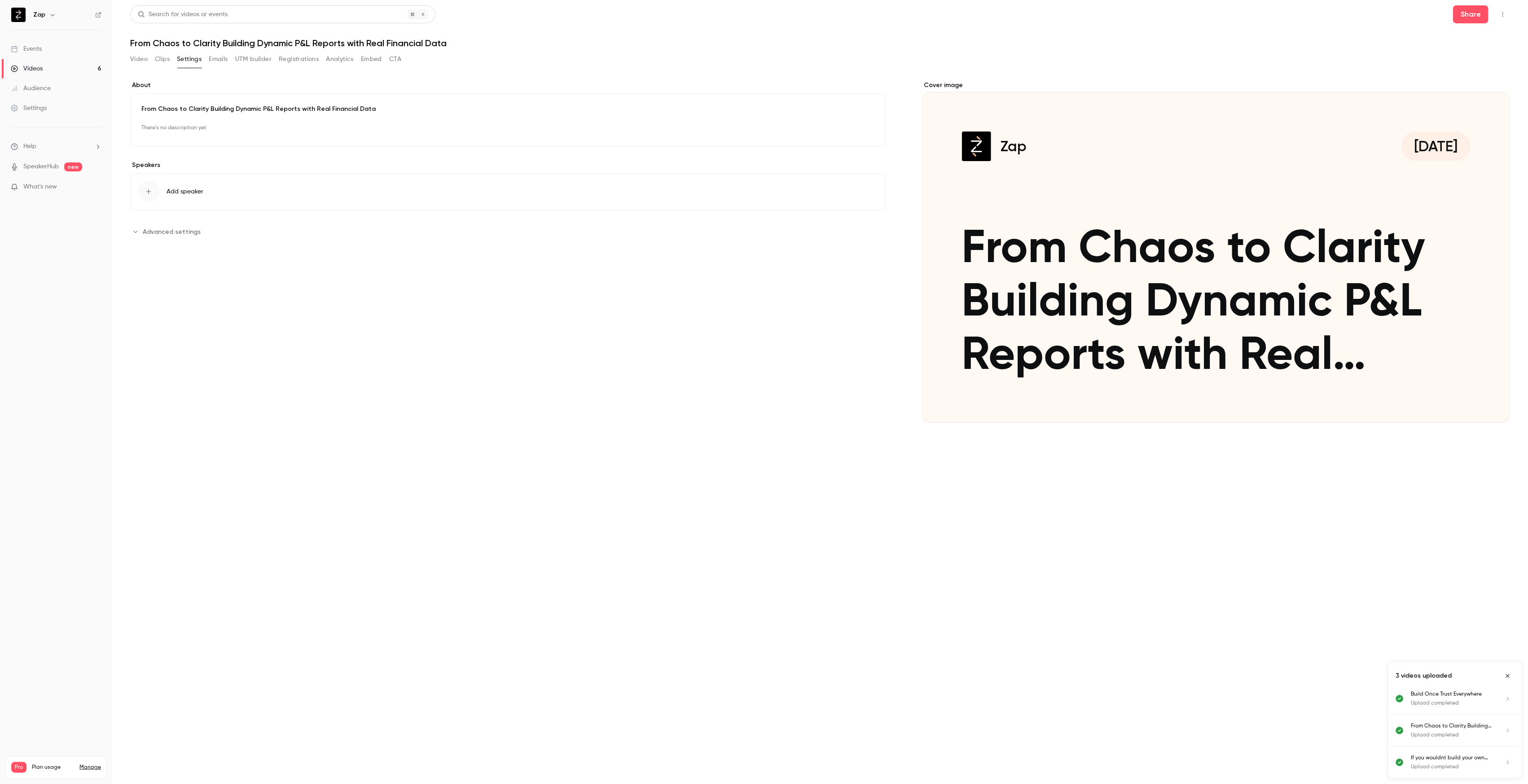
click at [232, 198] on button "Add speaker" at bounding box center [508, 191] width 755 height 37
click at [204, 45] on p "Head of Revenue" at bounding box center [185, 44] width 51 height 9
click at [190, 229] on span "Add speaker" at bounding box center [185, 233] width 37 height 9
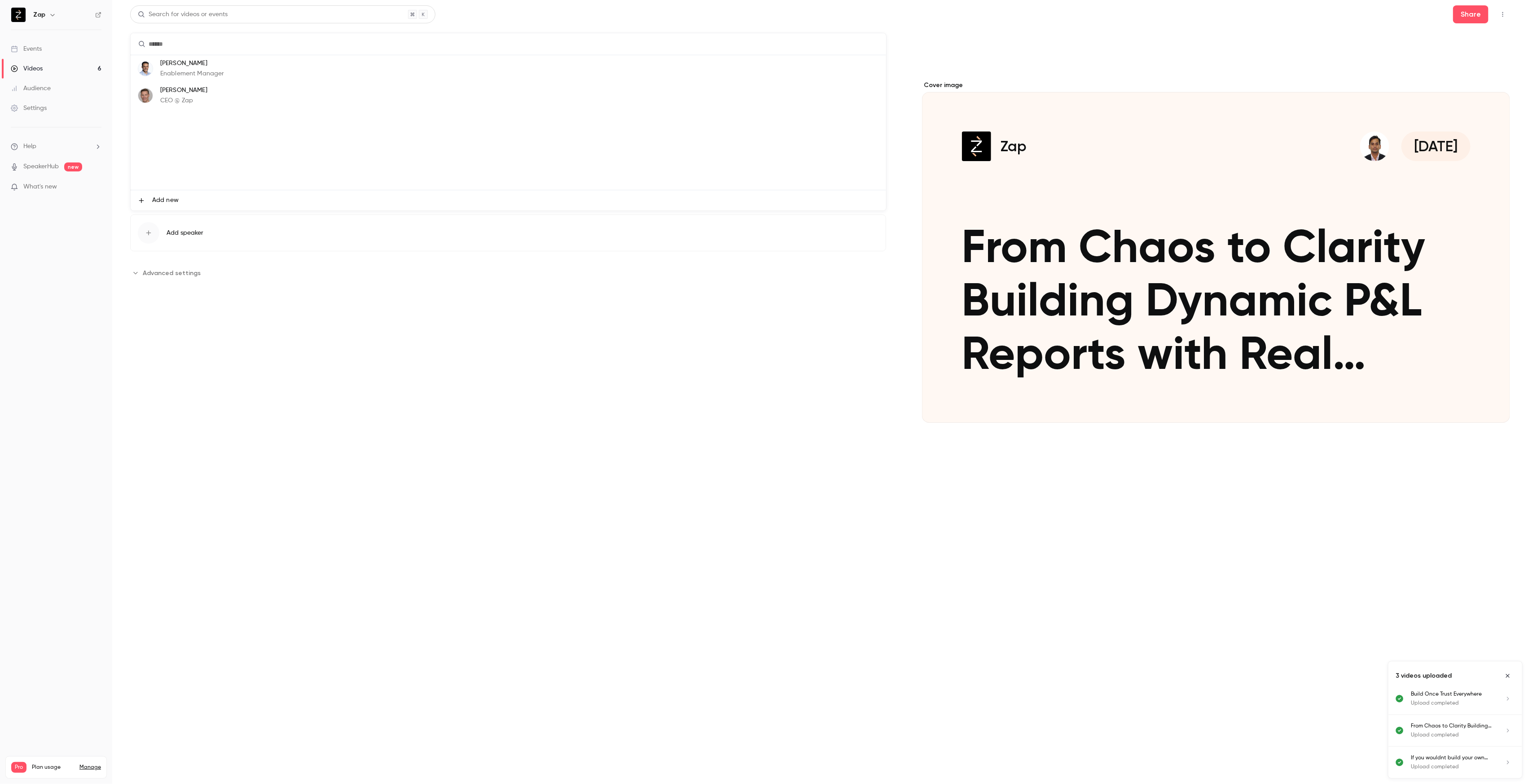
click at [198, 69] on p "Enablement Manager" at bounding box center [192, 73] width 64 height 9
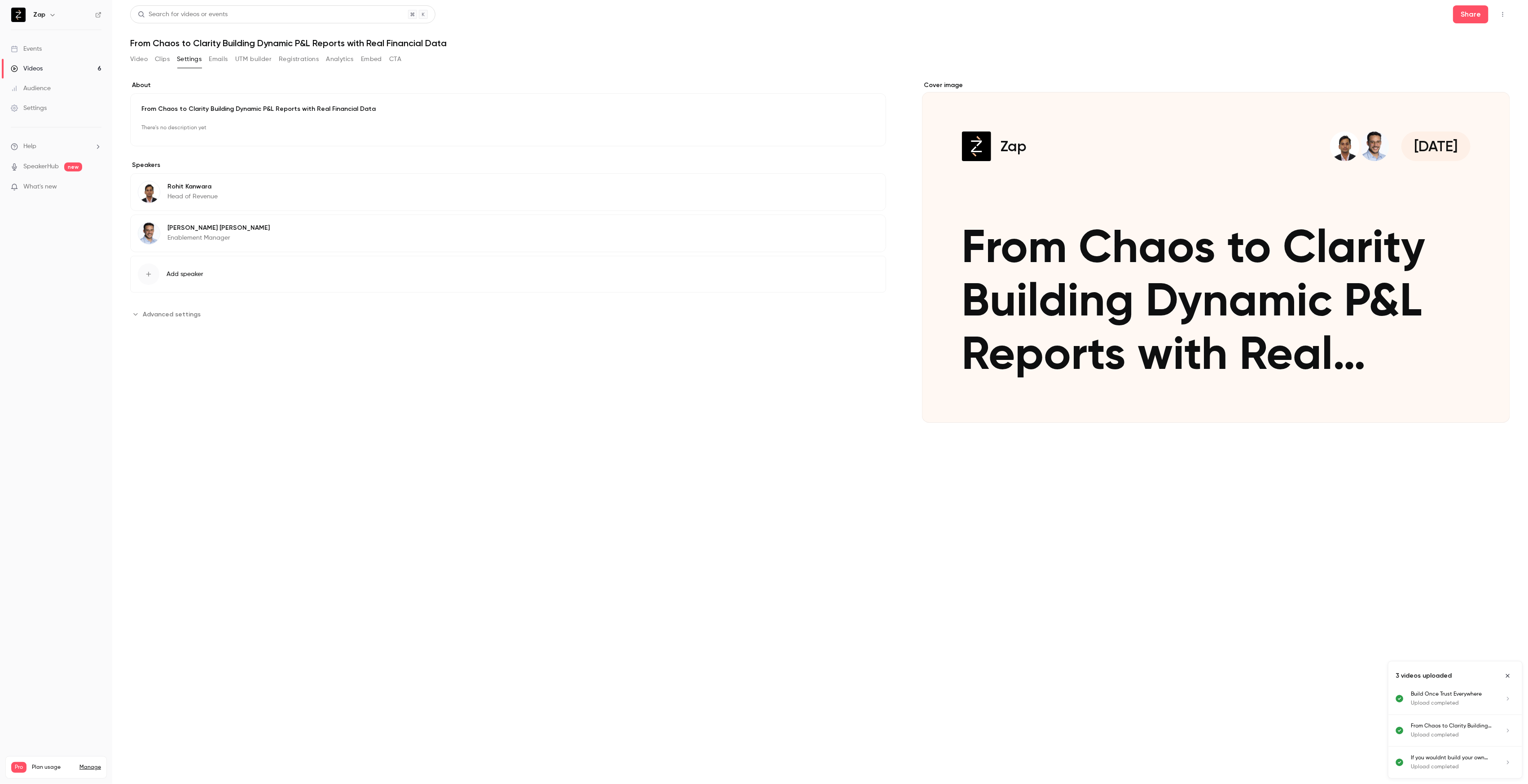
click at [1168, 231] on div "Cover image" at bounding box center [1216, 251] width 588 height 342
click at [0, 0] on input "Zap [DATE] From Chaos to Clarity Building Dynamic P&L Reports with Real Financi…" at bounding box center [0, 0] width 0 height 0
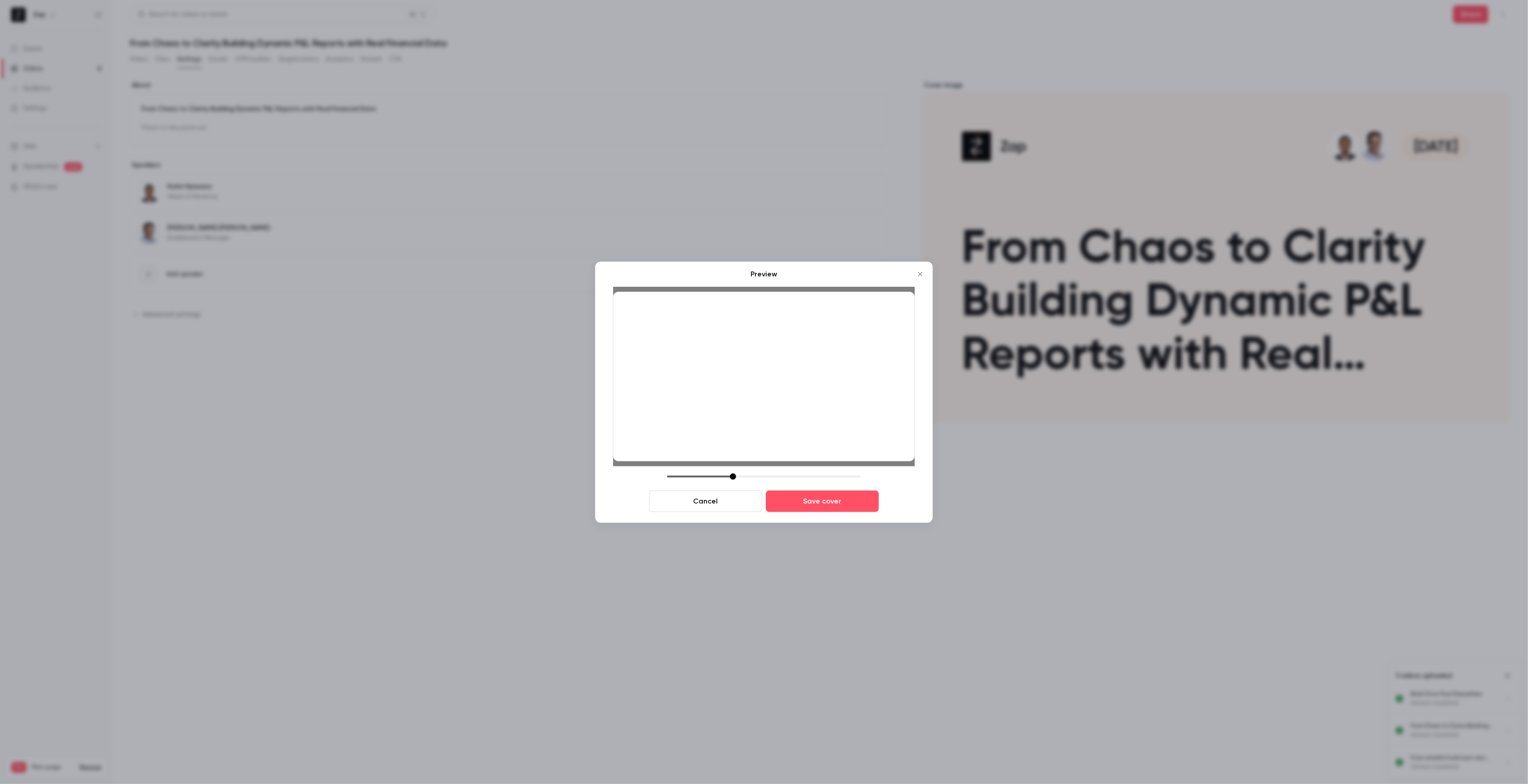
click at [735, 475] on div at bounding box center [733, 476] width 7 height 7
drag, startPoint x: 760, startPoint y: 415, endPoint x: 768, endPoint y: 420, distance: 9.4
click at [768, 420] on div at bounding box center [764, 376] width 302 height 170
click at [825, 500] on button "Save cover" at bounding box center [822, 501] width 113 height 21
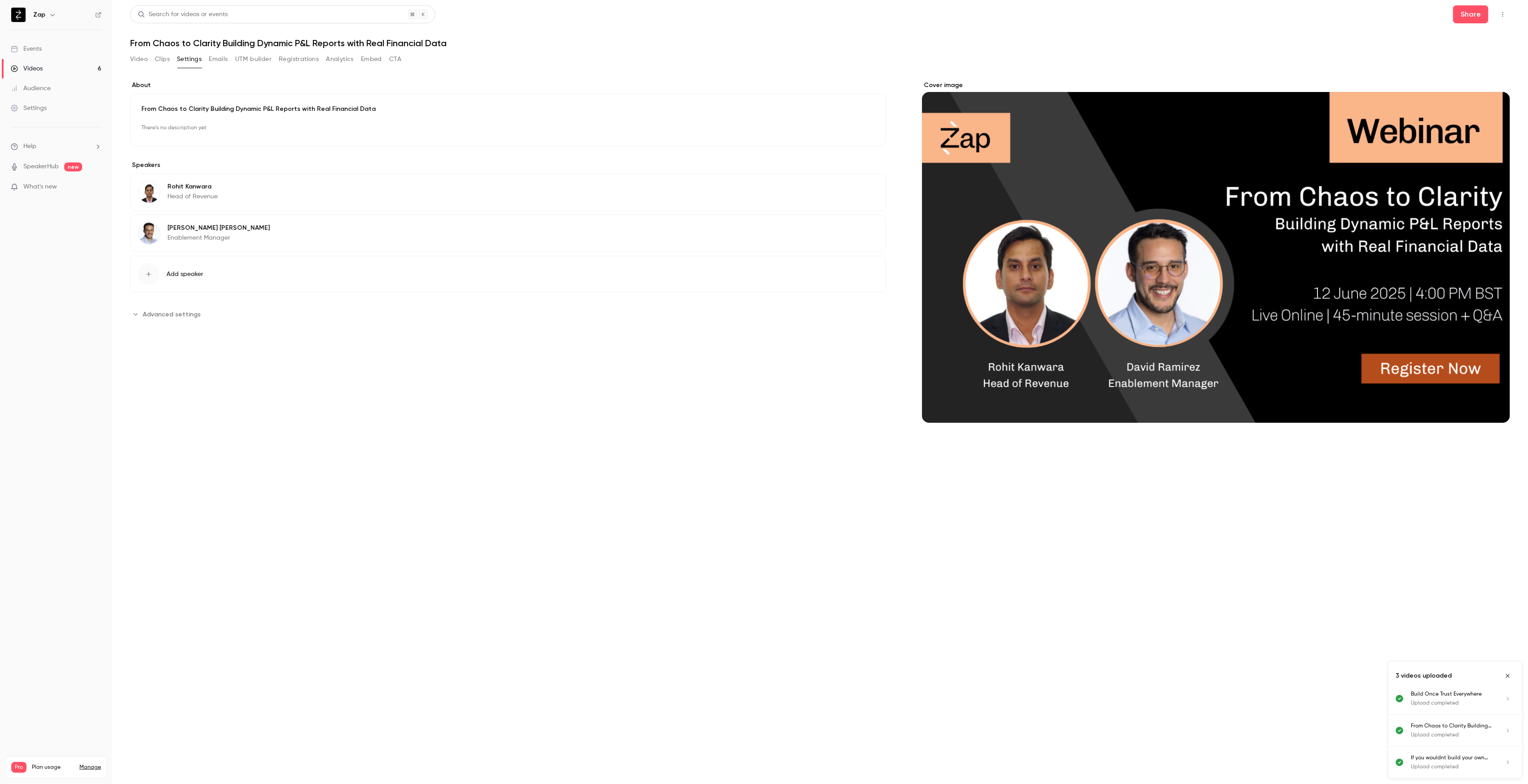
click at [176, 318] on span "Advanced settings" at bounding box center [171, 314] width 58 height 9
click at [175, 403] on input "**********" at bounding box center [176, 405] width 78 height 21
click at [151, 260] on icon "Move backward to switch to the previous month." at bounding box center [150, 264] width 11 height 11
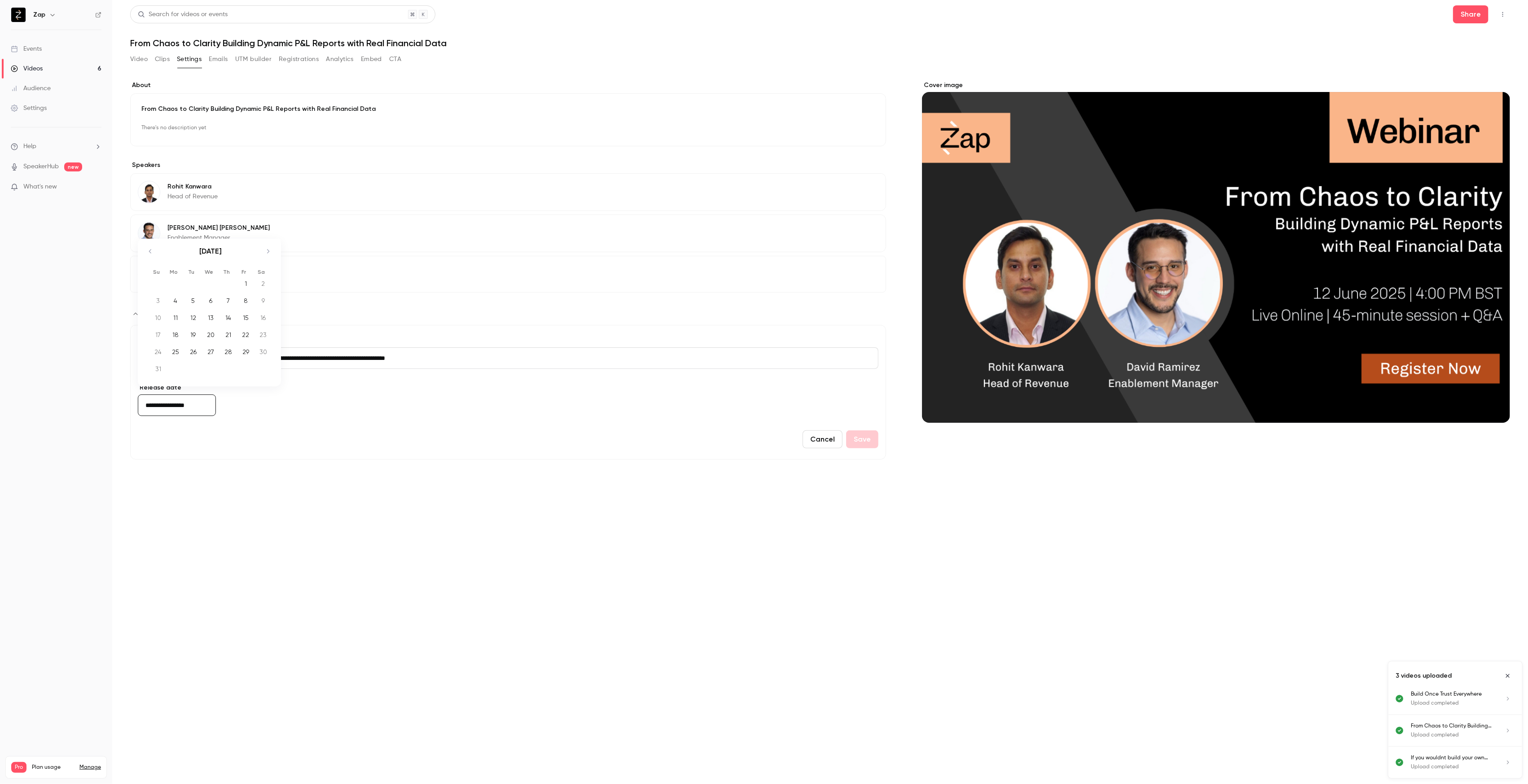
click at [151, 253] on icon "Move backward to switch to the previous month." at bounding box center [150, 251] width 2 height 4
click at [150, 261] on icon "Move backward to switch to the previous month." at bounding box center [150, 264] width 11 height 11
click at [223, 315] on div "12" at bounding box center [228, 313] width 14 height 13
type input "**********"
click at [859, 440] on button "Save" at bounding box center [861, 440] width 32 height 18
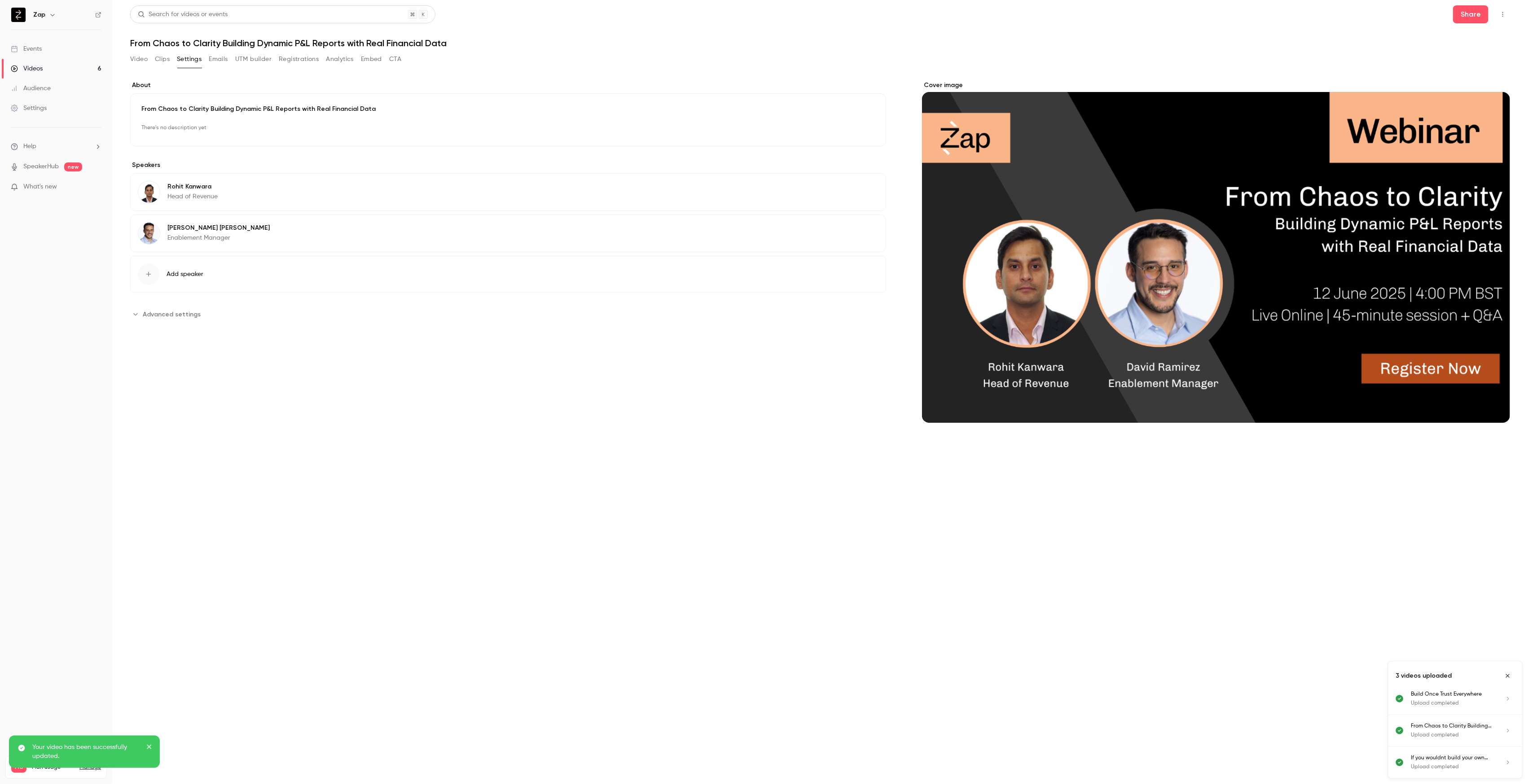
click at [40, 69] on div "Videos" at bounding box center [26, 68] width 32 height 9
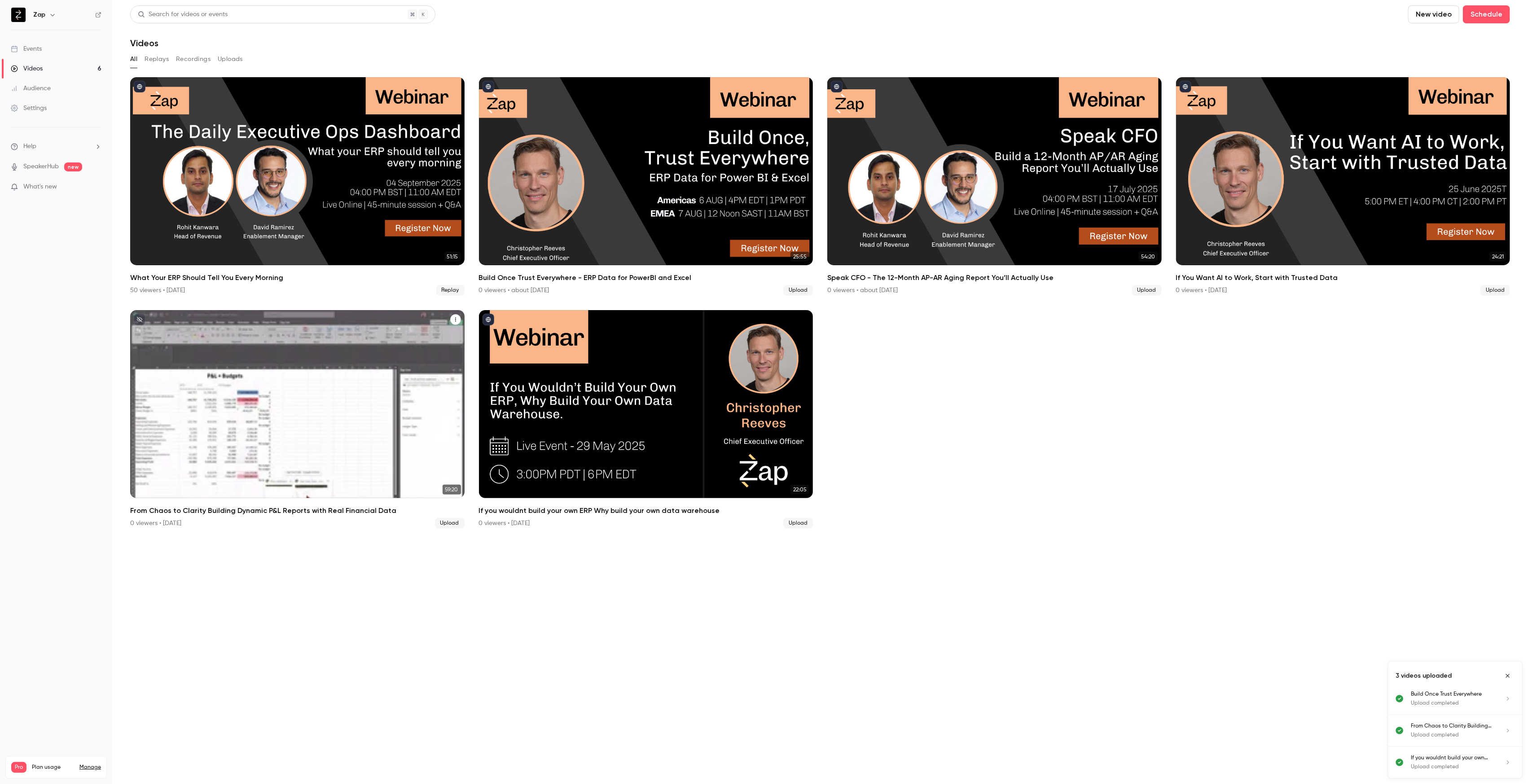
click at [142, 320] on icon "unpublished" at bounding box center [139, 319] width 6 height 6
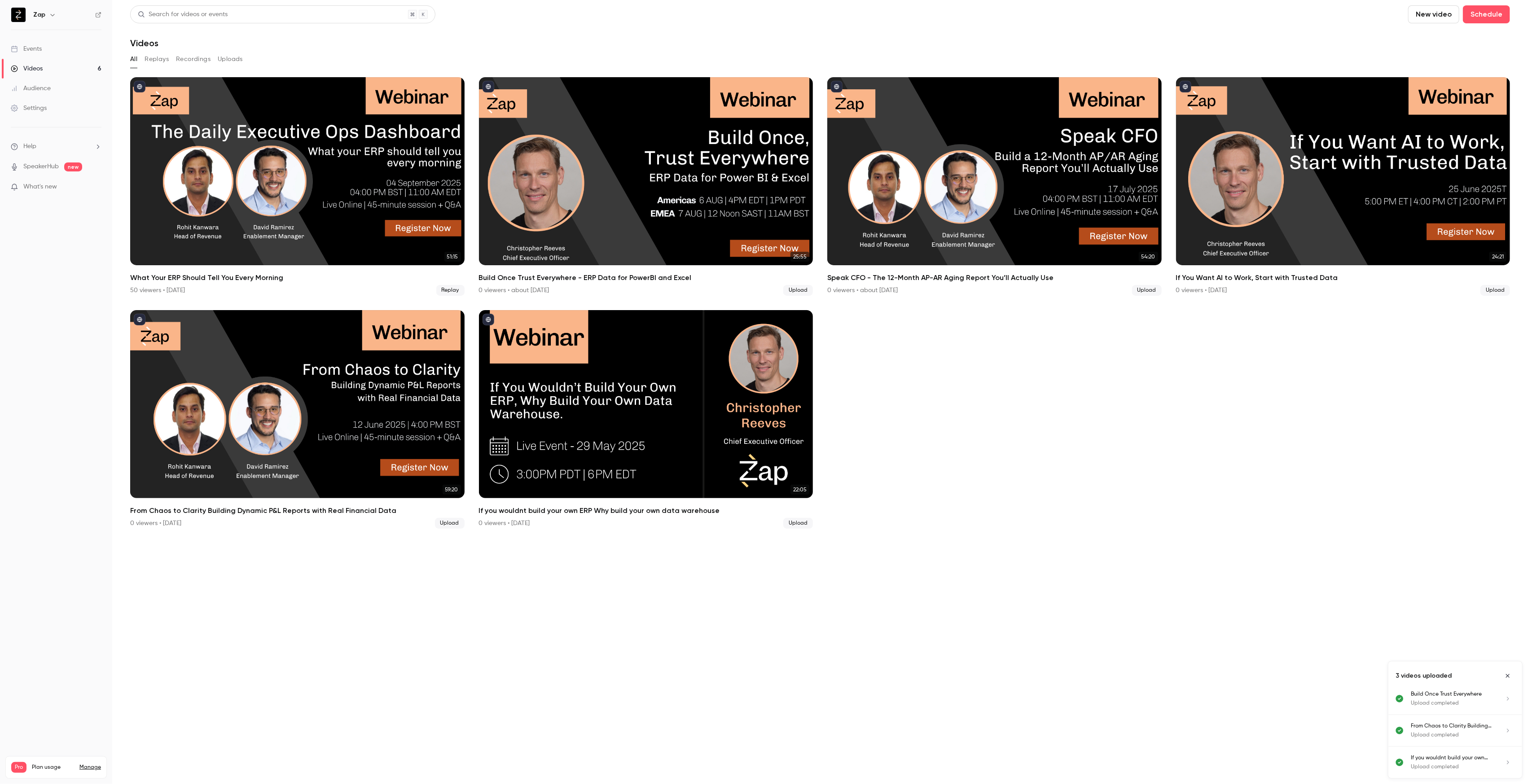
click at [98, 17] on icon at bounding box center [98, 15] width 7 height 7
click at [28, 111] on div "Settings" at bounding box center [29, 107] width 36 height 9
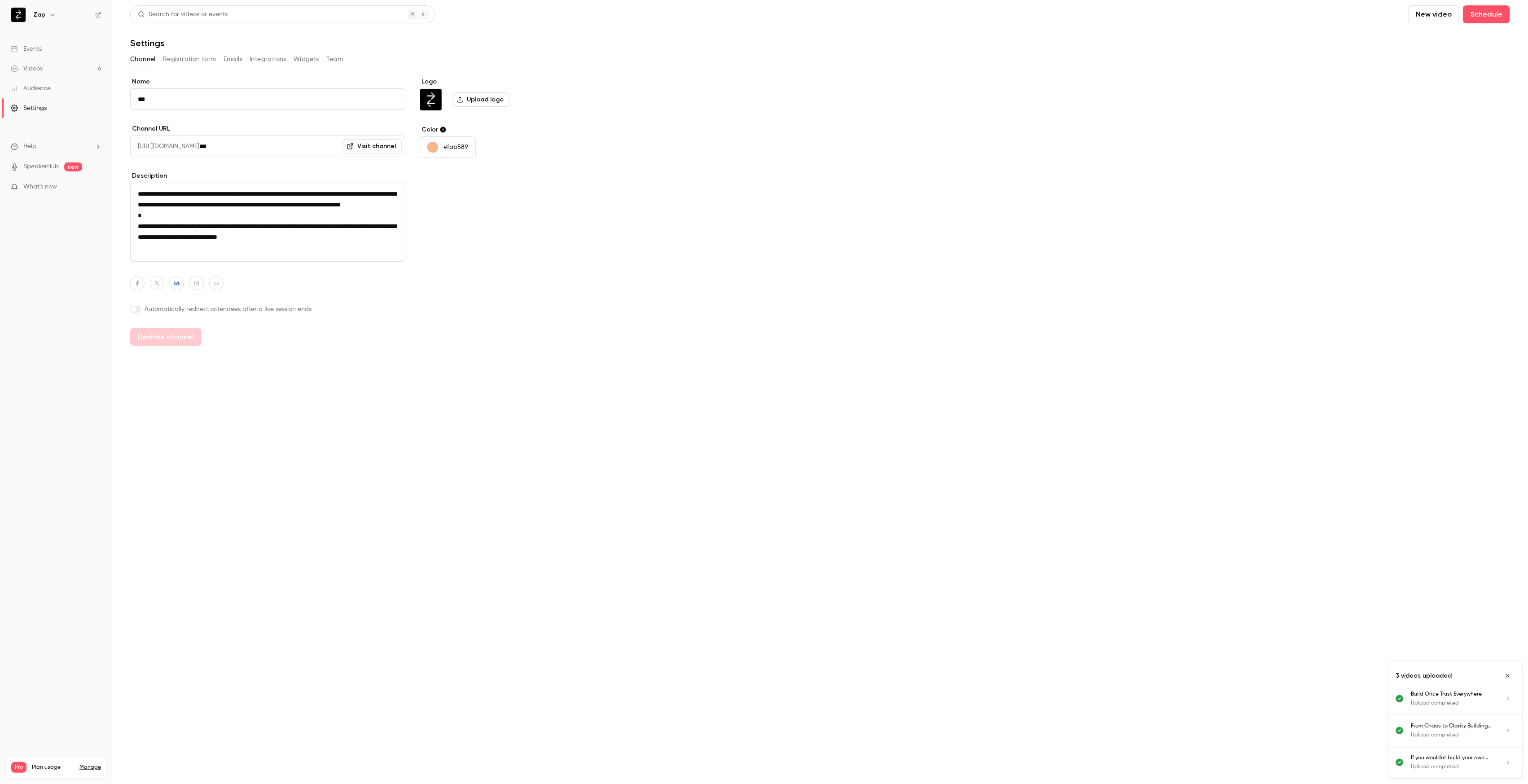
click at [300, 57] on button "Widgets" at bounding box center [306, 59] width 25 height 15
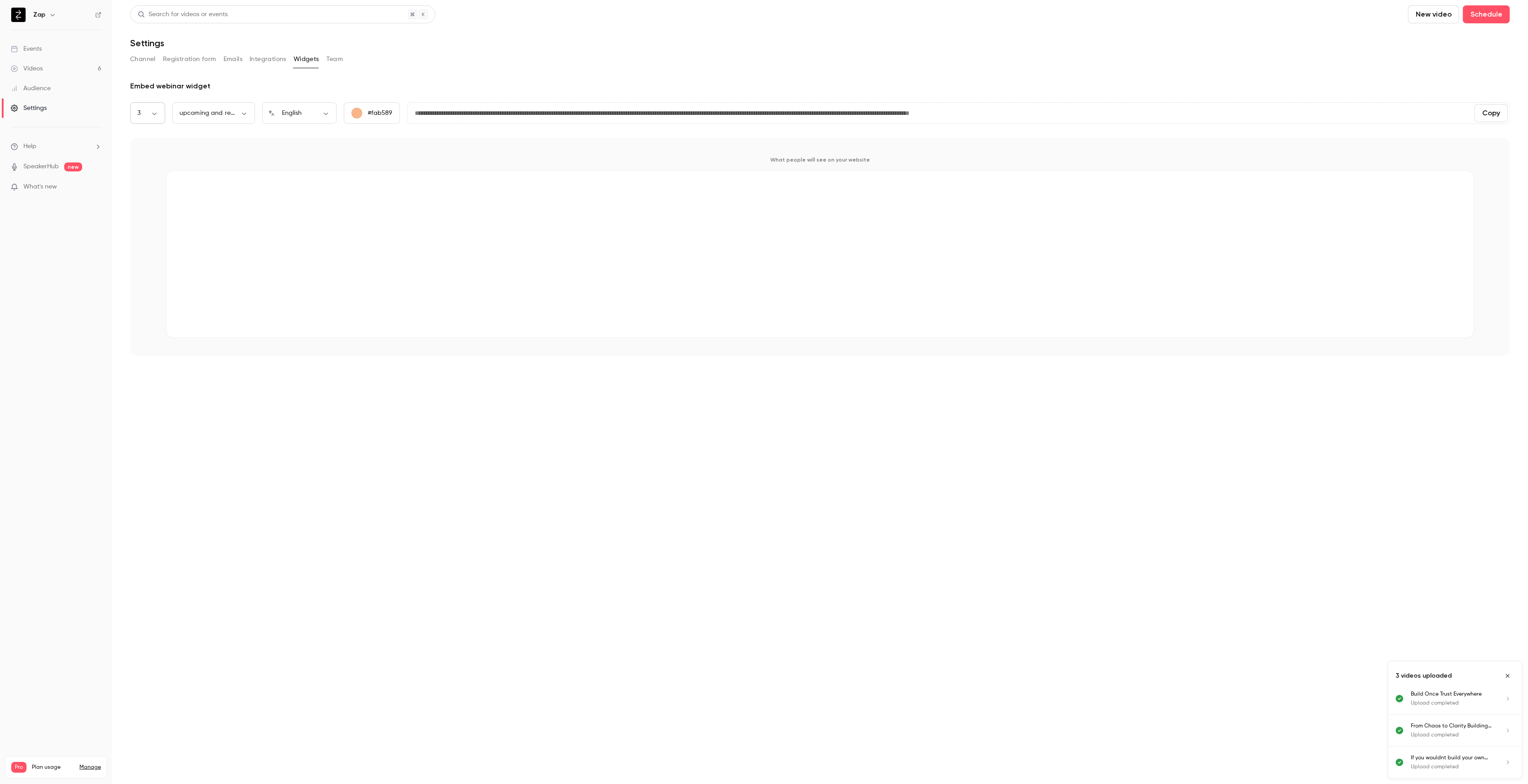
click at [147, 115] on body "**********" at bounding box center [764, 392] width 1528 height 784
click at [152, 352] on li "10" at bounding box center [148, 353] width 35 height 23
type input "**"
type input "**********"
click at [1495, 112] on button "Copy" at bounding box center [1490, 113] width 33 height 18
